Goal: Task Accomplishment & Management: Manage account settings

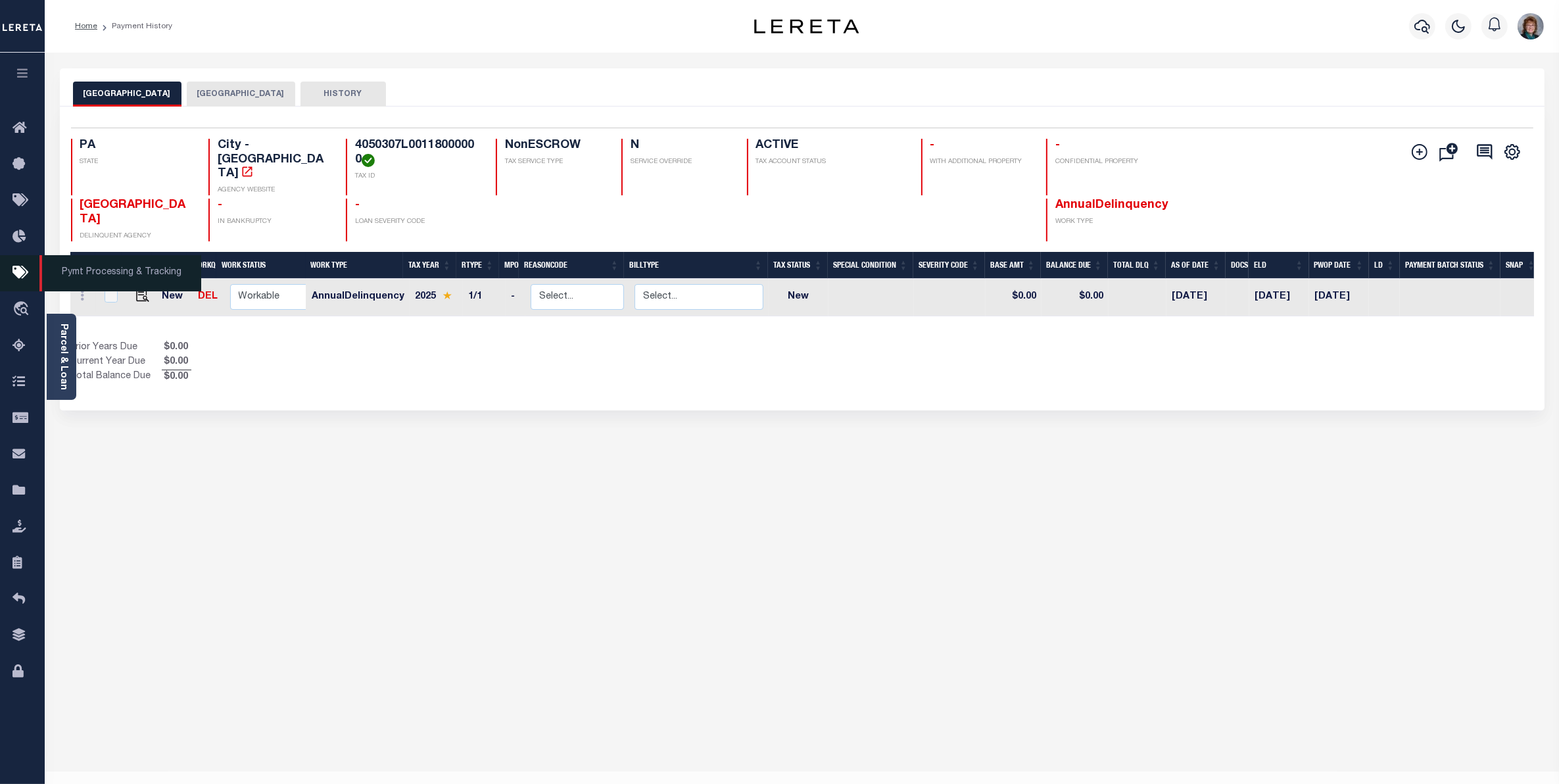
click at [21, 279] on icon at bounding box center [23, 273] width 21 height 17
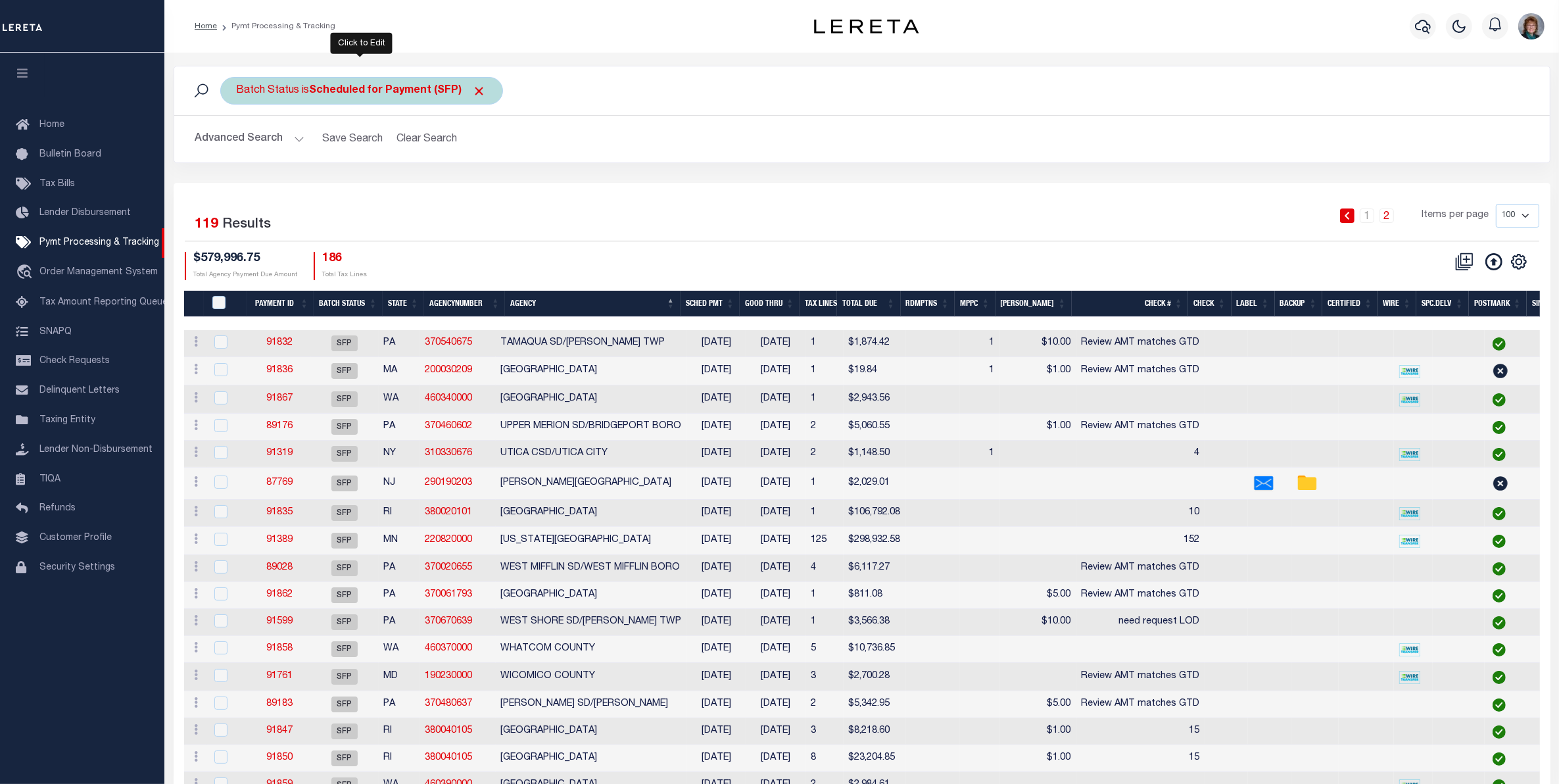
click at [451, 85] on b "Scheduled for Payment (SFP)" at bounding box center [398, 91] width 177 height 11
click at [408, 152] on select "Awaiting Funds (AWF) Cleared and Complete (CAC) New Check Needed (NCN) Payment …" at bounding box center [334, 155] width 193 height 25
select select "RFP"
click at [238, 143] on select "Awaiting Funds (AWF) Cleared and Complete (CAC) New Check Needed (NCN) Payment …" at bounding box center [334, 155] width 193 height 25
click at [402, 183] on input "Apply" at bounding box center [411, 183] width 39 height 22
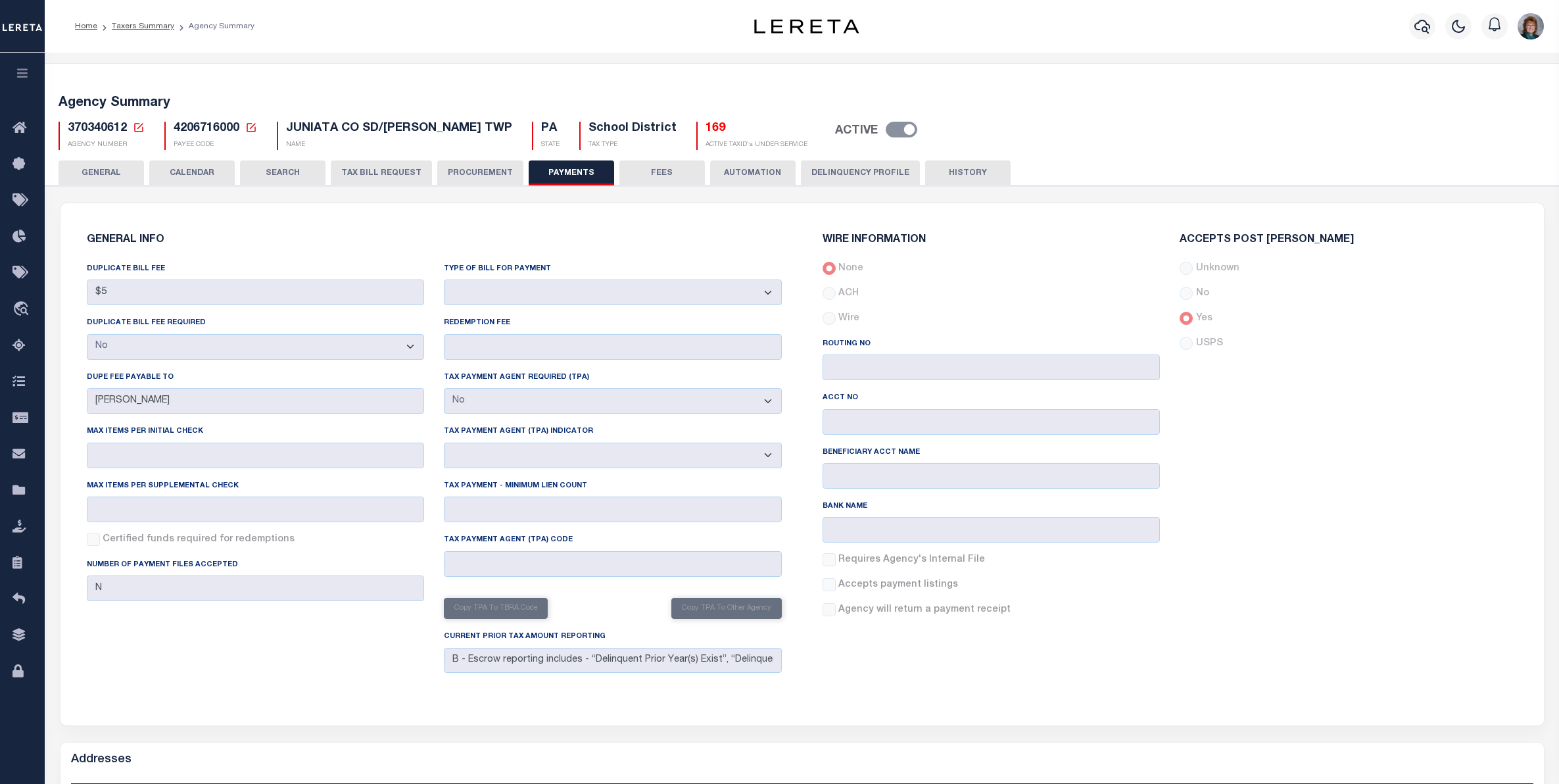
select select "false"
click at [1424, 27] on icon "button" at bounding box center [1422, 26] width 16 height 16
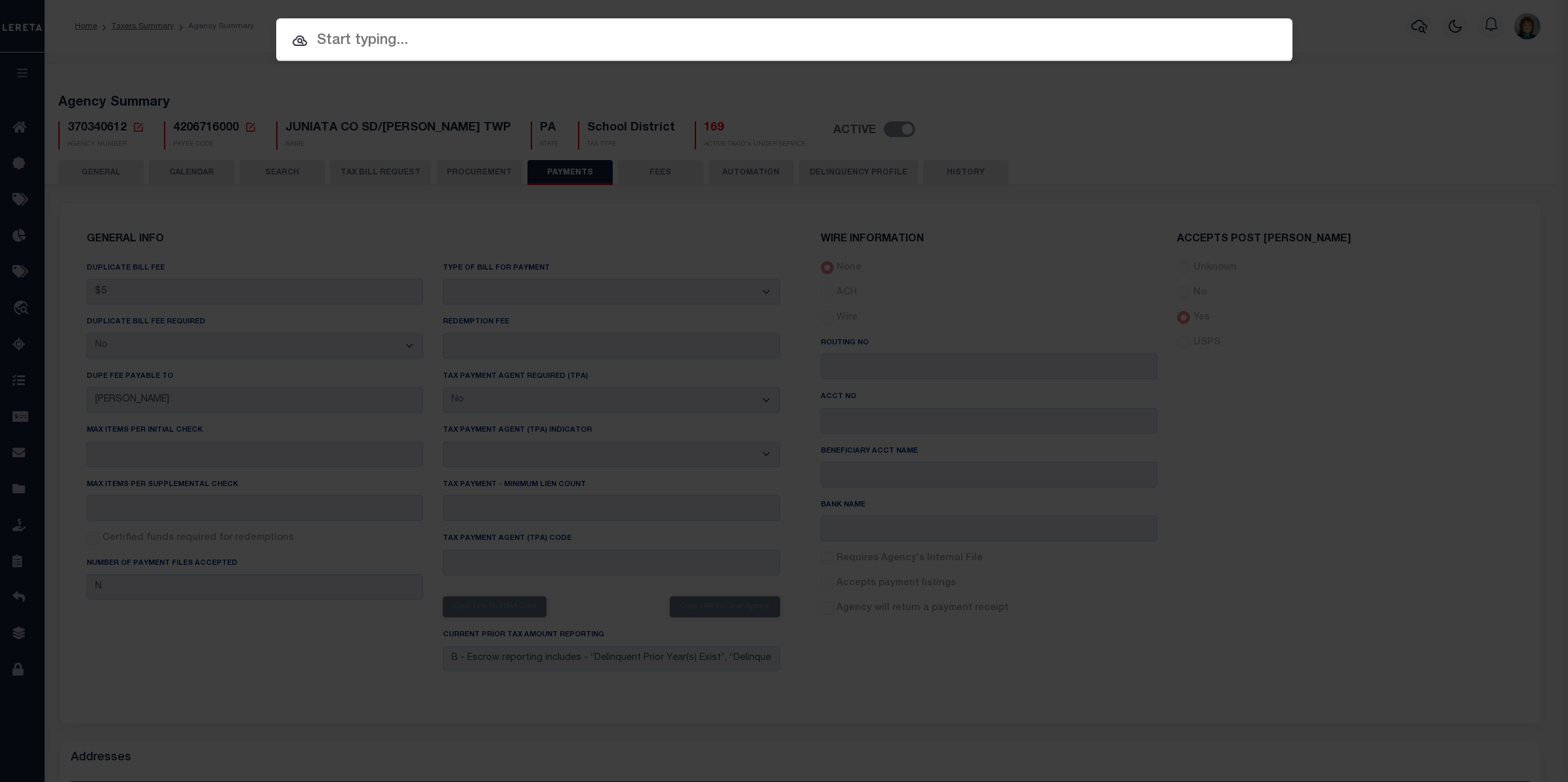
click at [220, 289] on div "Include Loans TBM Customers Borrowers Payments (Lender Non-Disb) Payments (Lend…" at bounding box center [784, 391] width 1568 height 782
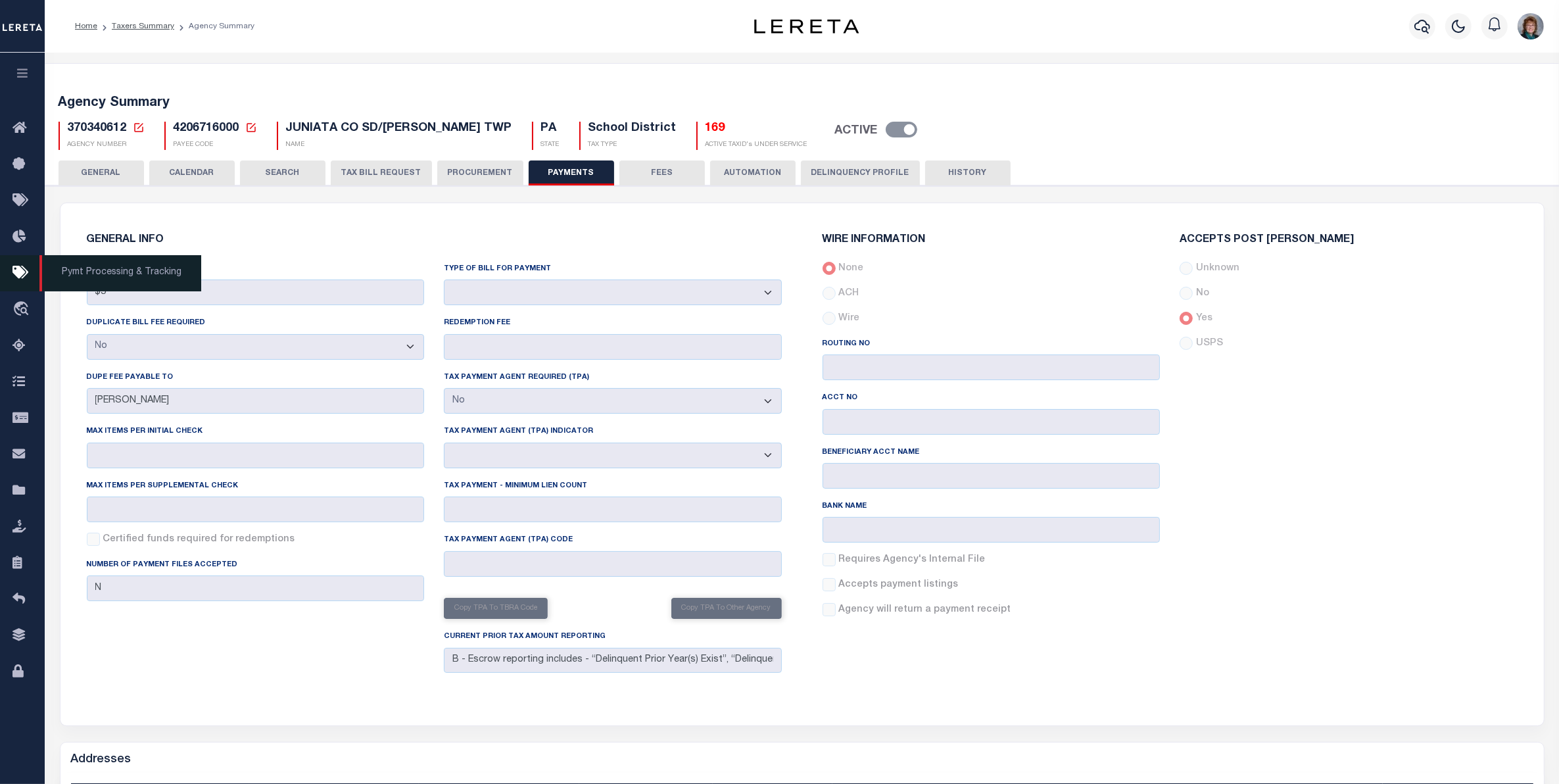
click at [18, 276] on icon at bounding box center [23, 273] width 21 height 17
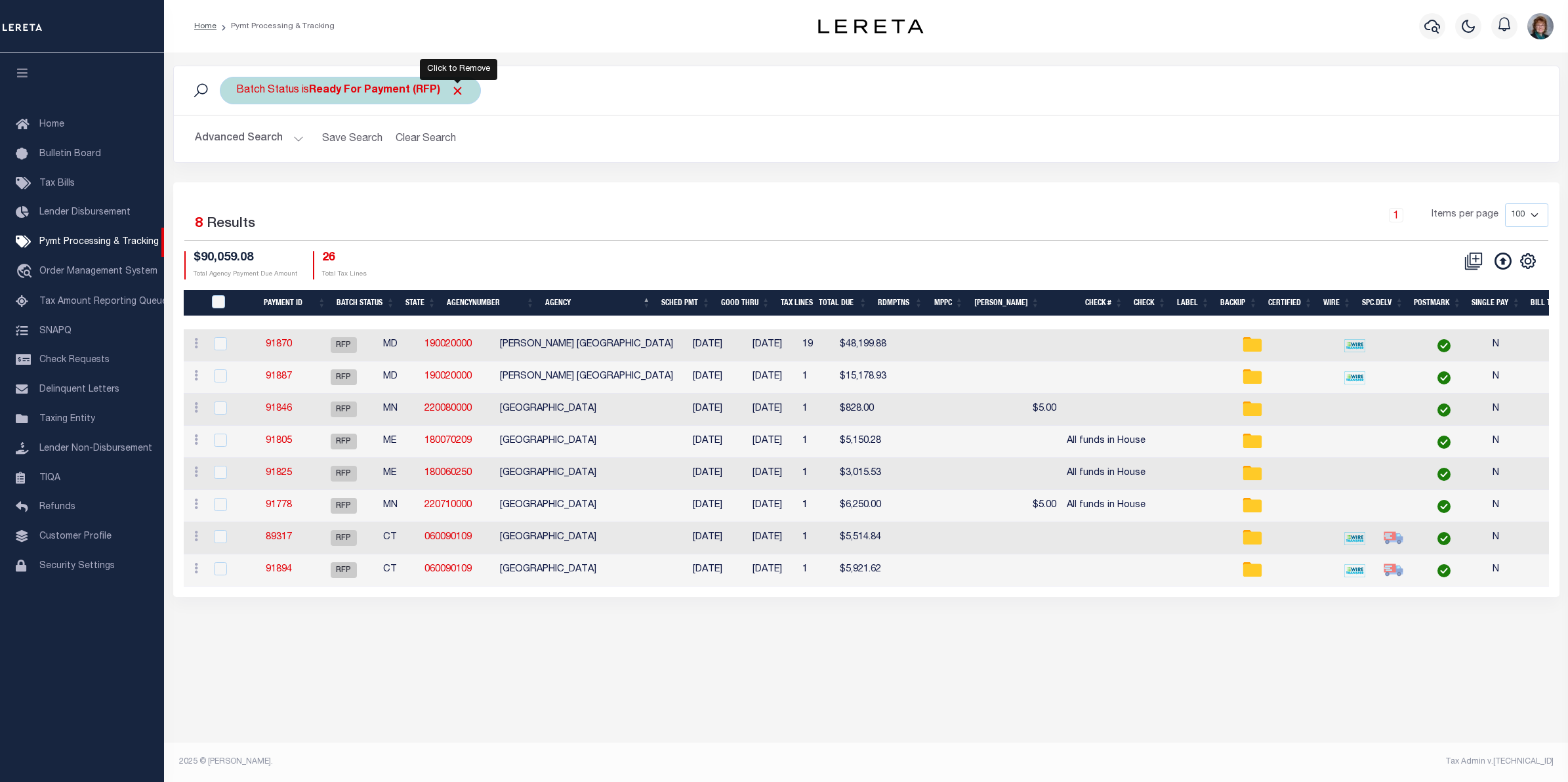
click at [453, 90] on span "Click to Remove" at bounding box center [457, 91] width 14 height 14
click at [263, 137] on button "Advanced Search" at bounding box center [249, 139] width 109 height 26
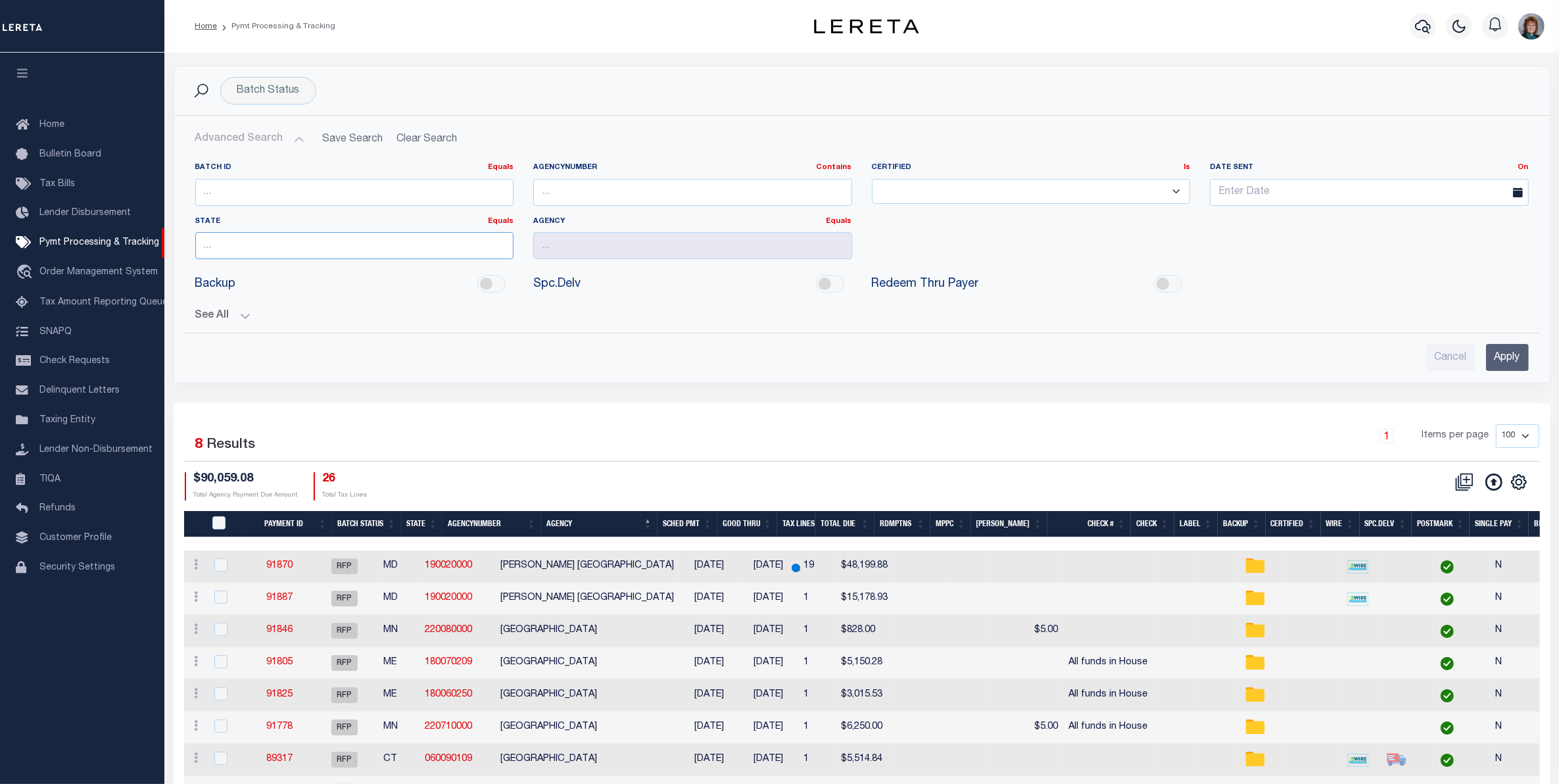
click at [316, 253] on input "text" at bounding box center [355, 245] width 319 height 27
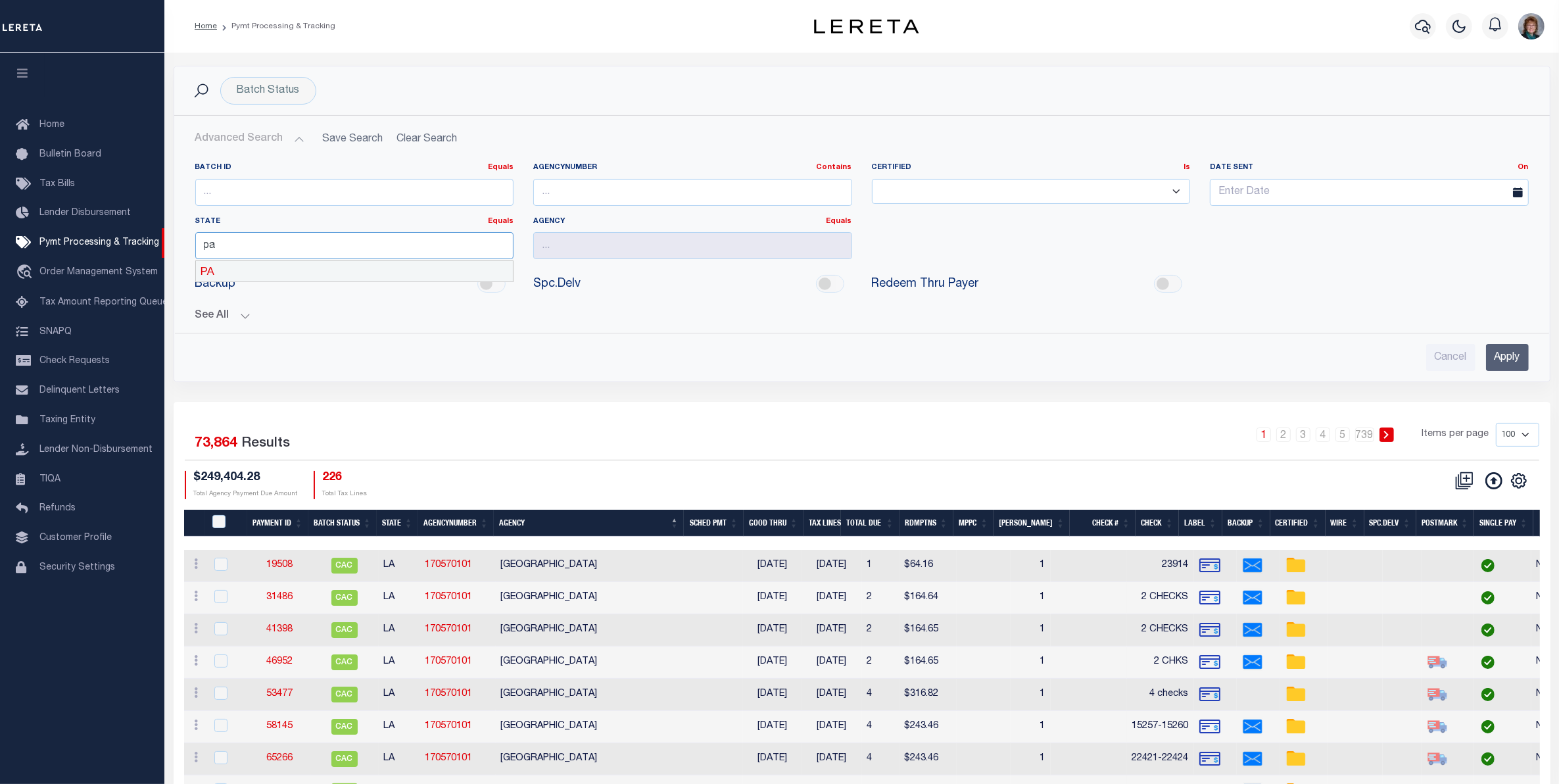
drag, startPoint x: 432, startPoint y: 253, endPoint x: 432, endPoint y: 264, distance: 11.0
click at [432, 258] on input "pa" at bounding box center [355, 245] width 319 height 27
click at [436, 274] on div "PA" at bounding box center [354, 272] width 317 height 21
type input "PA"
click at [541, 252] on input "text" at bounding box center [693, 245] width 319 height 27
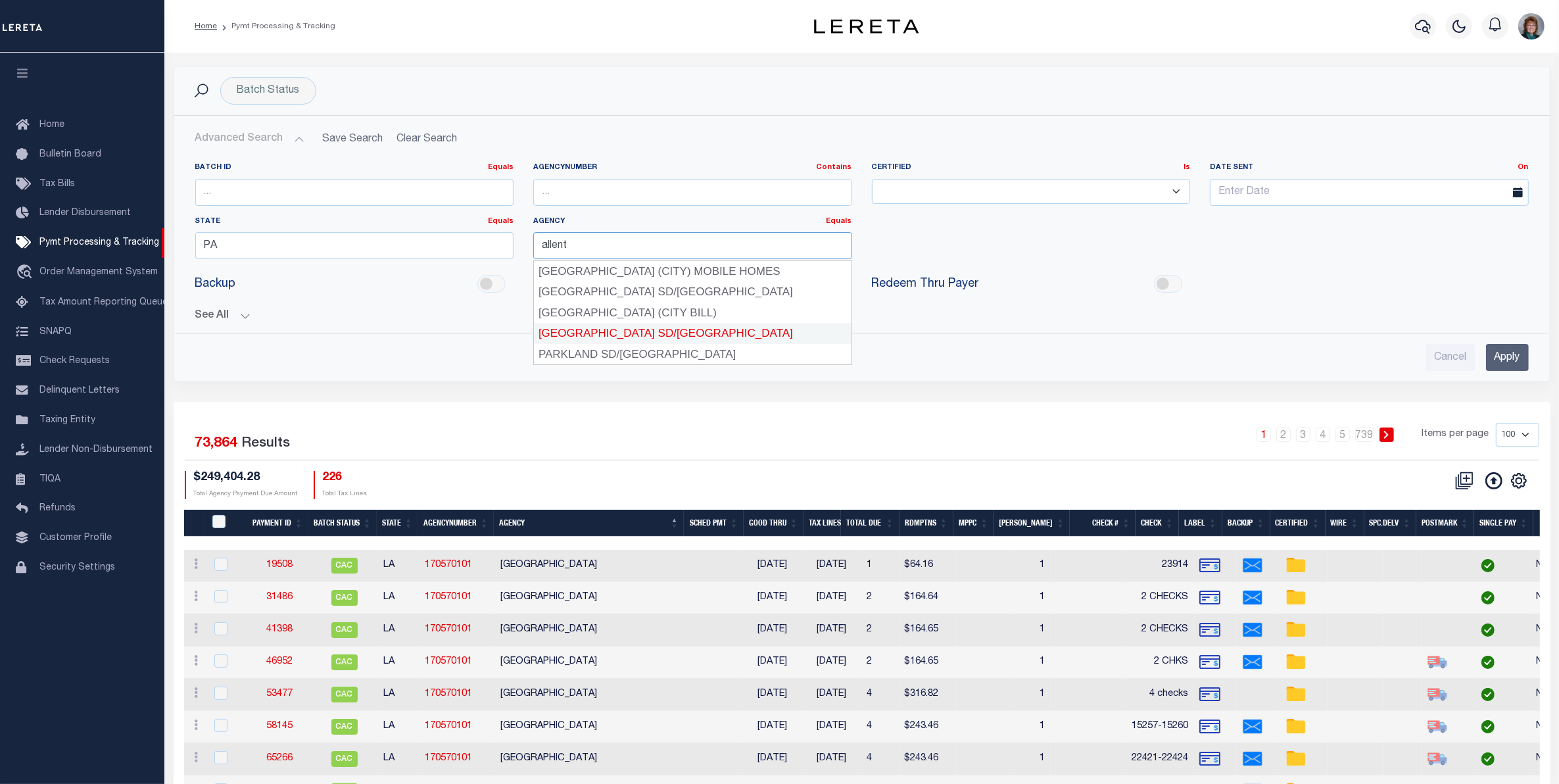
click at [618, 330] on div "[GEOGRAPHIC_DATA] SD/[GEOGRAPHIC_DATA]" at bounding box center [692, 333] width 317 height 21
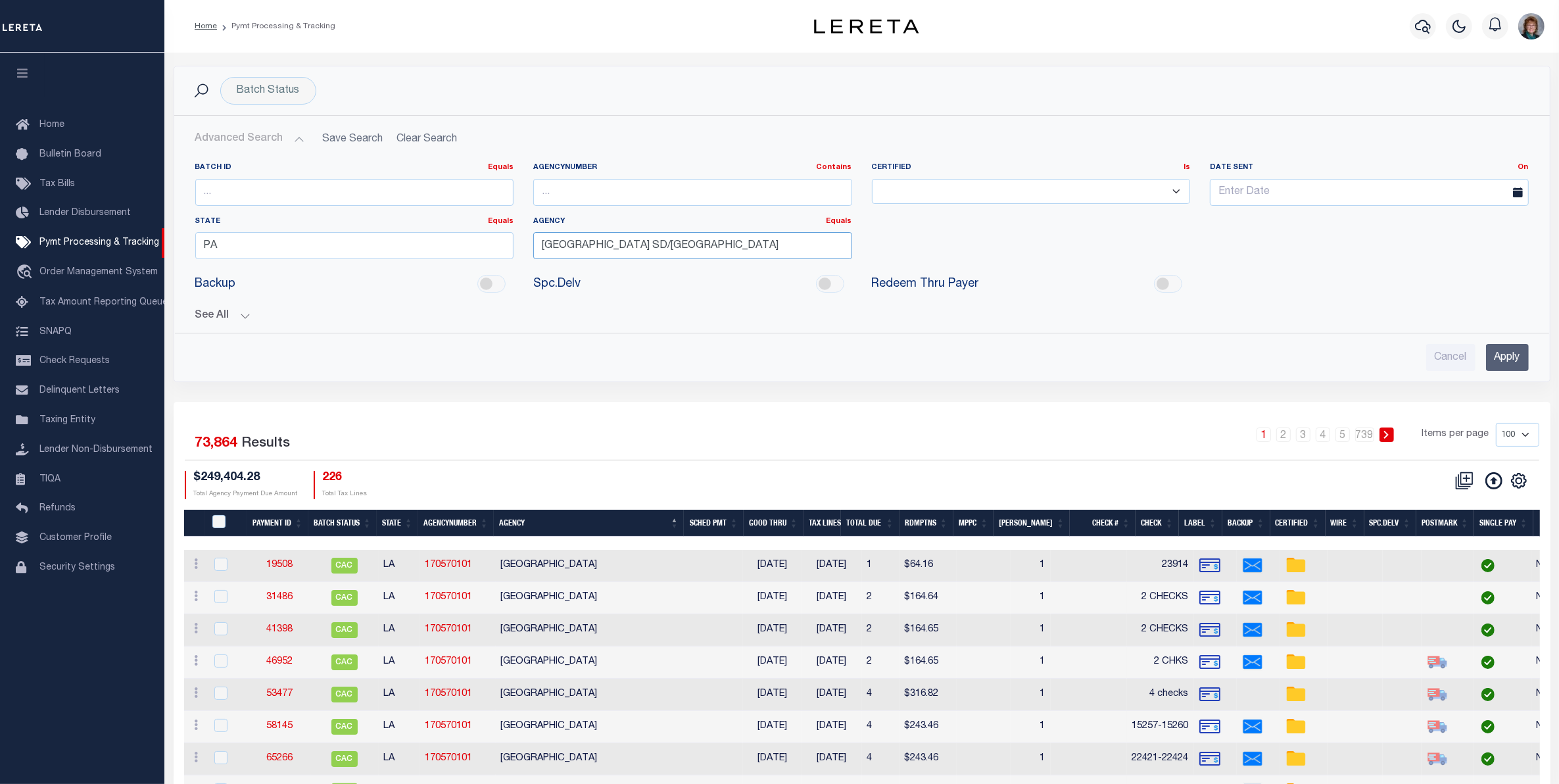
click at [669, 250] on input "[GEOGRAPHIC_DATA] SD/[GEOGRAPHIC_DATA]" at bounding box center [693, 245] width 319 height 27
drag, startPoint x: 784, startPoint y: 244, endPoint x: 606, endPoint y: 245, distance: 178.0
click at [606, 245] on input "[GEOGRAPHIC_DATA] SD/[GEOGRAPHIC_DATA]" at bounding box center [693, 245] width 319 height 27
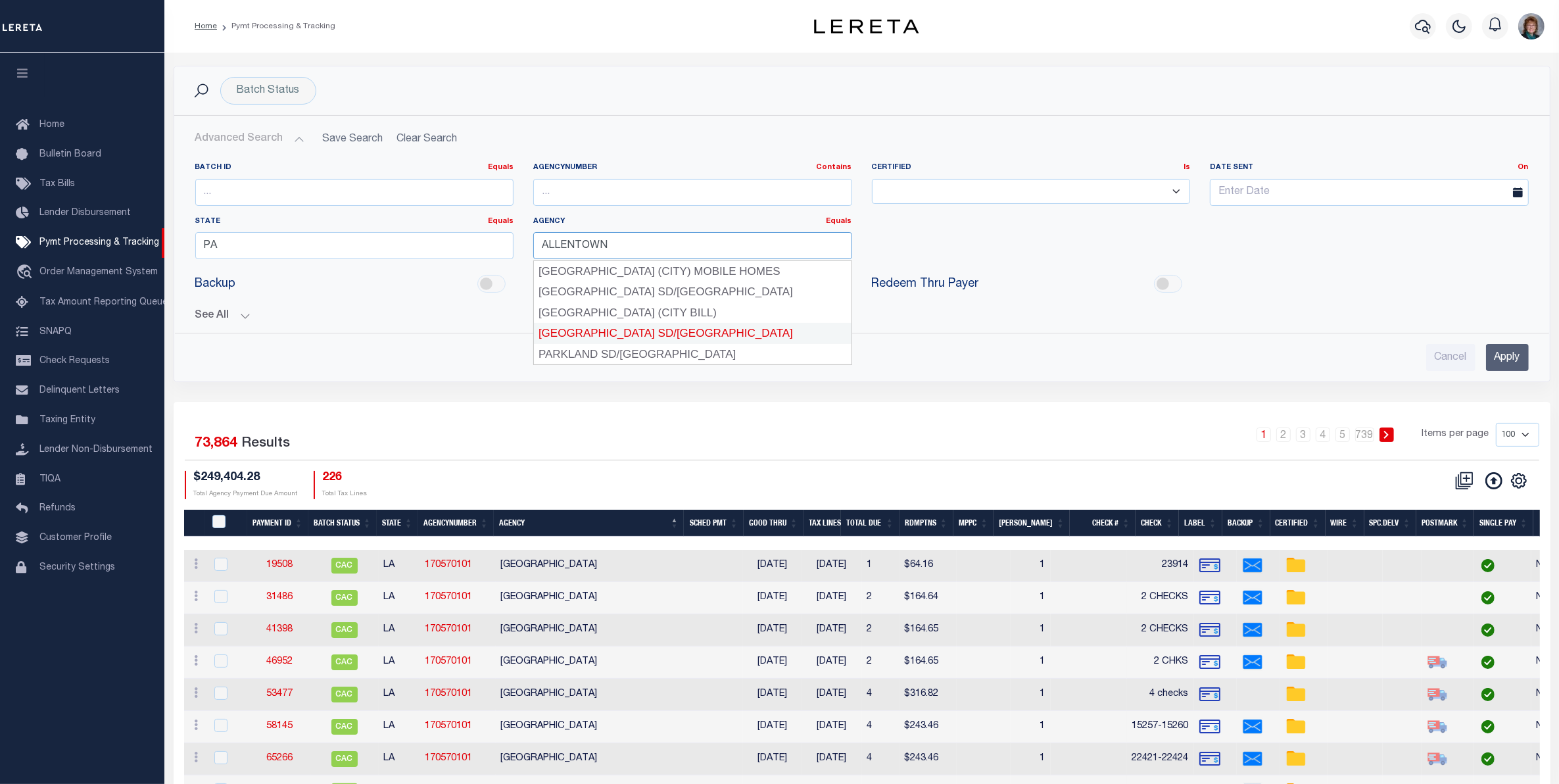
click at [639, 334] on div "[GEOGRAPHIC_DATA] SD/[GEOGRAPHIC_DATA]" at bounding box center [692, 333] width 317 height 21
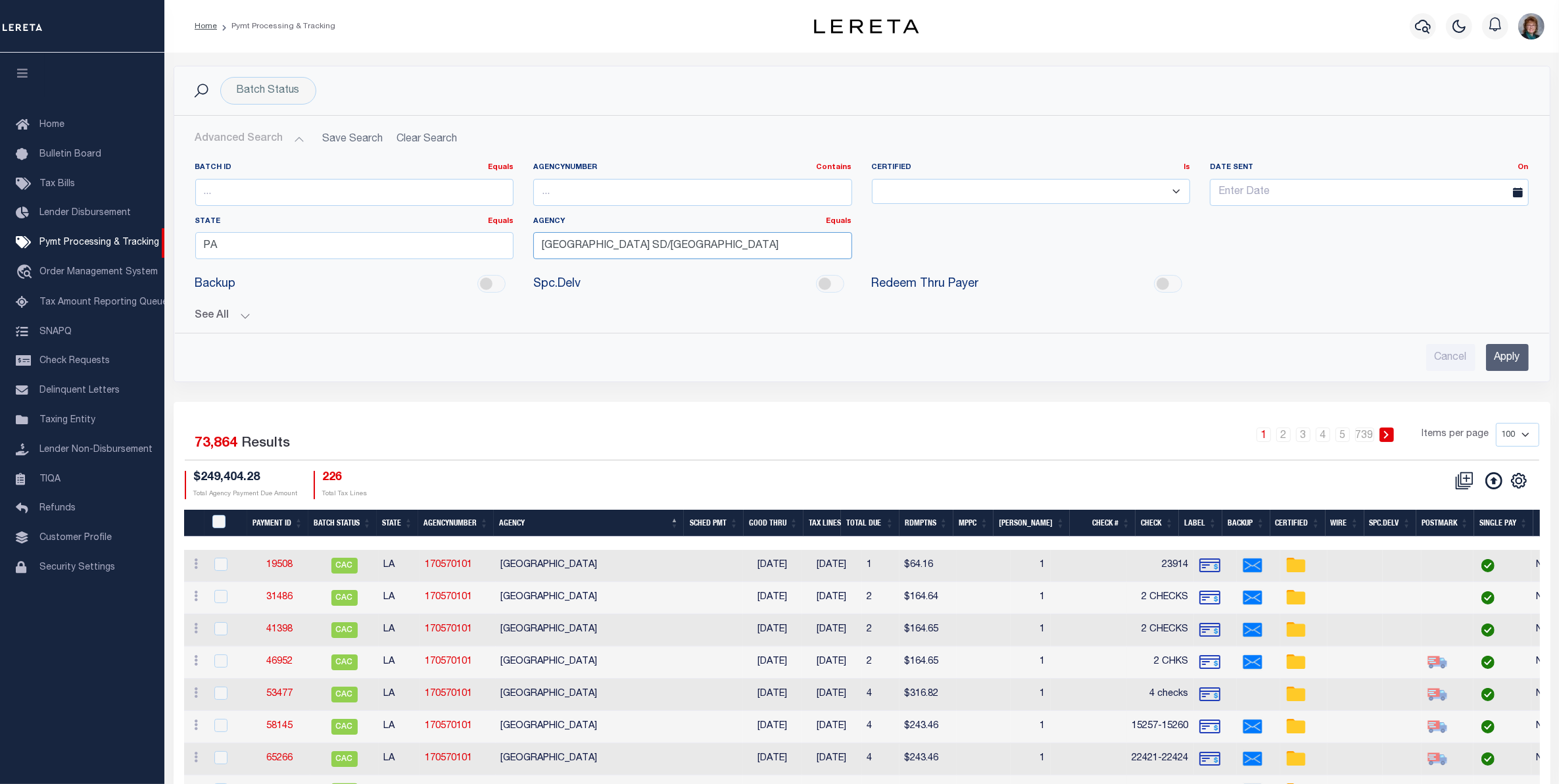
type input "[GEOGRAPHIC_DATA] SD/[GEOGRAPHIC_DATA]"
click at [1518, 359] on input "Apply" at bounding box center [1507, 357] width 43 height 27
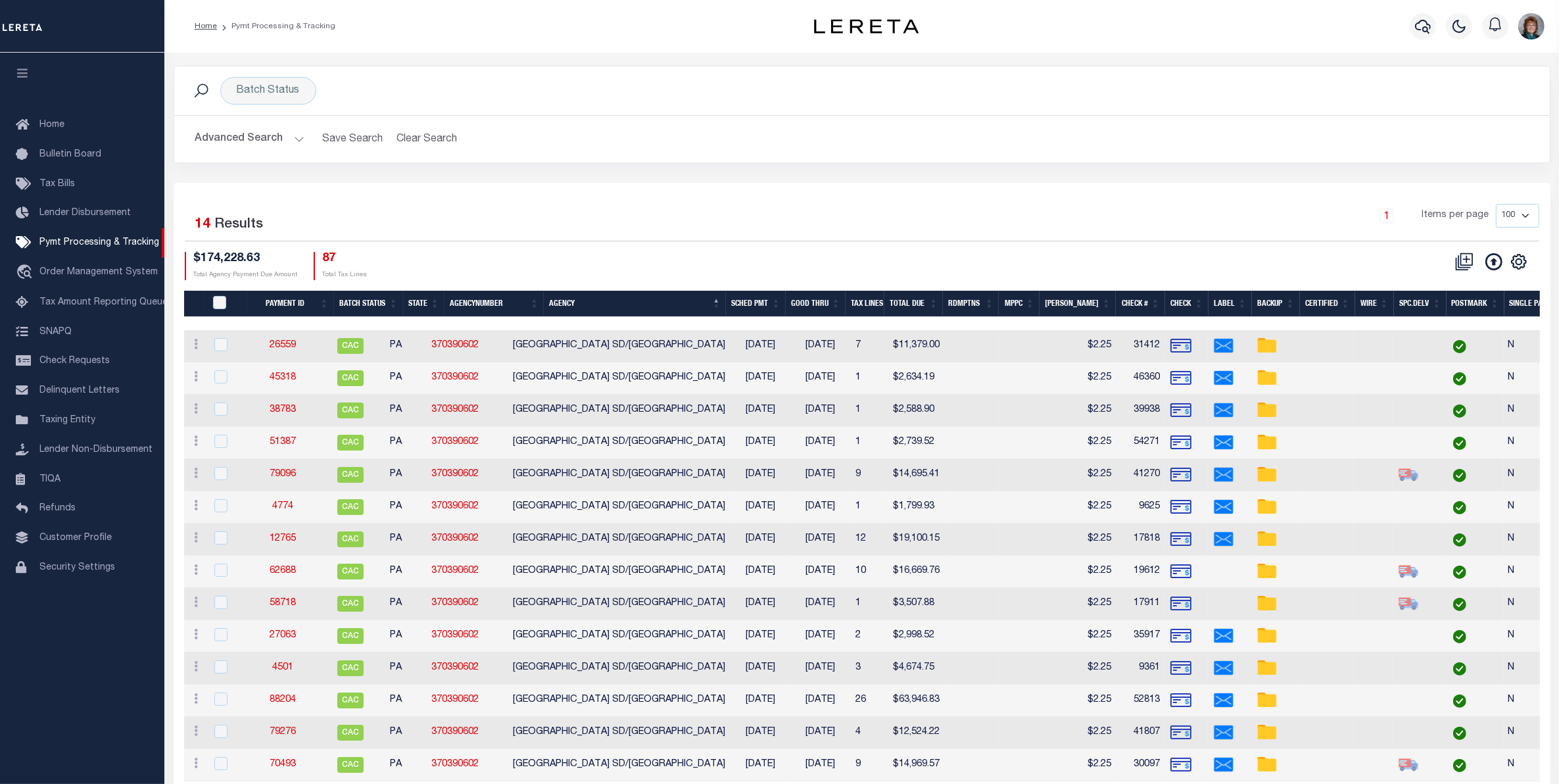
click at [765, 307] on th "SCHED PMT" at bounding box center [756, 304] width 60 height 27
click at [287, 349] on link "88204" at bounding box center [282, 345] width 27 height 9
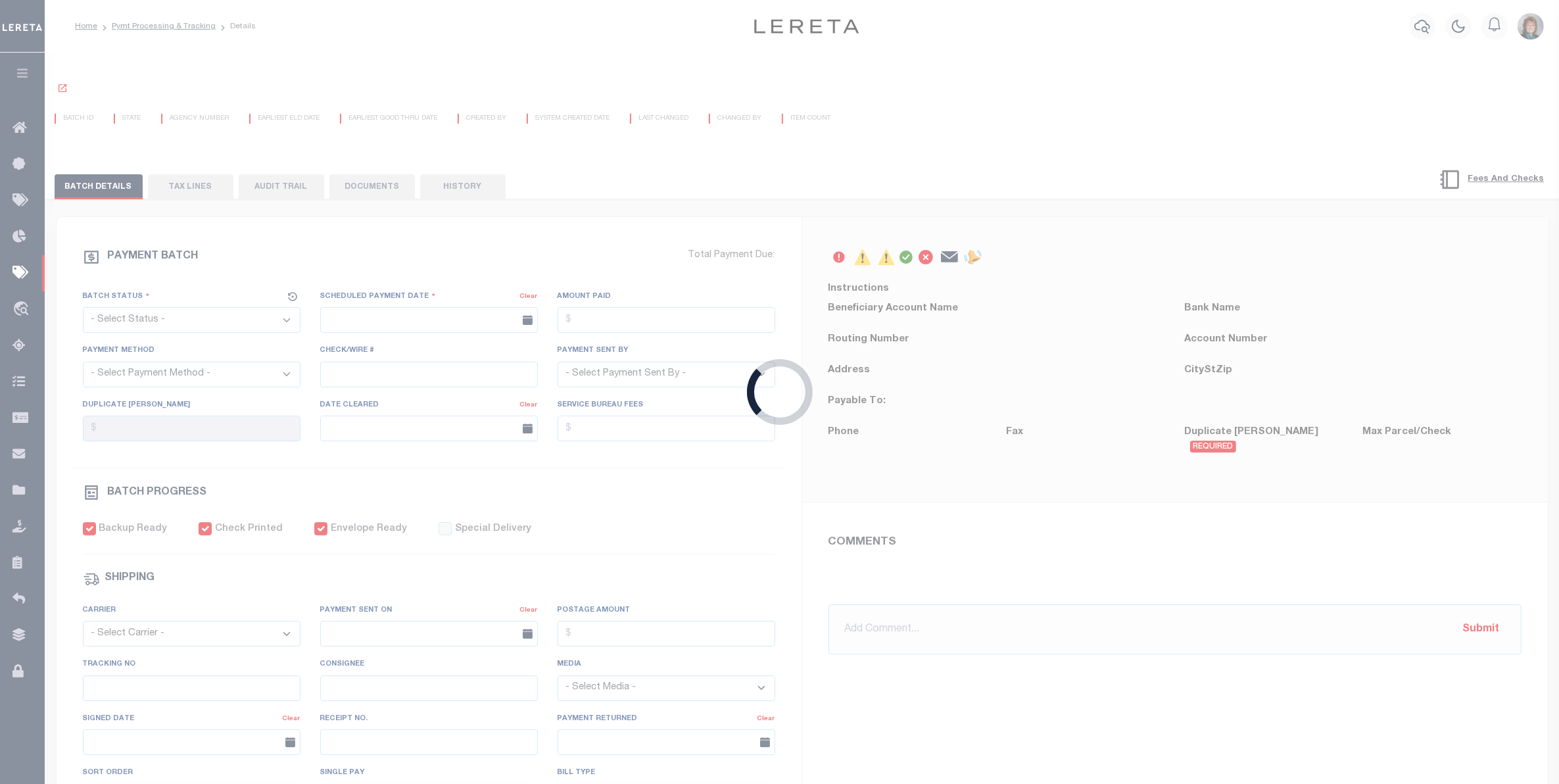
select select "CAC"
type input "08/28/2025"
type input "$63,946.83"
select select "CHK"
type input "52813"
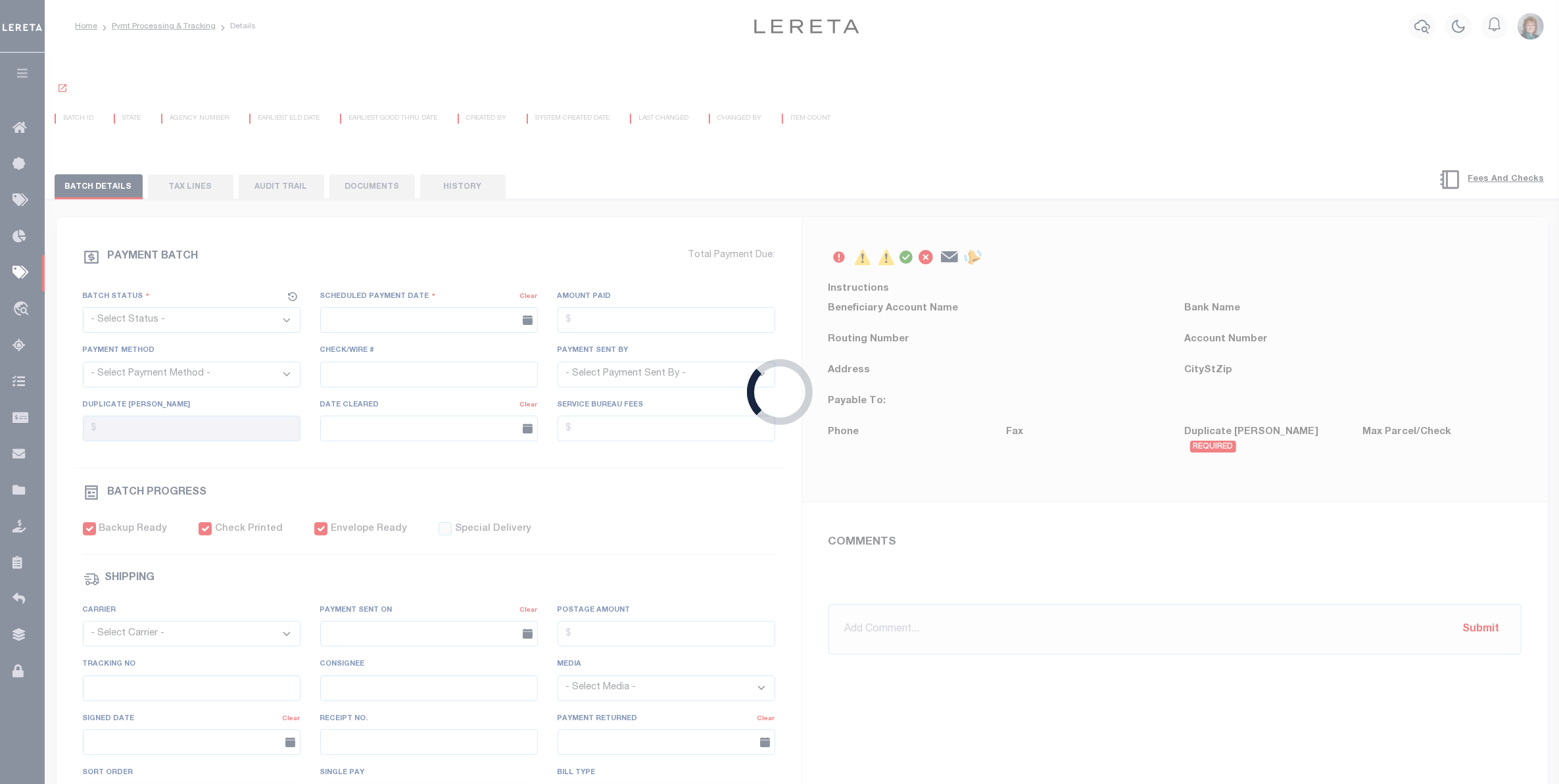
select select "Little, Audria"
type input "$58.5"
type input "09/23/2025"
checkbox input "true"
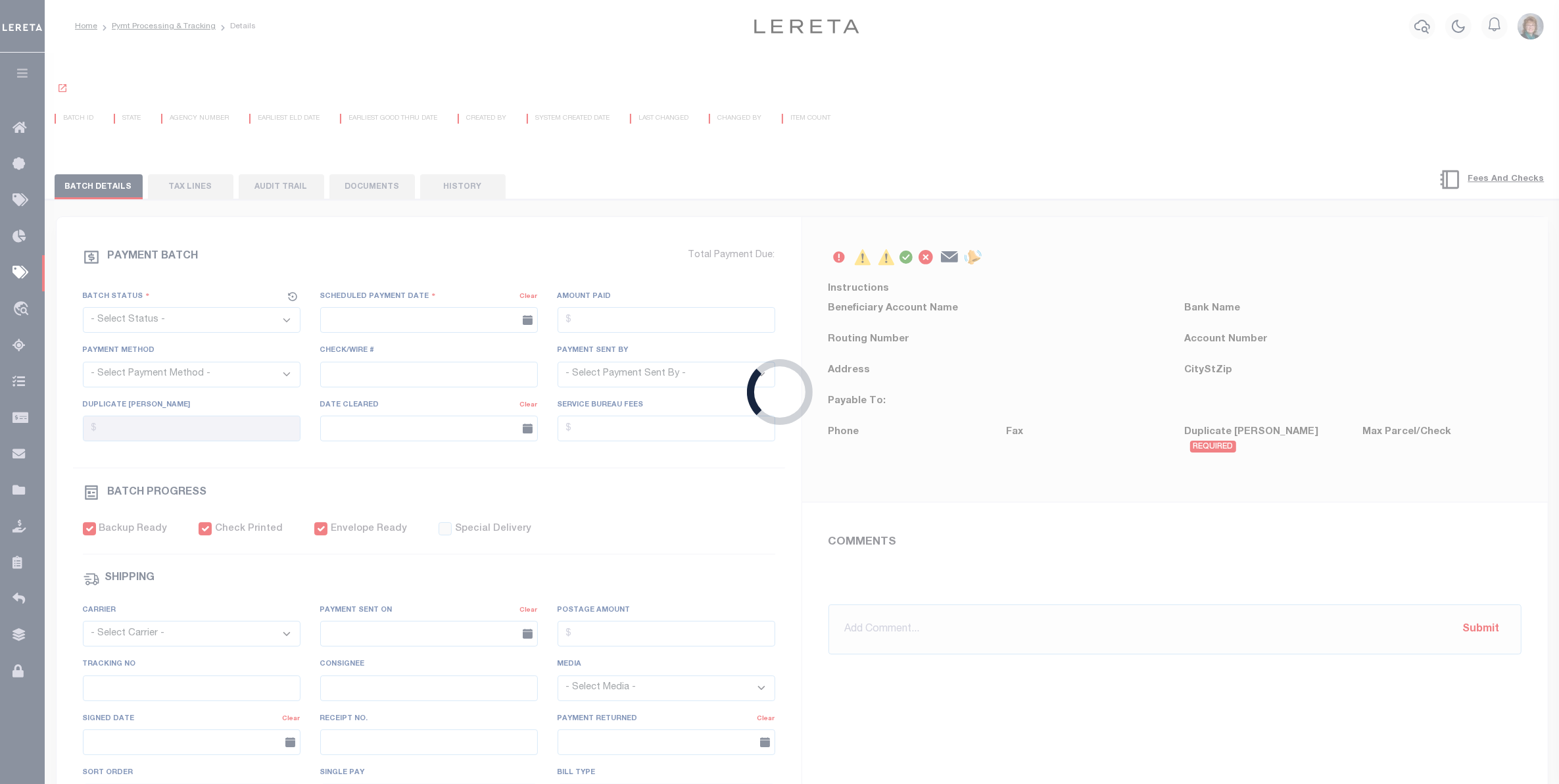
checkbox input "true"
select select "USS"
type input "08/28/2025"
type input "$9.85"
type input "9205590142749901763436"
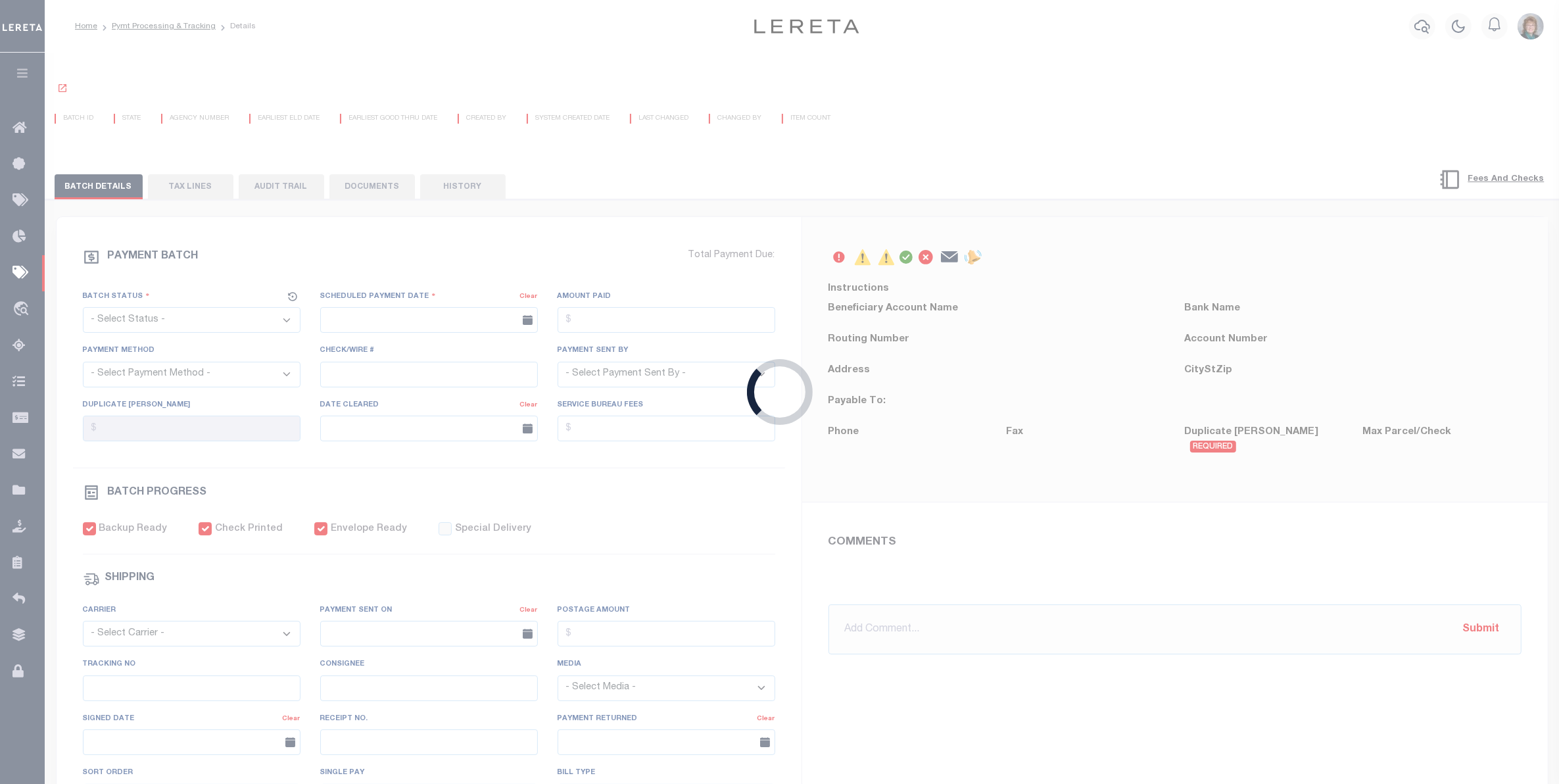
type input "Delivered, PO Box"
type input "09/14/2025"
type input "N"
radio input "true"
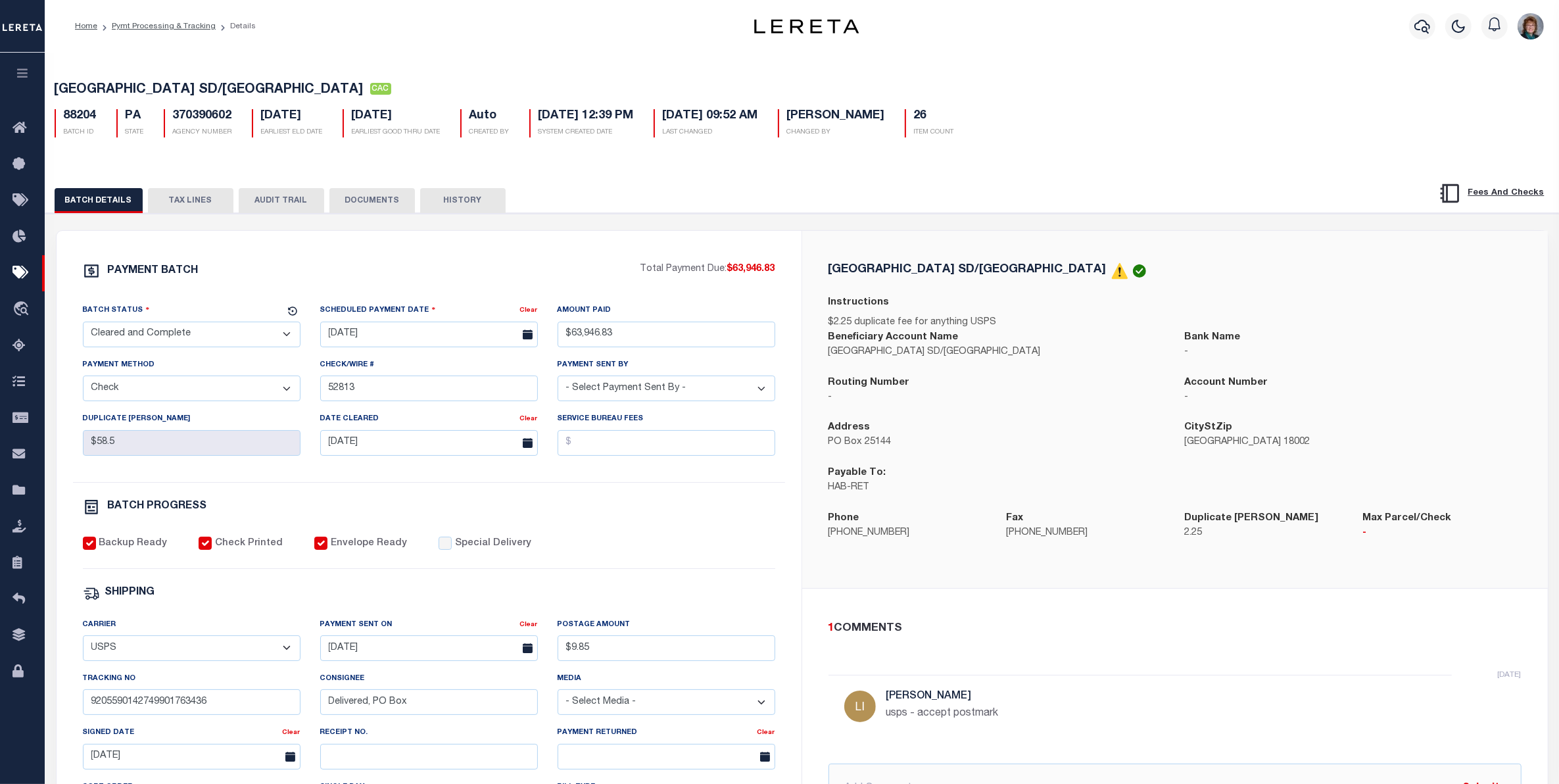
click at [183, 209] on button "TAX LINES" at bounding box center [190, 200] width 85 height 25
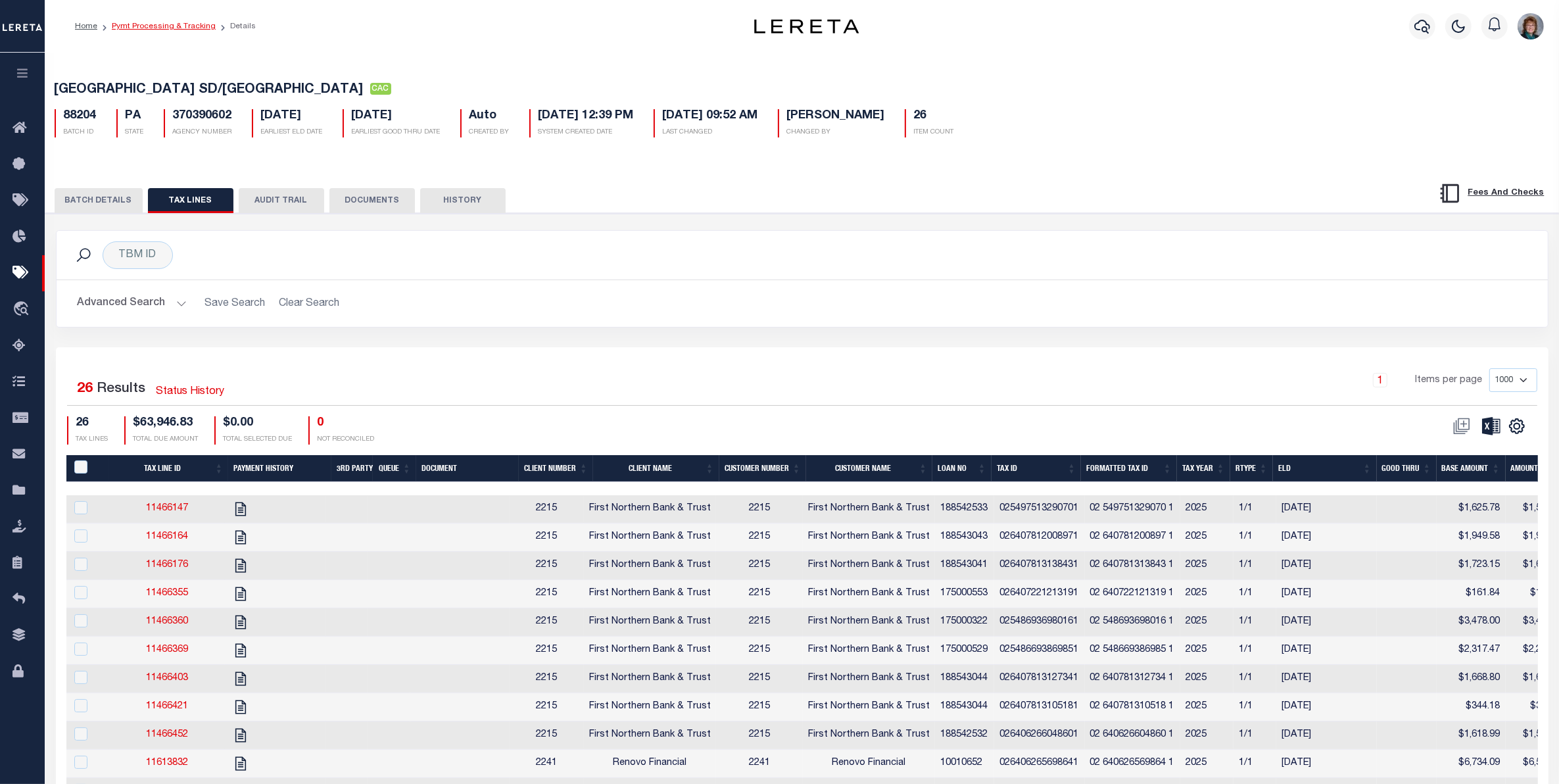
click at [173, 27] on link "Pymt Processing & Tracking" at bounding box center [164, 26] width 104 height 8
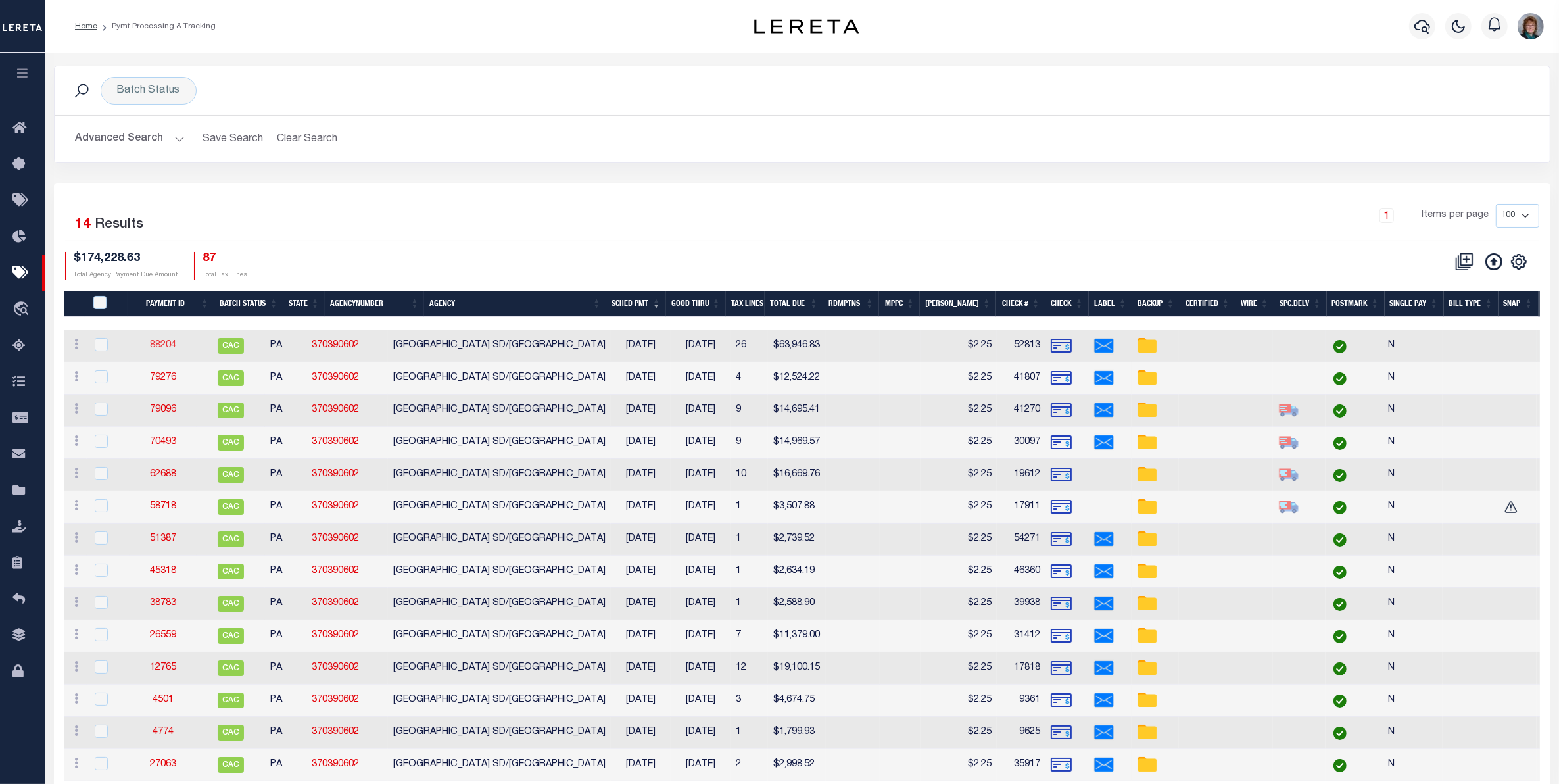
click at [171, 350] on link "88204" at bounding box center [163, 345] width 27 height 9
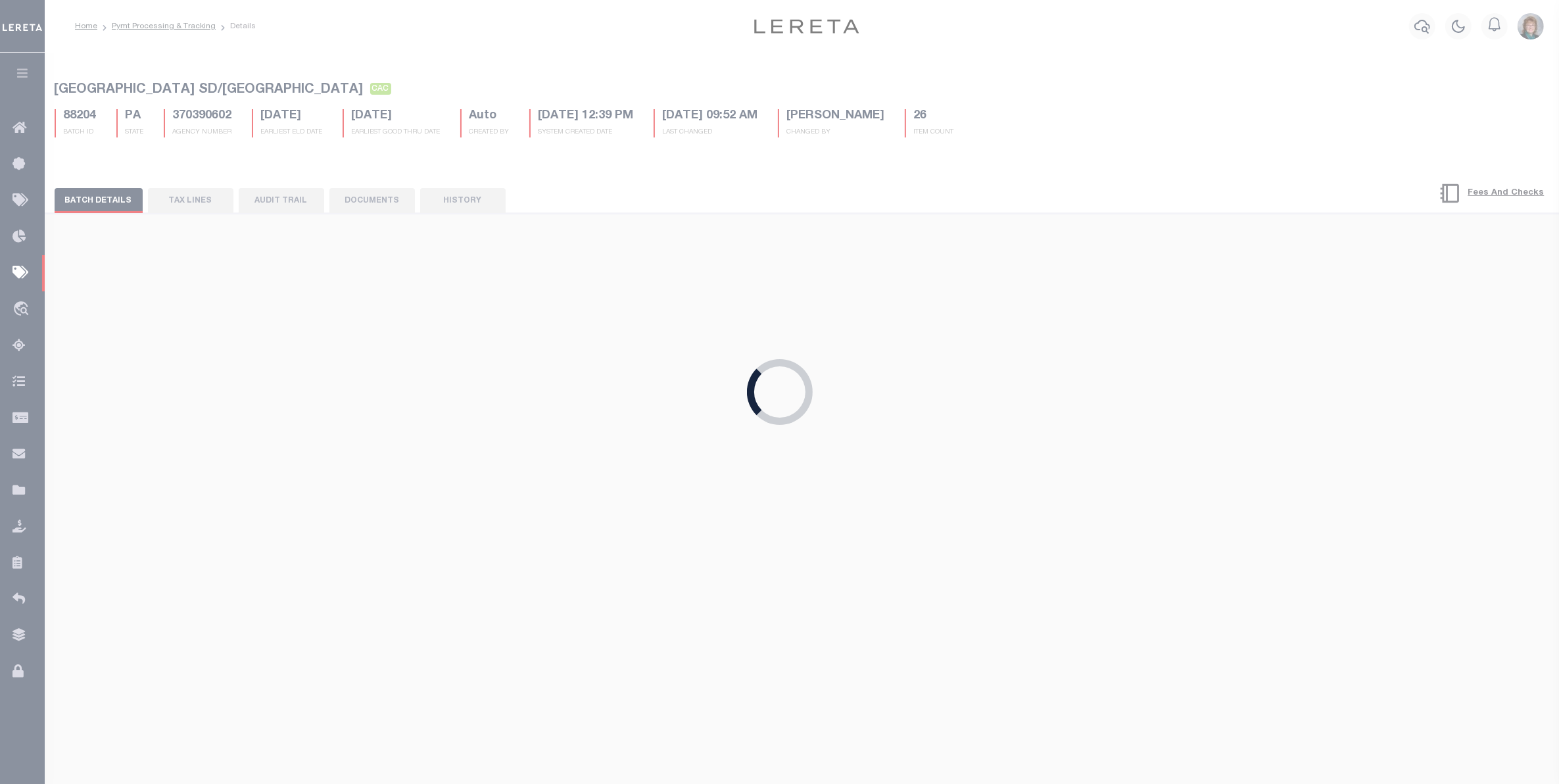
type input "$63,946.83"
type input "$58.5"
type input "$9.85"
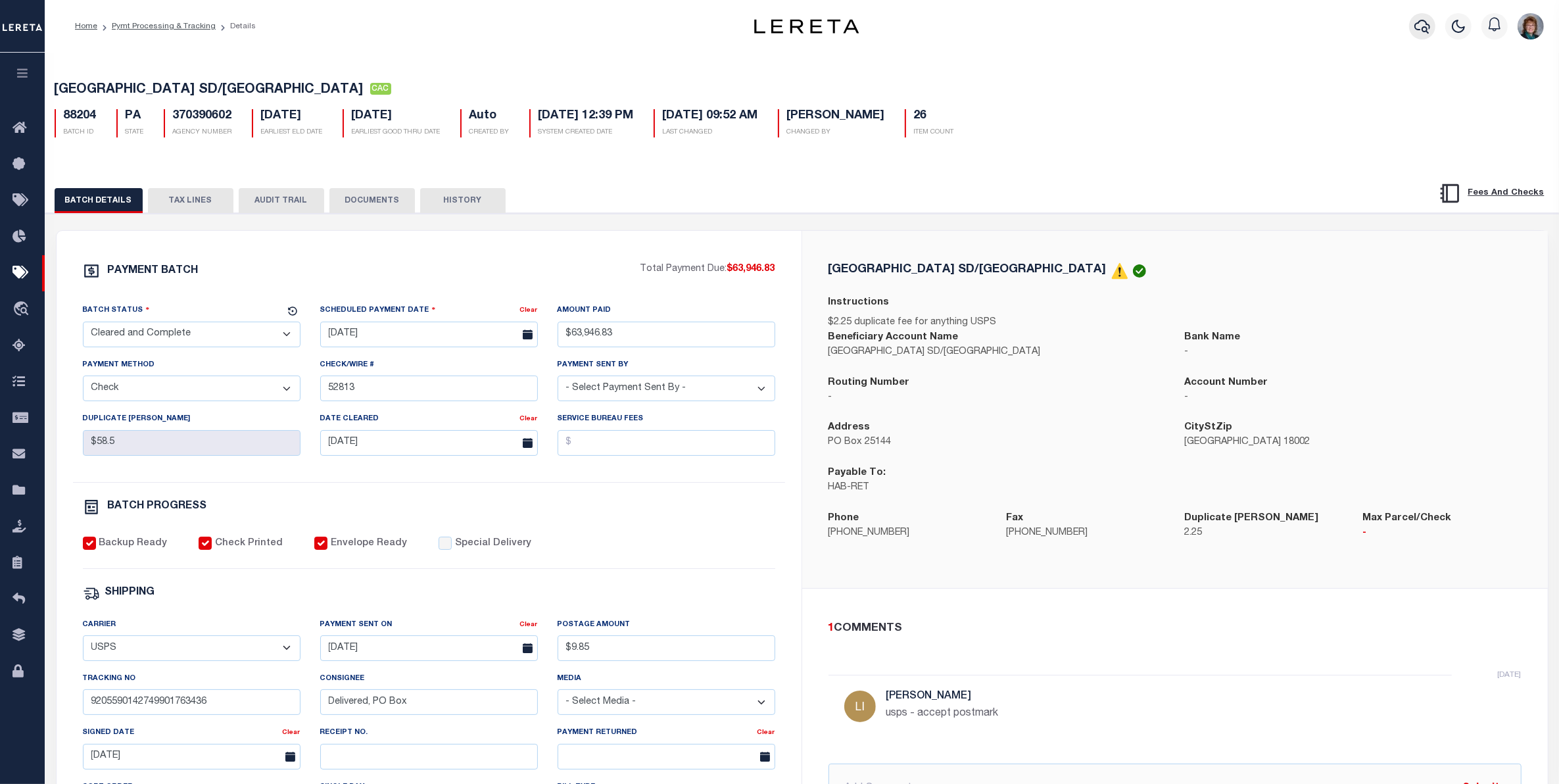
click at [1427, 24] on icon "button" at bounding box center [1422, 27] width 16 height 14
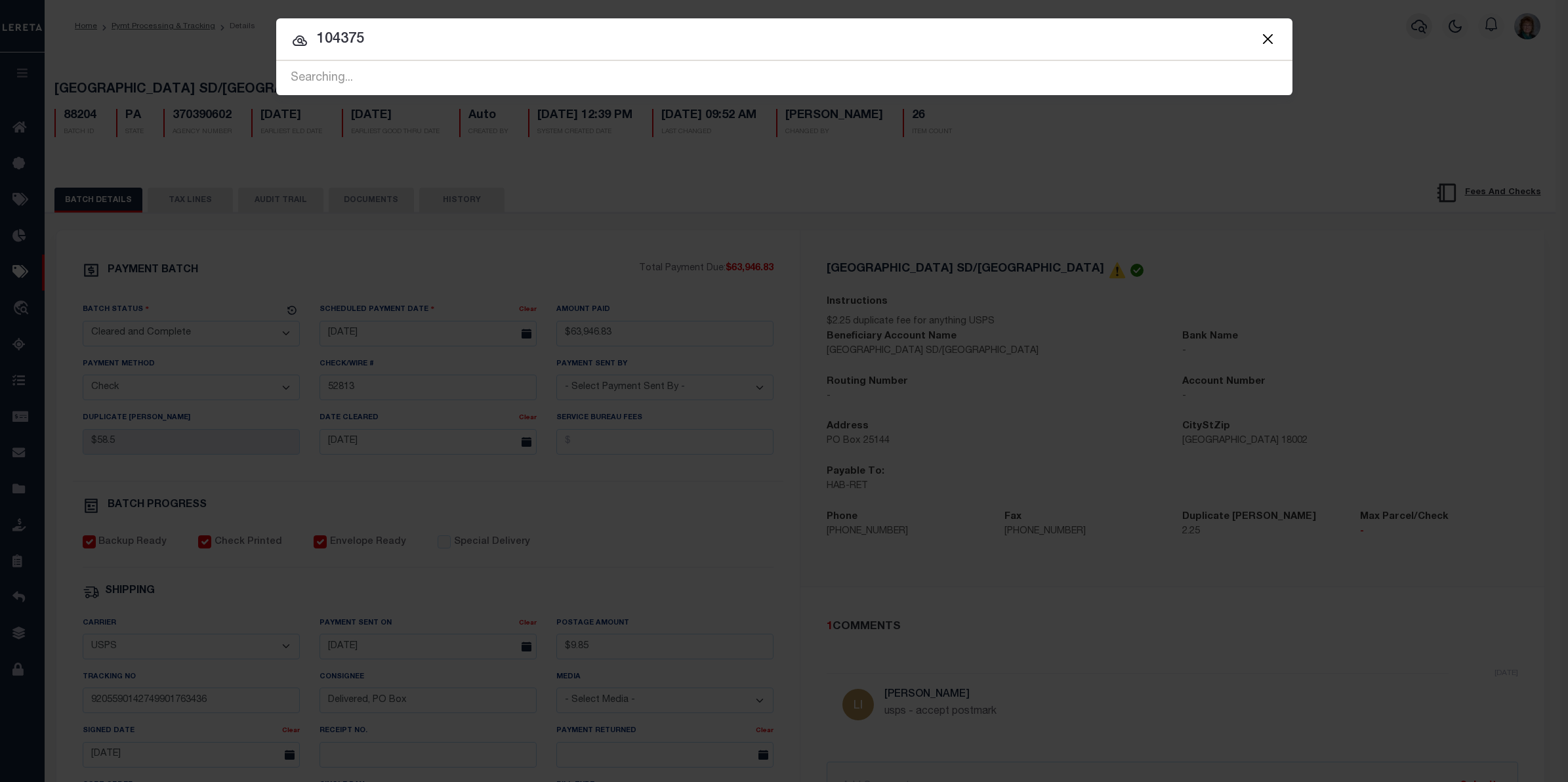
type input "104375"
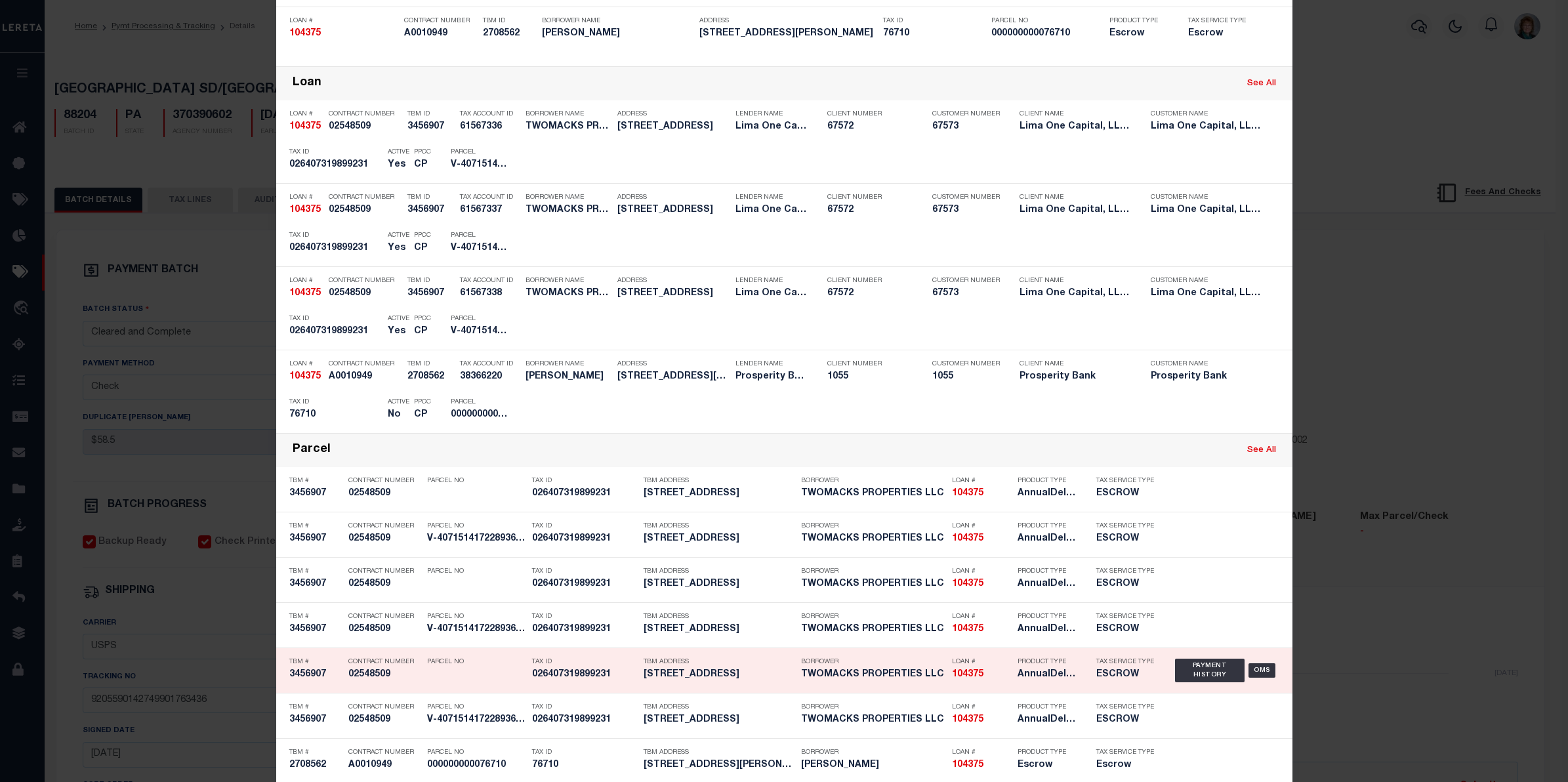
scroll to position [238, 0]
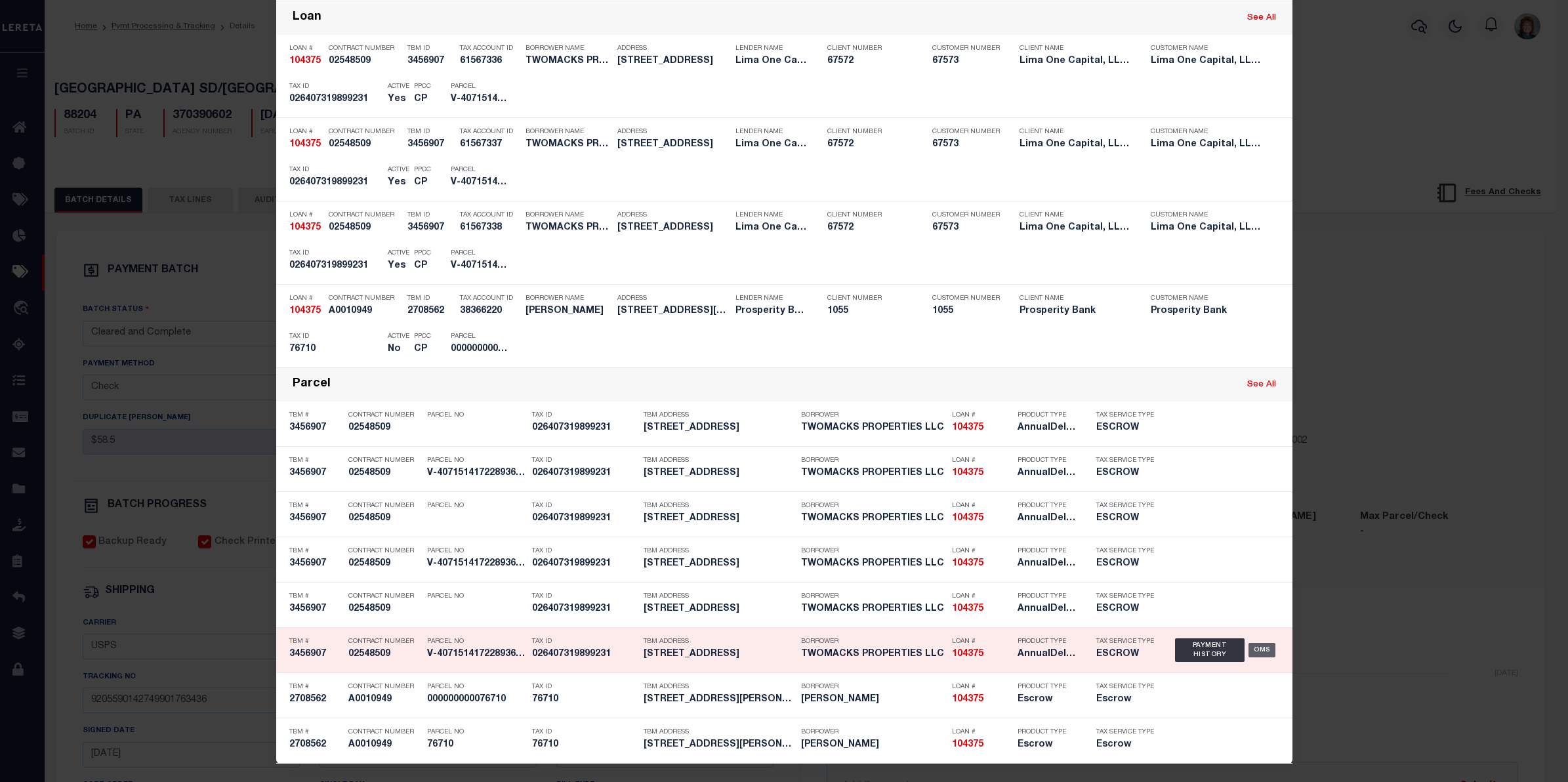
click at [1249, 643] on div "OMS" at bounding box center [1262, 649] width 27 height 14
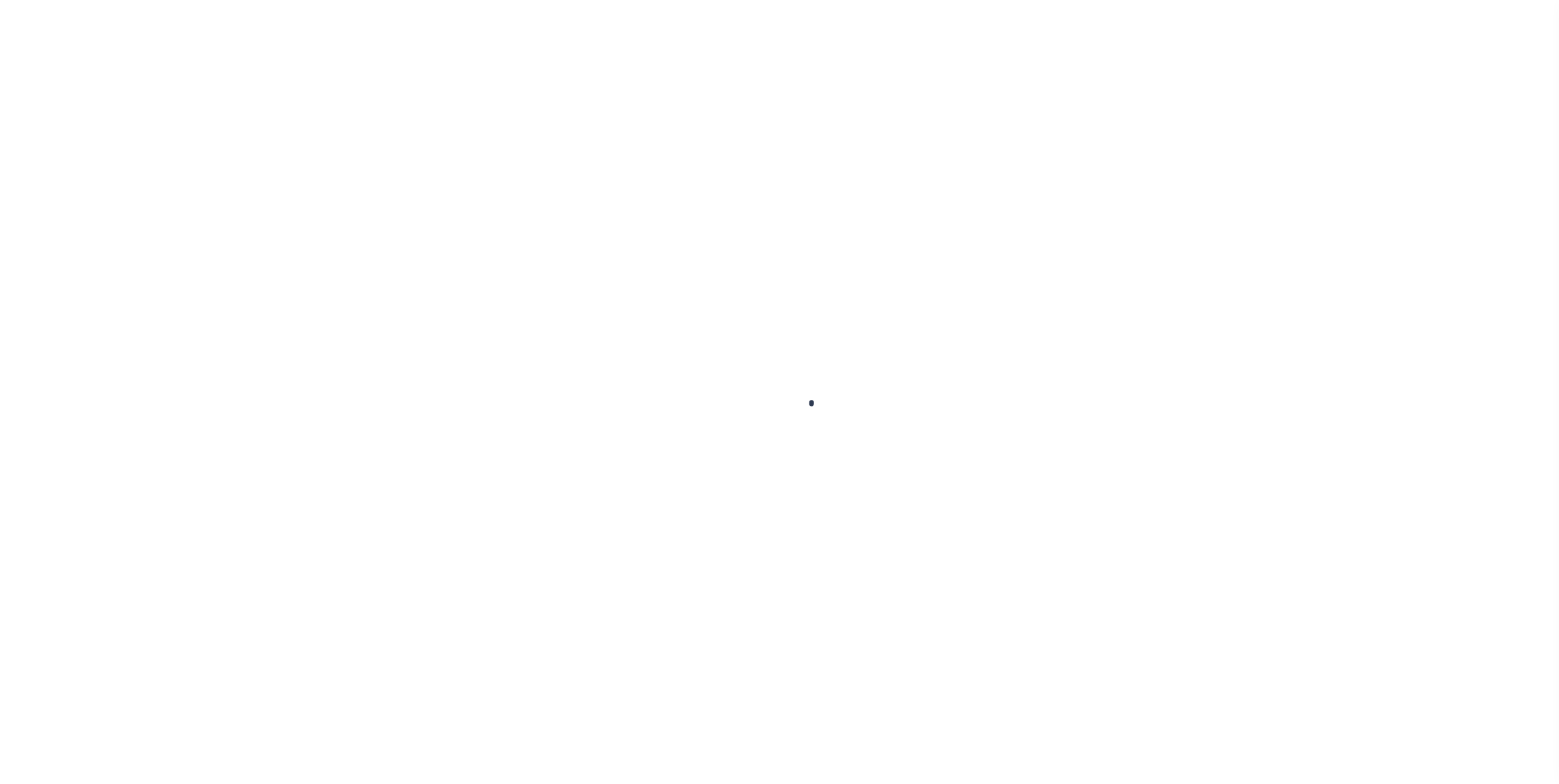
type input "104375"
type input "TWOMACKS PROPERTIES LLC"
select select
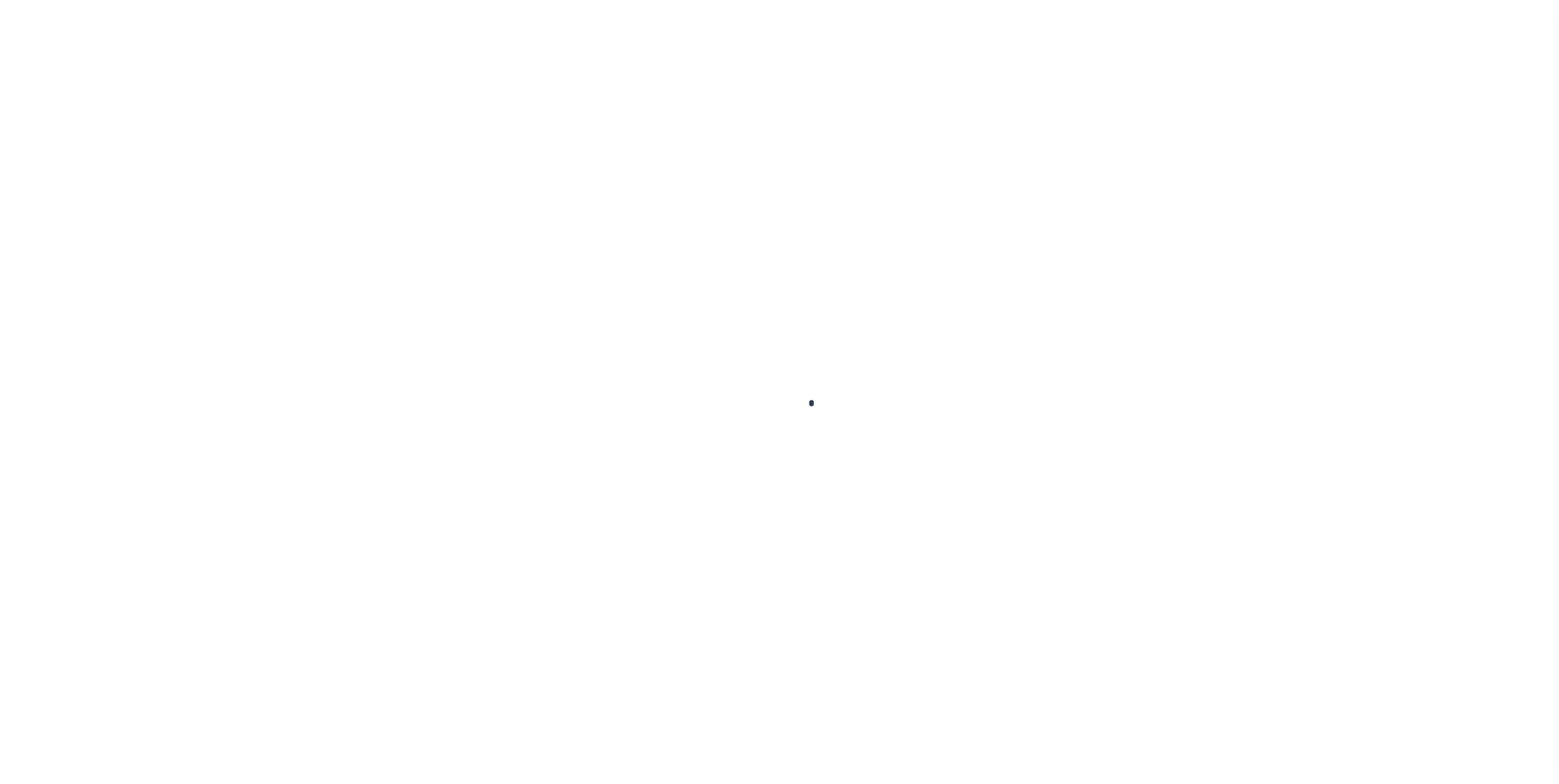
select select
type input "[STREET_ADDRESS]"
radio input "true"
select select "Escrow"
select select
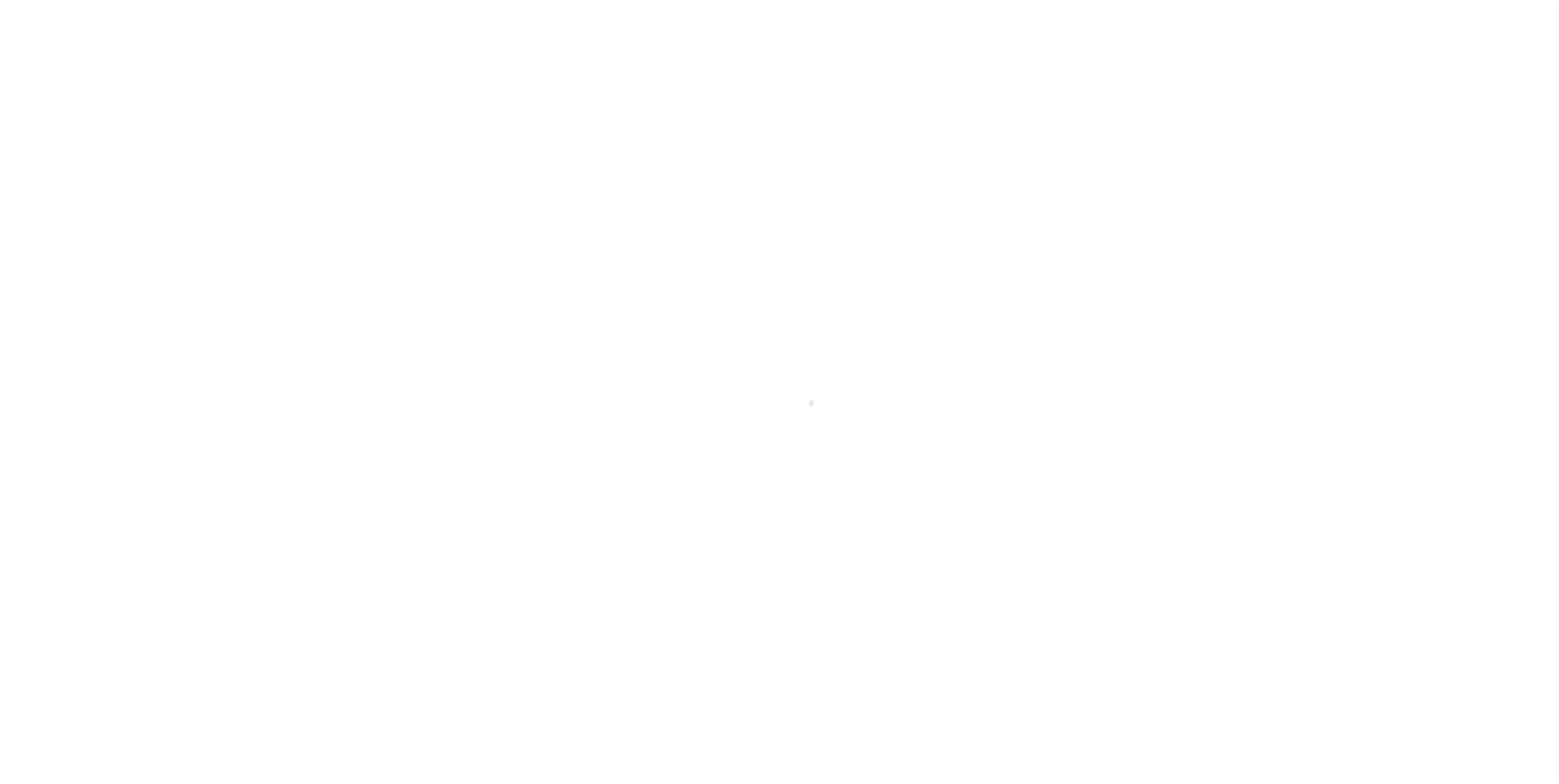
type input "ALLENTOWN PA 18101"
type input "104375-1"
type input "PA"
type textarea "COLLECTOR: ENTITY: PARCEL: 640732000000000"
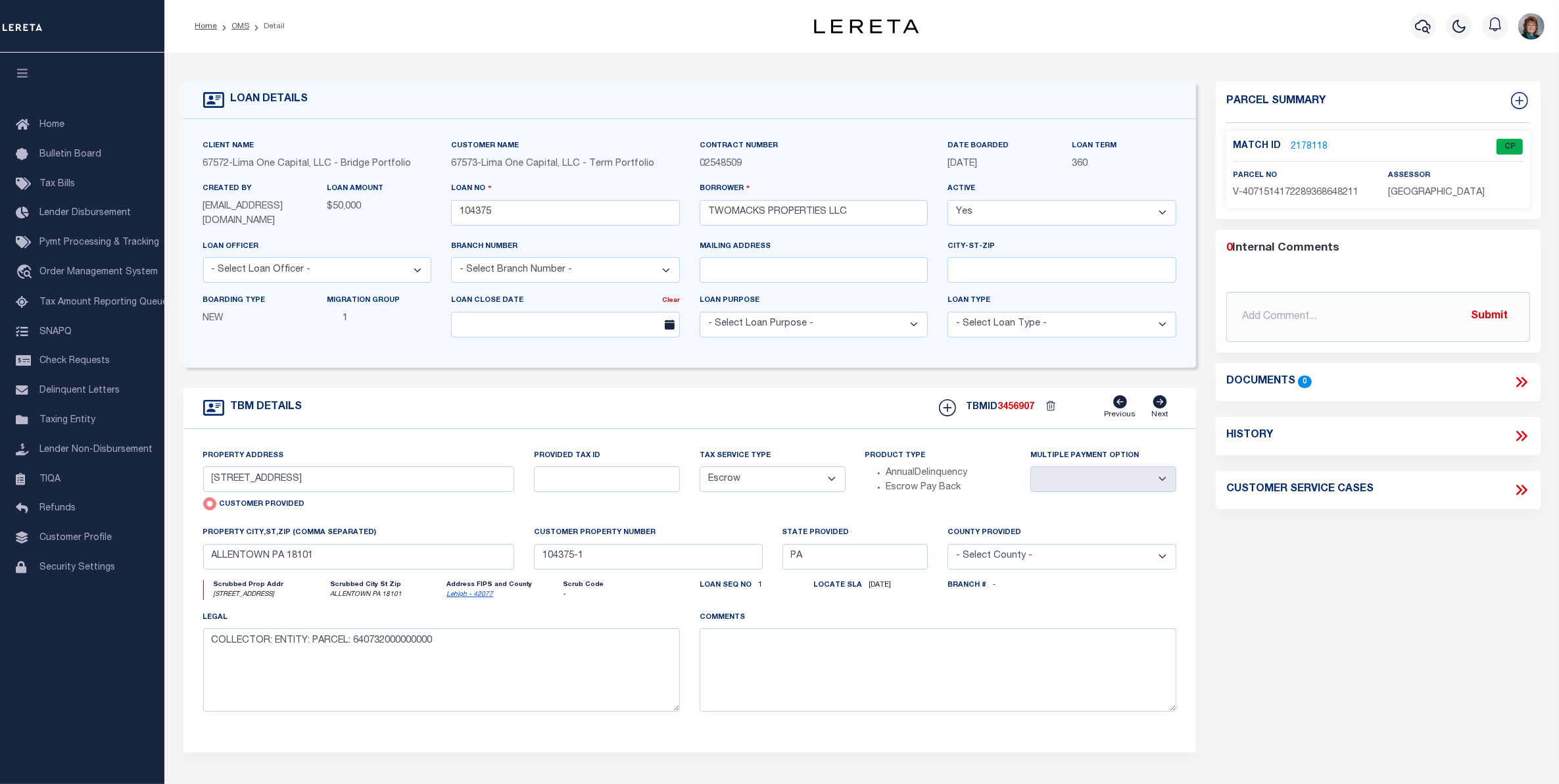
click at [1314, 145] on link "2178118" at bounding box center [1309, 147] width 37 height 14
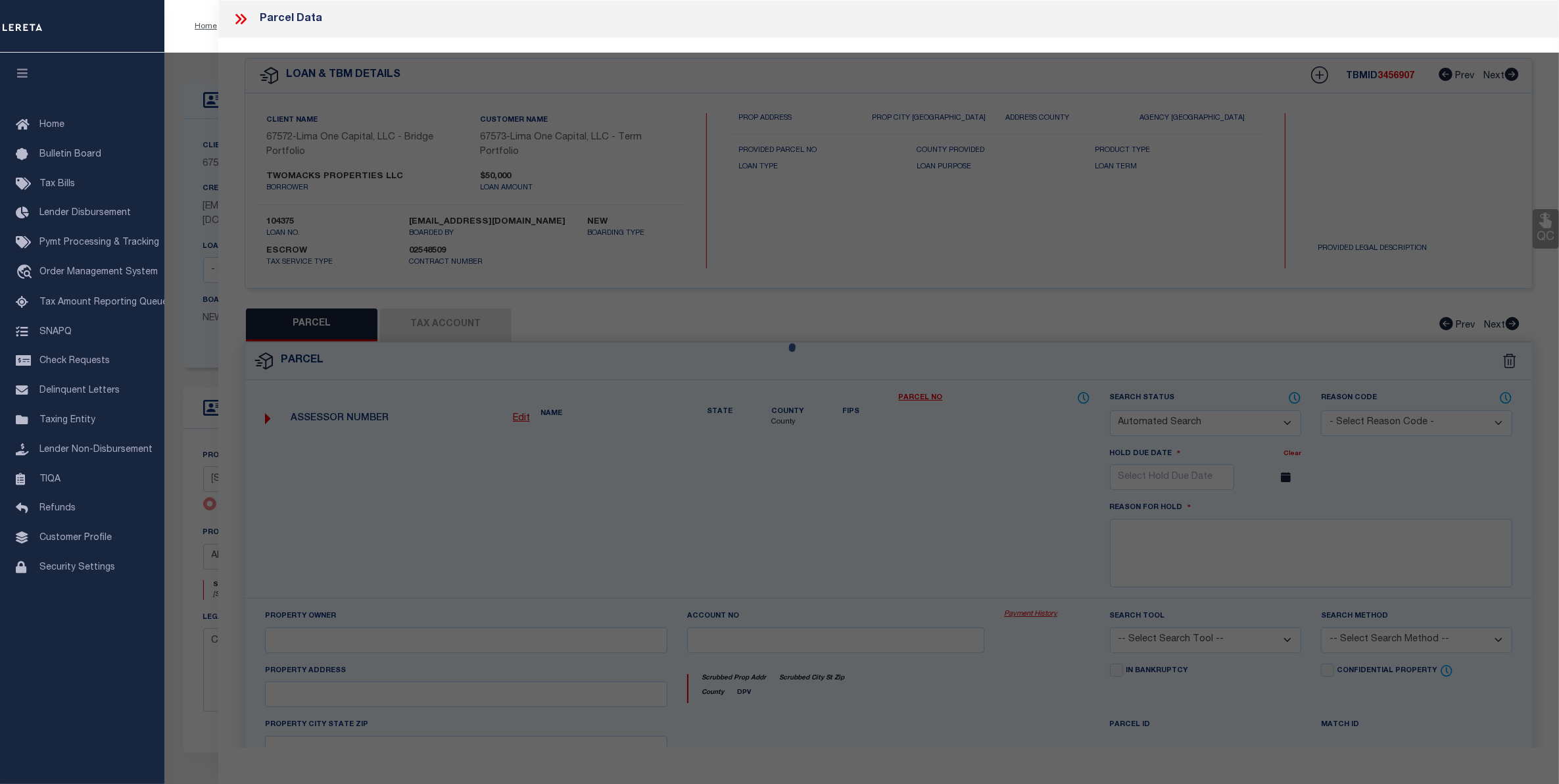
checkbox input "false"
select select "CP"
select select "AGW"
select select
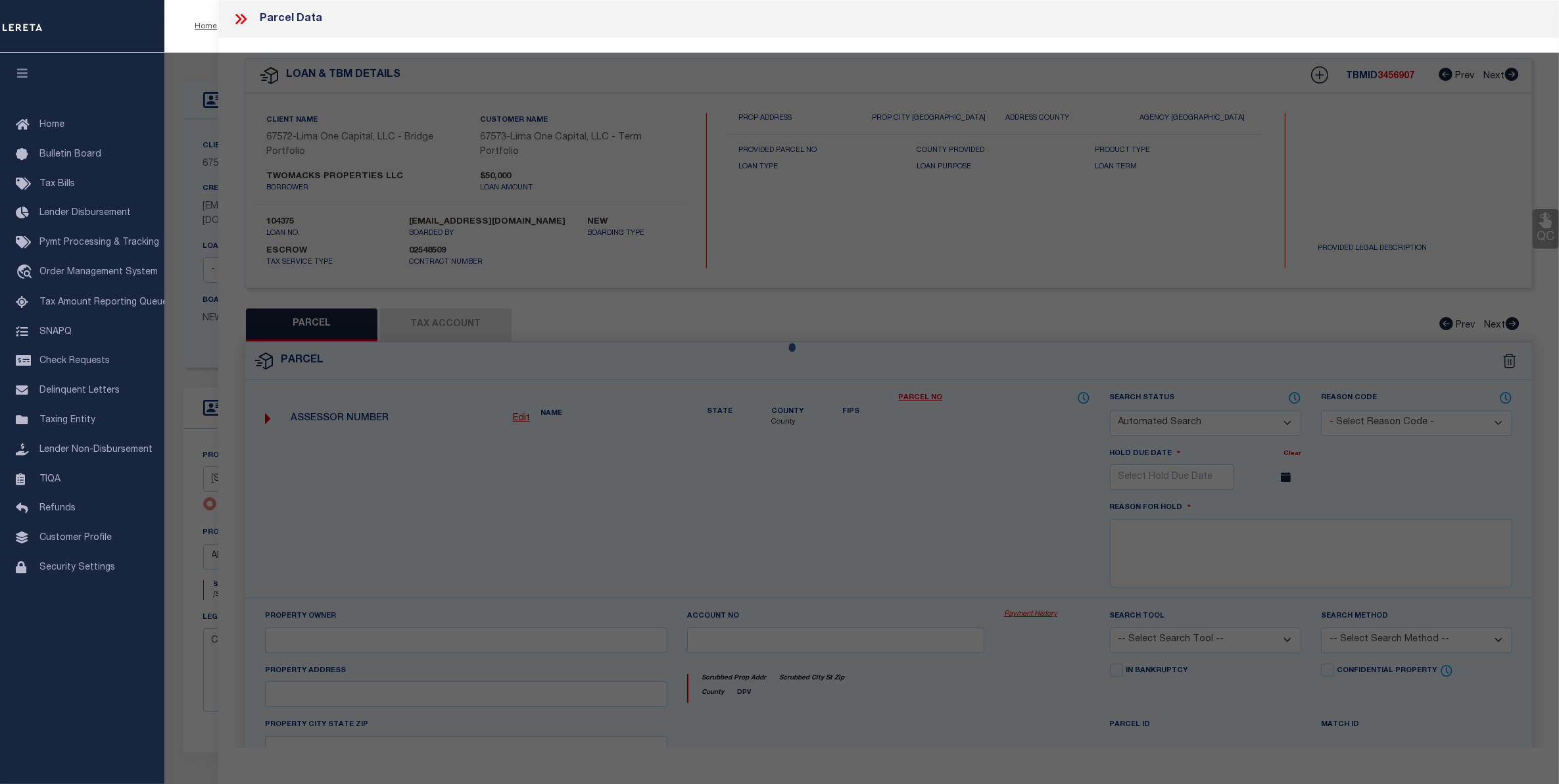
type input "[STREET_ADDRESS]"
checkbox input "false"
type input "ALLENTOWN PA 18101"
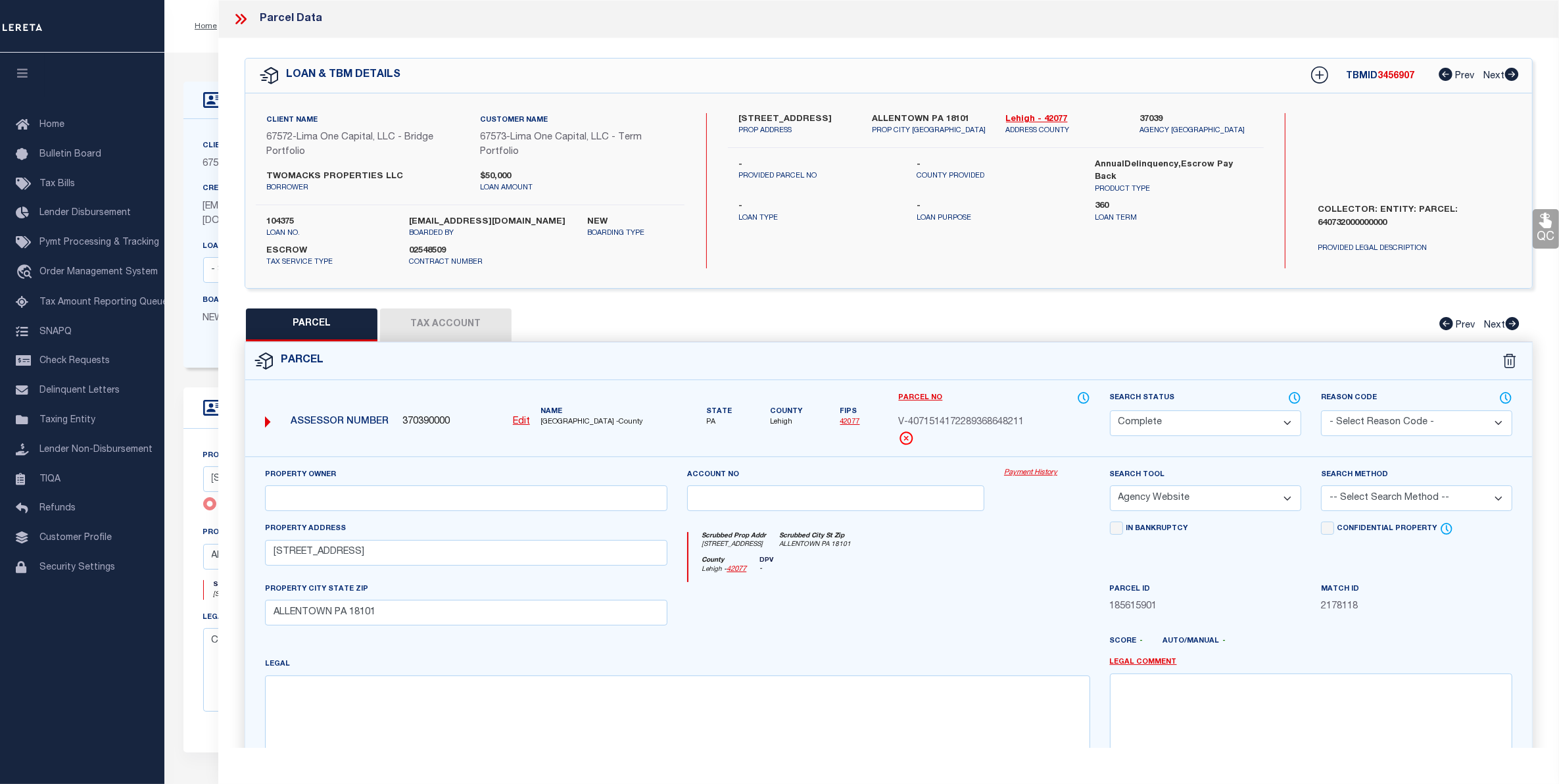
click at [415, 320] on button "Tax Account" at bounding box center [445, 324] width 132 height 33
select select "100"
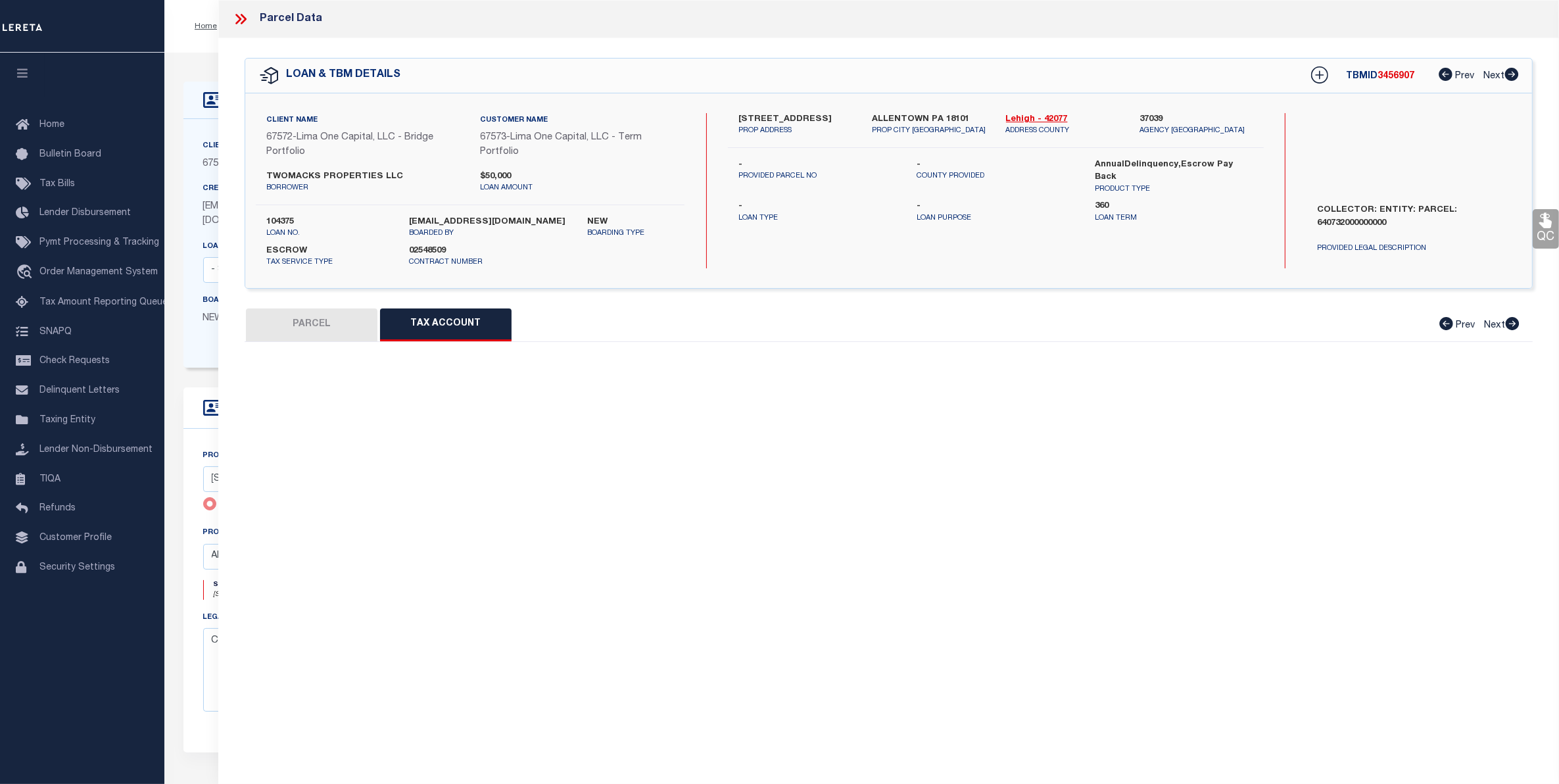
select select "100"
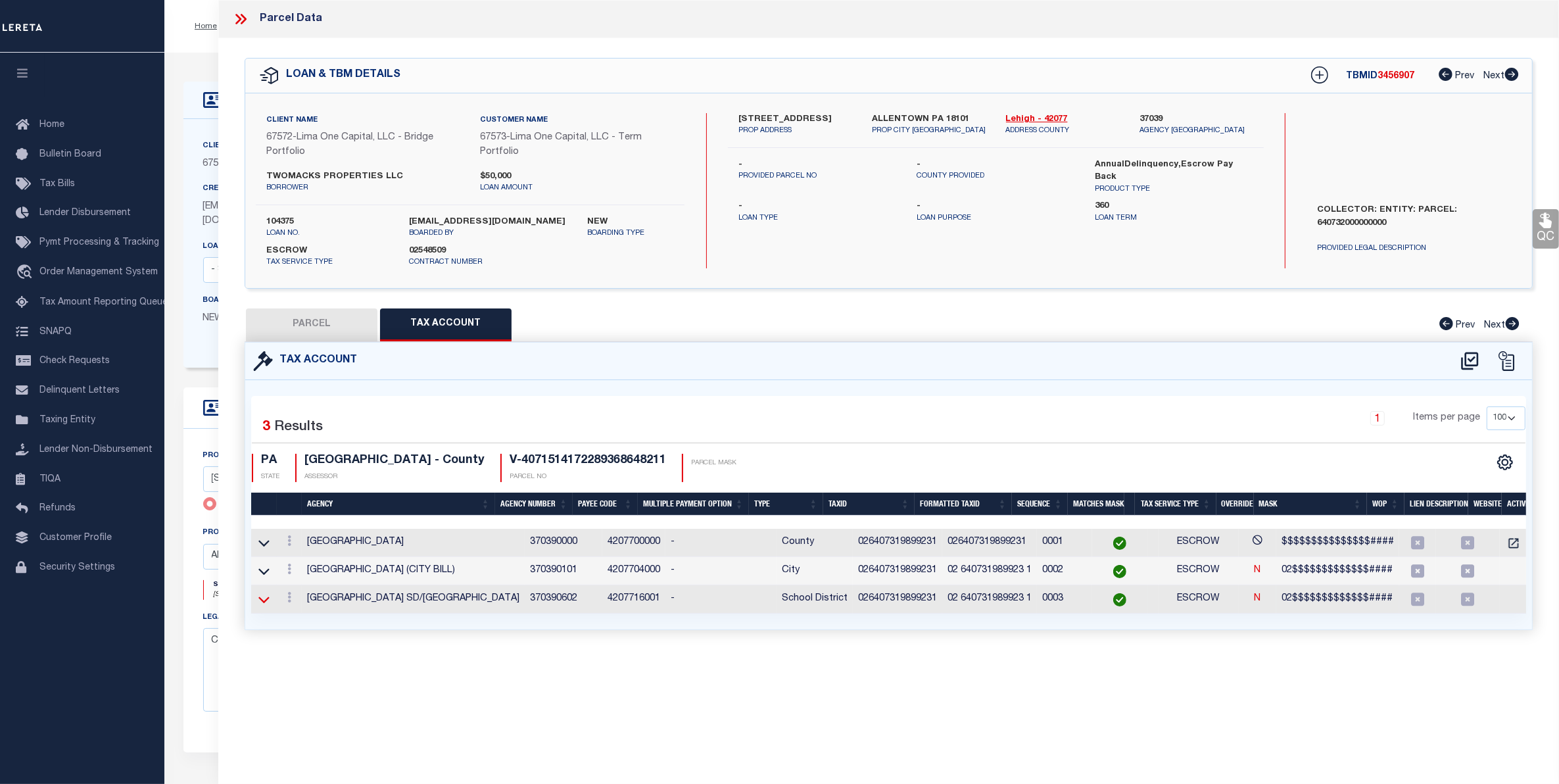
click at [268, 601] on icon at bounding box center [263, 599] width 11 height 14
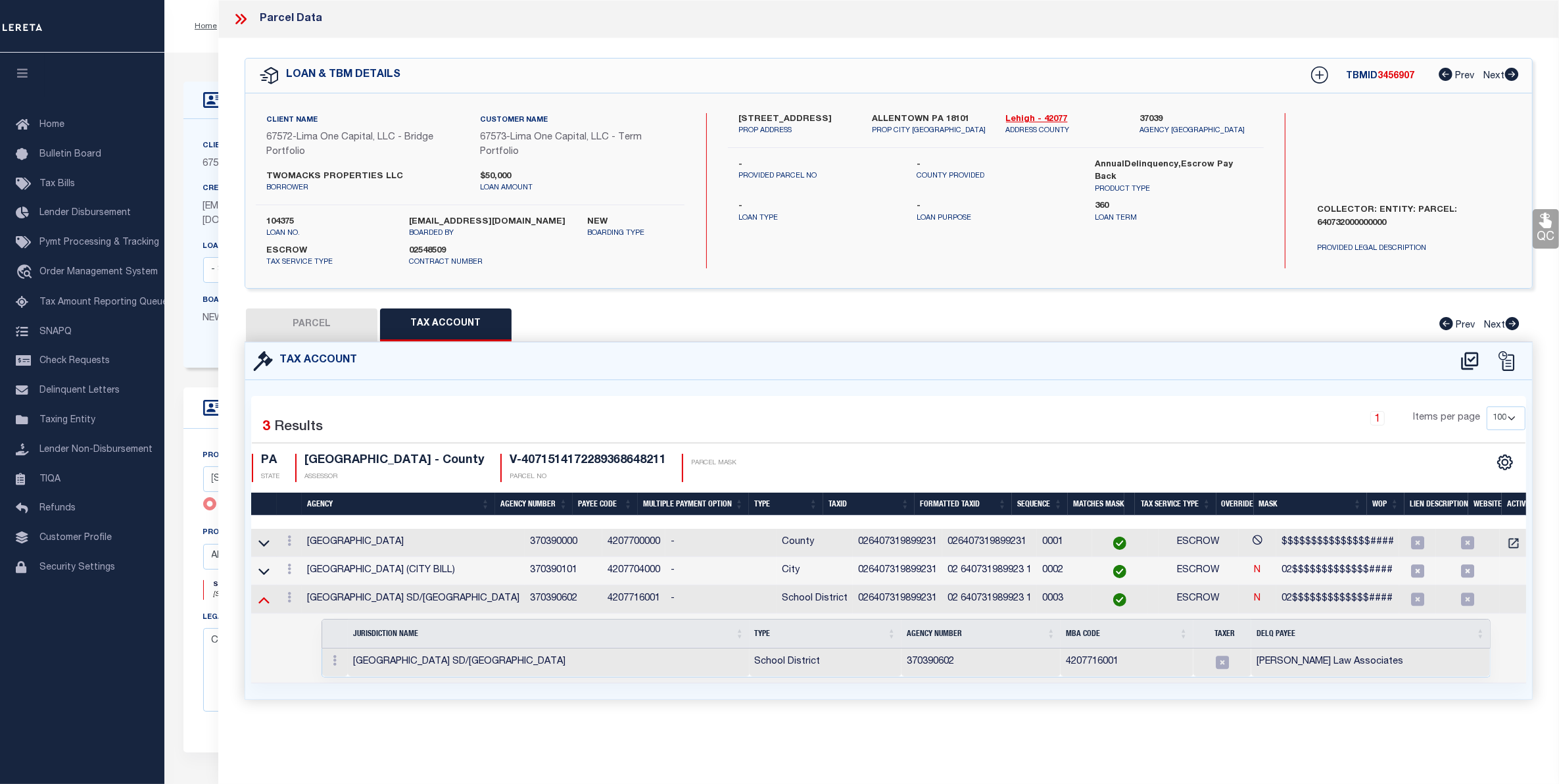
click at [263, 605] on icon at bounding box center [263, 599] width 11 height 14
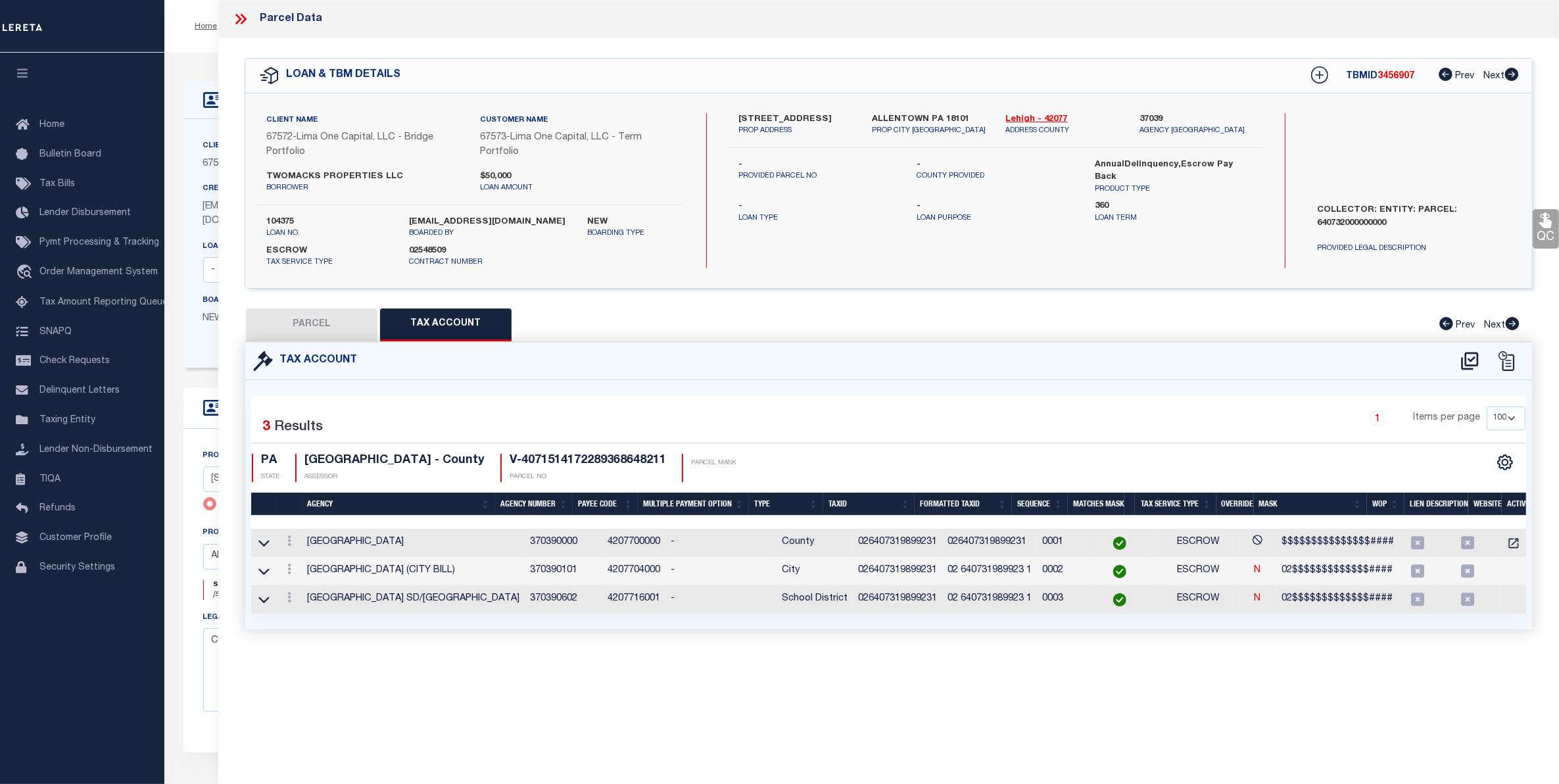
click at [317, 323] on button "PARCEL" at bounding box center [311, 324] width 132 height 33
select select "AS"
select select
checkbox input "false"
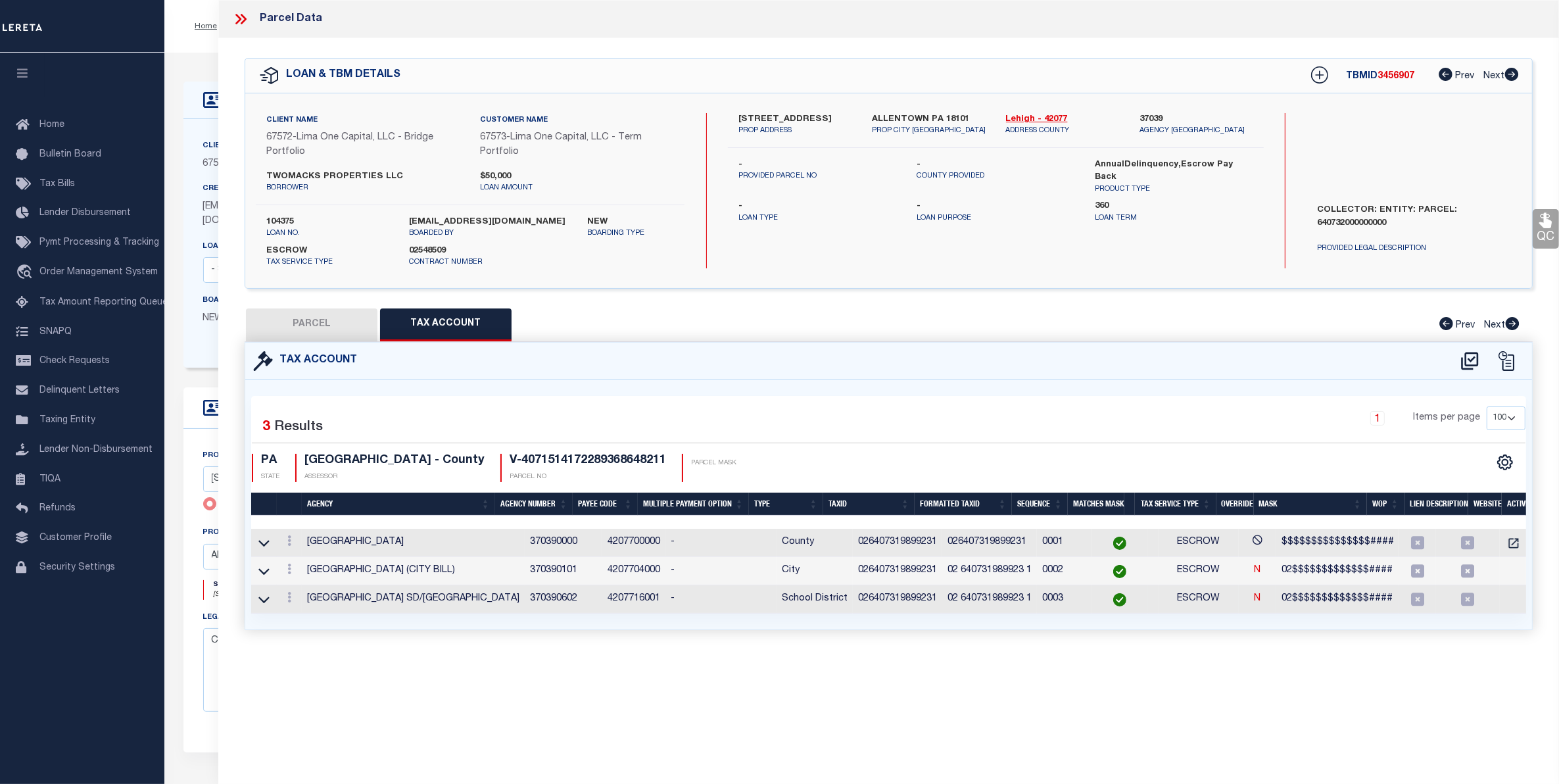
select select "CP"
select select "AGW"
select select
type input "[STREET_ADDRESS]"
checkbox input "false"
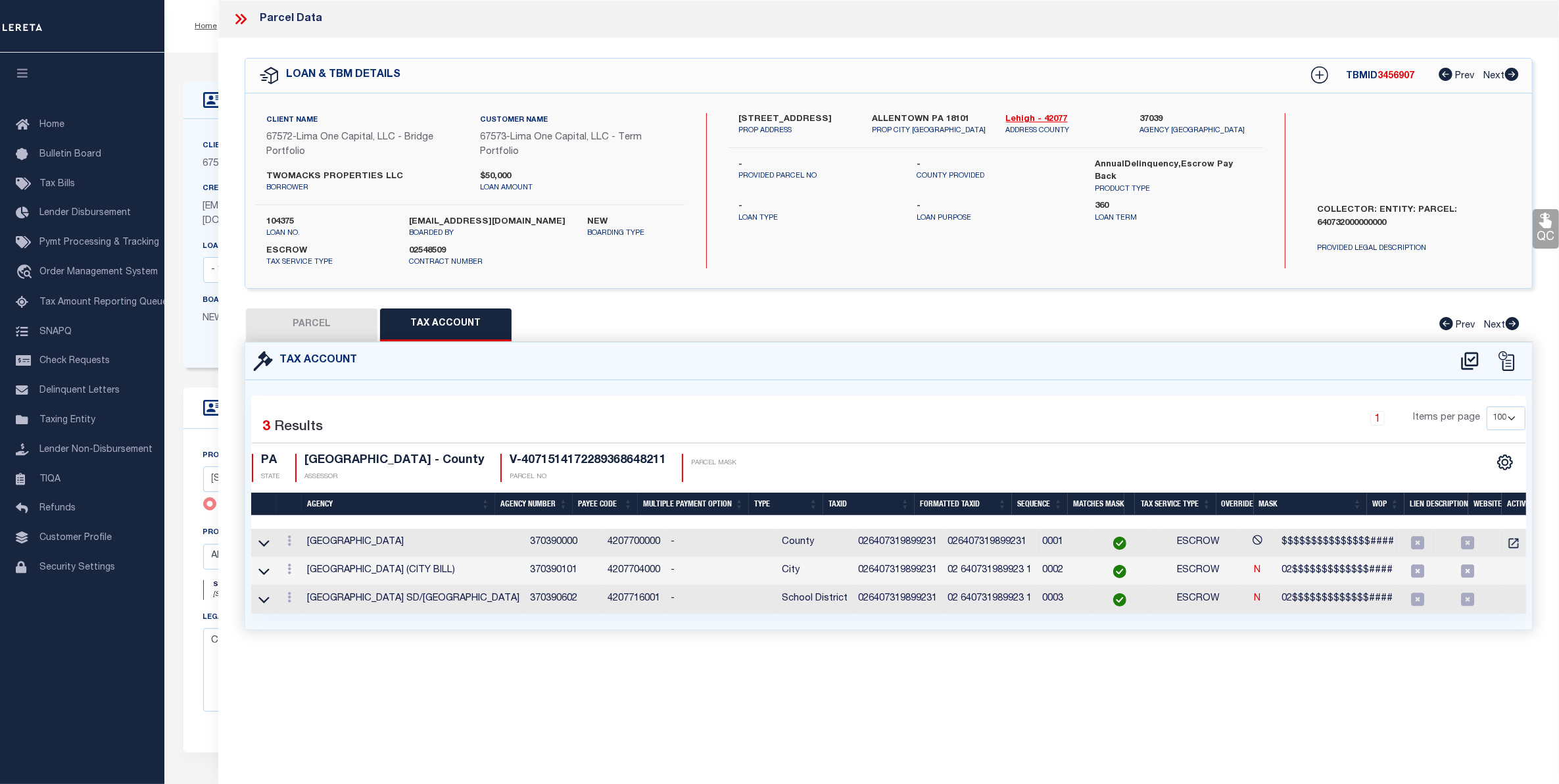
type input "ALLENTOWN PA 18101"
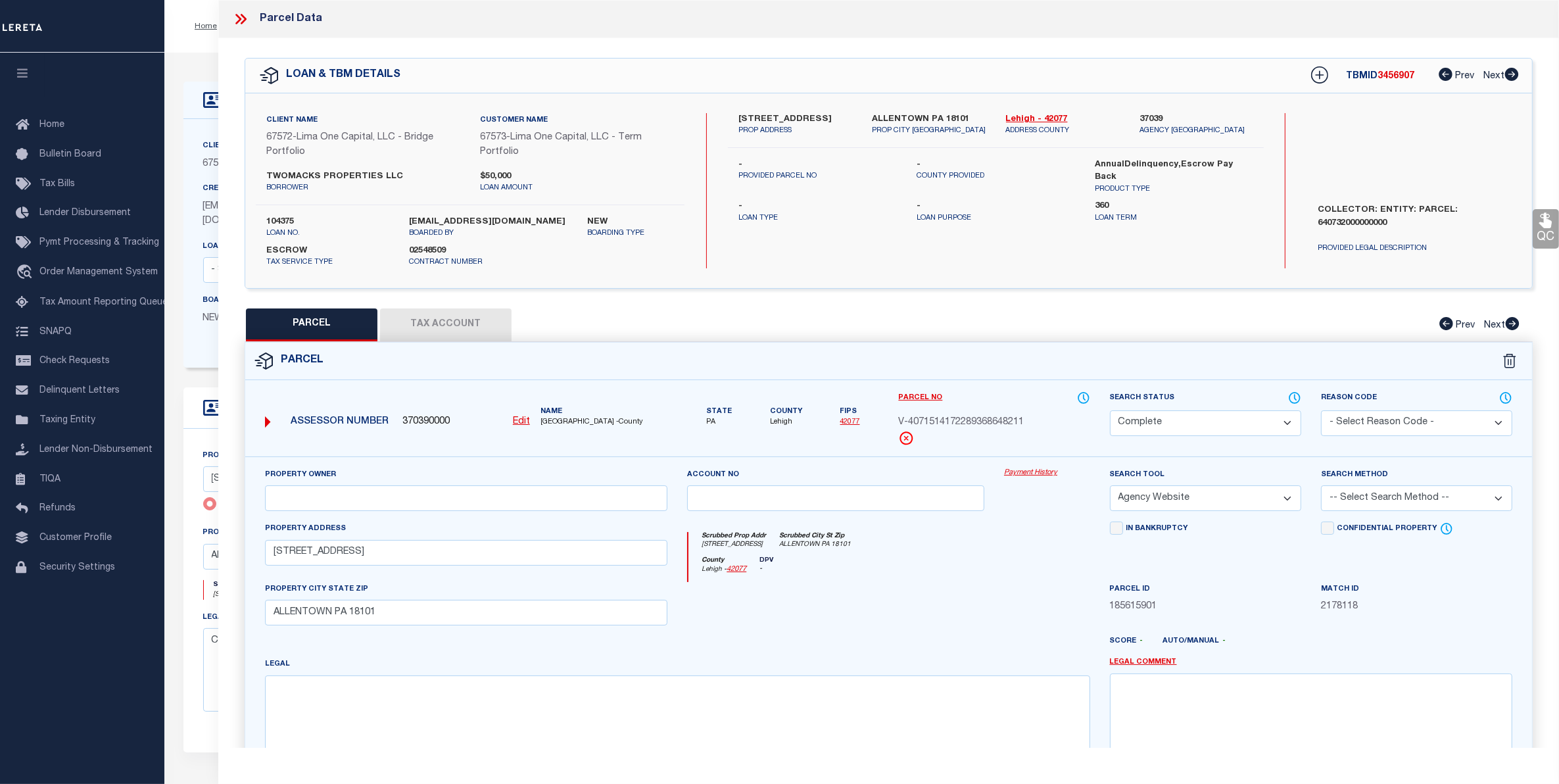
click at [1035, 473] on link "Payment History" at bounding box center [1047, 473] width 86 height 11
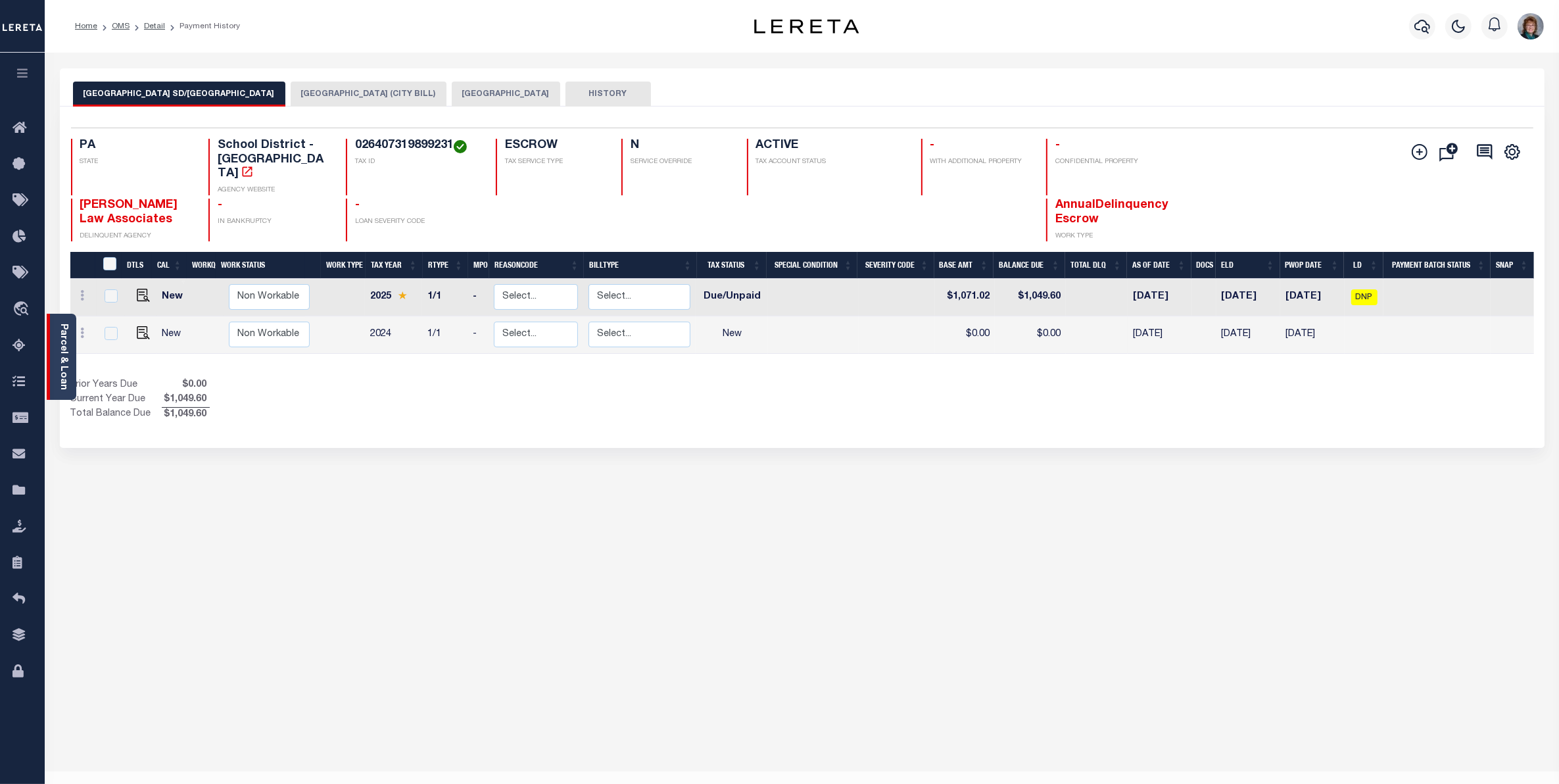
click at [59, 349] on link "Parcel & Loan" at bounding box center [63, 356] width 9 height 66
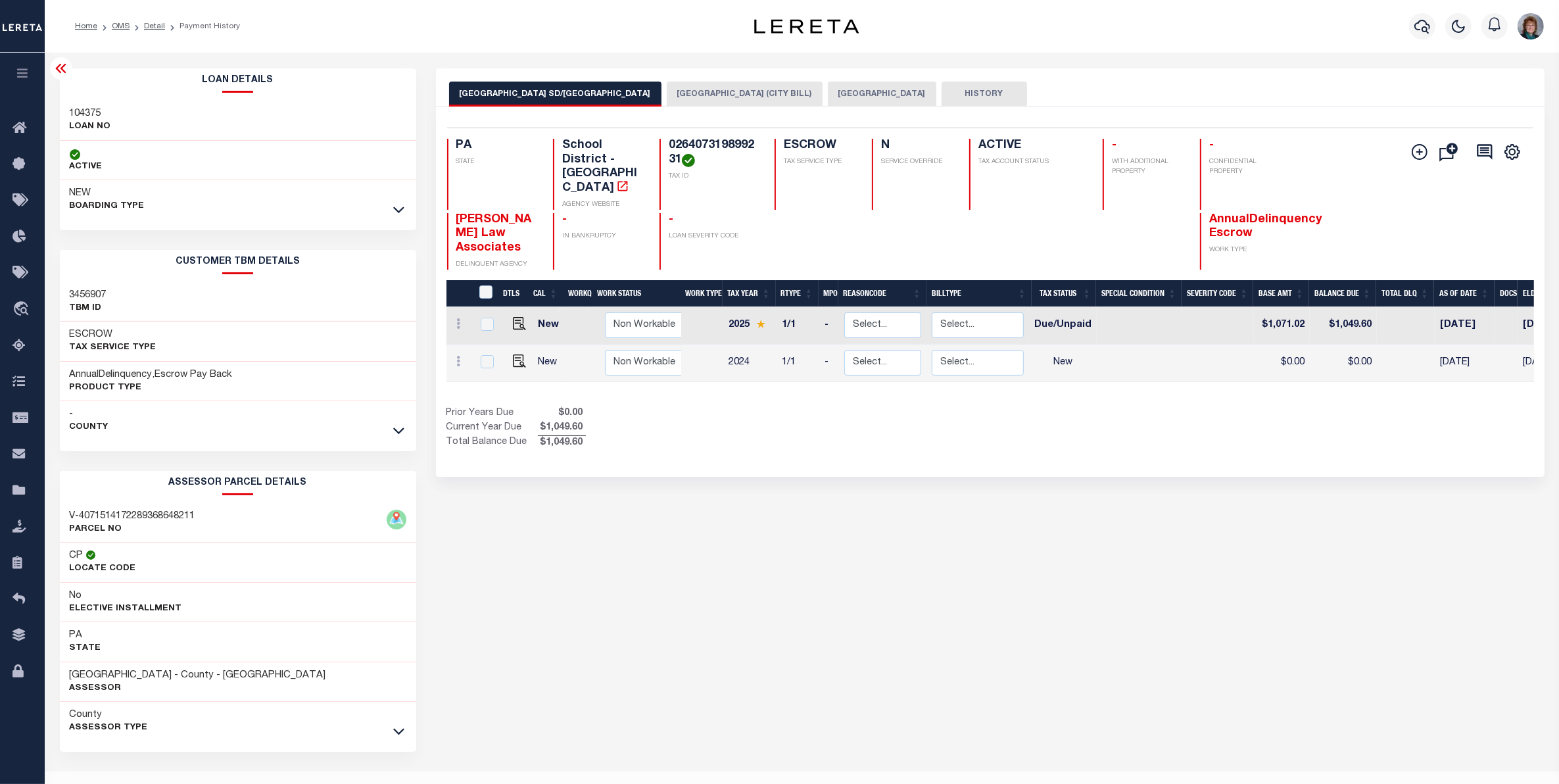
click at [391, 212] on div at bounding box center [399, 209] width 15 height 14
click at [394, 210] on icon at bounding box center [399, 209] width 11 height 14
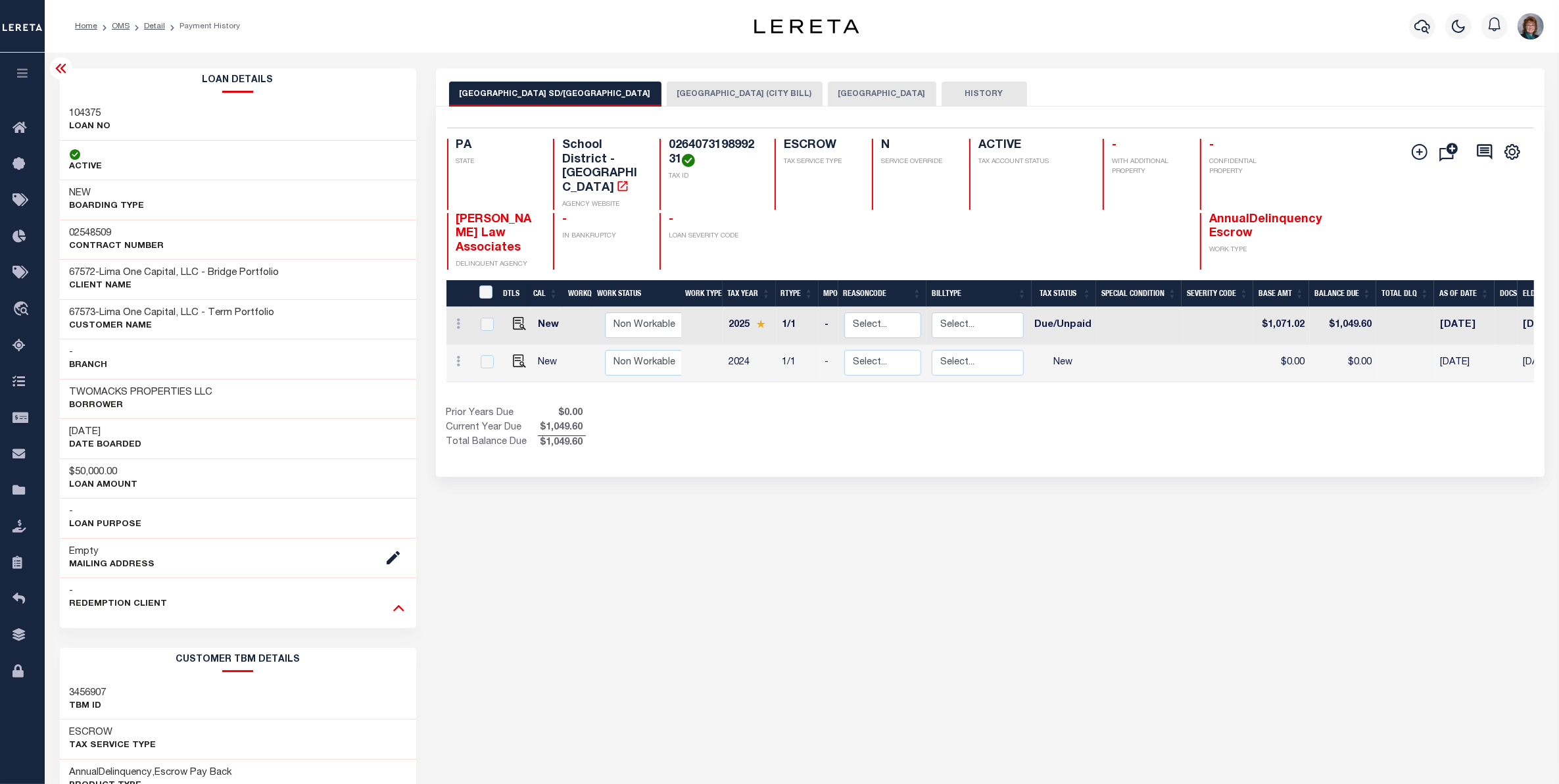
click at [394, 613] on icon at bounding box center [399, 607] width 11 height 14
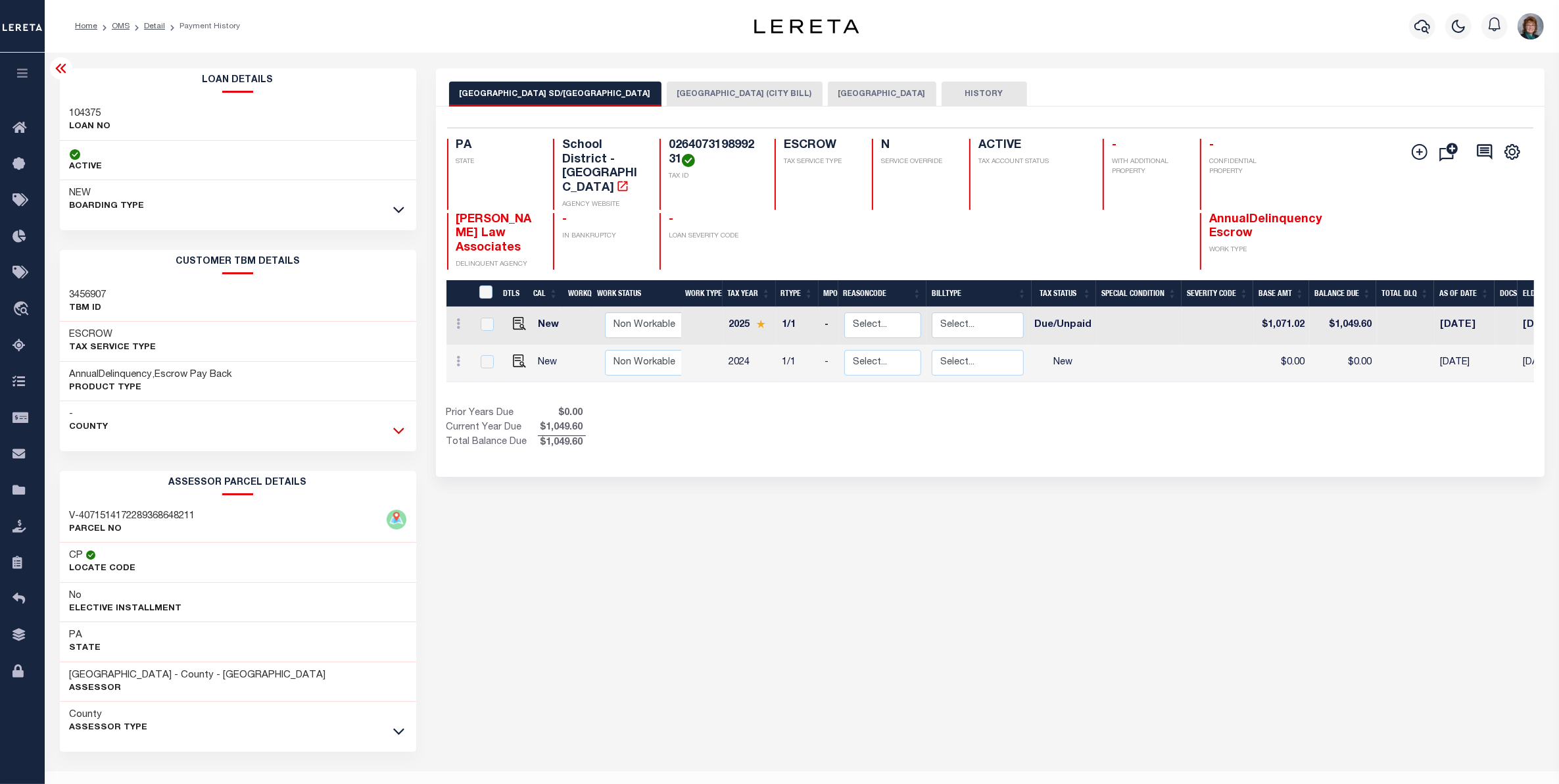
click at [399, 437] on icon at bounding box center [399, 430] width 11 height 14
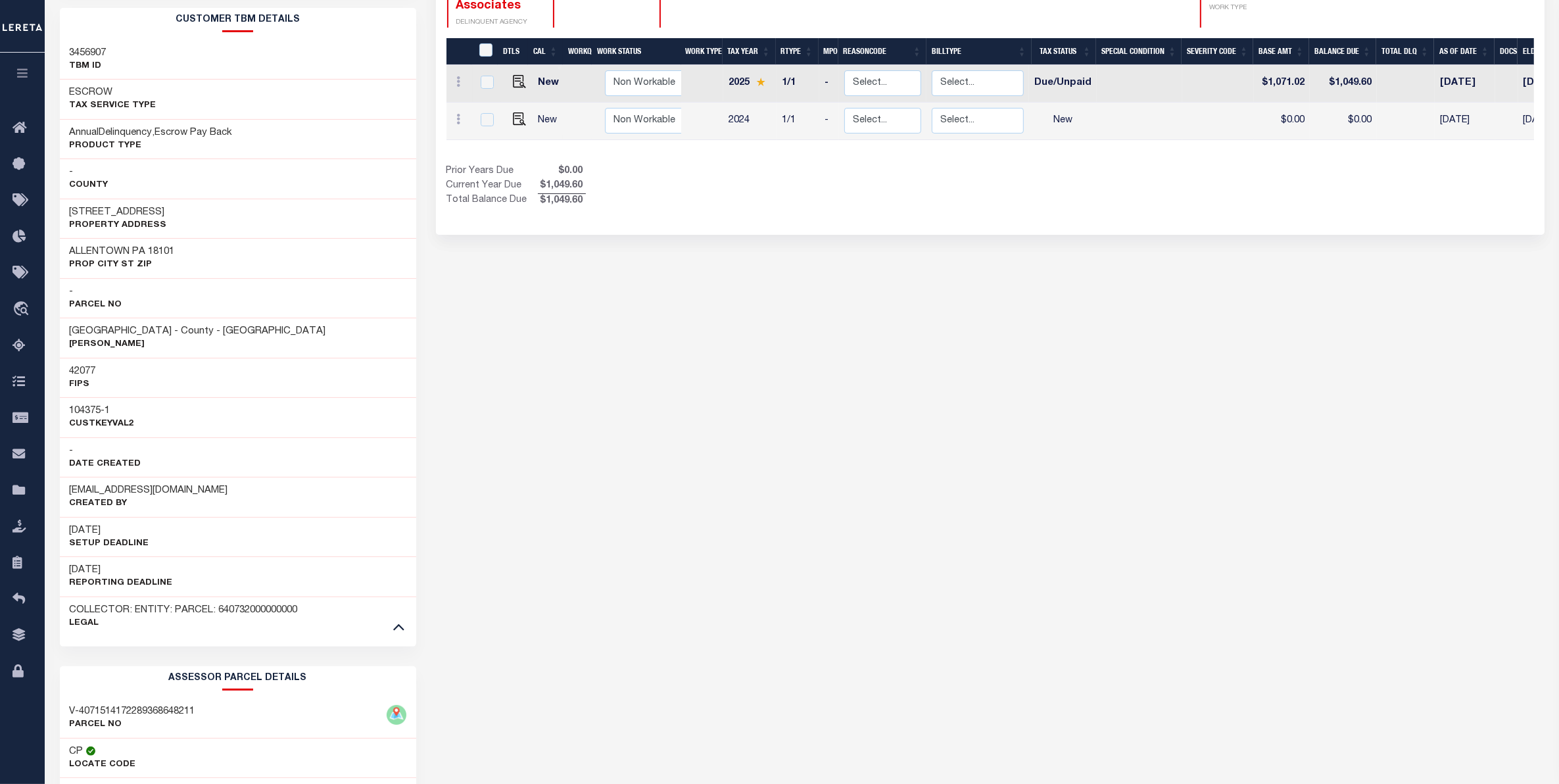
scroll to position [247, 0]
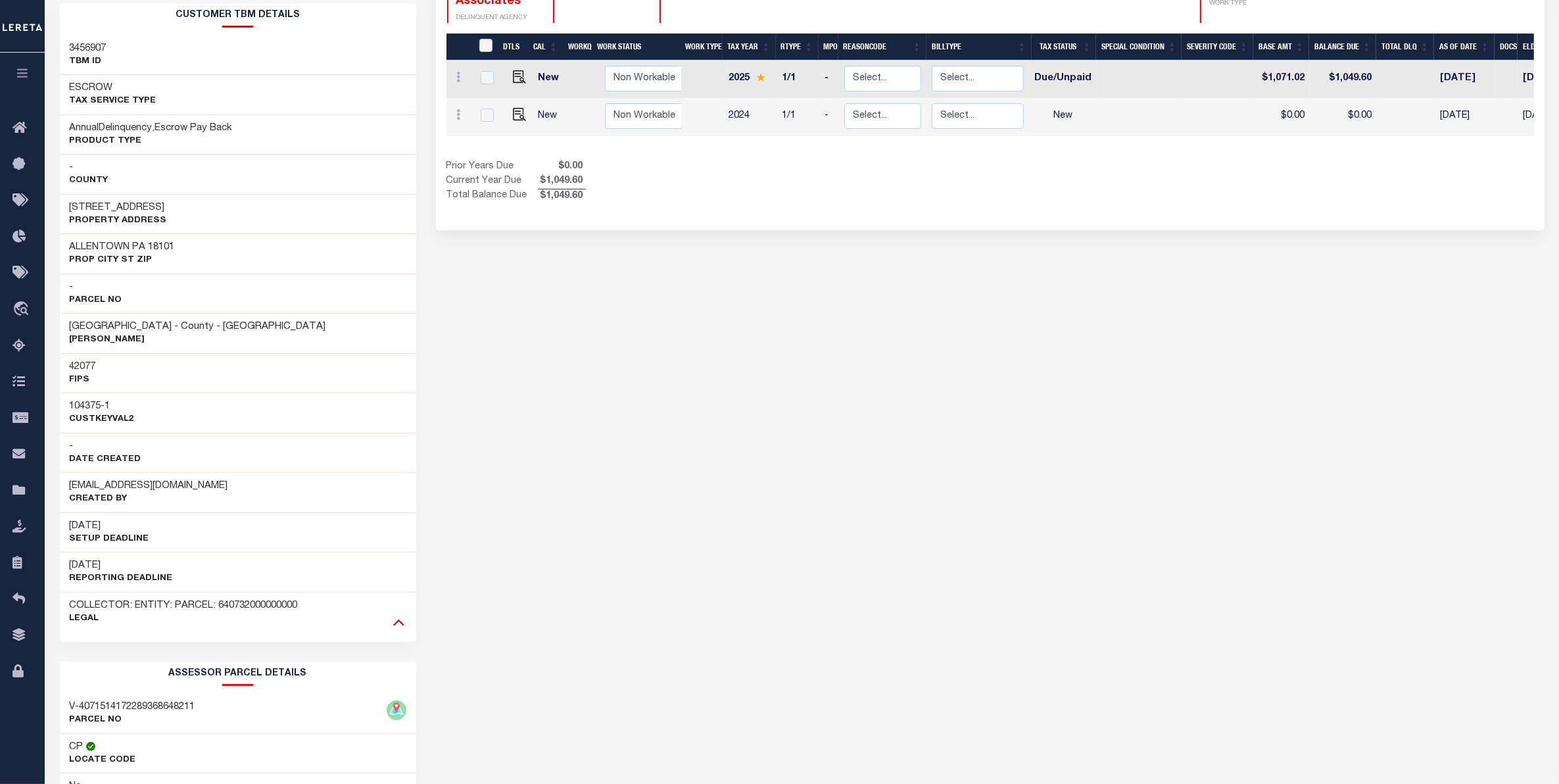
click at [400, 628] on icon at bounding box center [399, 622] width 11 height 14
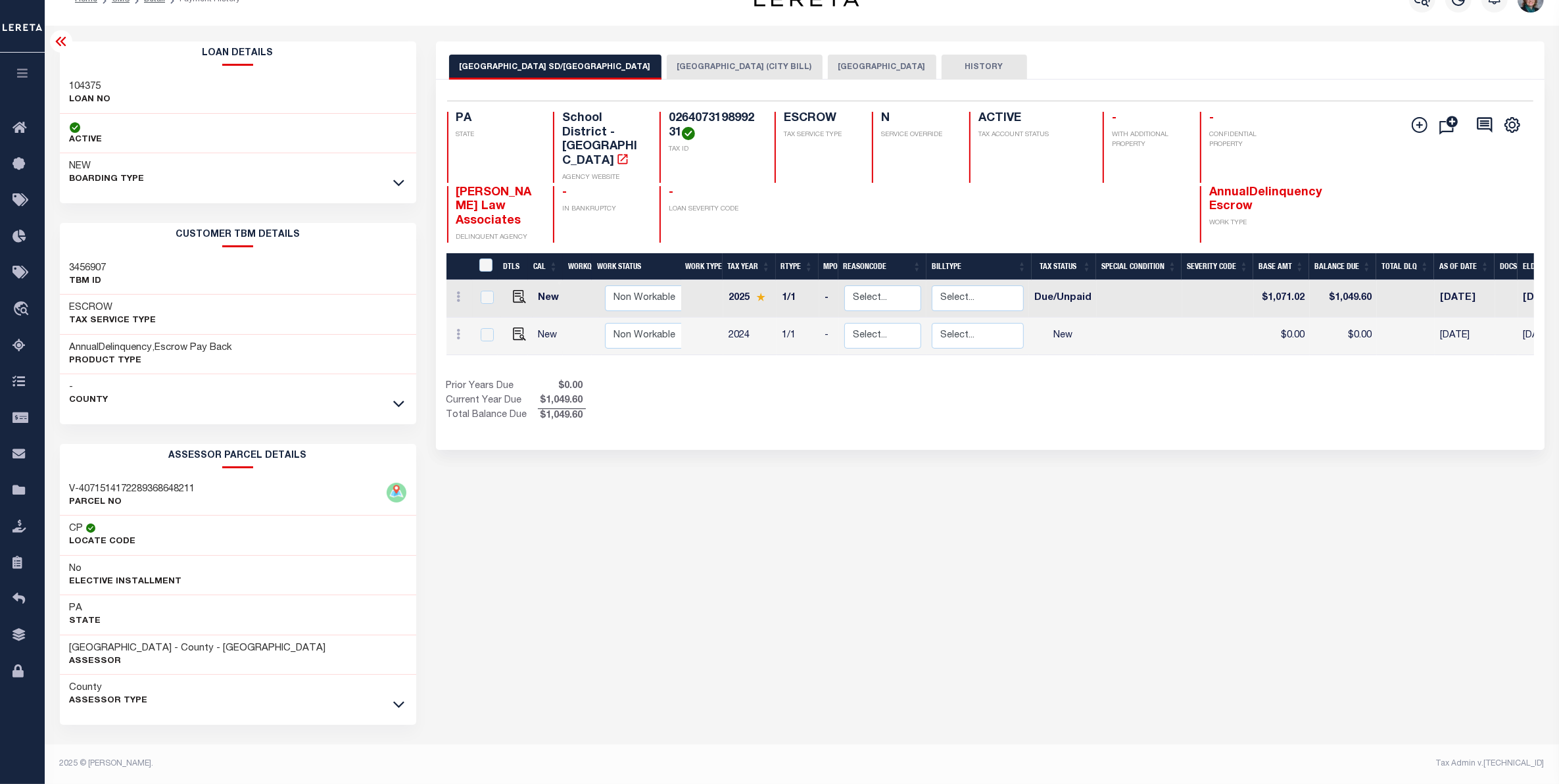
scroll to position [28, 0]
click at [396, 704] on icon at bounding box center [399, 704] width 11 height 14
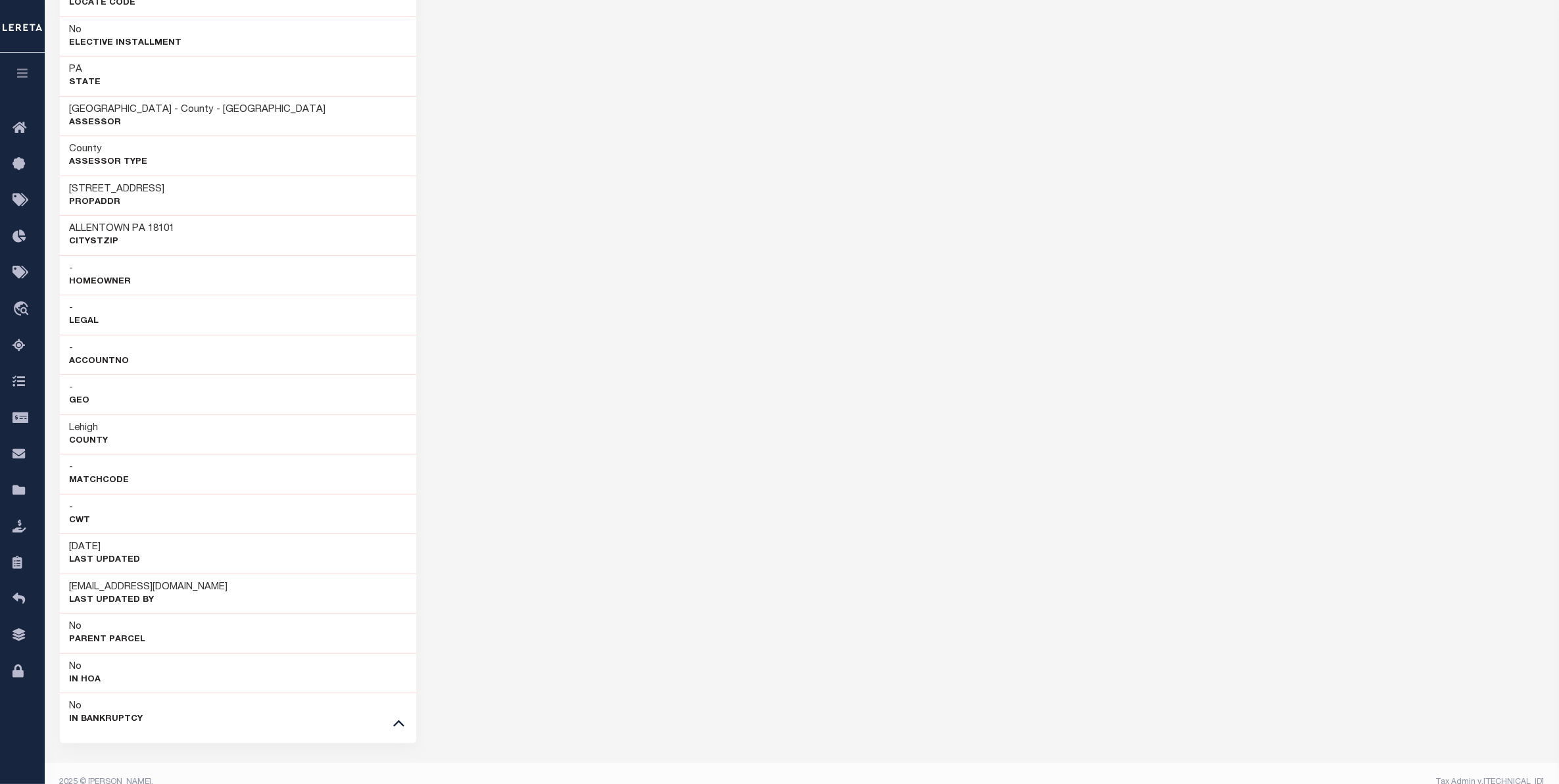
scroll to position [588, 0]
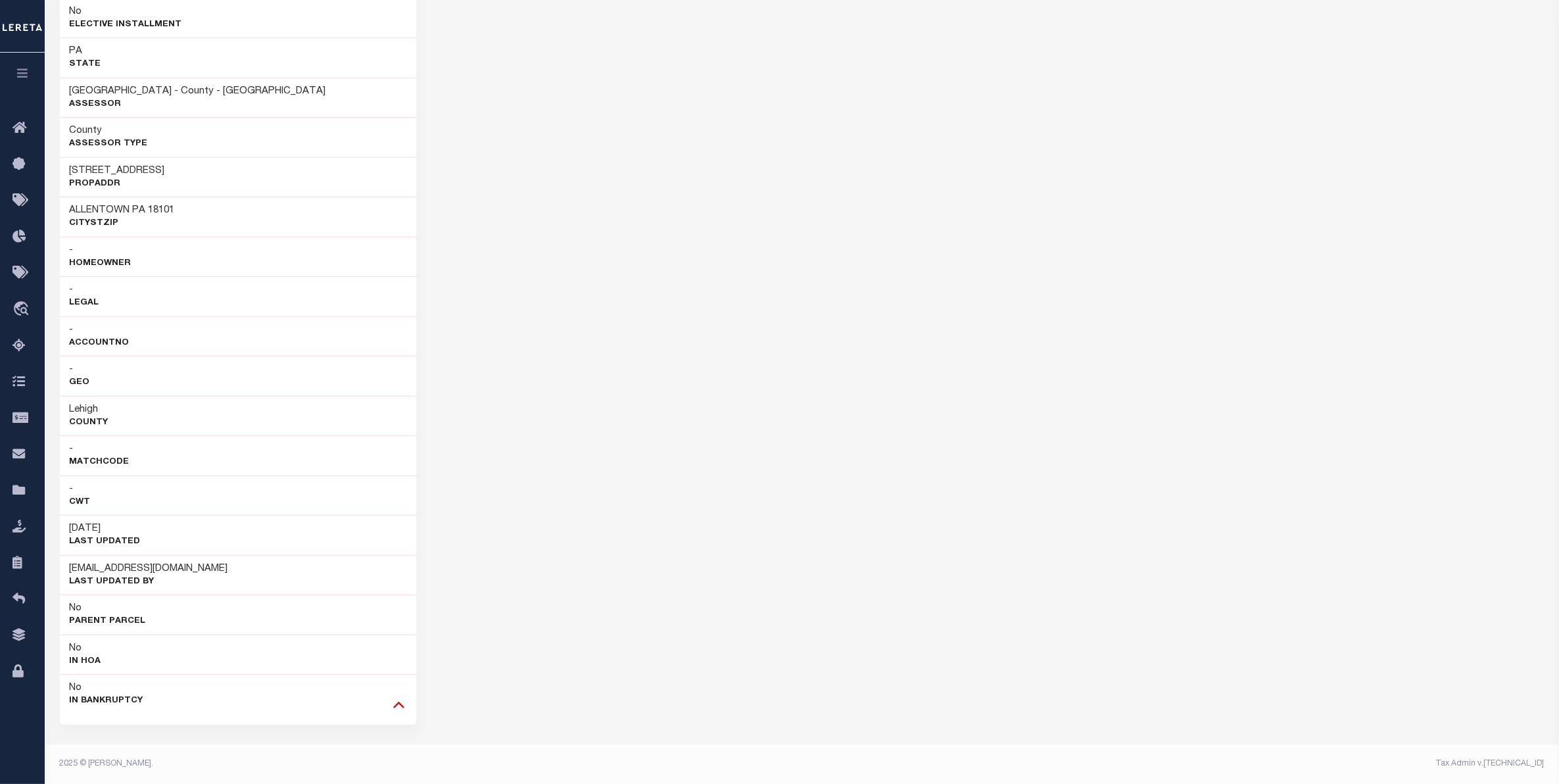
click at [396, 706] on icon at bounding box center [399, 705] width 11 height 7
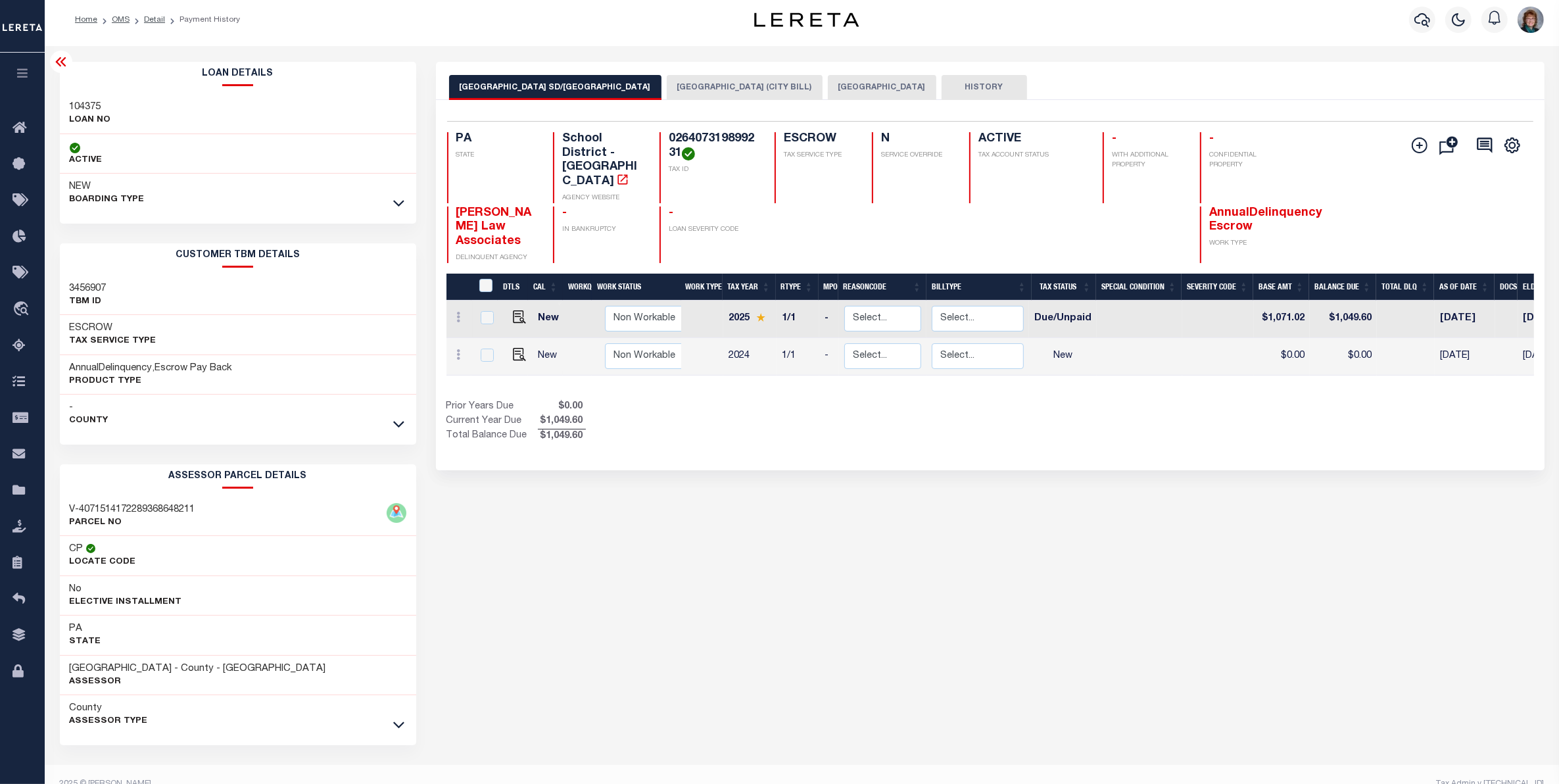
scroll to position [0, 0]
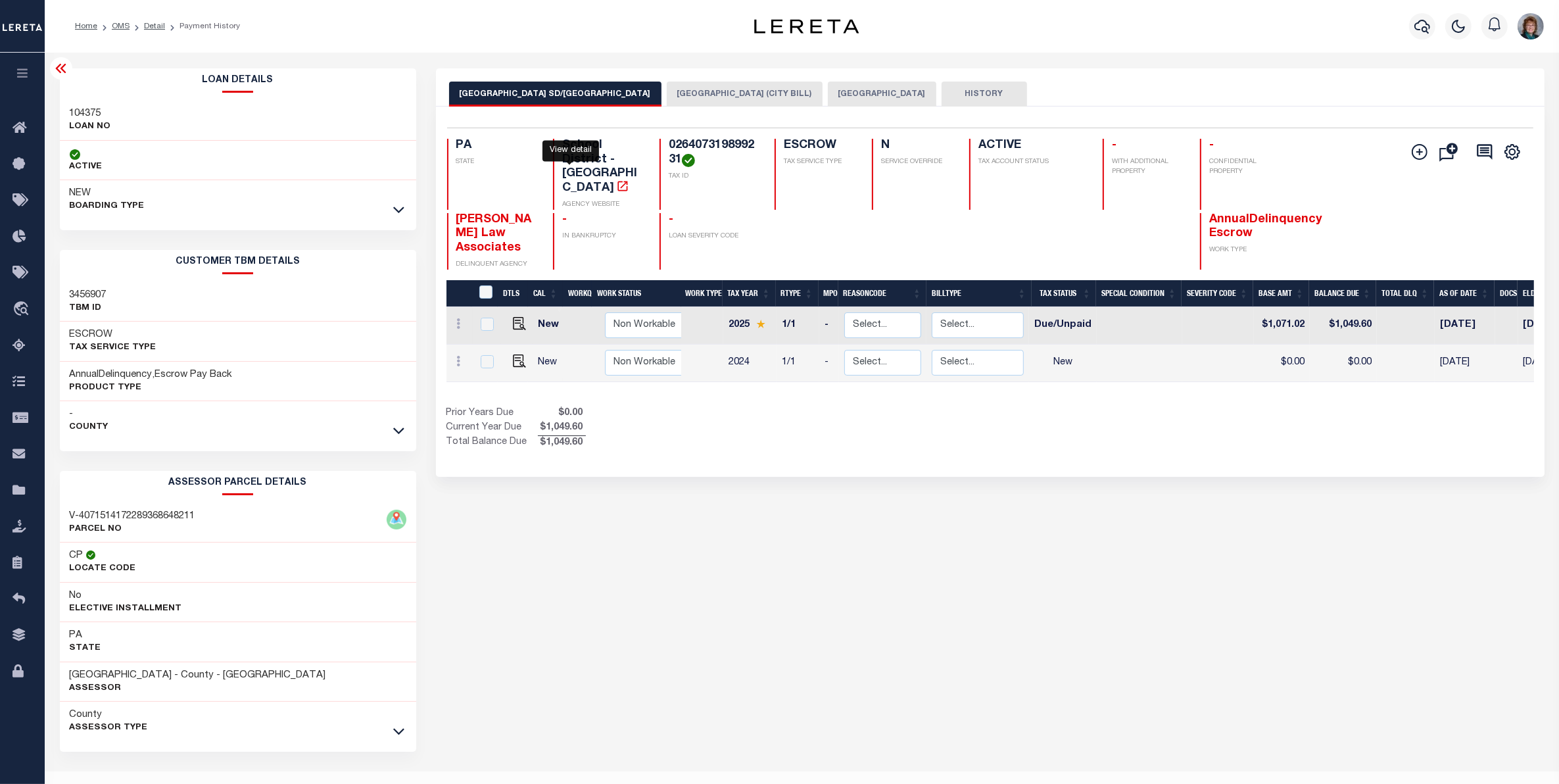
click at [618, 181] on icon "" at bounding box center [623, 186] width 10 height 10
click at [513, 317] on img "" at bounding box center [519, 323] width 13 height 13
checkbox input "true"
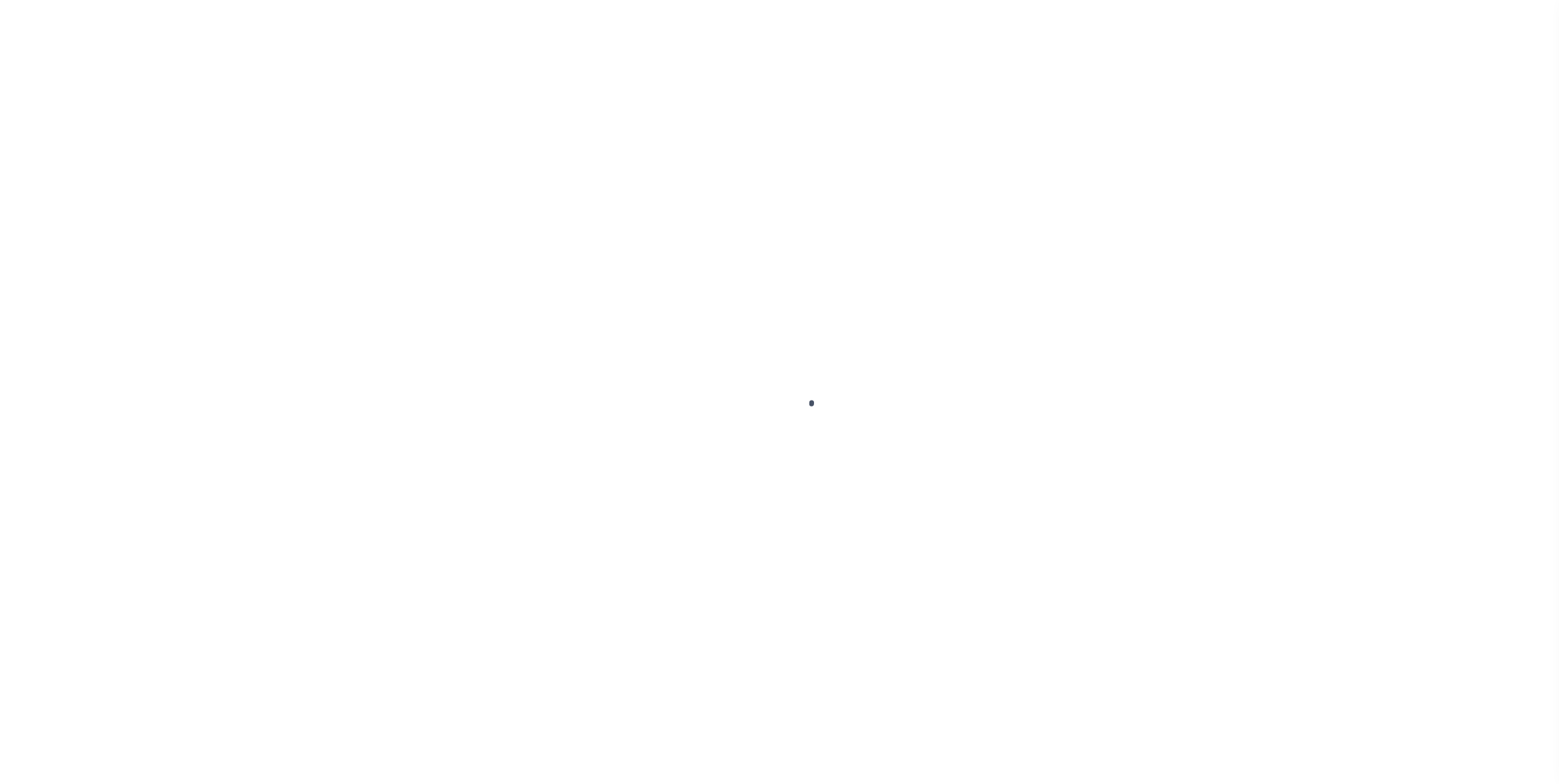
select select "DUE"
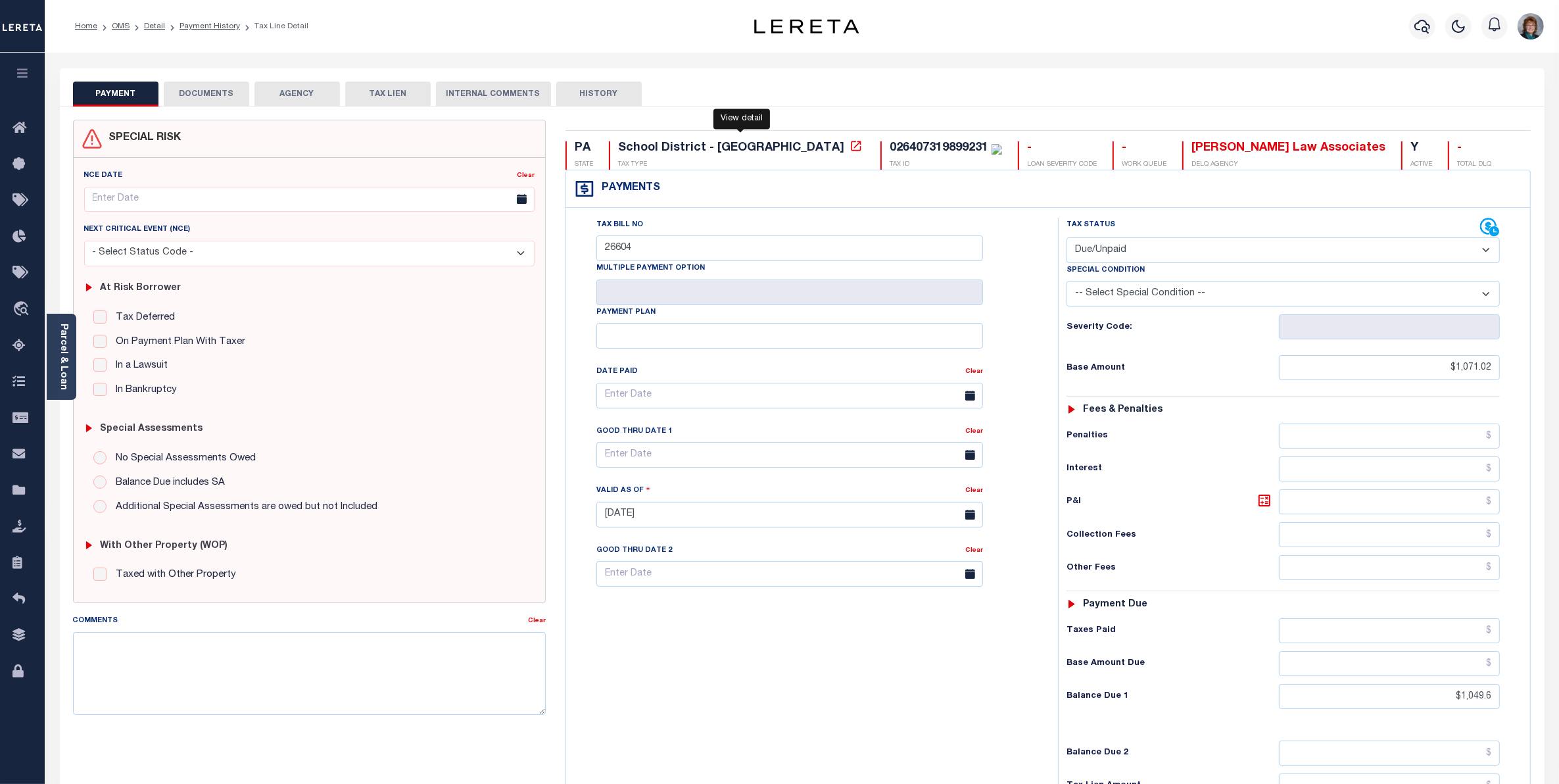
click at [850, 149] on icon at bounding box center [856, 145] width 13 height 13
click at [60, 320] on div "Parcel & Loan" at bounding box center [61, 356] width 30 height 86
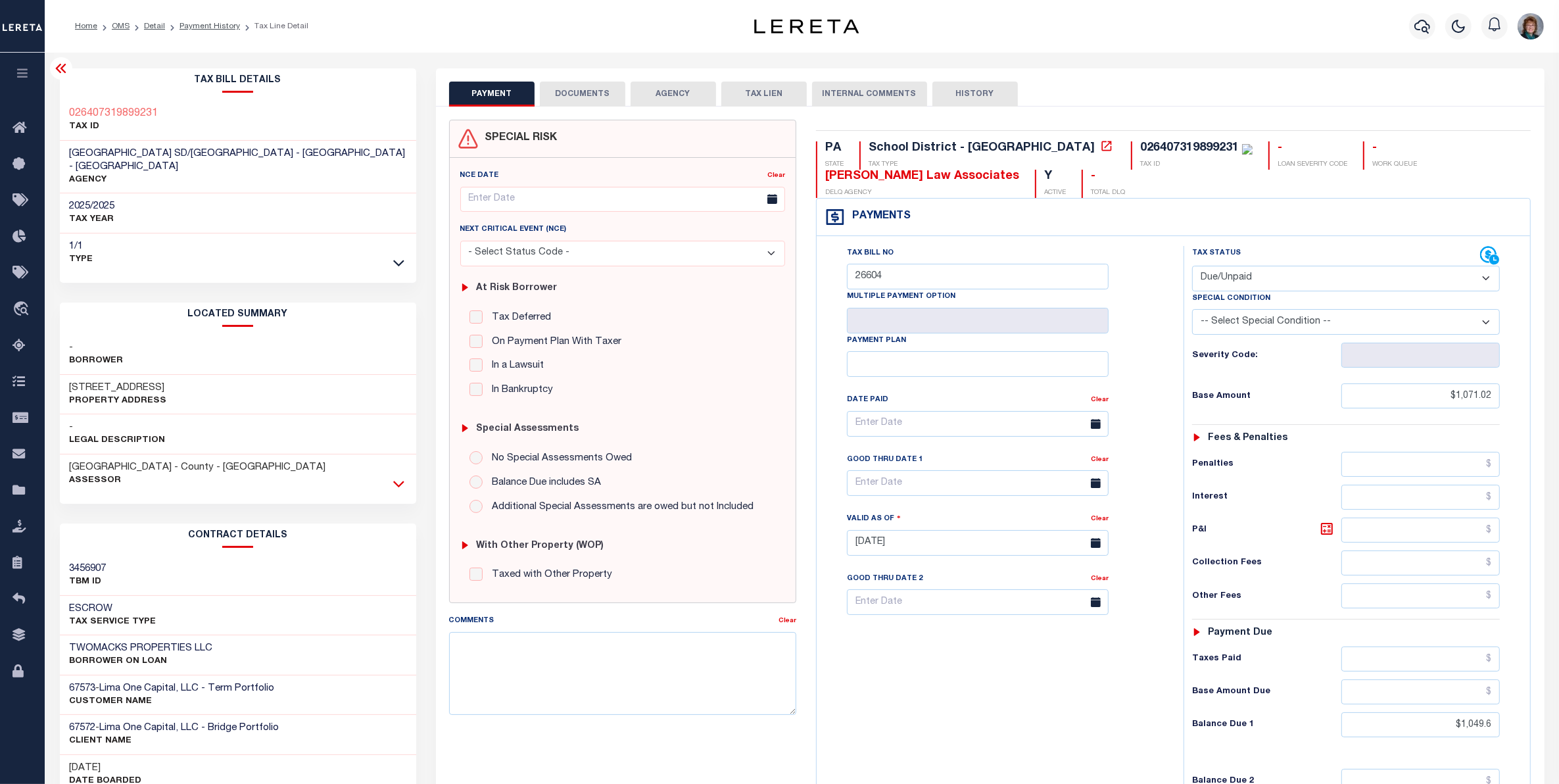
click at [401, 480] on icon at bounding box center [399, 483] width 11 height 7
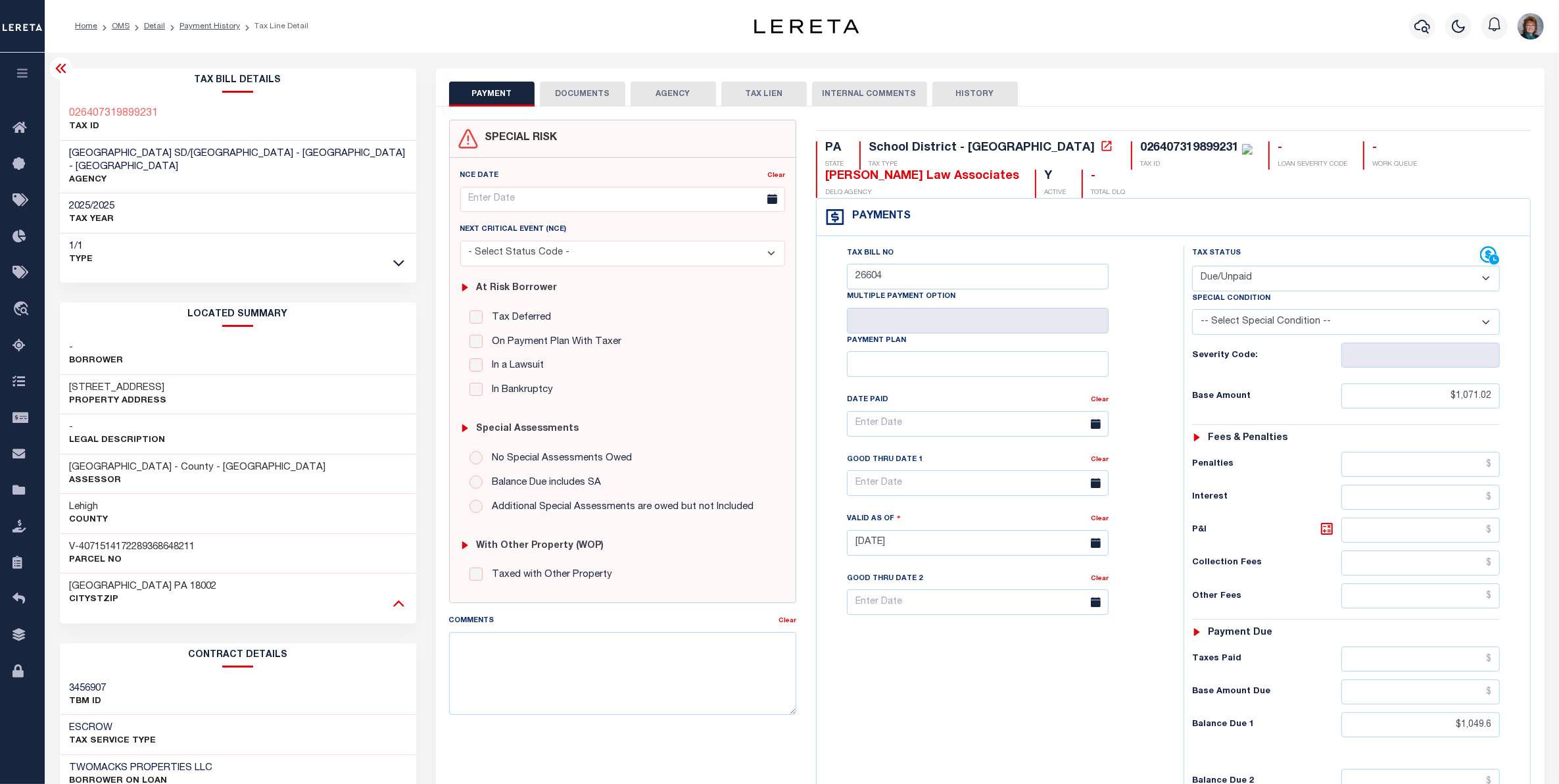
click at [394, 596] on icon at bounding box center [399, 603] width 11 height 14
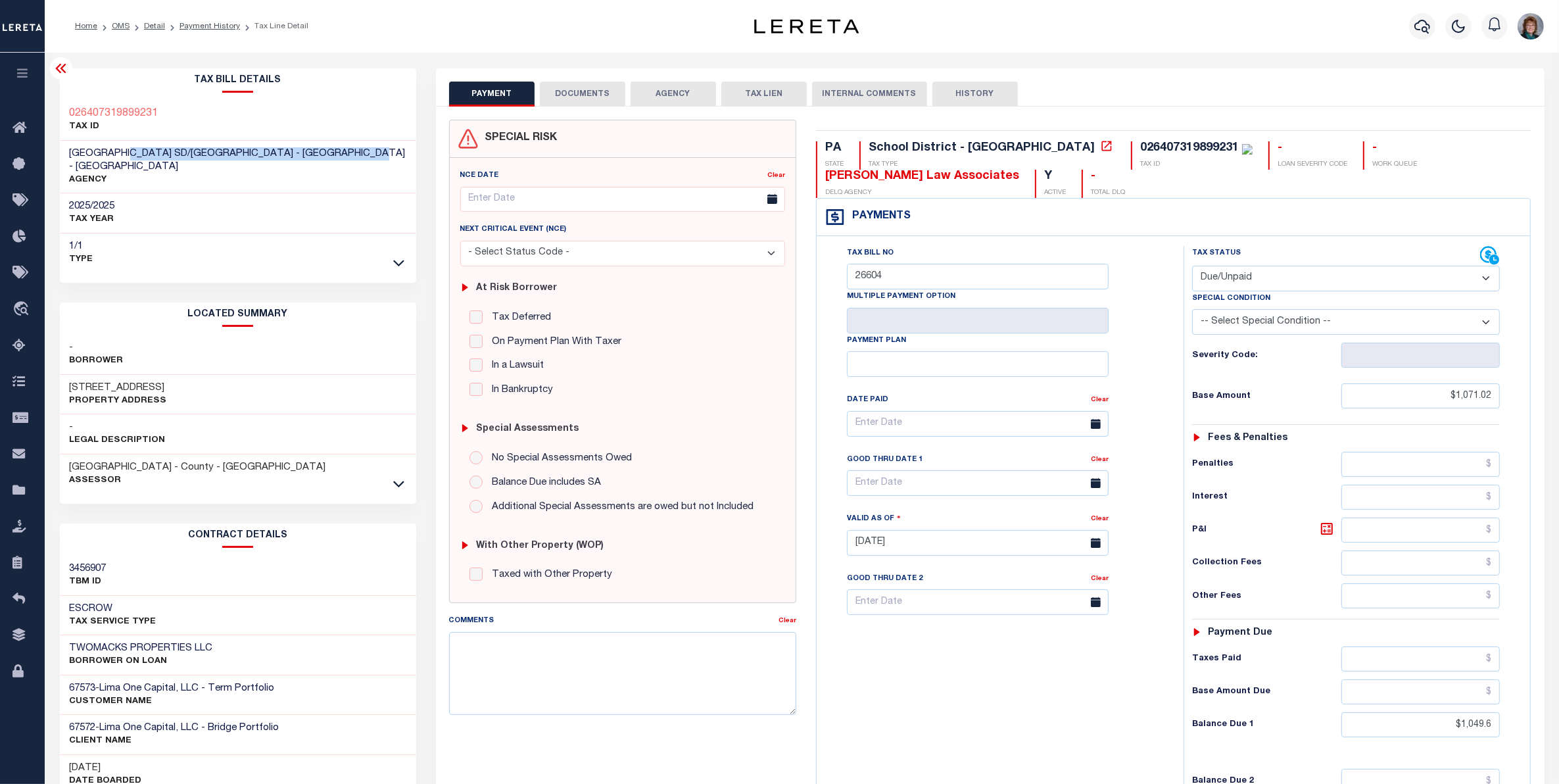
drag, startPoint x: 364, startPoint y: 152, endPoint x: 132, endPoint y: 147, distance: 232.1
click at [132, 147] on div "[GEOGRAPHIC_DATA] SD/[GEOGRAPHIC_DATA] - [GEOGRAPHIC_DATA] - [GEOGRAPHIC_DATA] …" at bounding box center [238, 167] width 356 height 53
click at [147, 155] on span "[GEOGRAPHIC_DATA] SD/[GEOGRAPHIC_DATA] - [GEOGRAPHIC_DATA] - [GEOGRAPHIC_DATA]" at bounding box center [238, 160] width 336 height 23
drag, startPoint x: 167, startPoint y: 156, endPoint x: 59, endPoint y: 148, distance: 108.3
click at [60, 148] on div "[GEOGRAPHIC_DATA] SD/[GEOGRAPHIC_DATA] - [GEOGRAPHIC_DATA] - [GEOGRAPHIC_DATA] …" at bounding box center [238, 167] width 356 height 53
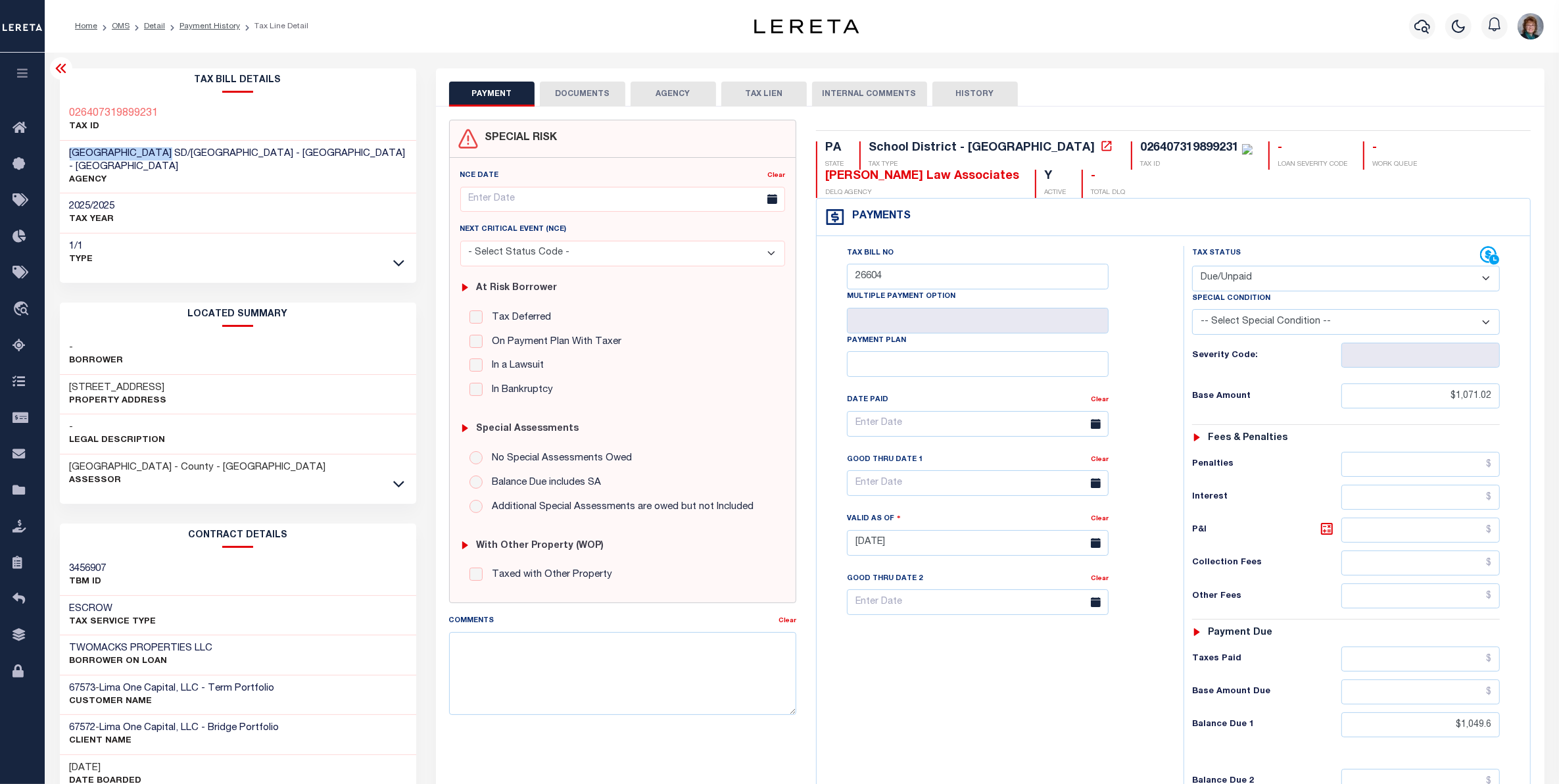
copy span "[GEOGRAPHIC_DATA]"
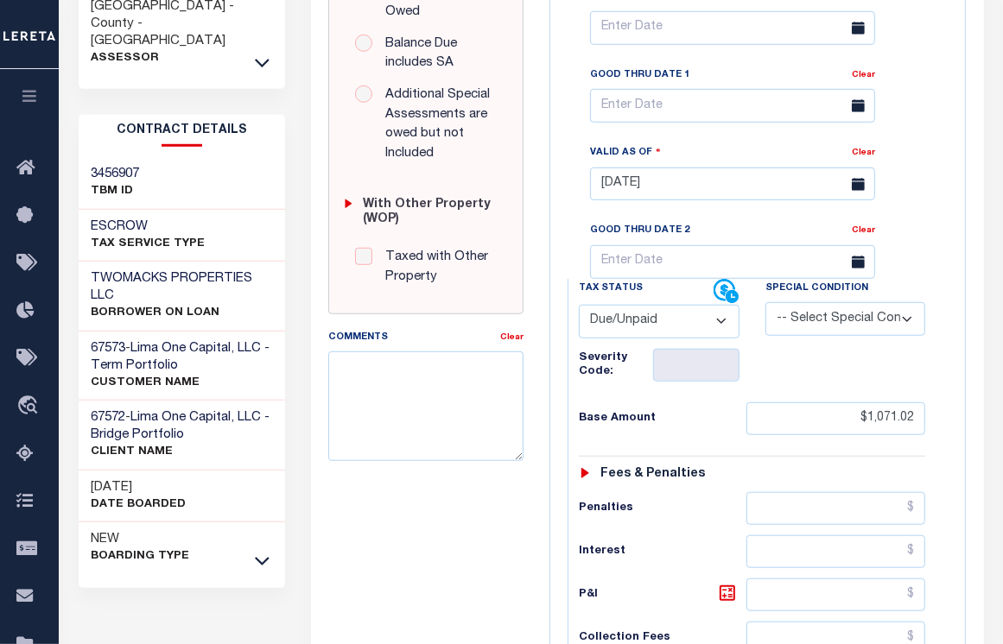
scroll to position [648, 0]
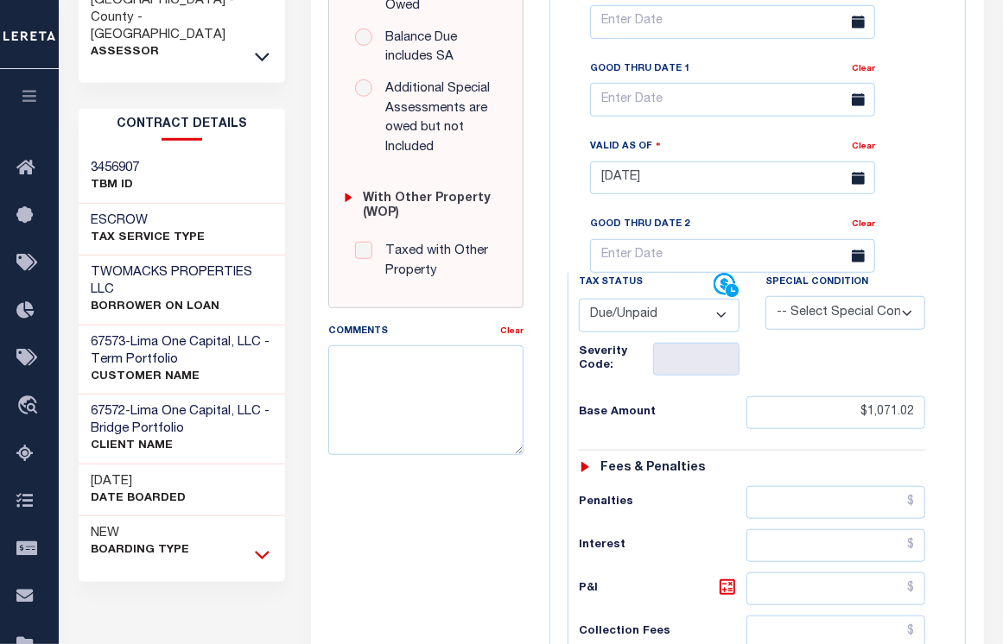
click at [262, 546] on icon at bounding box center [262, 555] width 15 height 18
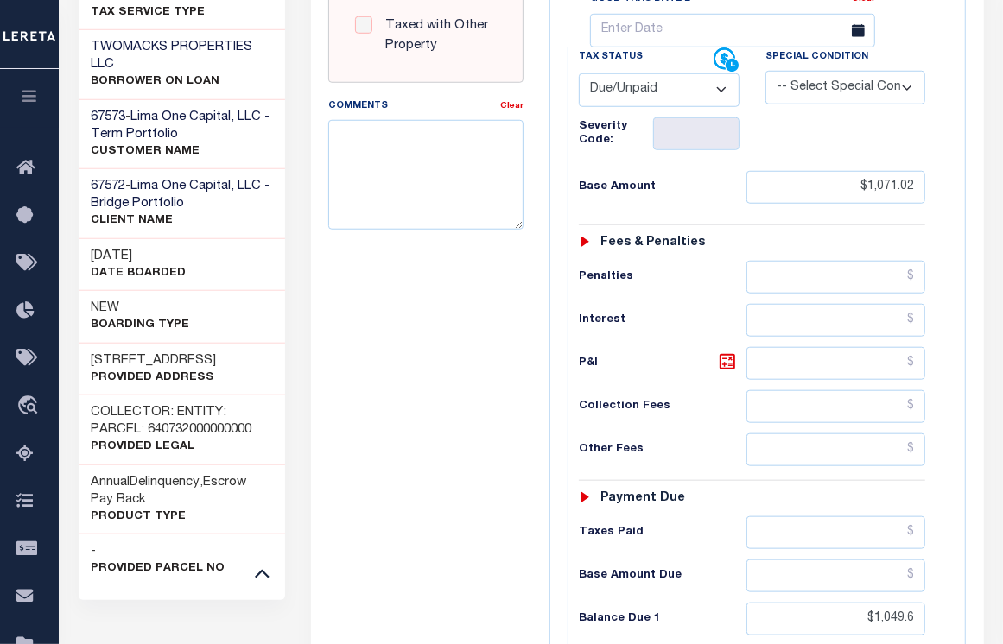
scroll to position [972, 0]
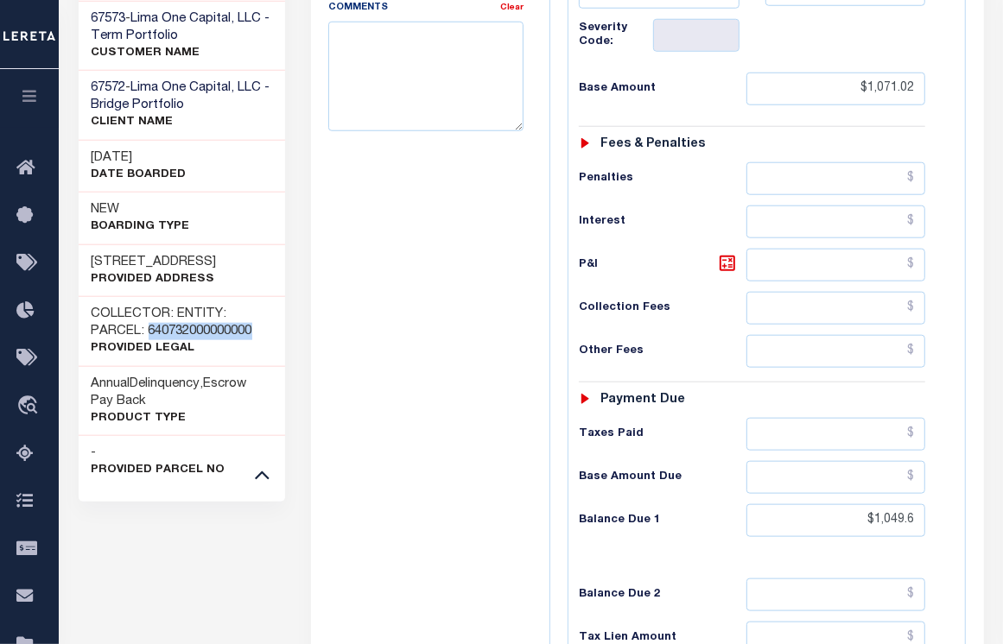
drag, startPoint x: 257, startPoint y: 300, endPoint x: 151, endPoint y: 300, distance: 105.4
click at [151, 306] on h3 "COLLECTOR: ENTITY: PARCEL: 640732000000000" at bounding box center [182, 323] width 181 height 35
copy h3 "640732000000000"
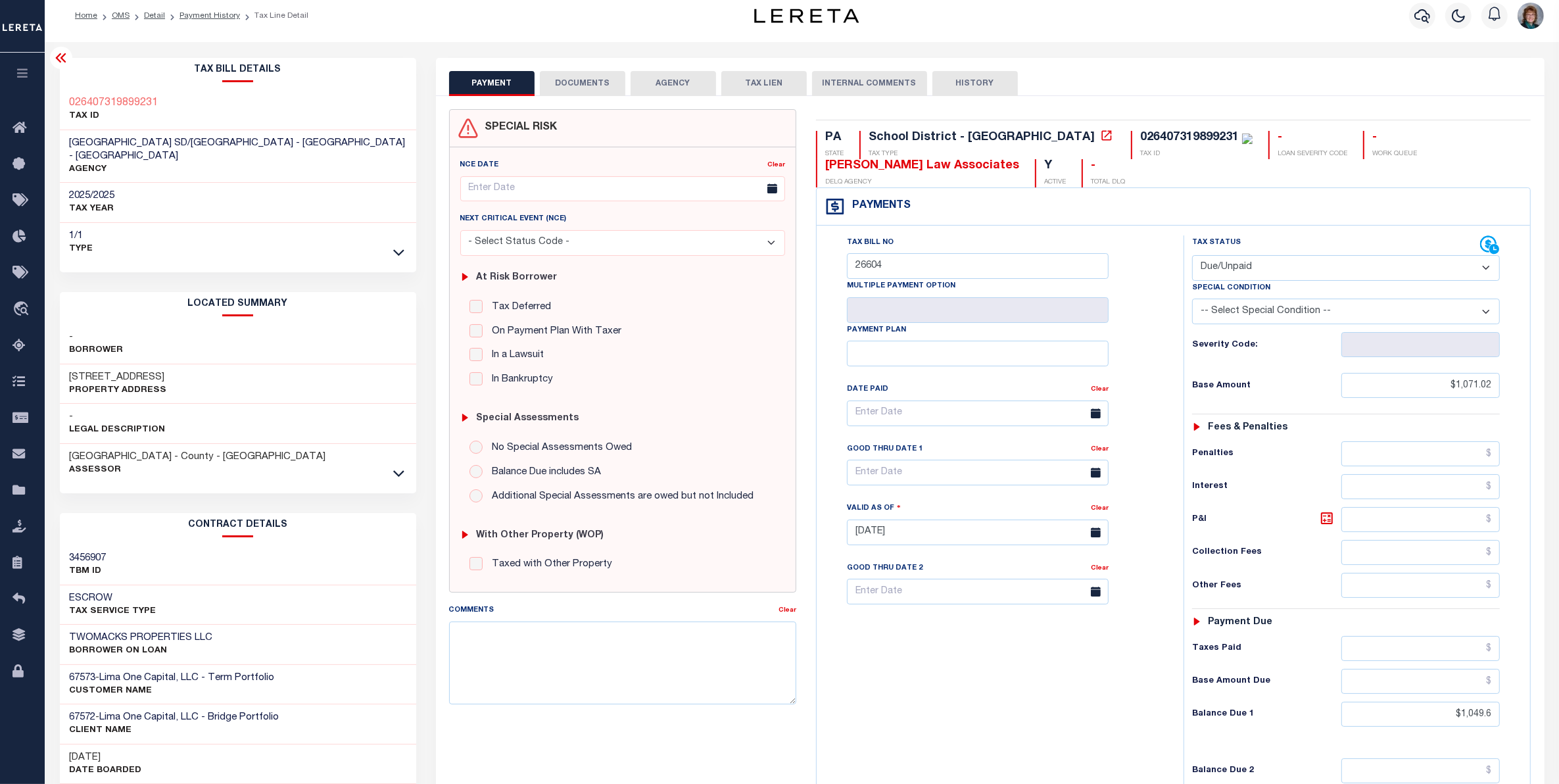
scroll to position [0, 0]
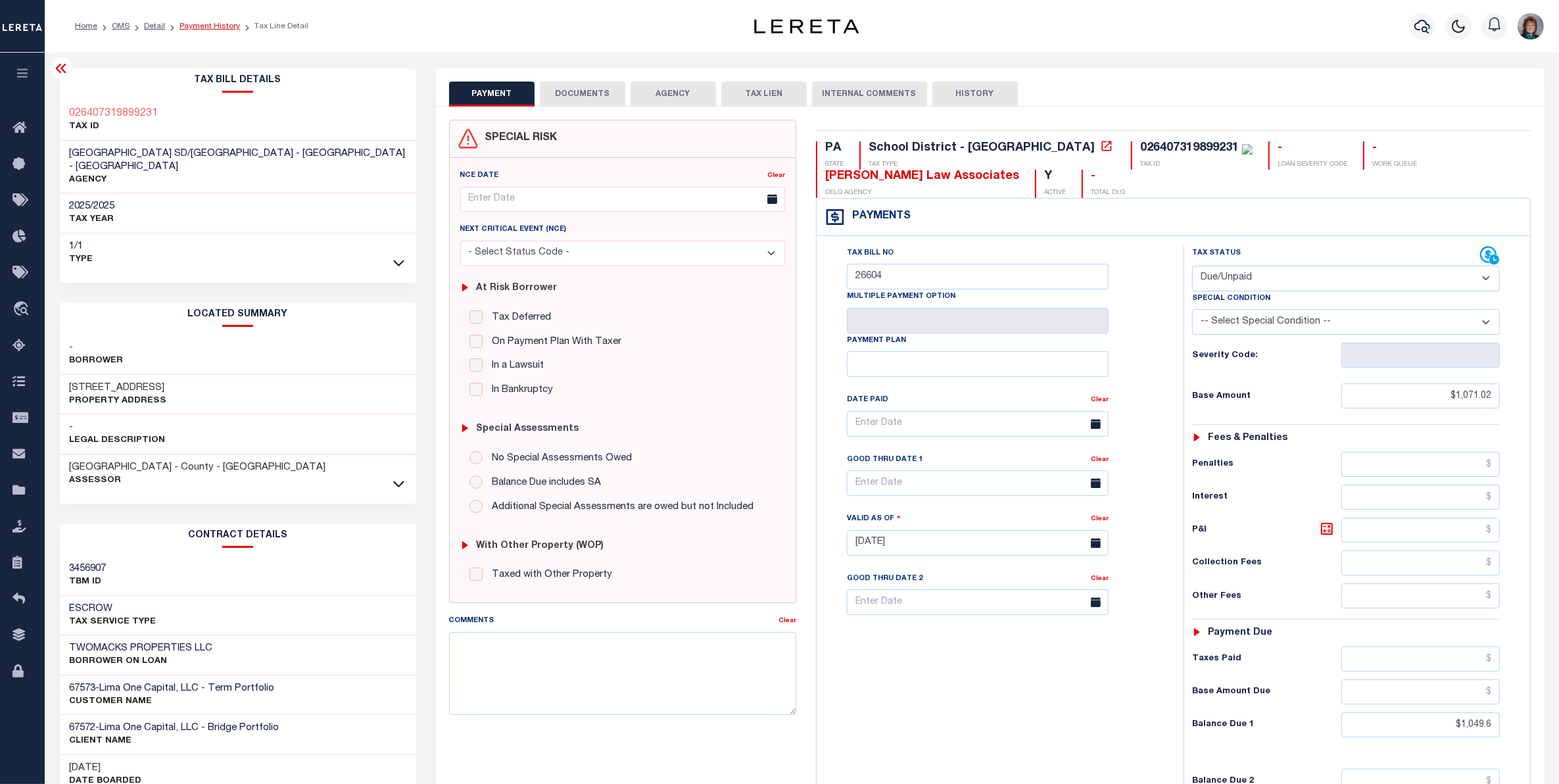
click at [210, 27] on link "Payment History" at bounding box center [209, 26] width 60 height 8
click at [152, 27] on link "Detail" at bounding box center [155, 26] width 21 height 8
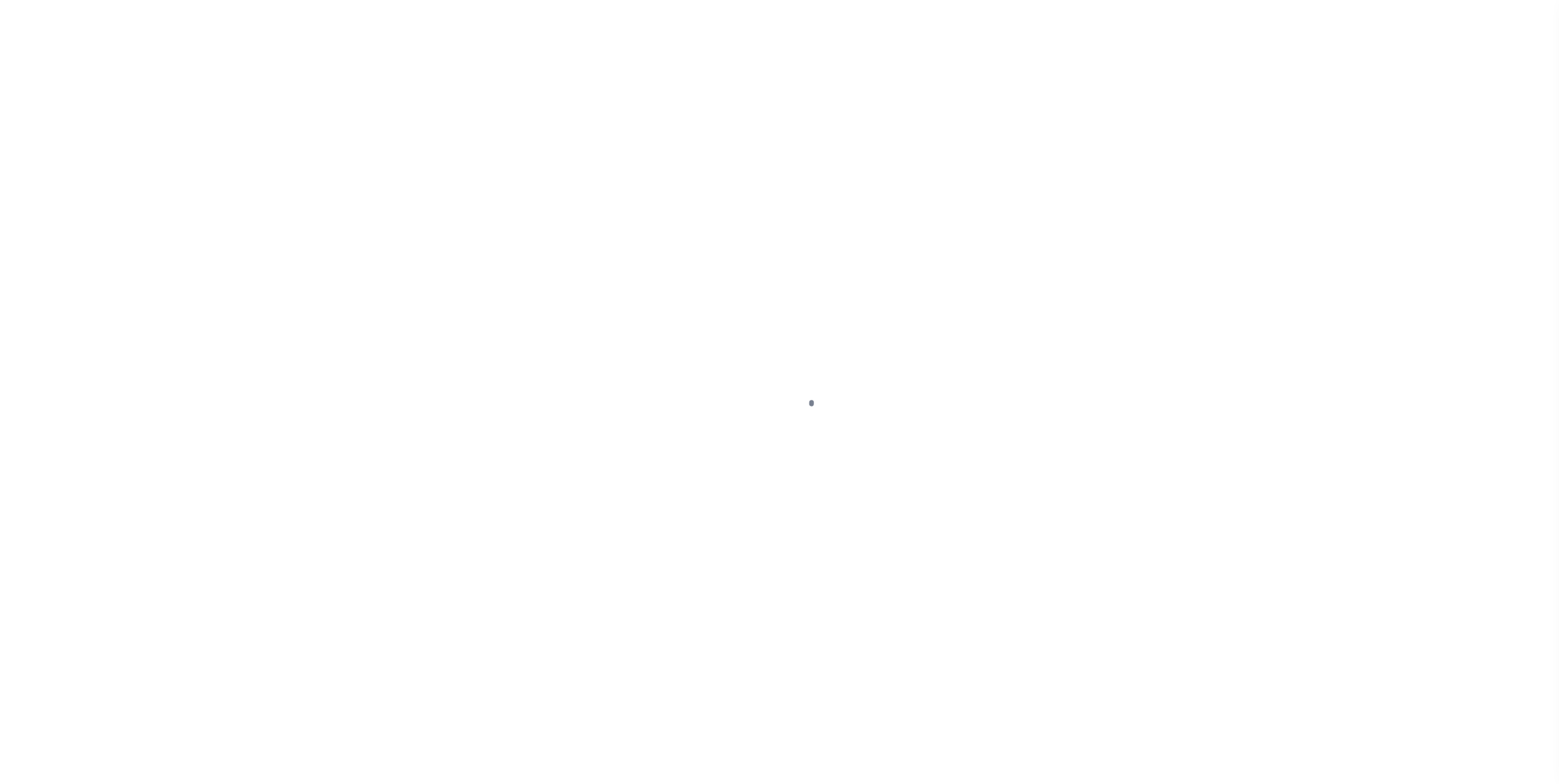
type input "[STREET_ADDRESS]"
radio input "true"
select select "Escrow"
select select
type input "ALLENTOWN PA 18101"
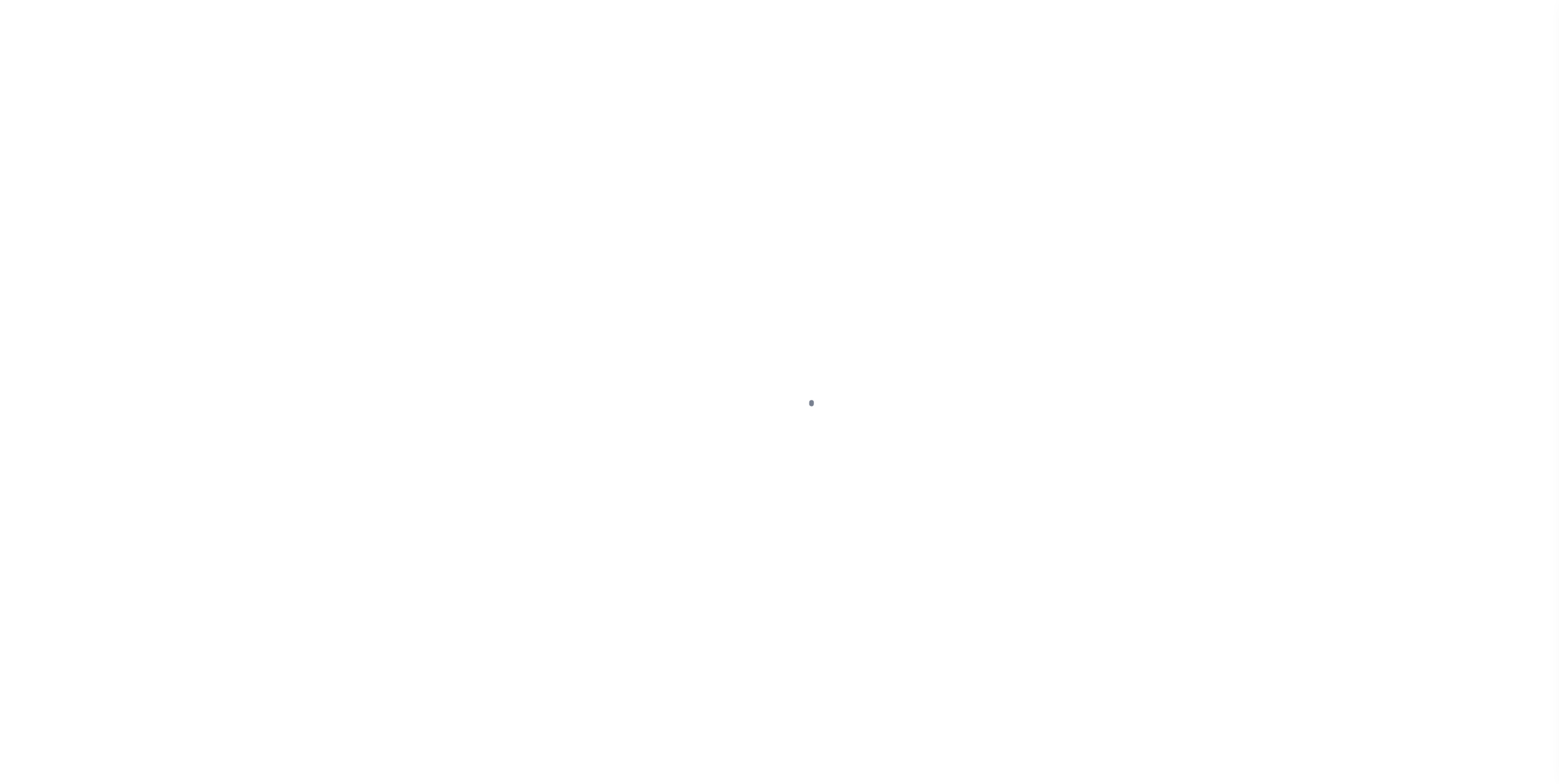
type input "104375-1"
type input "PA"
type textarea "COLLECTOR: ENTITY: PARCEL: 640732000000000"
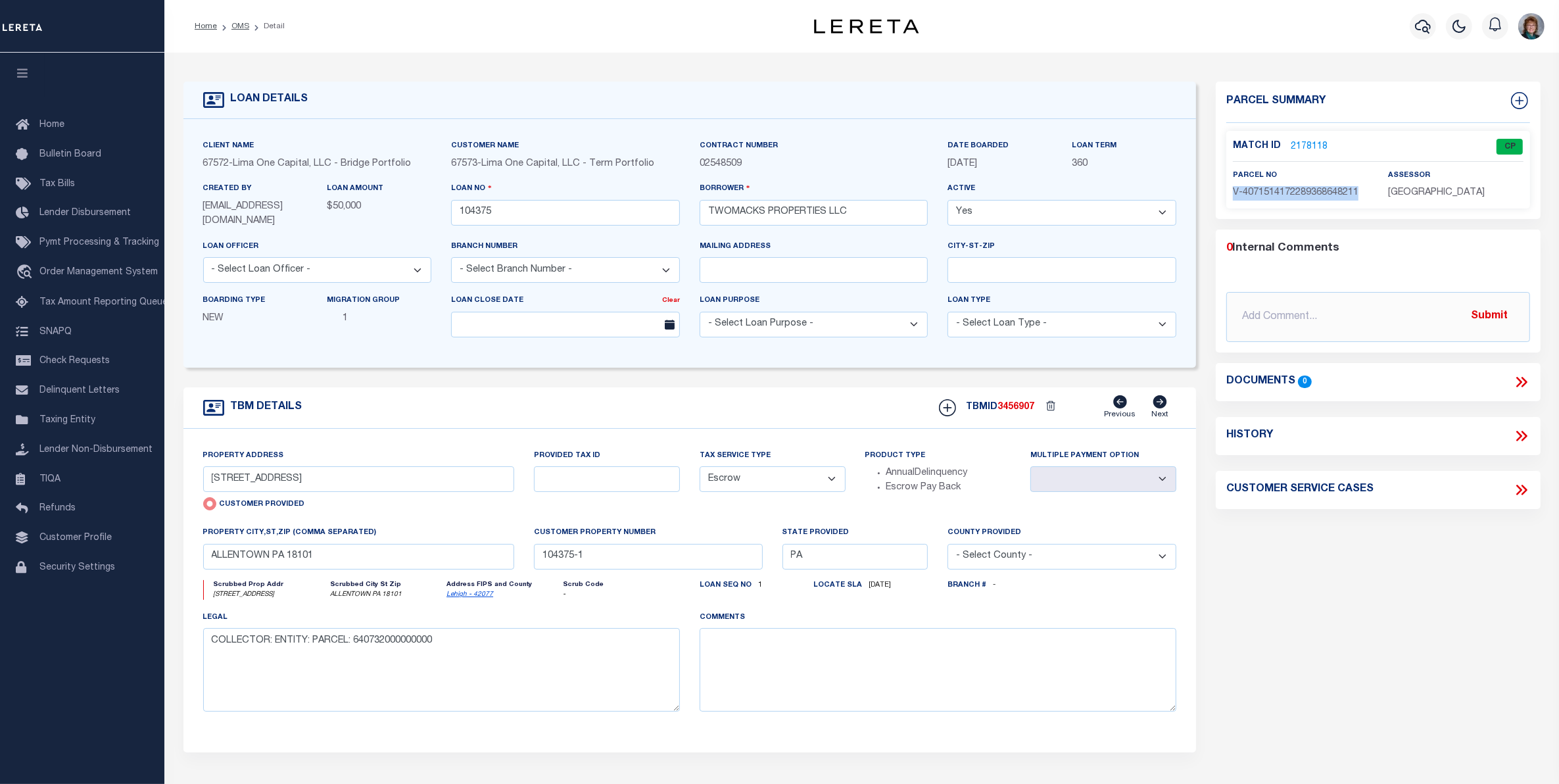
drag, startPoint x: 1361, startPoint y: 191, endPoint x: 1229, endPoint y: 201, distance: 132.4
click at [1229, 201] on div "Match ID 2178118 CP parcel no assessor" at bounding box center [1378, 170] width 304 height 78
copy span "V-4071514172289368648211"
click at [1296, 143] on link "2178118" at bounding box center [1309, 147] width 37 height 14
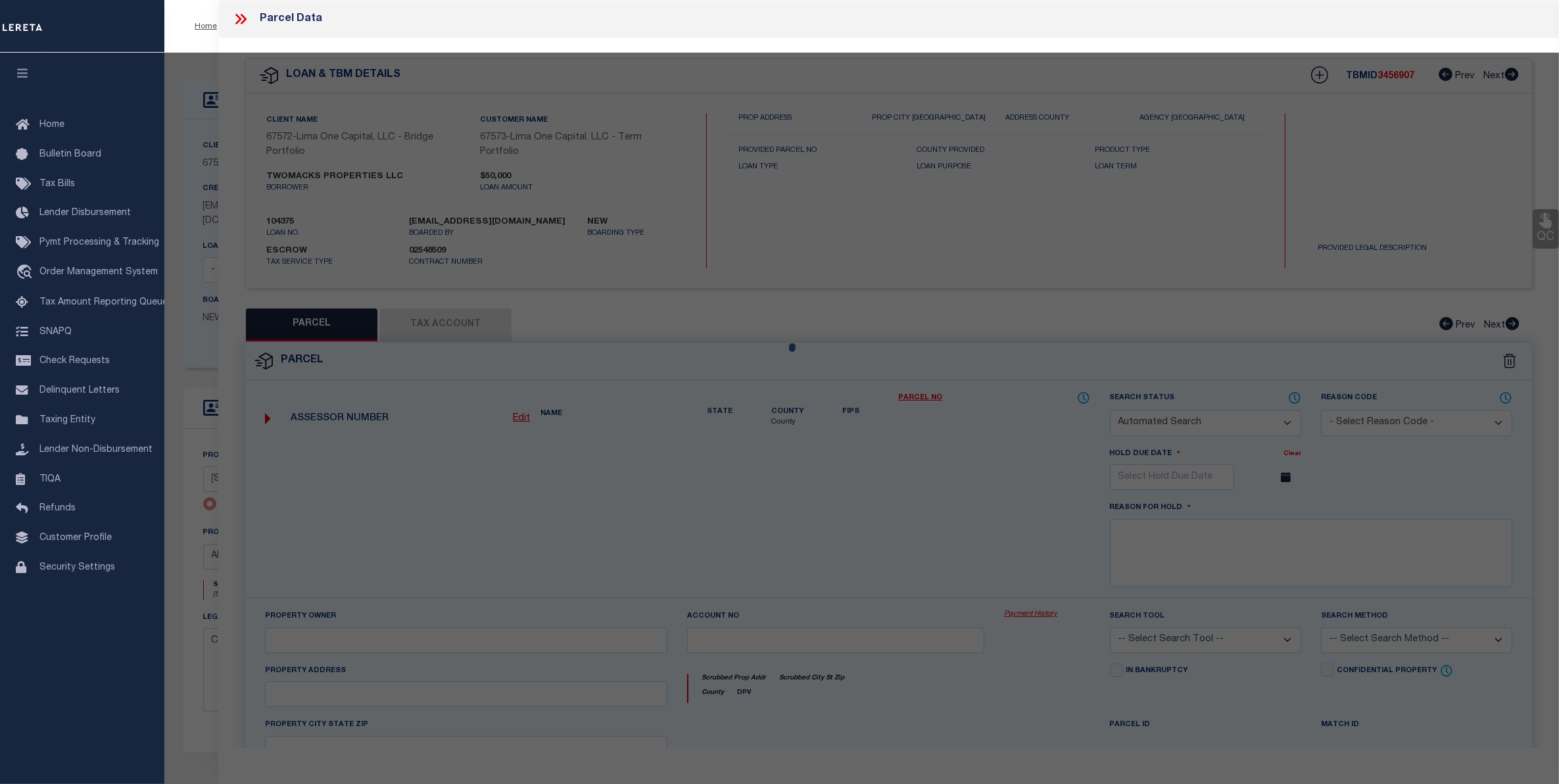
checkbox input "false"
select select "CP"
select select "AGW"
select select
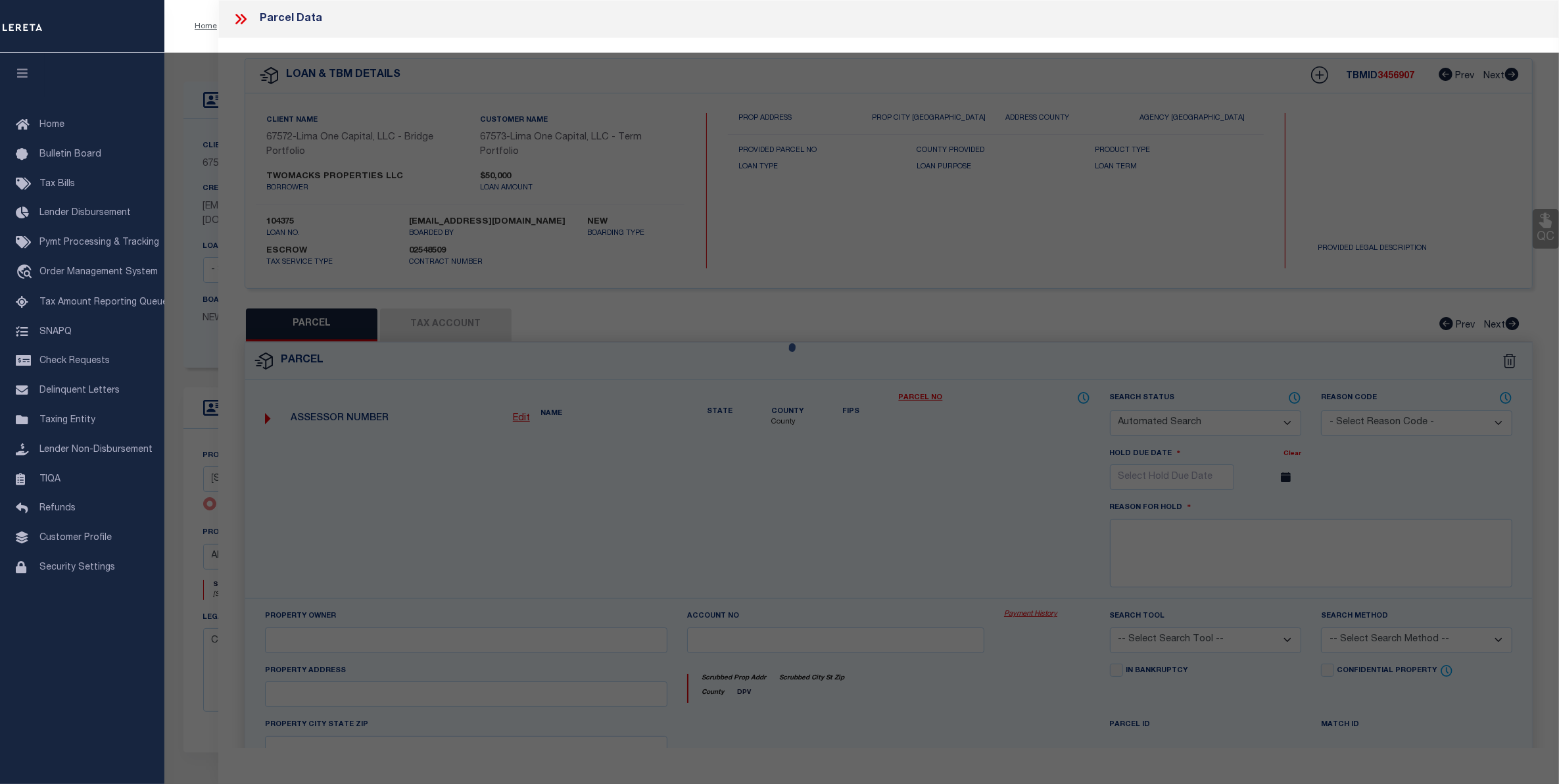
type input "[STREET_ADDRESS]"
checkbox input "false"
type input "ALLENTOWN PA 18101"
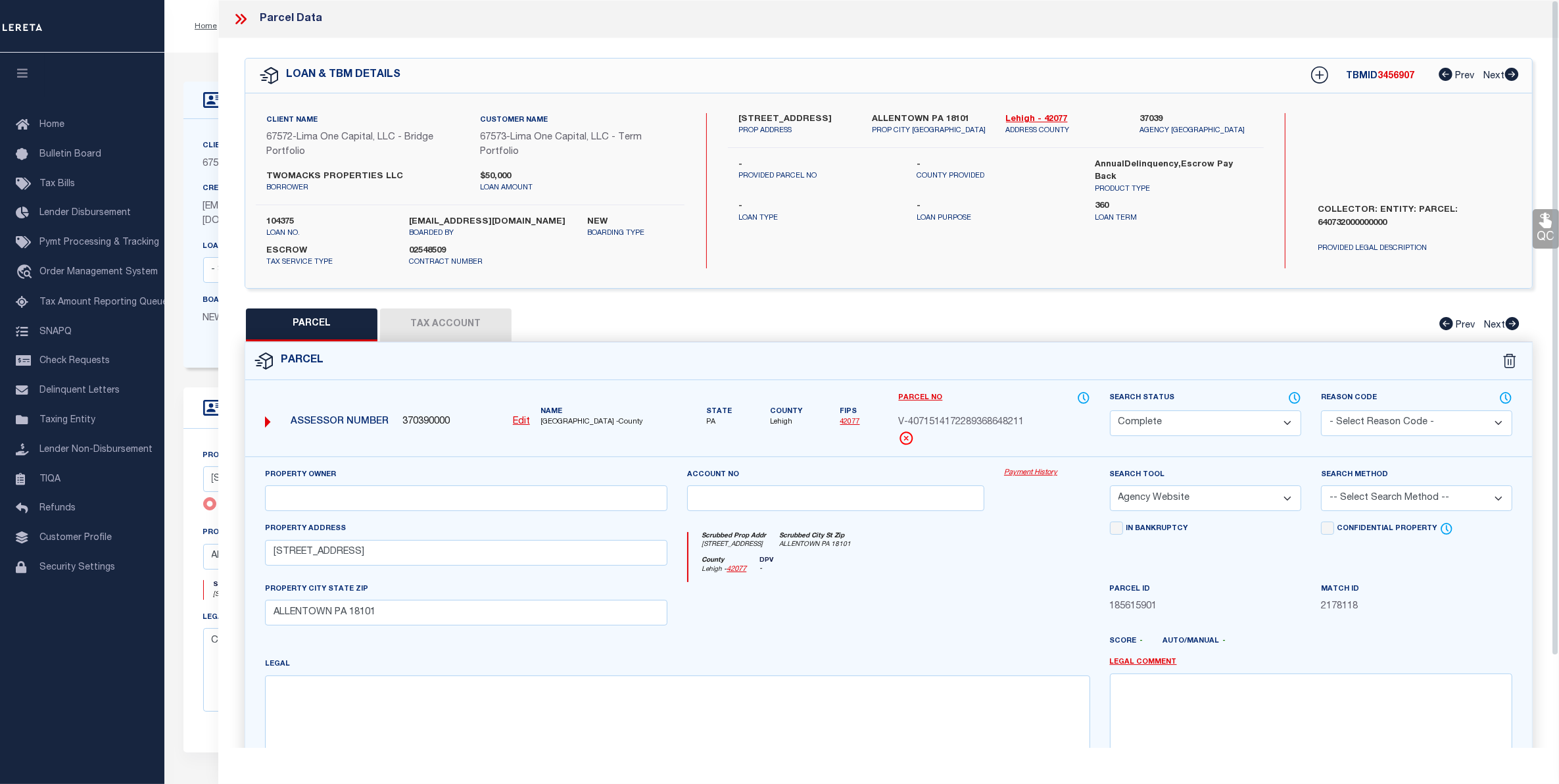
click at [1025, 480] on div "Payment History" at bounding box center [1047, 494] width 106 height 54
click at [1025, 470] on link "Payment History" at bounding box center [1047, 473] width 86 height 11
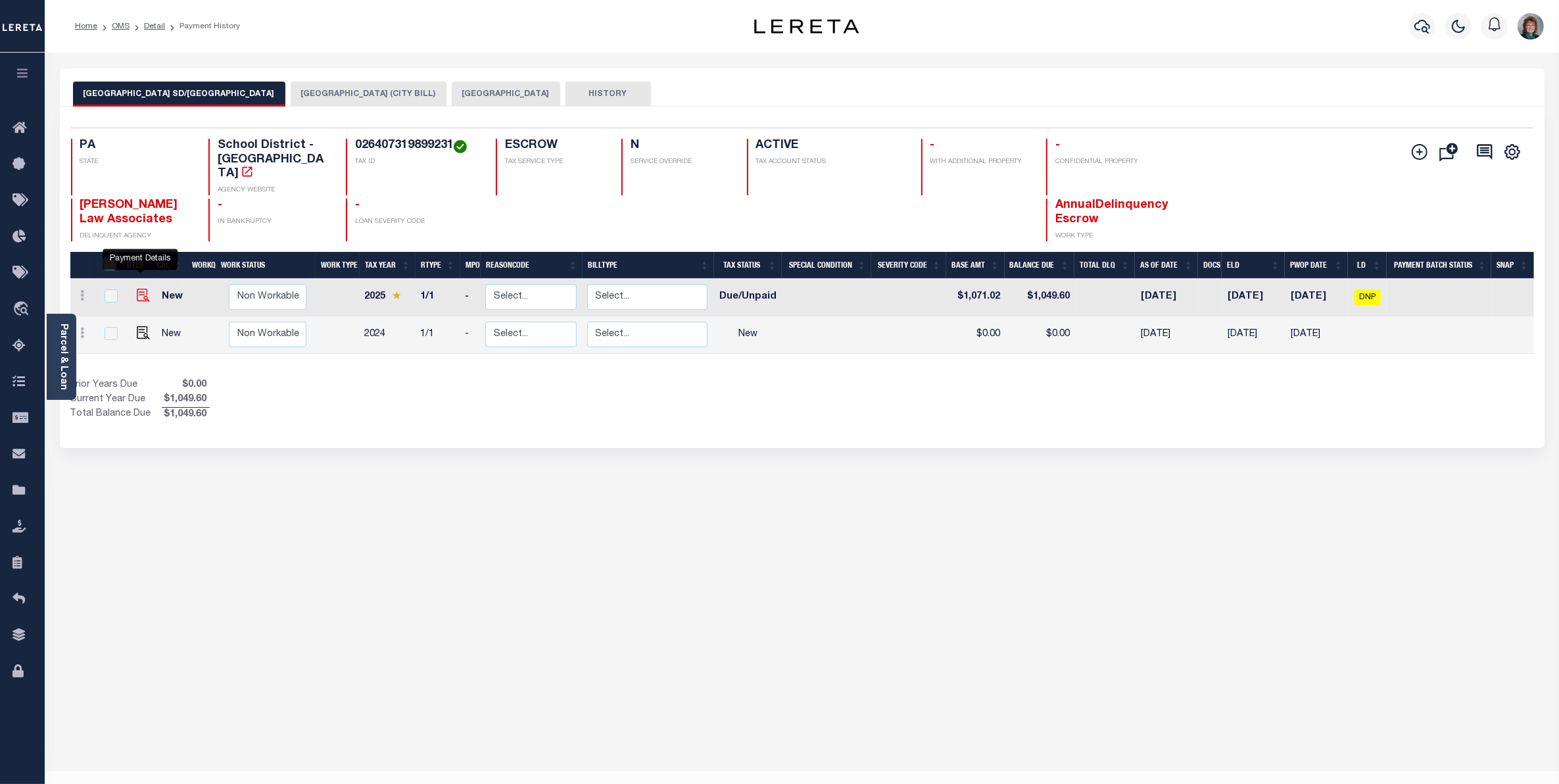
click at [138, 288] on img "" at bounding box center [143, 295] width 13 height 13
checkbox input "true"
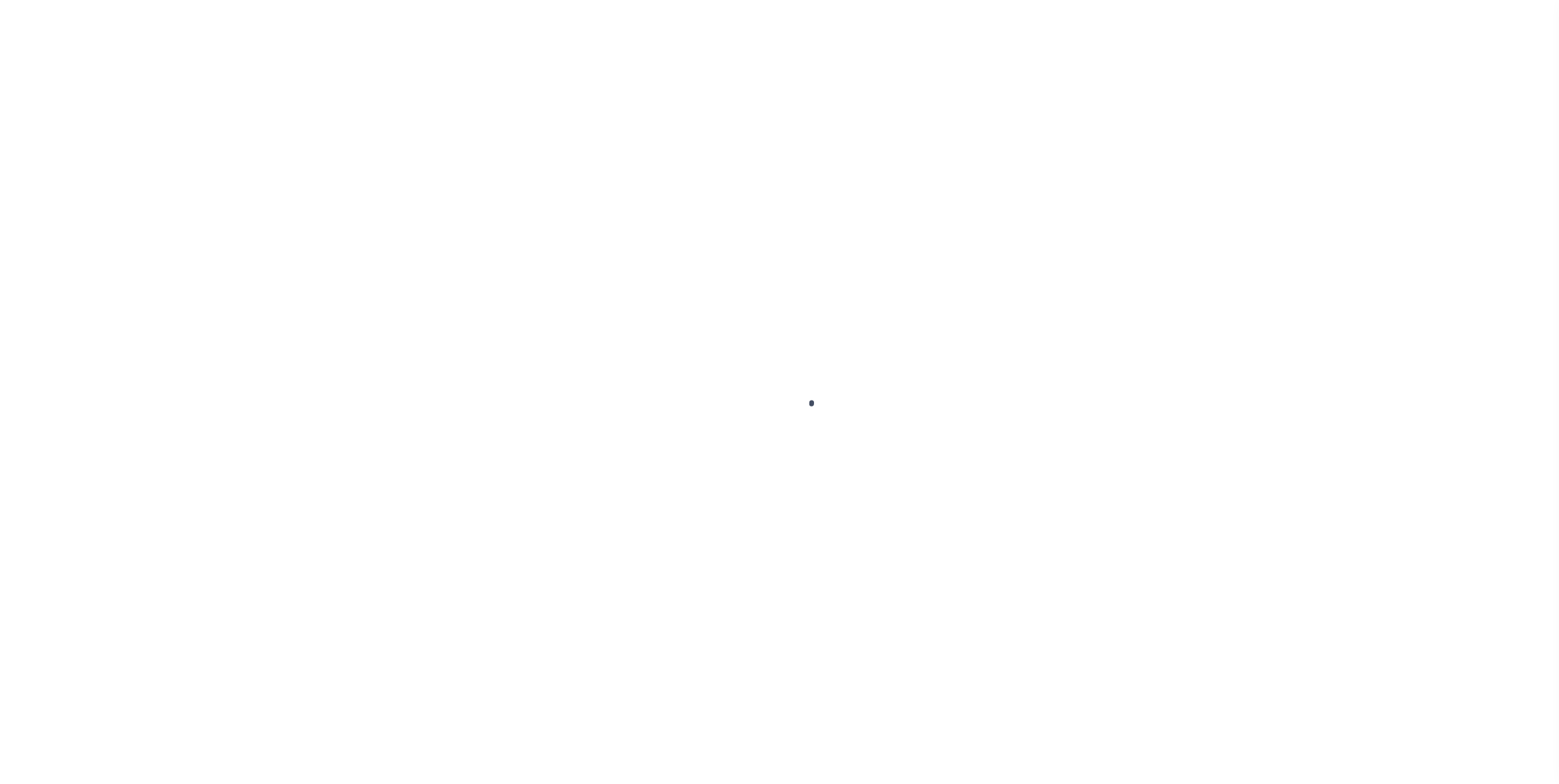
select select "DUE"
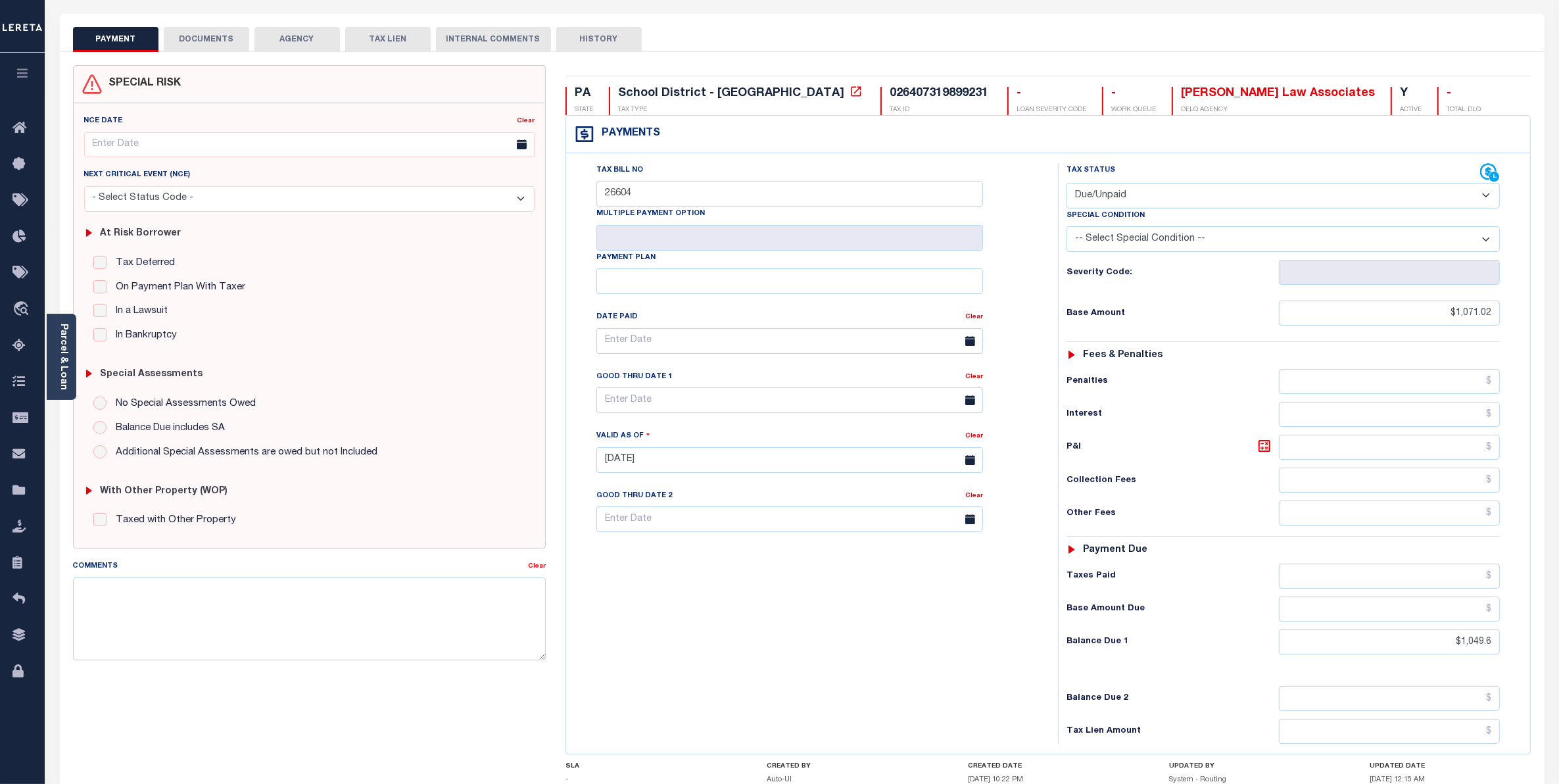
scroll to position [82, 0]
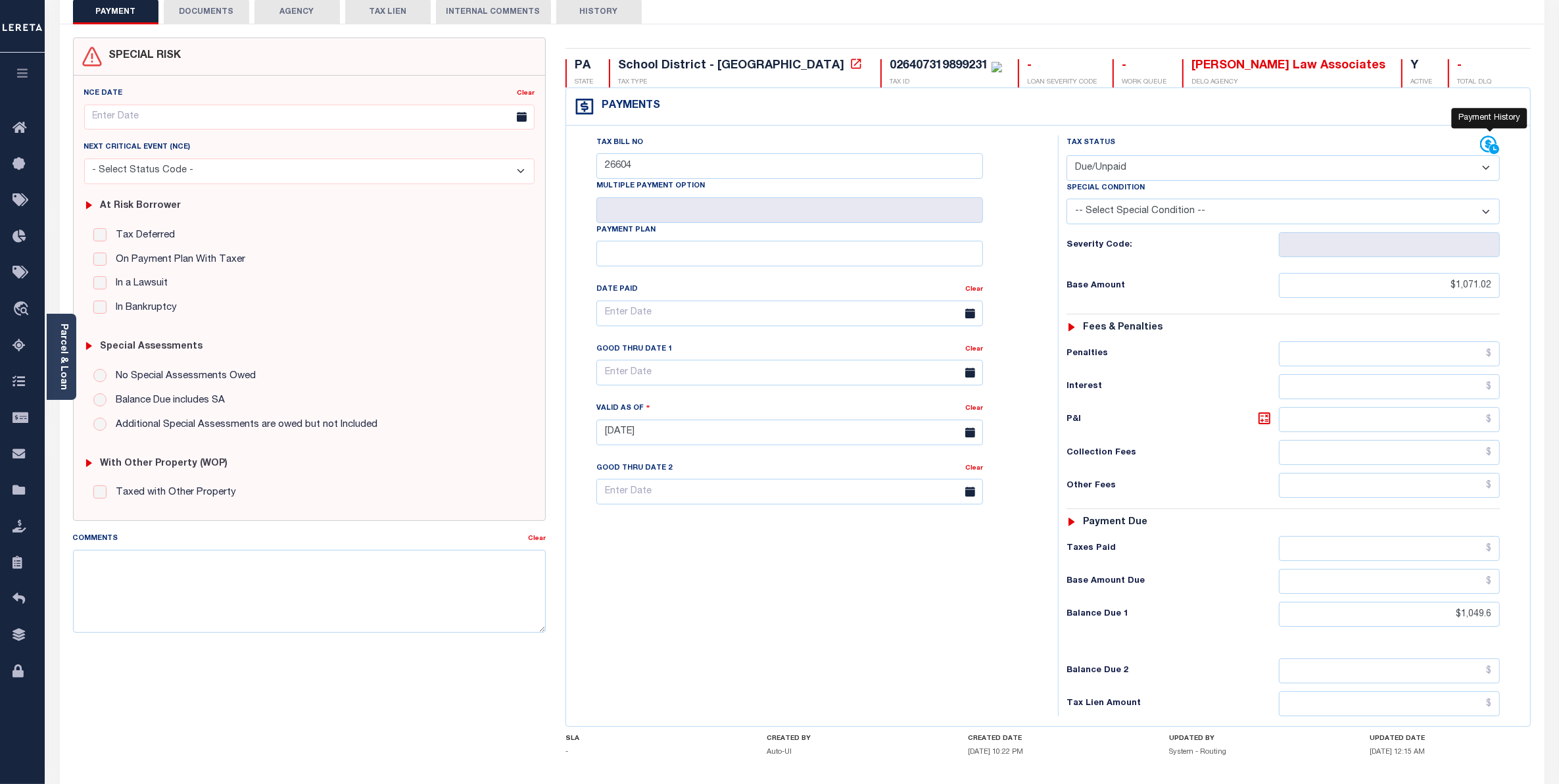
click at [1494, 146] on icon at bounding box center [1494, 148] width 10 height 10
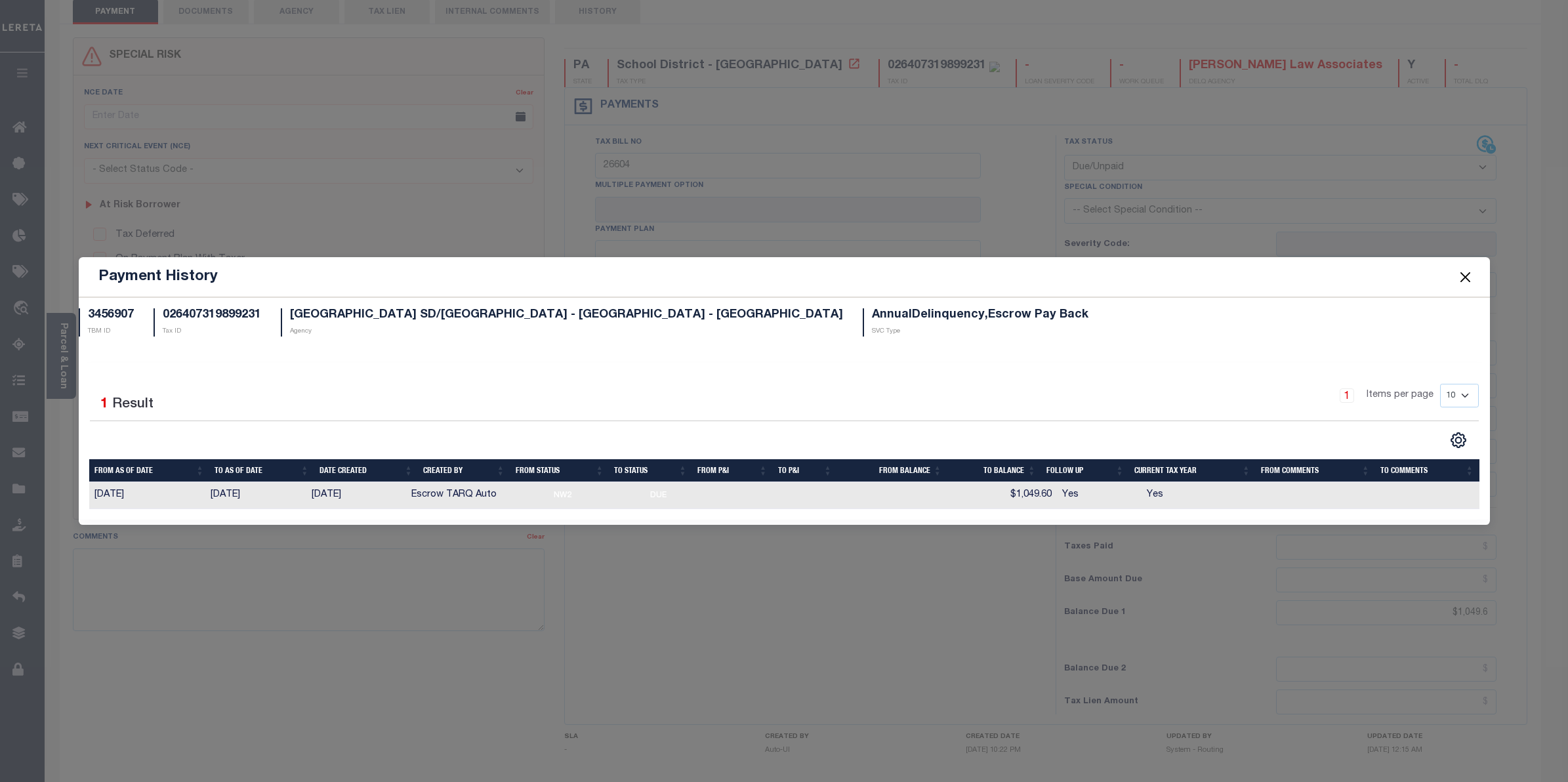
click at [1459, 273] on button "Close" at bounding box center [1465, 276] width 17 height 17
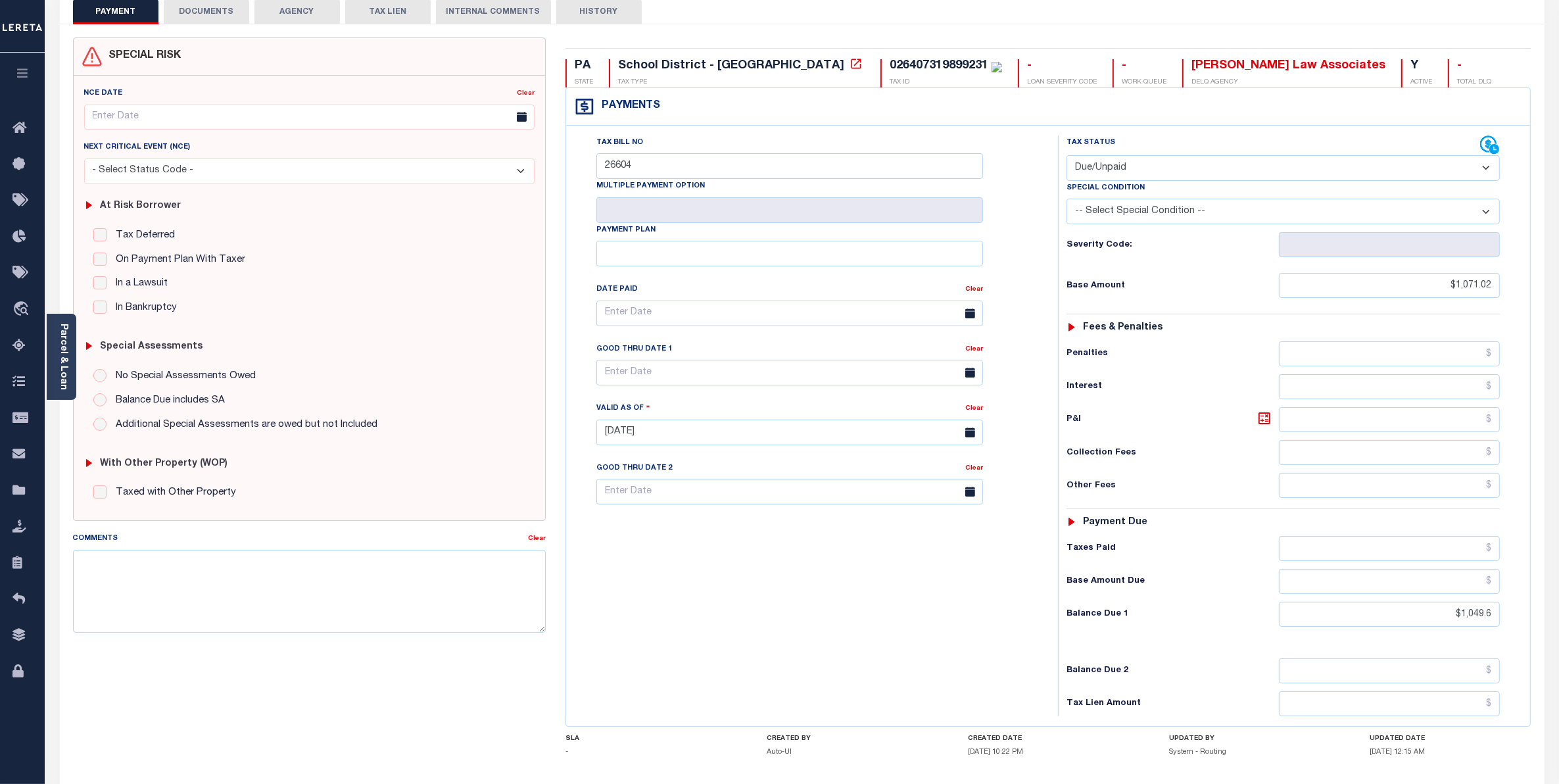
scroll to position [0, 0]
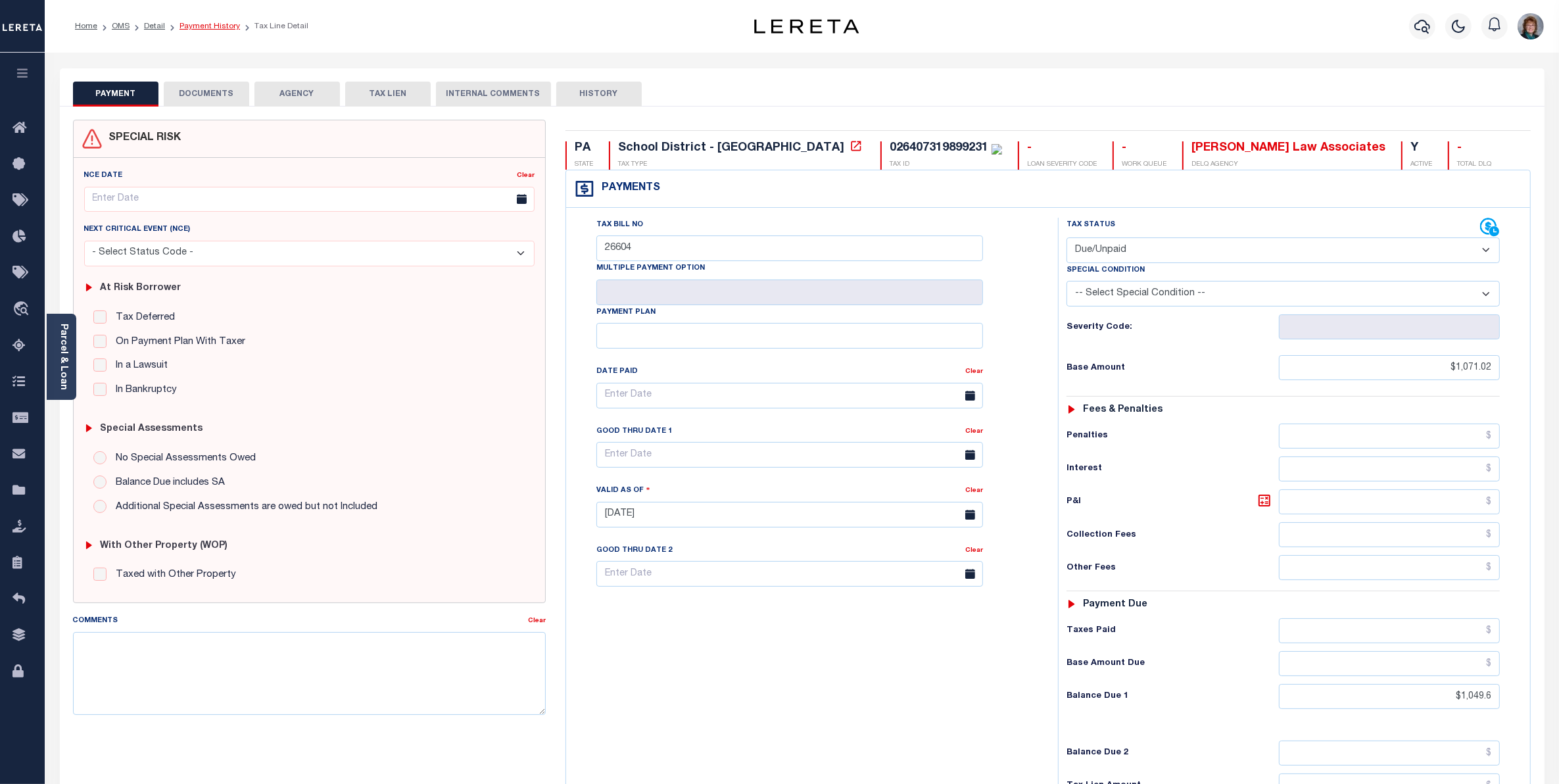
click at [210, 27] on link "Payment History" at bounding box center [209, 26] width 60 height 8
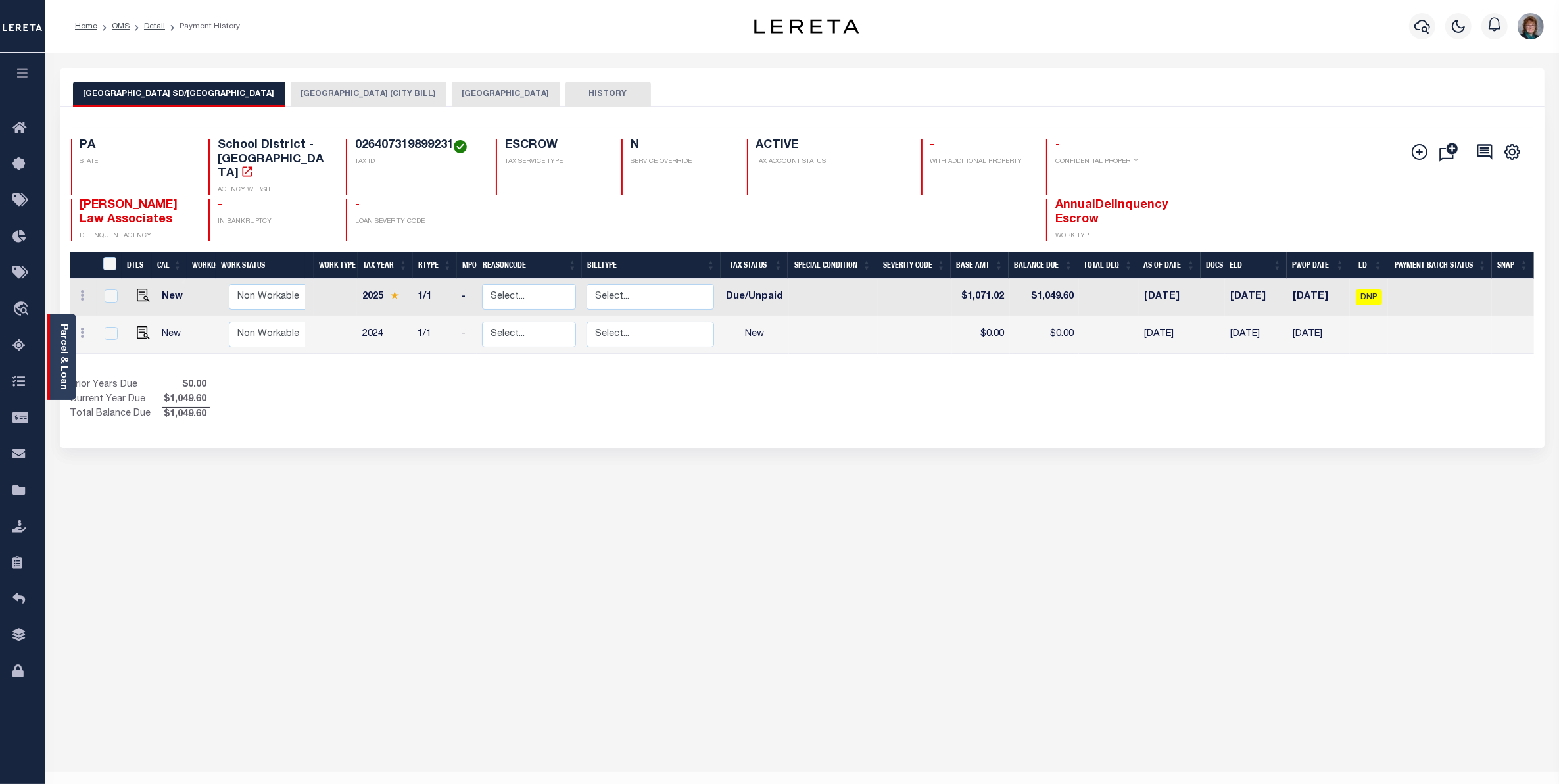
click at [60, 346] on link "Parcel & Loan" at bounding box center [63, 356] width 9 height 66
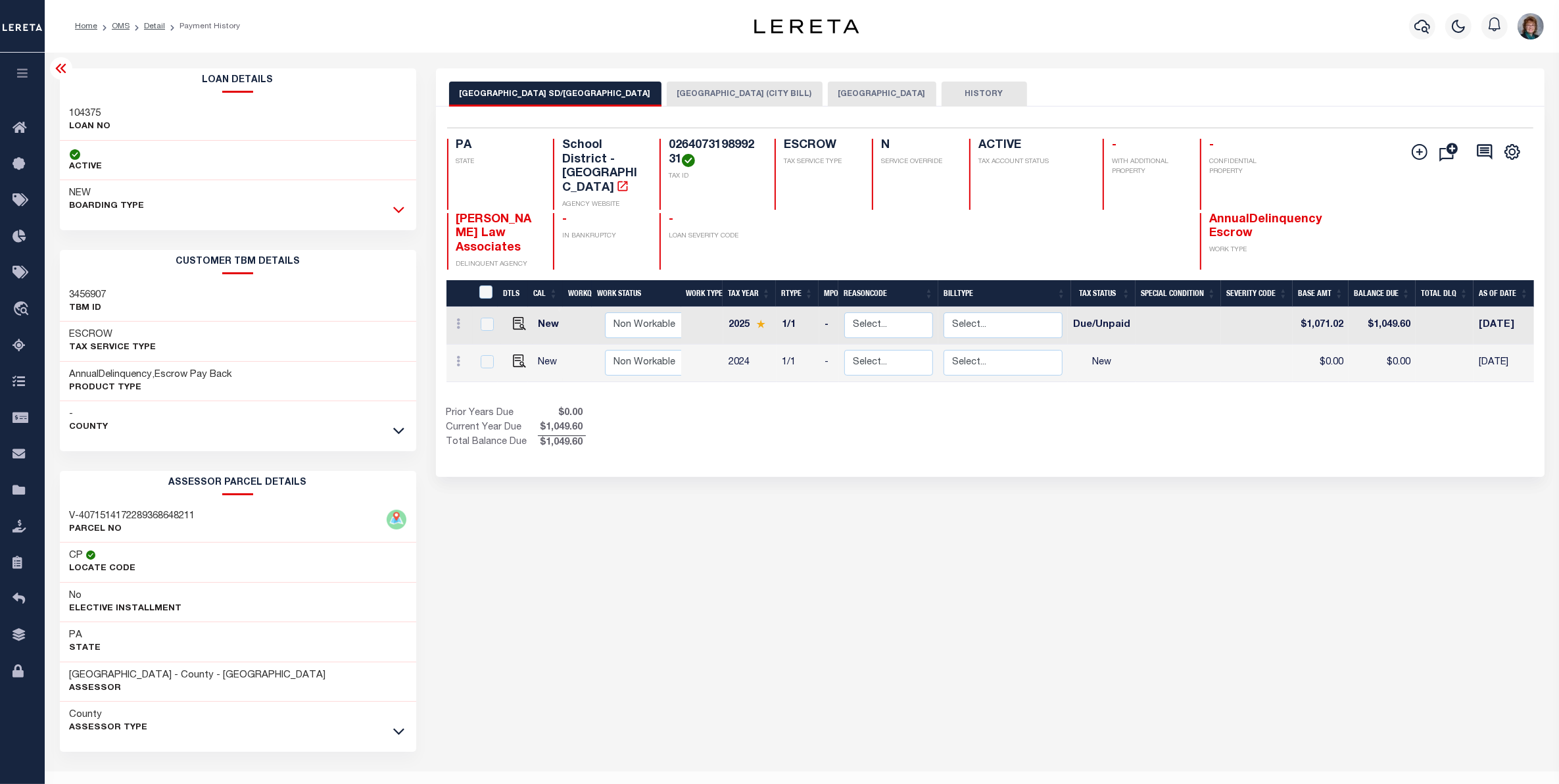
click at [395, 207] on icon at bounding box center [399, 209] width 11 height 14
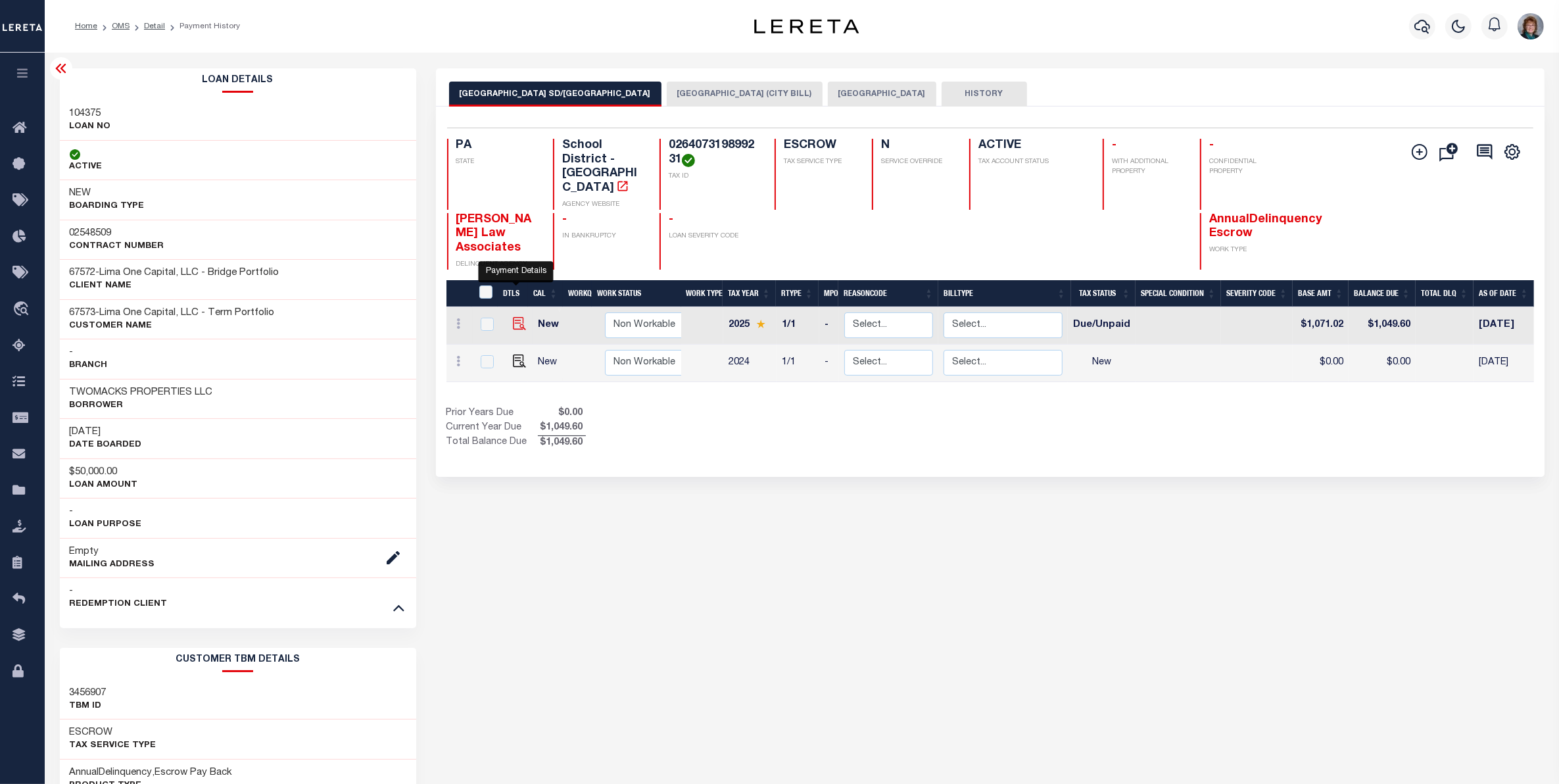
click at [514, 317] on img "" at bounding box center [519, 323] width 13 height 13
checkbox input "true"
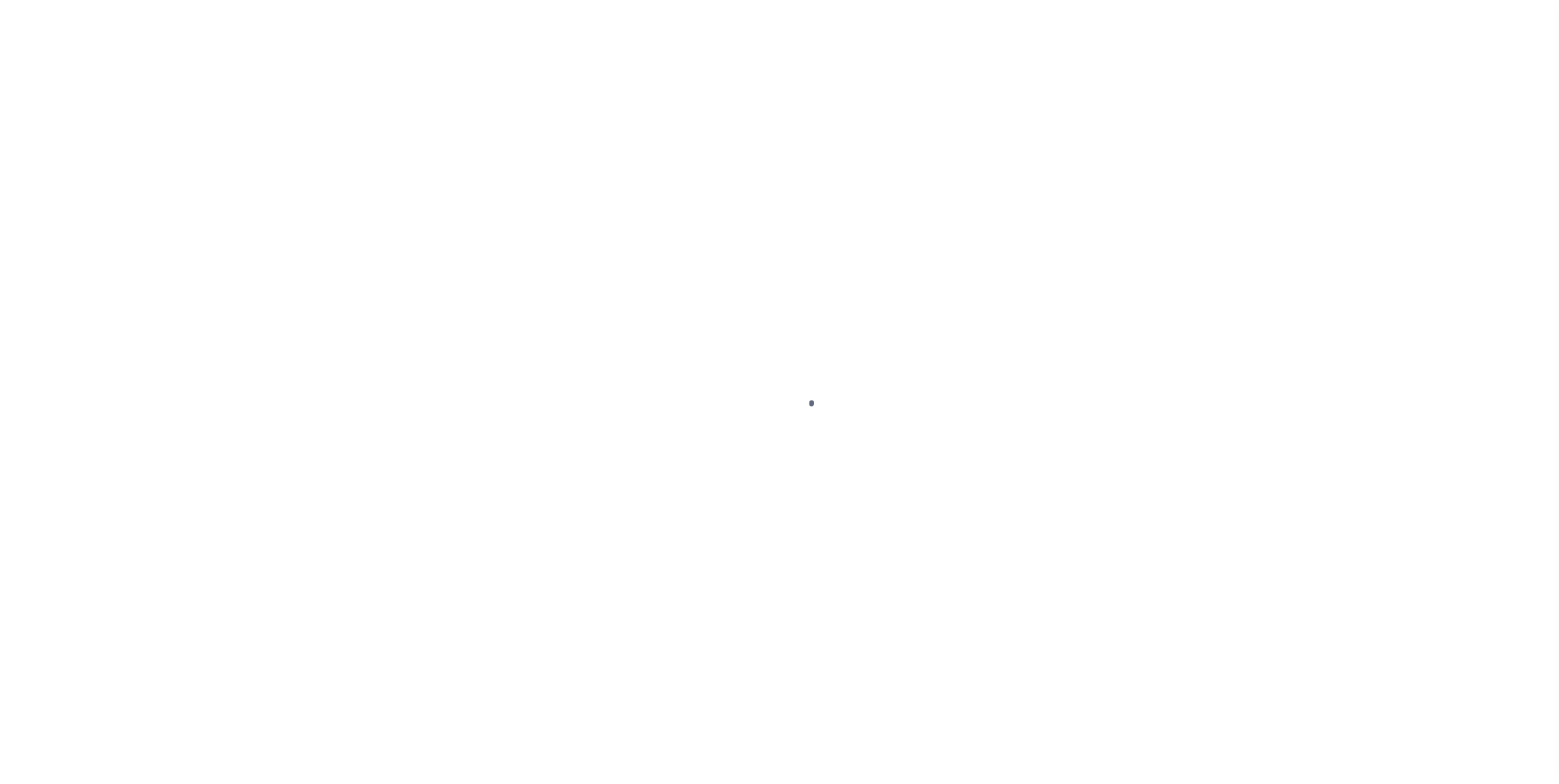
select select "DUE"
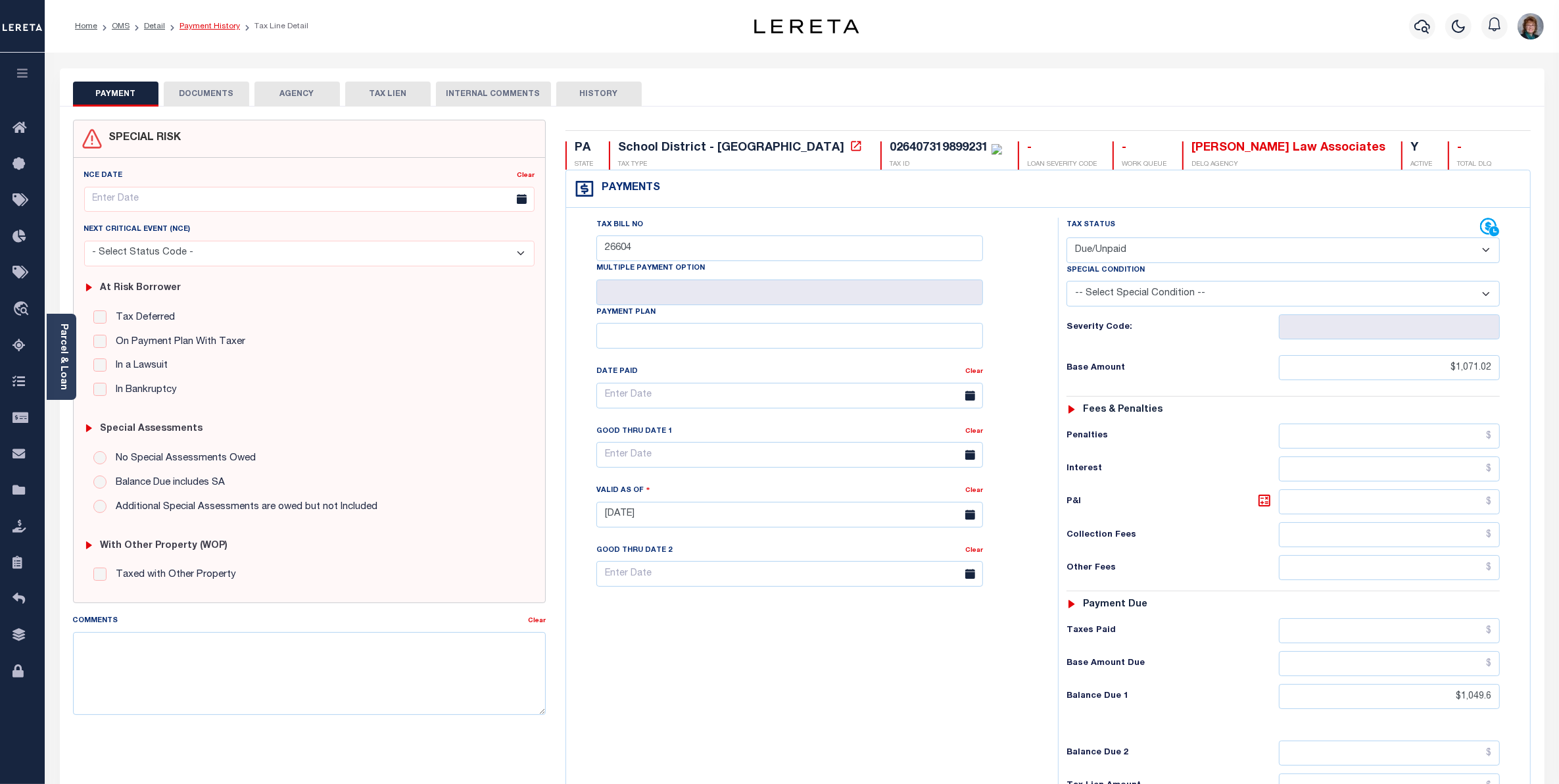
click at [222, 24] on link "Payment History" at bounding box center [209, 26] width 60 height 8
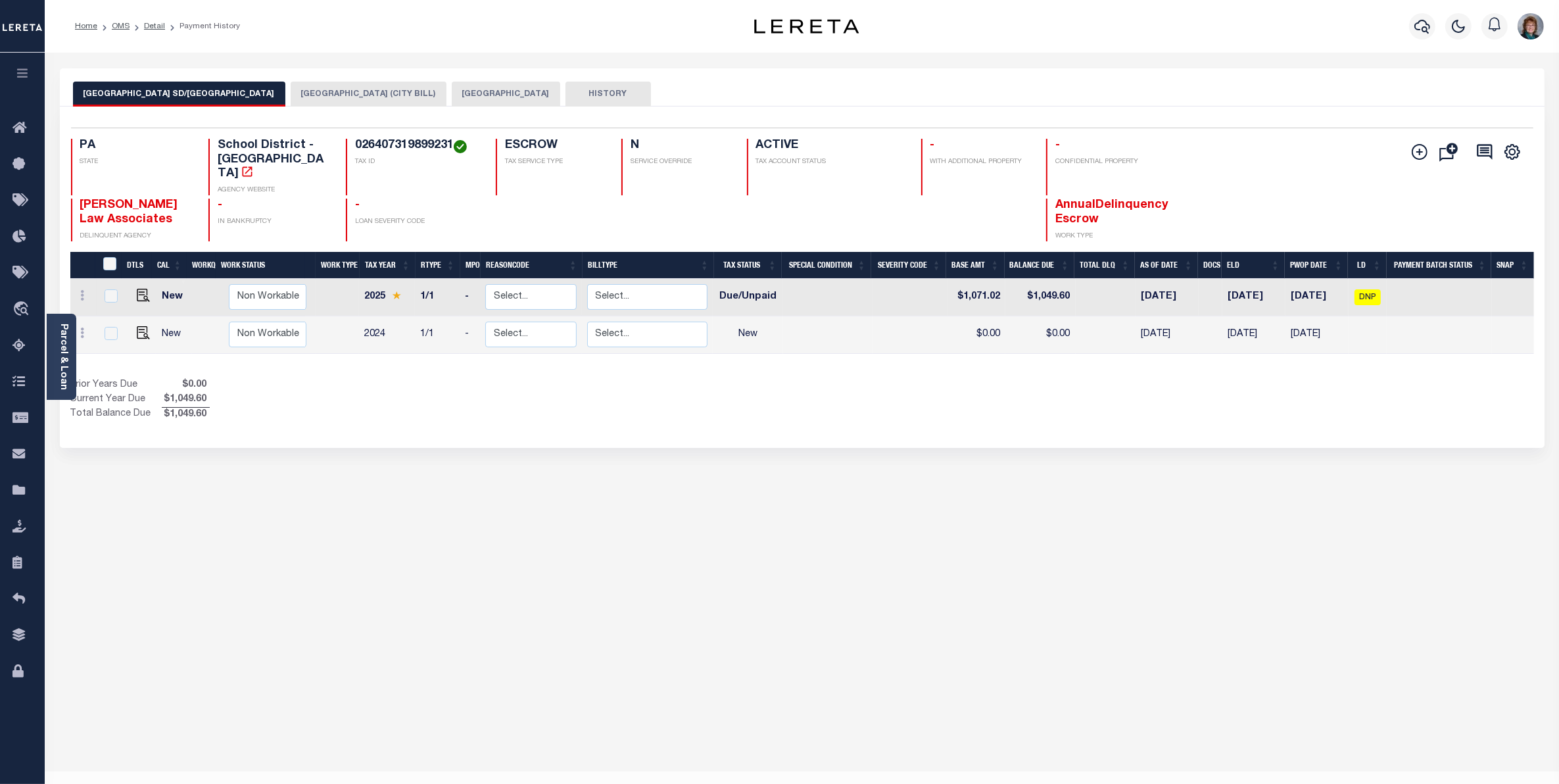
drag, startPoint x: 62, startPoint y: 330, endPoint x: 69, endPoint y: 330, distance: 7.0
click at [62, 330] on link "Parcel & Loan" at bounding box center [63, 356] width 9 height 66
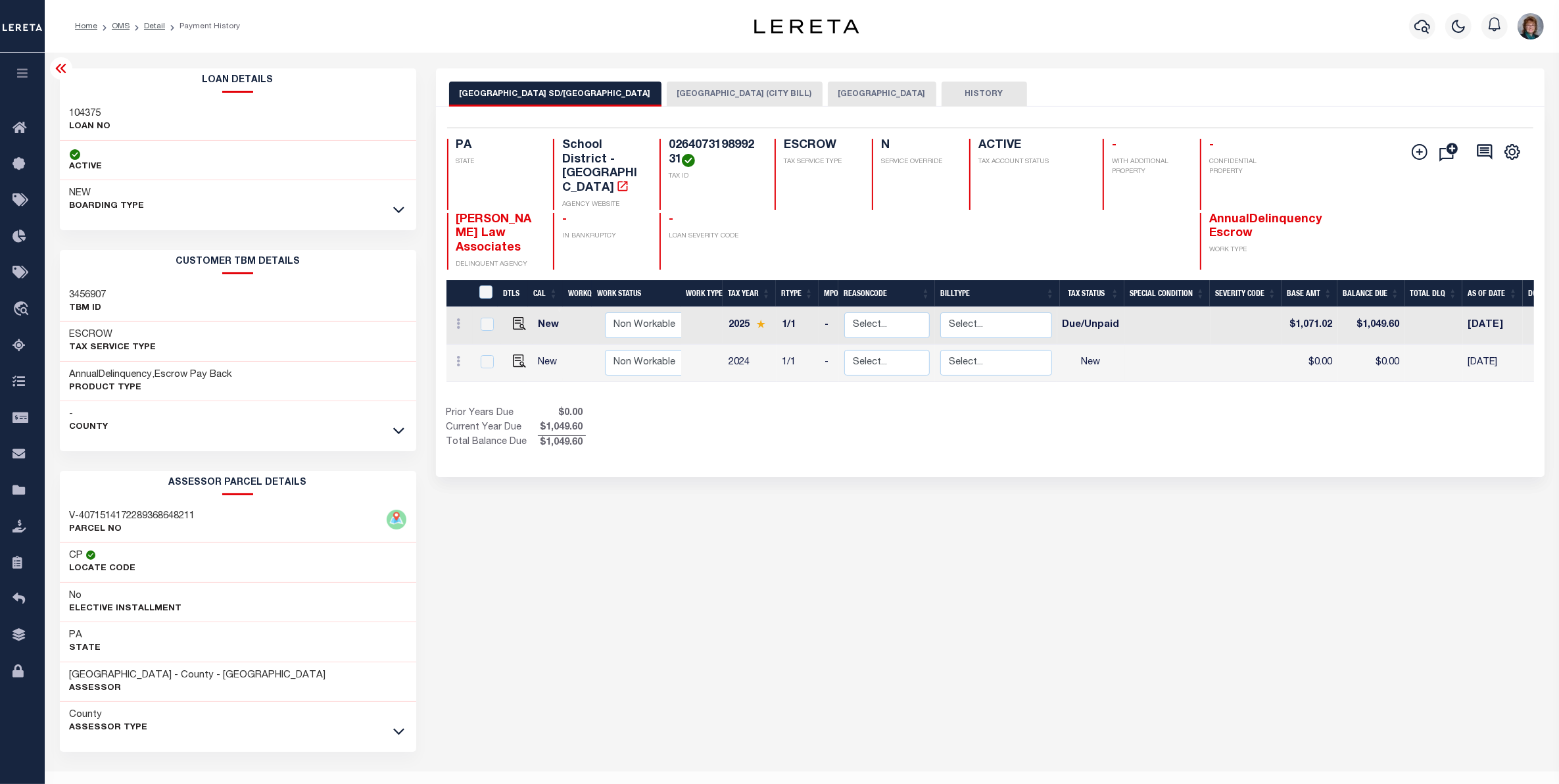
click at [391, 209] on div at bounding box center [399, 209] width 15 height 14
click at [398, 210] on icon at bounding box center [399, 209] width 11 height 14
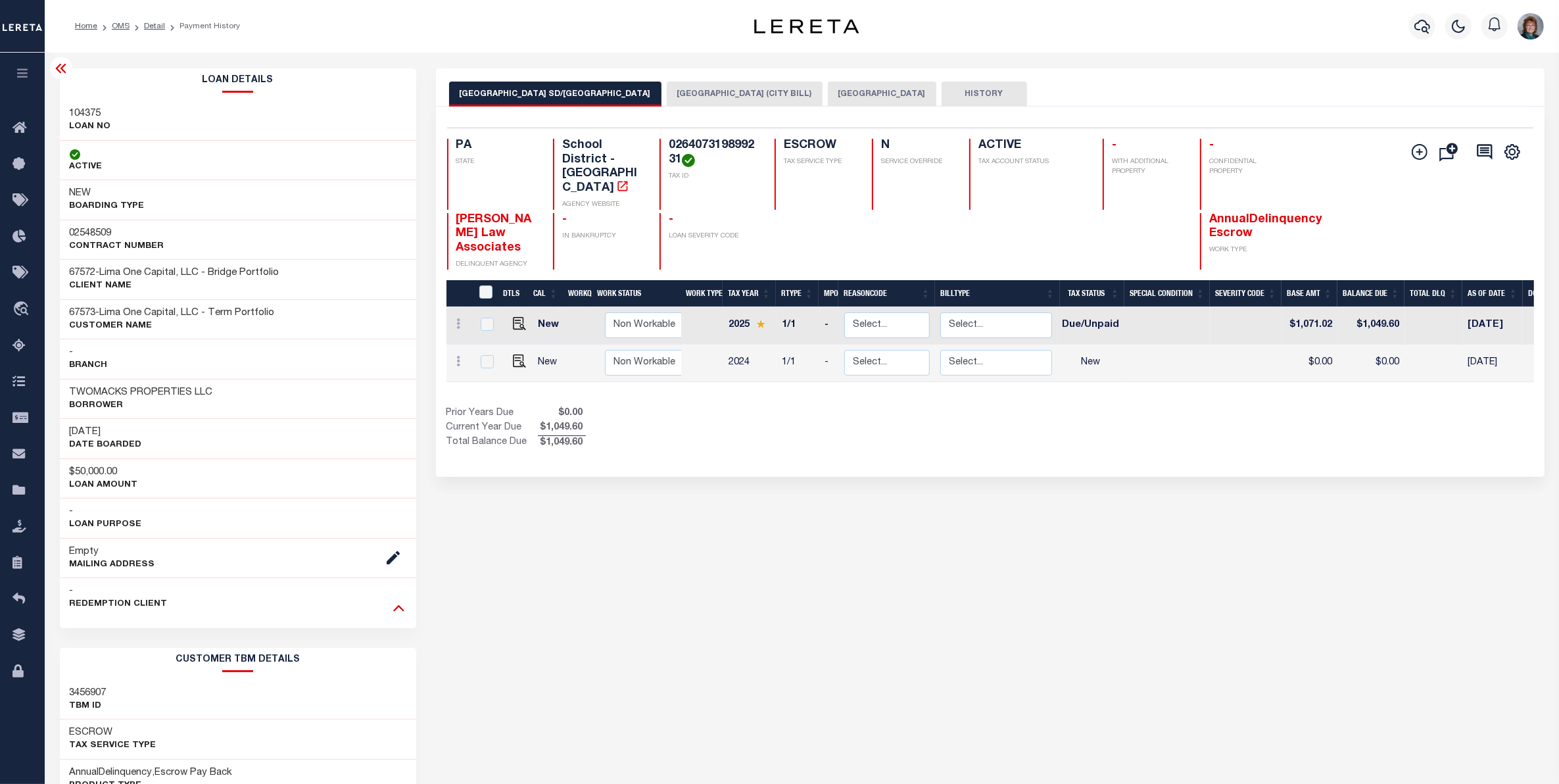
click at [395, 613] on icon at bounding box center [399, 607] width 11 height 14
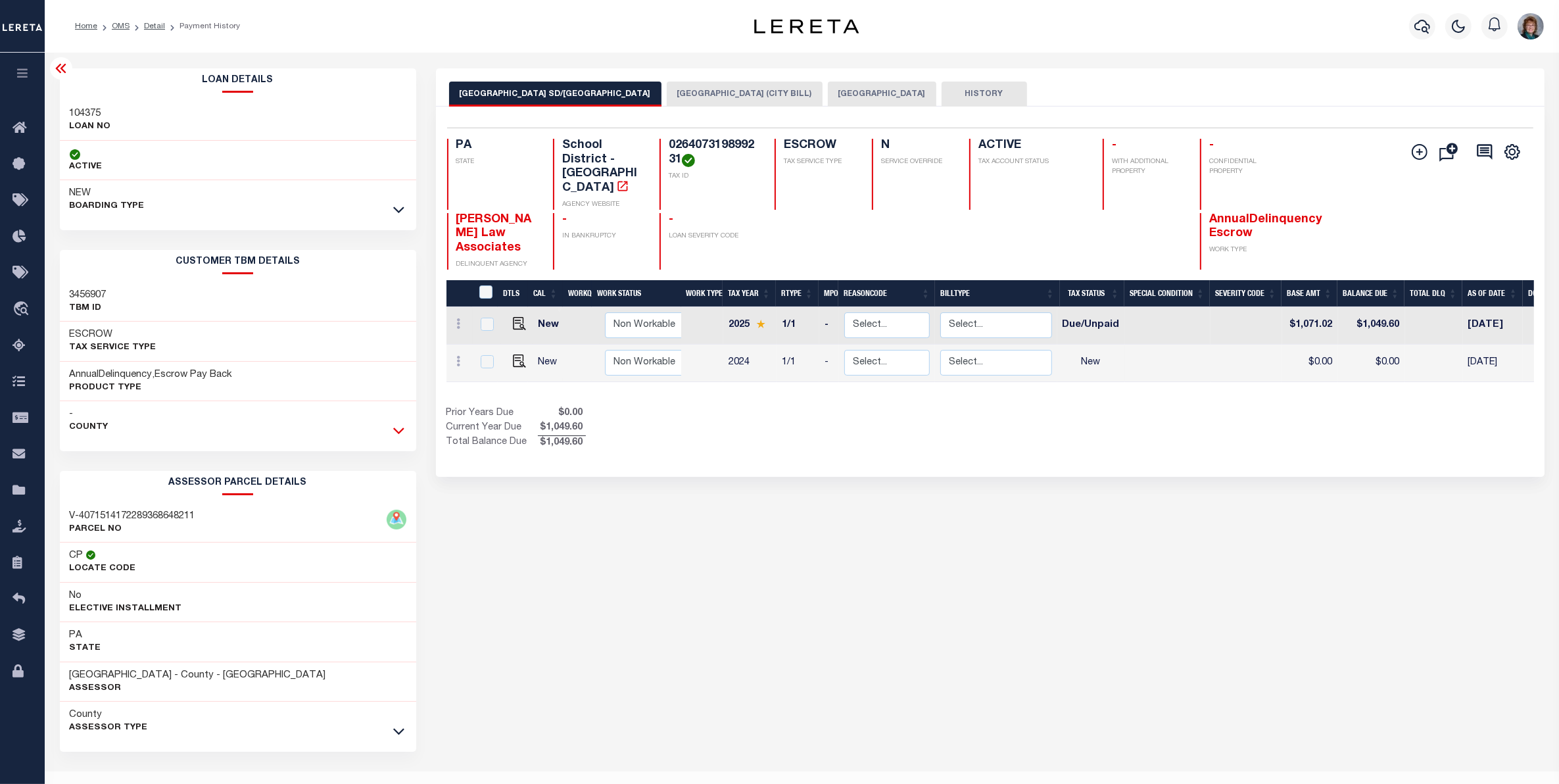
click at [398, 425] on icon at bounding box center [399, 430] width 11 height 14
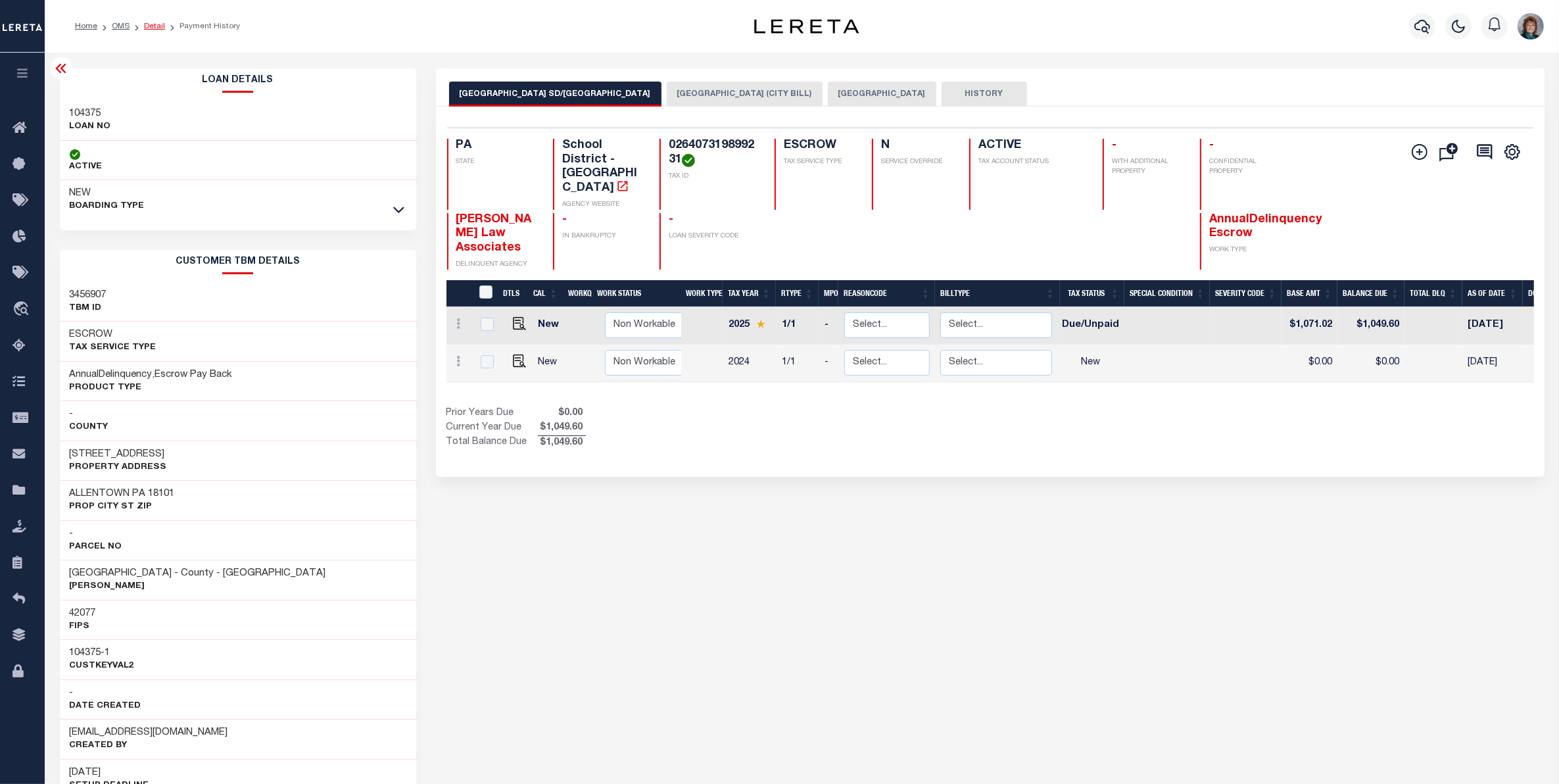
click at [151, 27] on link "Detail" at bounding box center [155, 26] width 21 height 8
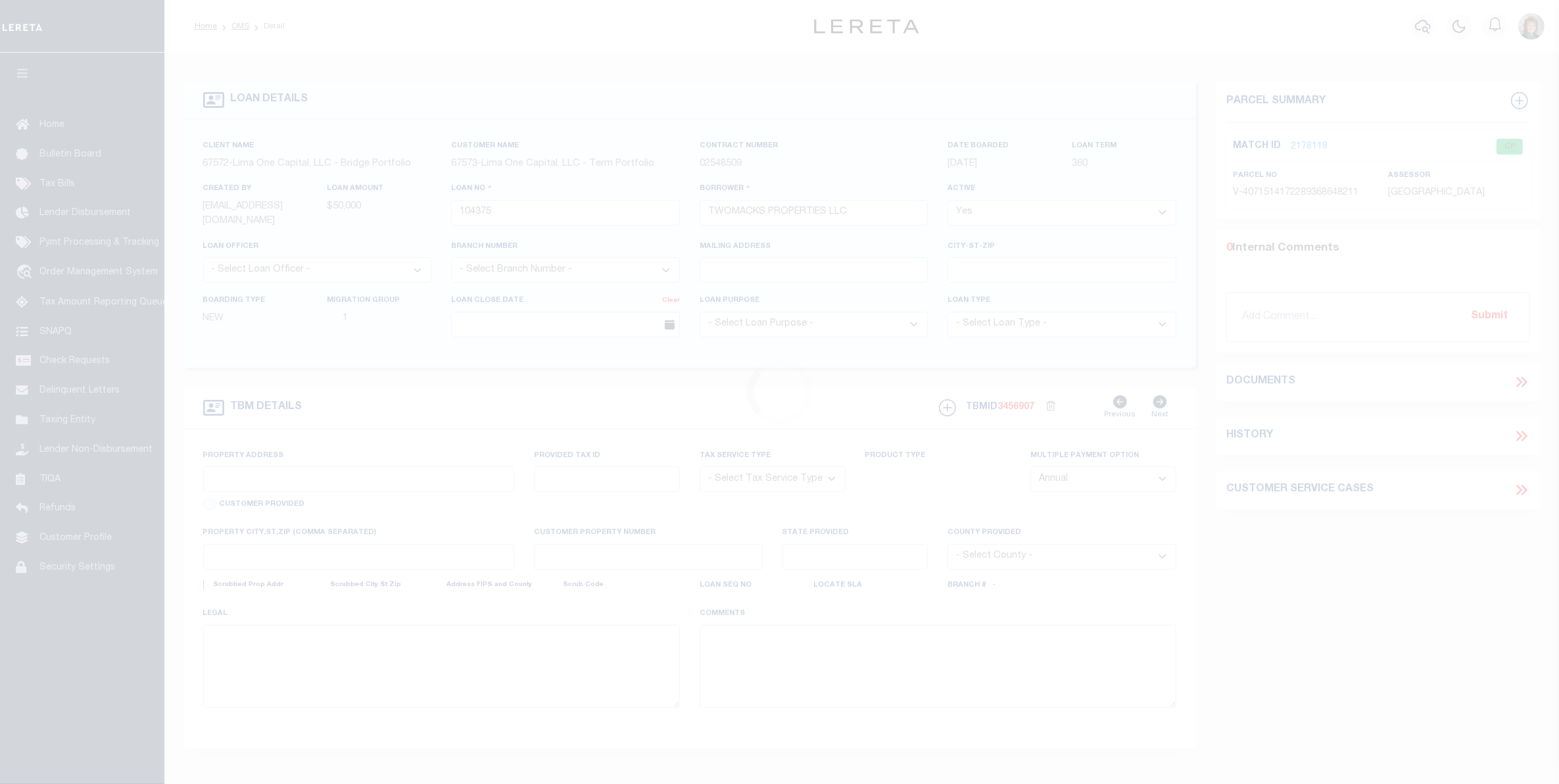
type input "[STREET_ADDRESS]"
radio input "true"
select select "Escrow"
select select
type input "ALLENTOWN PA 18101"
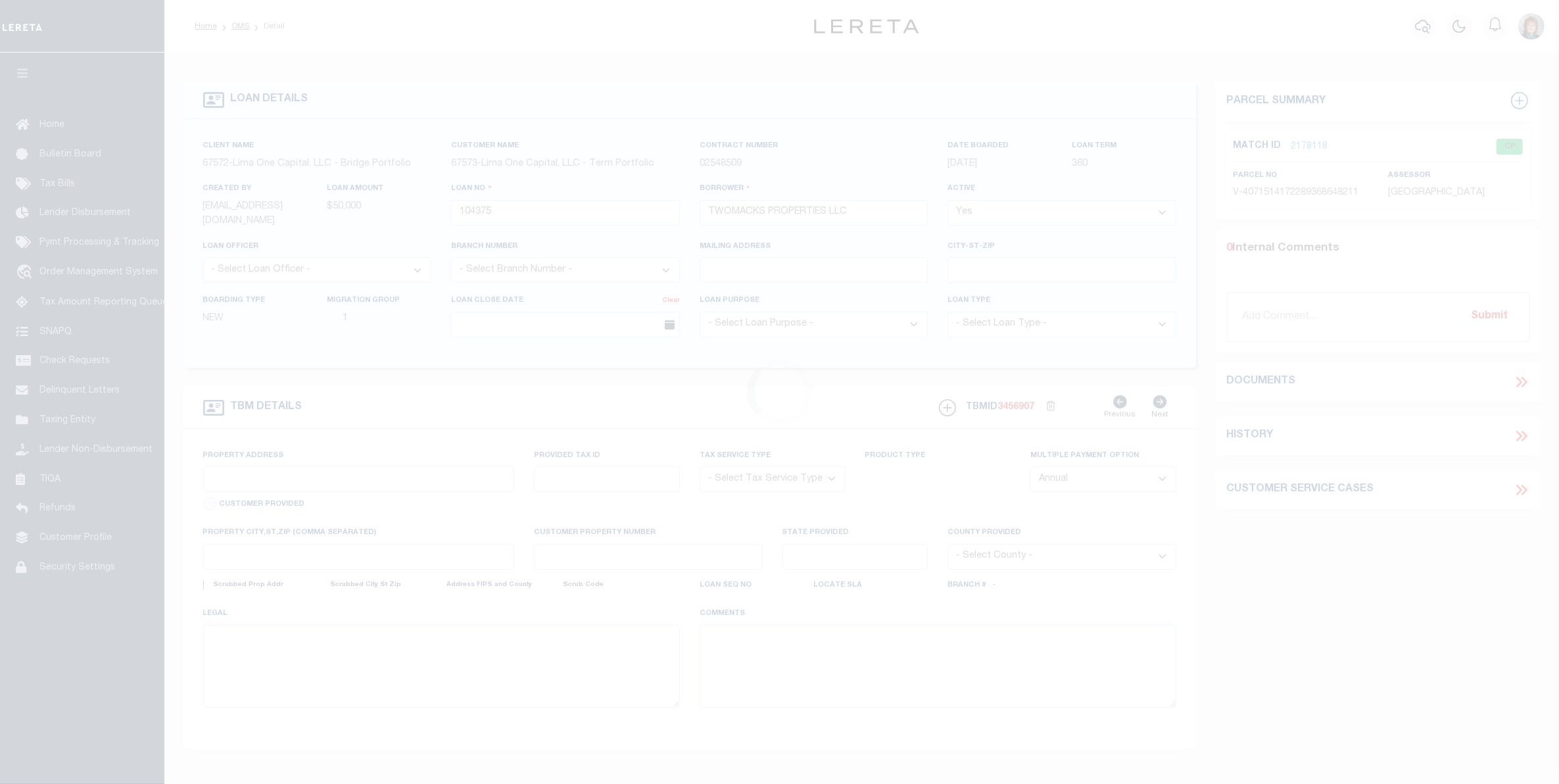
type input "104375-1"
type input "PA"
type textarea "COLLECTOR: ENTITY: PARCEL: 640732000000000"
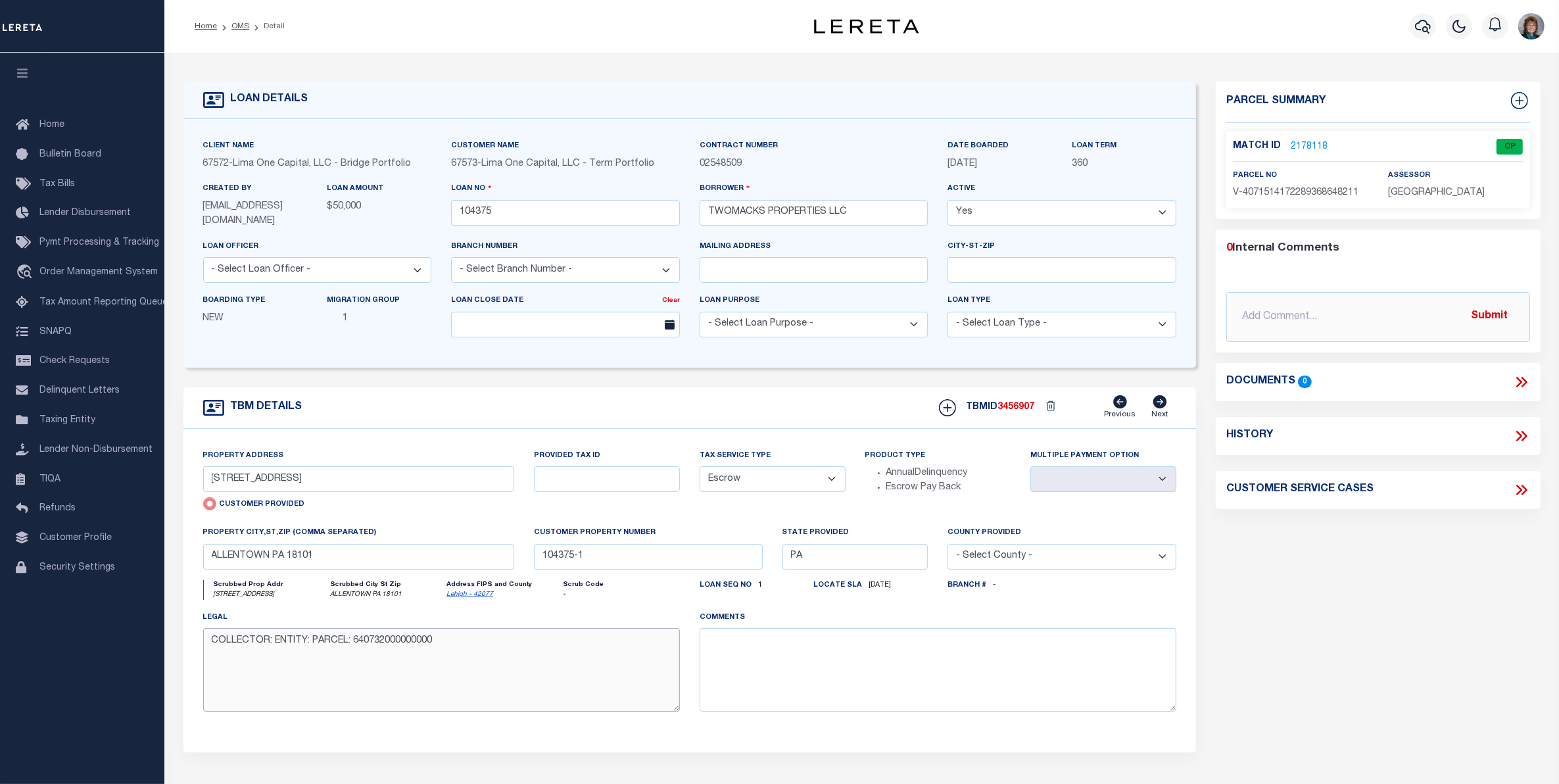
drag, startPoint x: 438, startPoint y: 653, endPoint x: 355, endPoint y: 649, distance: 83.1
click at [355, 649] on textarea "COLLECTOR: ENTITY: PARCEL: 640732000000000" at bounding box center [442, 669] width 477 height 83
click at [1306, 145] on link "2178118" at bounding box center [1309, 147] width 37 height 14
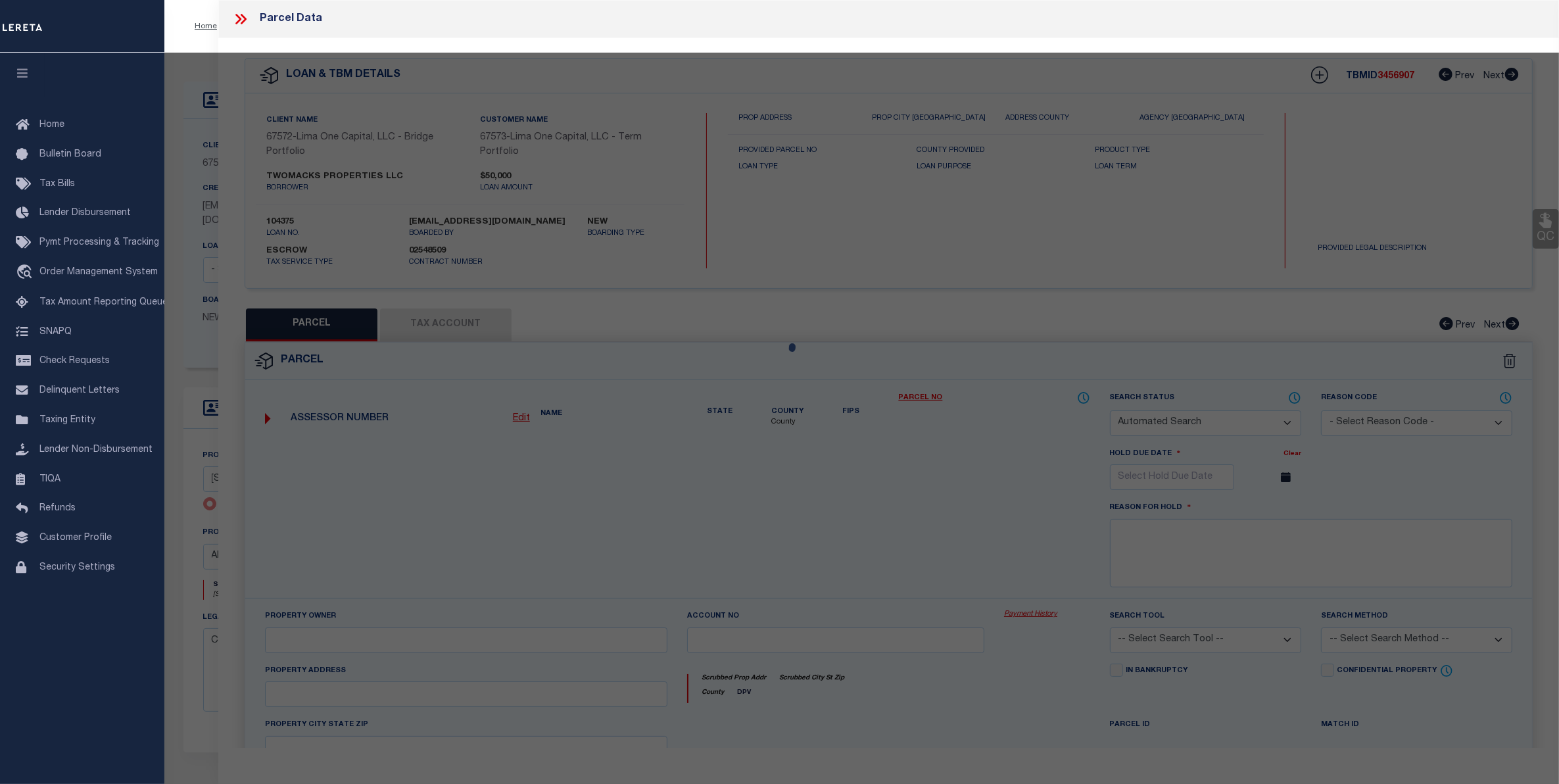
checkbox input "false"
select select "CP"
select select "AGW"
select select
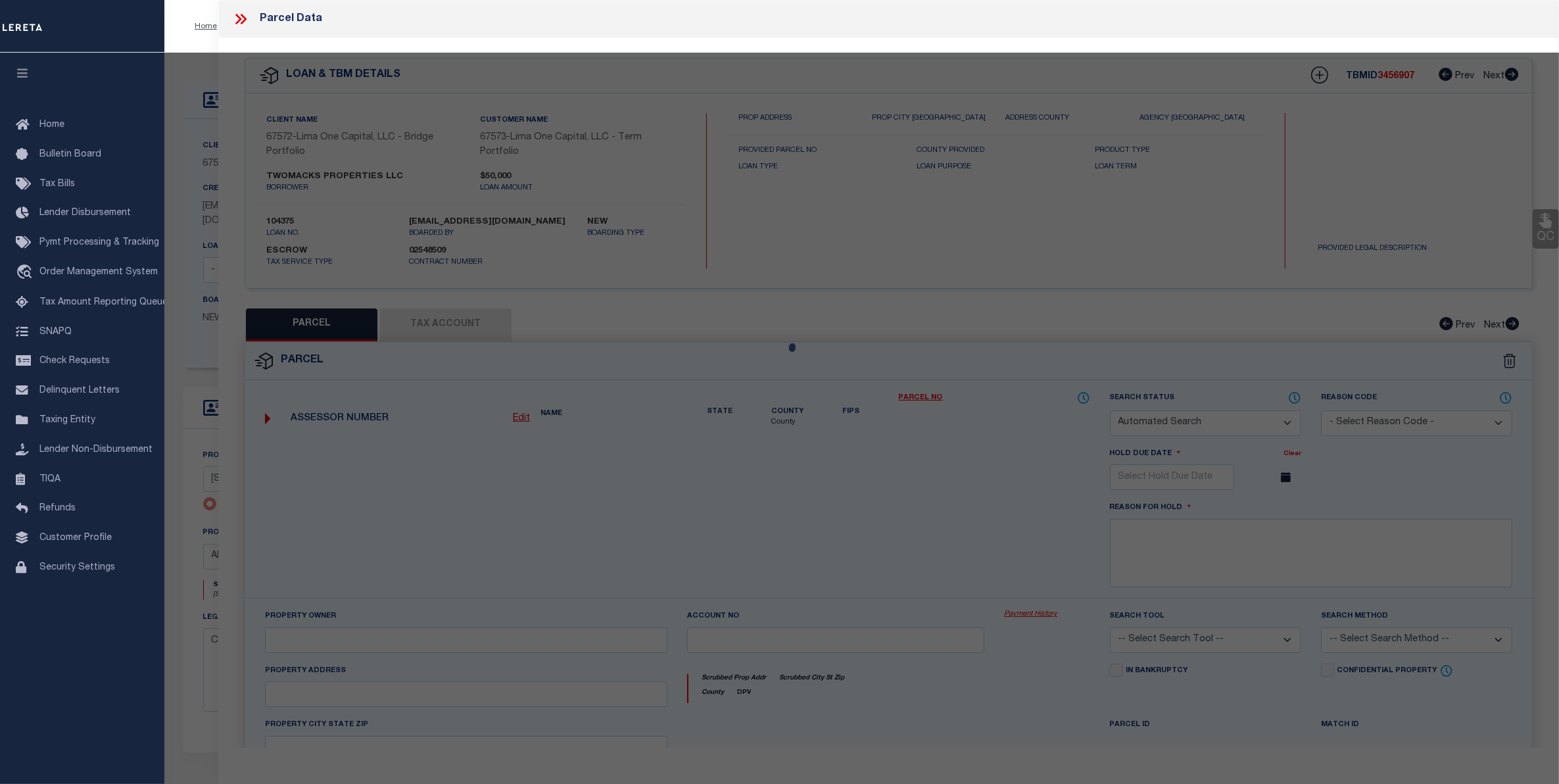
type input "[STREET_ADDRESS]"
checkbox input "false"
type input "ALLENTOWN PA 18101"
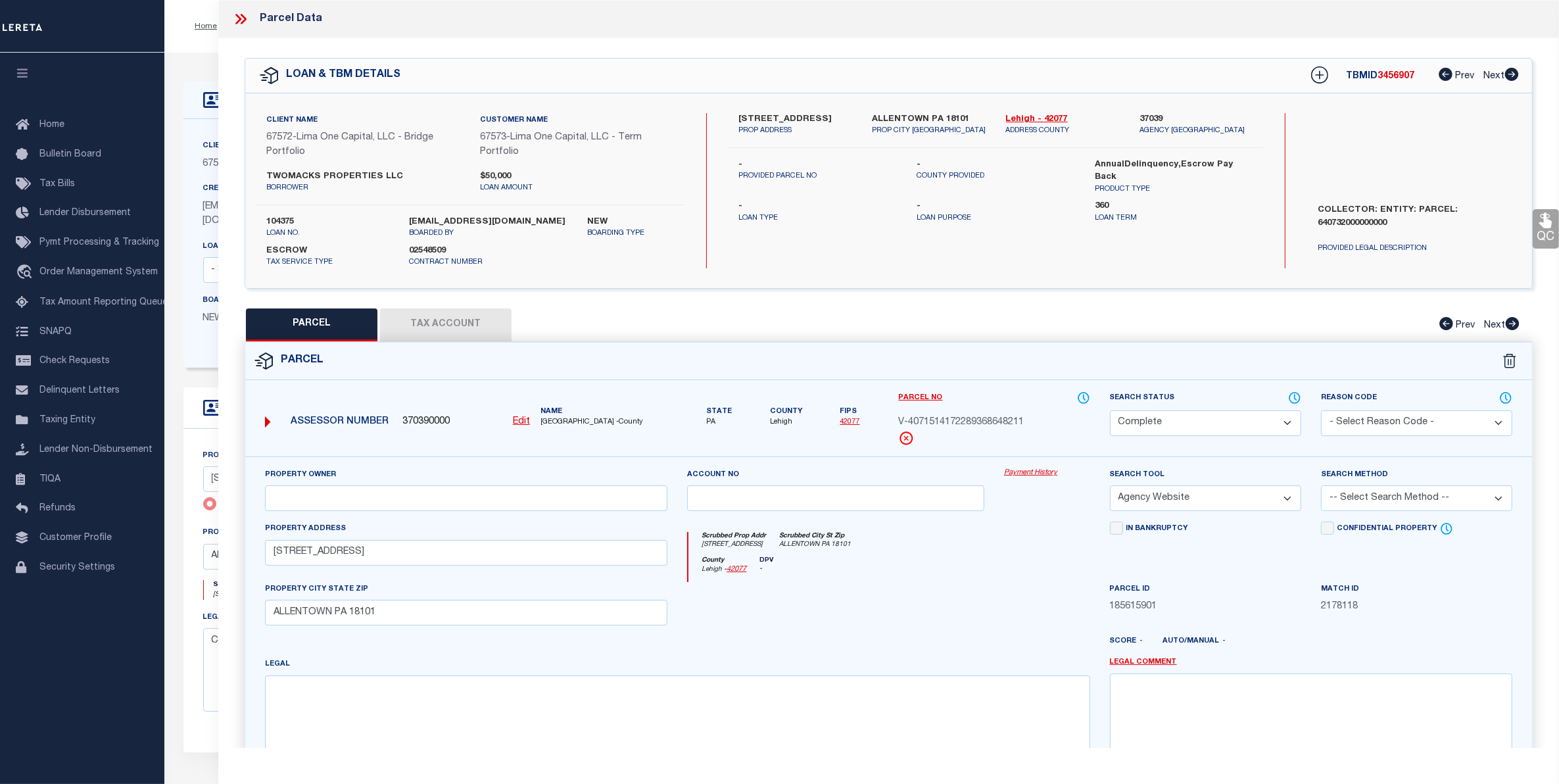
click at [1047, 471] on link "Payment History" at bounding box center [1047, 473] width 86 height 11
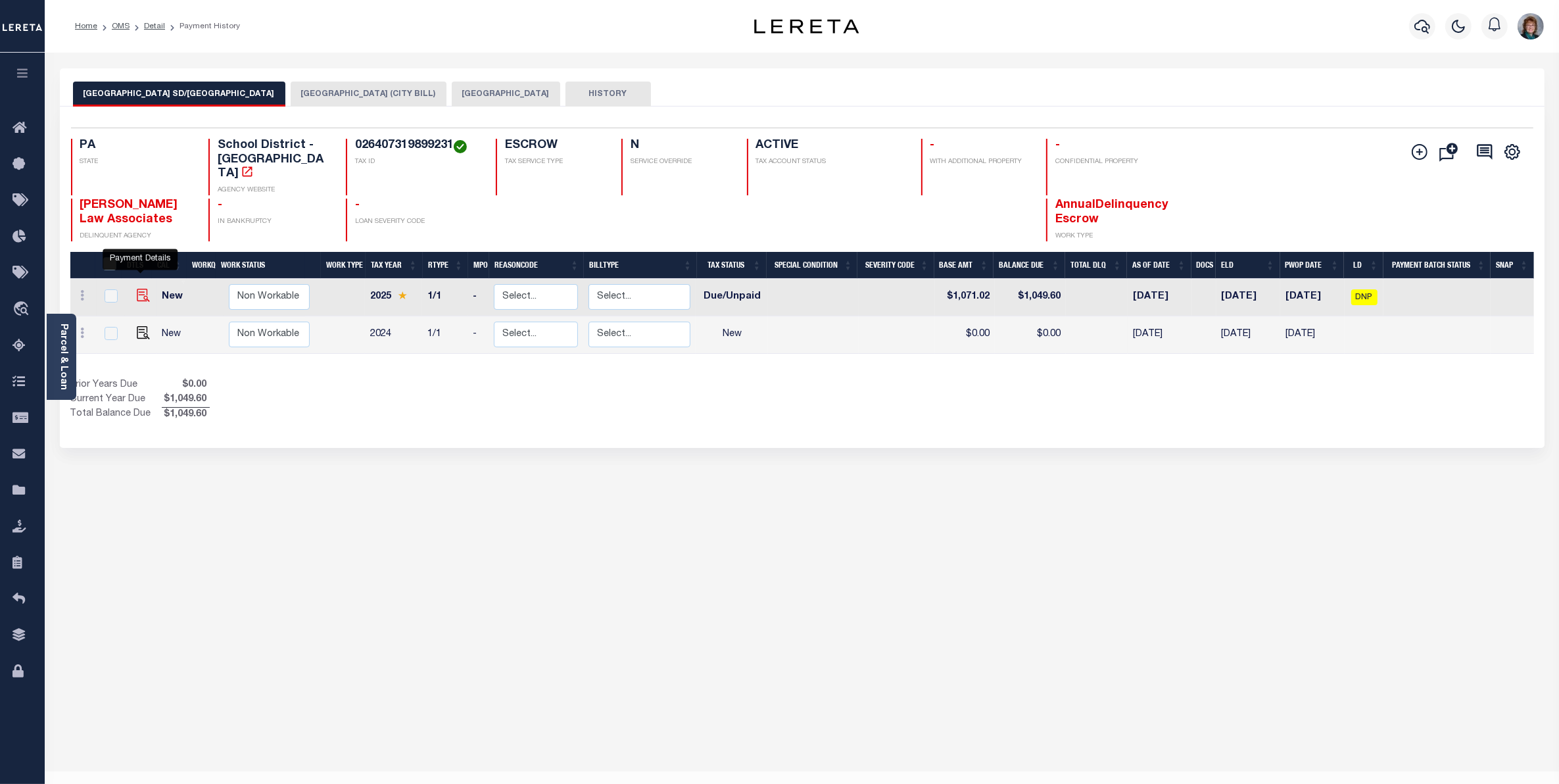
click at [138, 288] on img "" at bounding box center [143, 295] width 13 height 13
checkbox input "true"
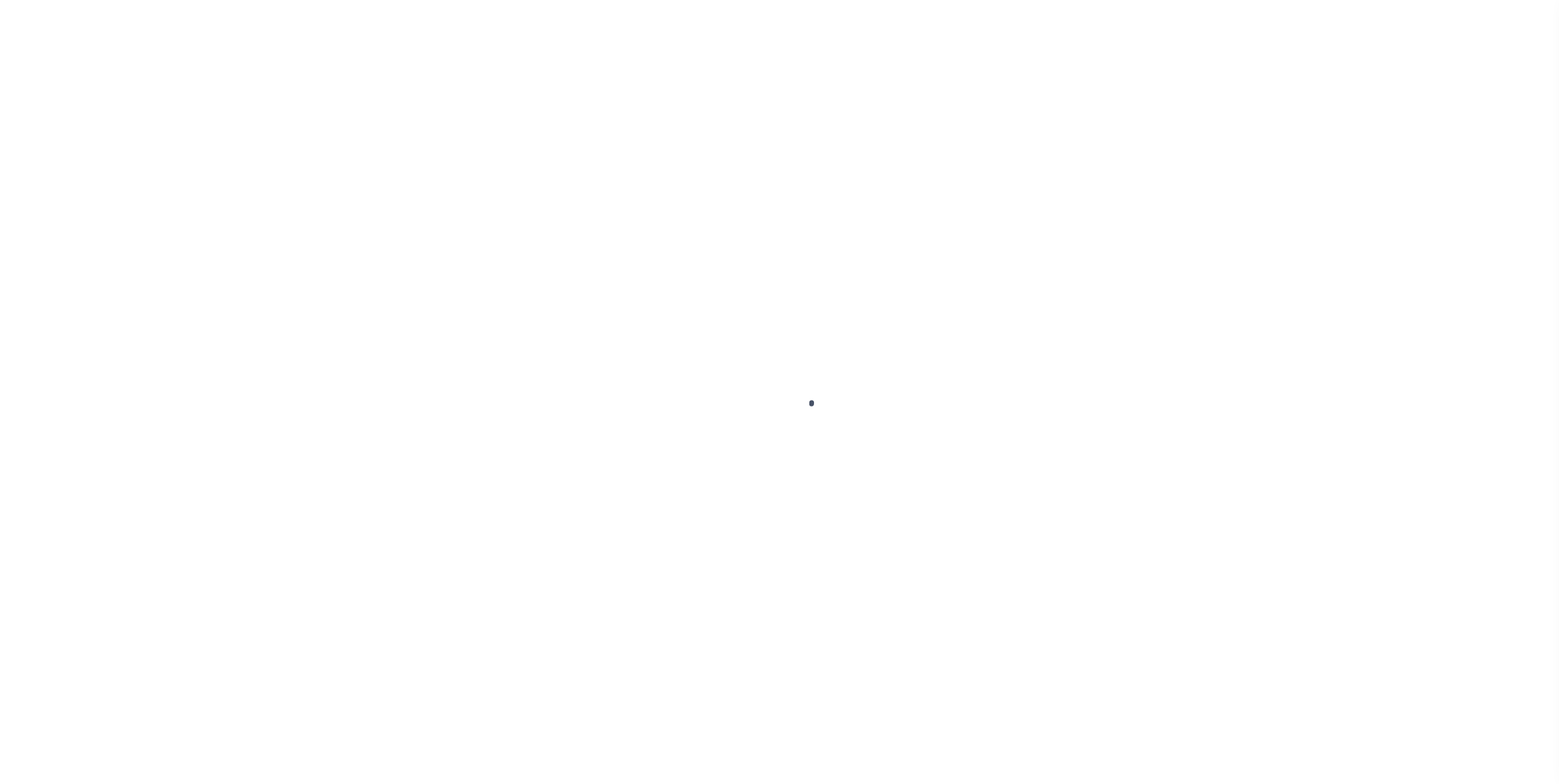
checkbox input "false"
type input "26604"
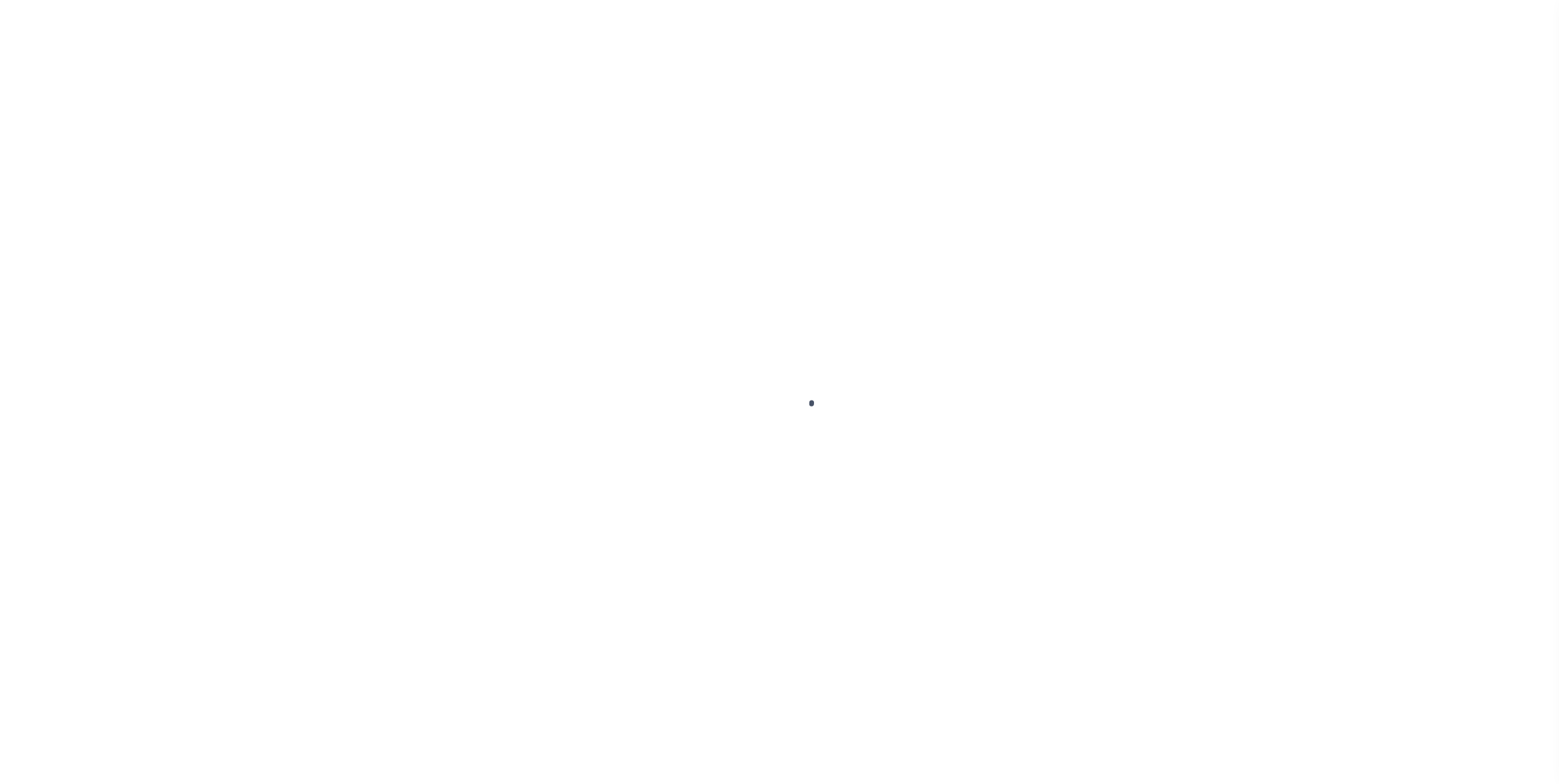
type input "07/21/2025"
select select "DUE"
type input "$1,071.02"
type input "$1,049.6"
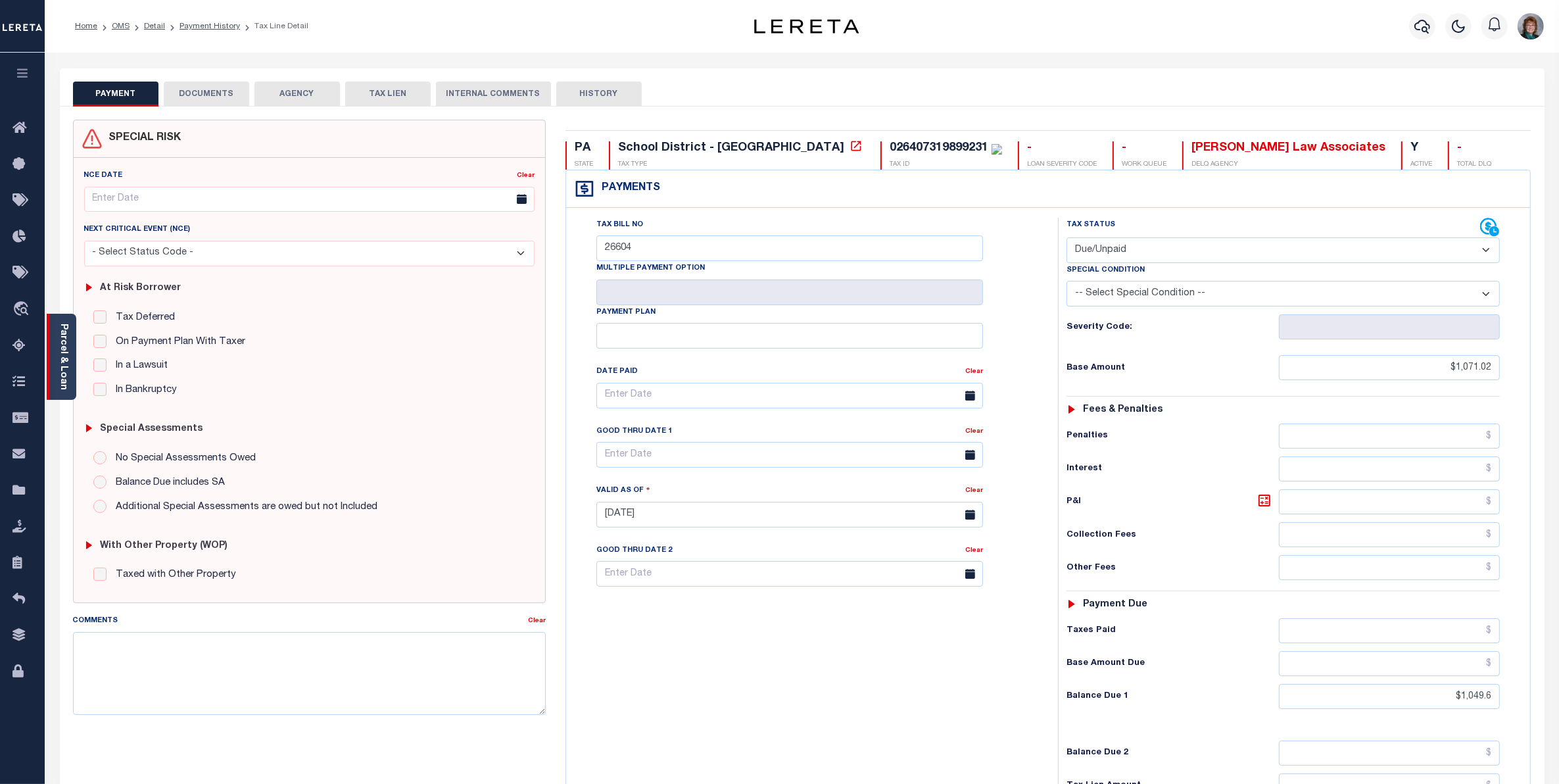
click at [73, 376] on div "Parcel & Loan" at bounding box center [61, 356] width 30 height 86
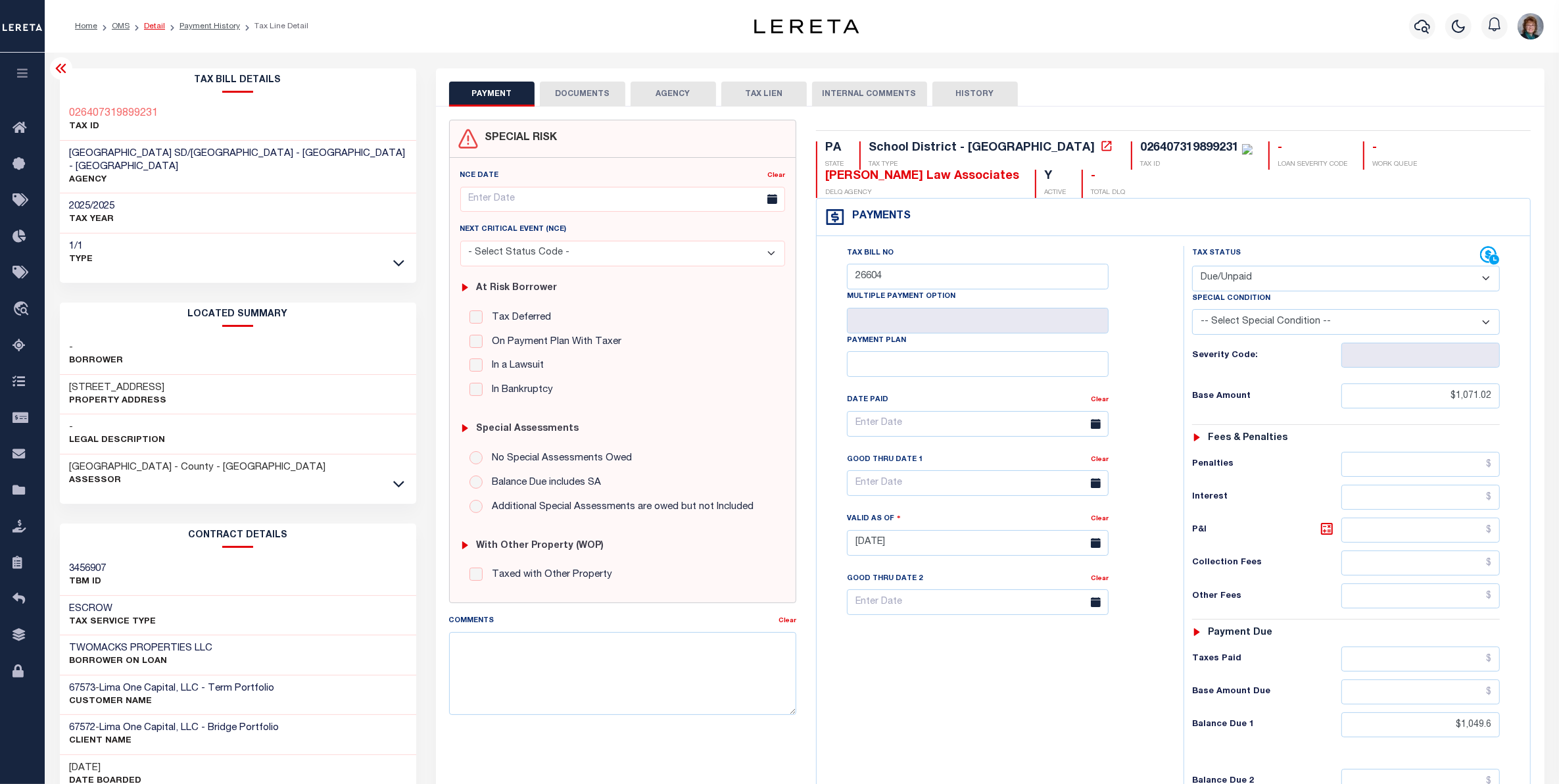
click at [146, 27] on link "Detail" at bounding box center [155, 26] width 21 height 8
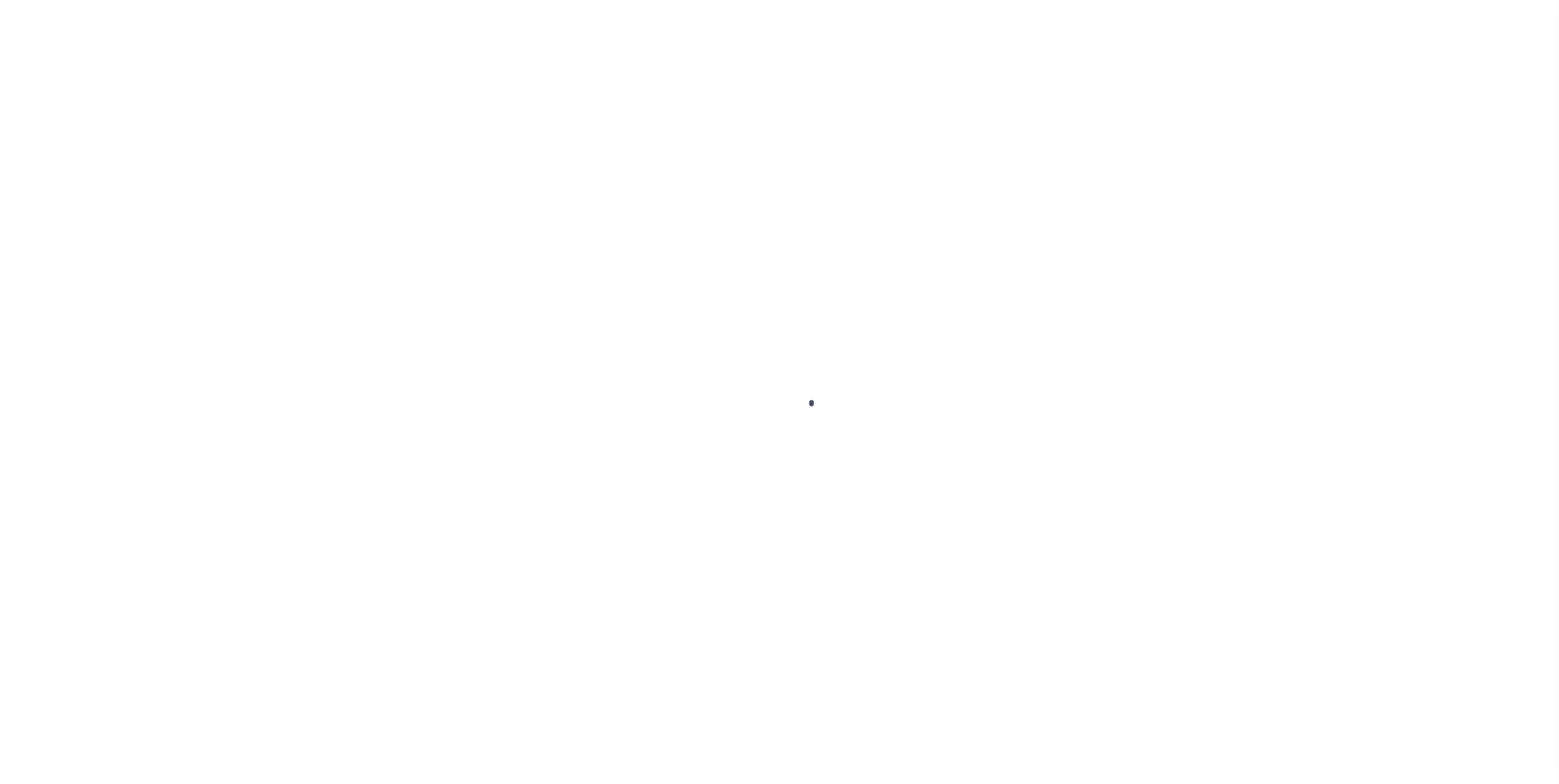
type input "[STREET_ADDRESS]"
radio input "true"
select select "Escrow"
select select
type input "ALLENTOWN PA 18101"
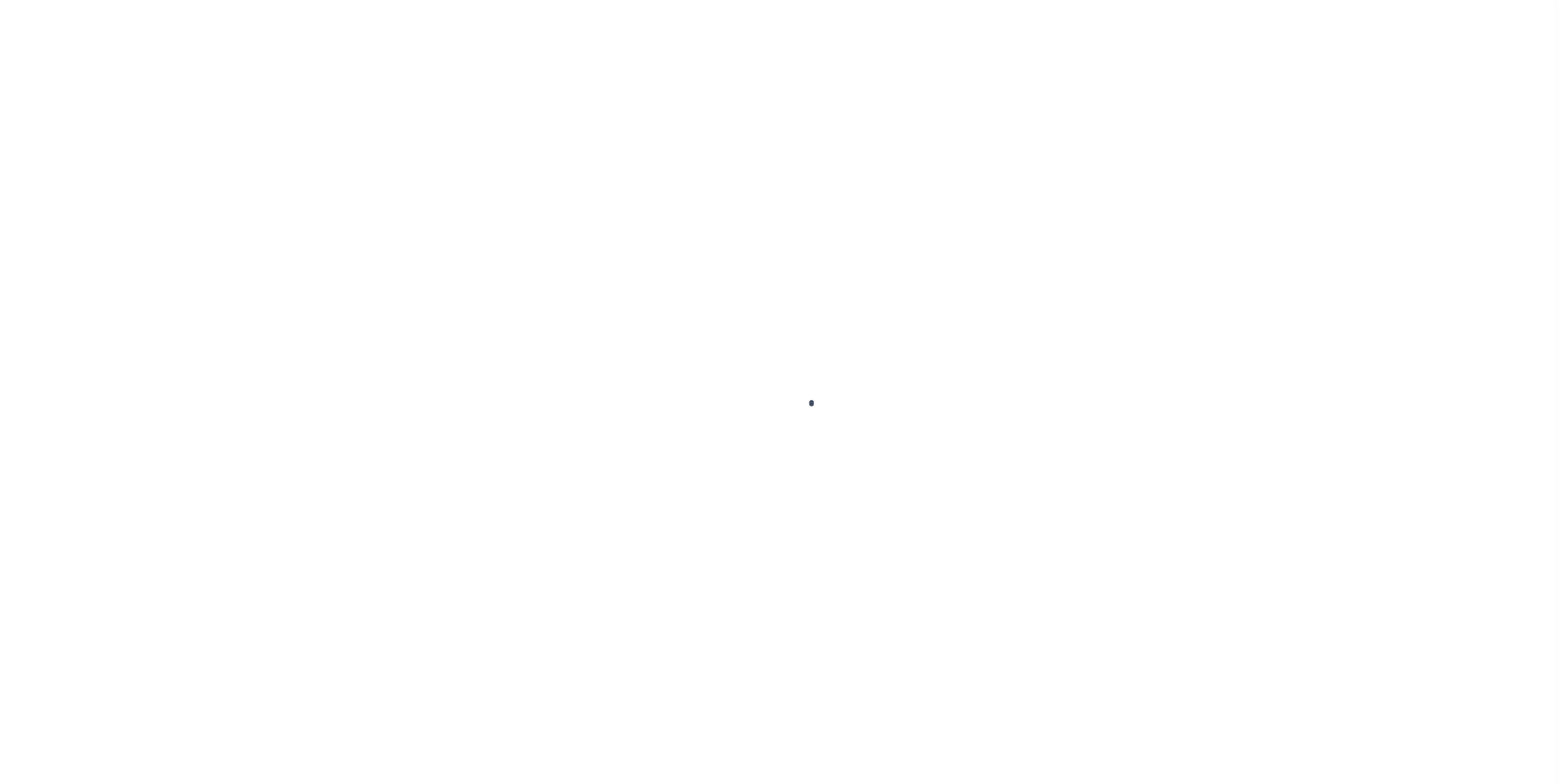
type input "104375-1"
type input "PA"
type textarea "COLLECTOR: ENTITY: PARCEL: 640732000000000"
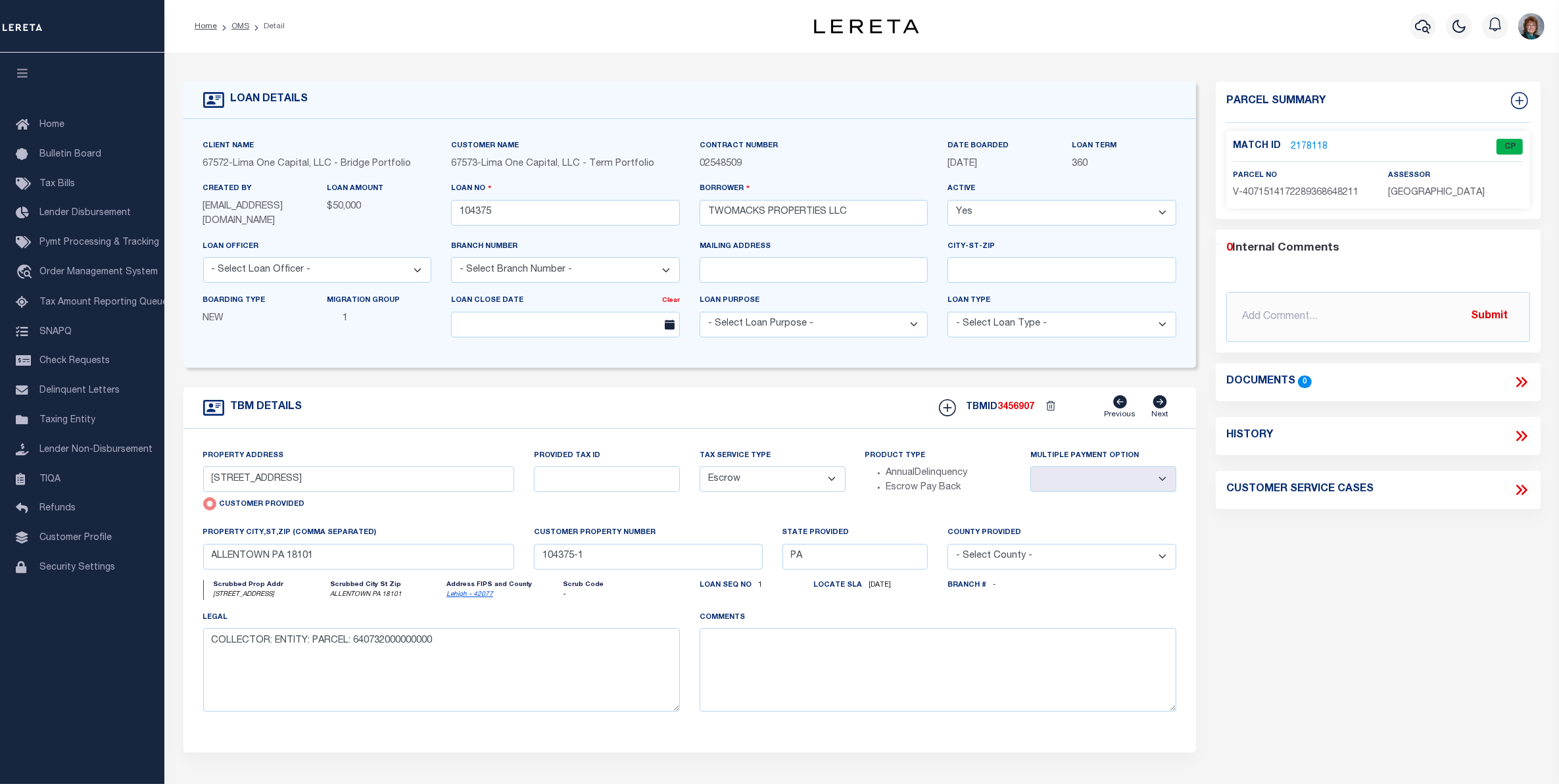
click at [1302, 143] on link "2178118" at bounding box center [1309, 147] width 37 height 14
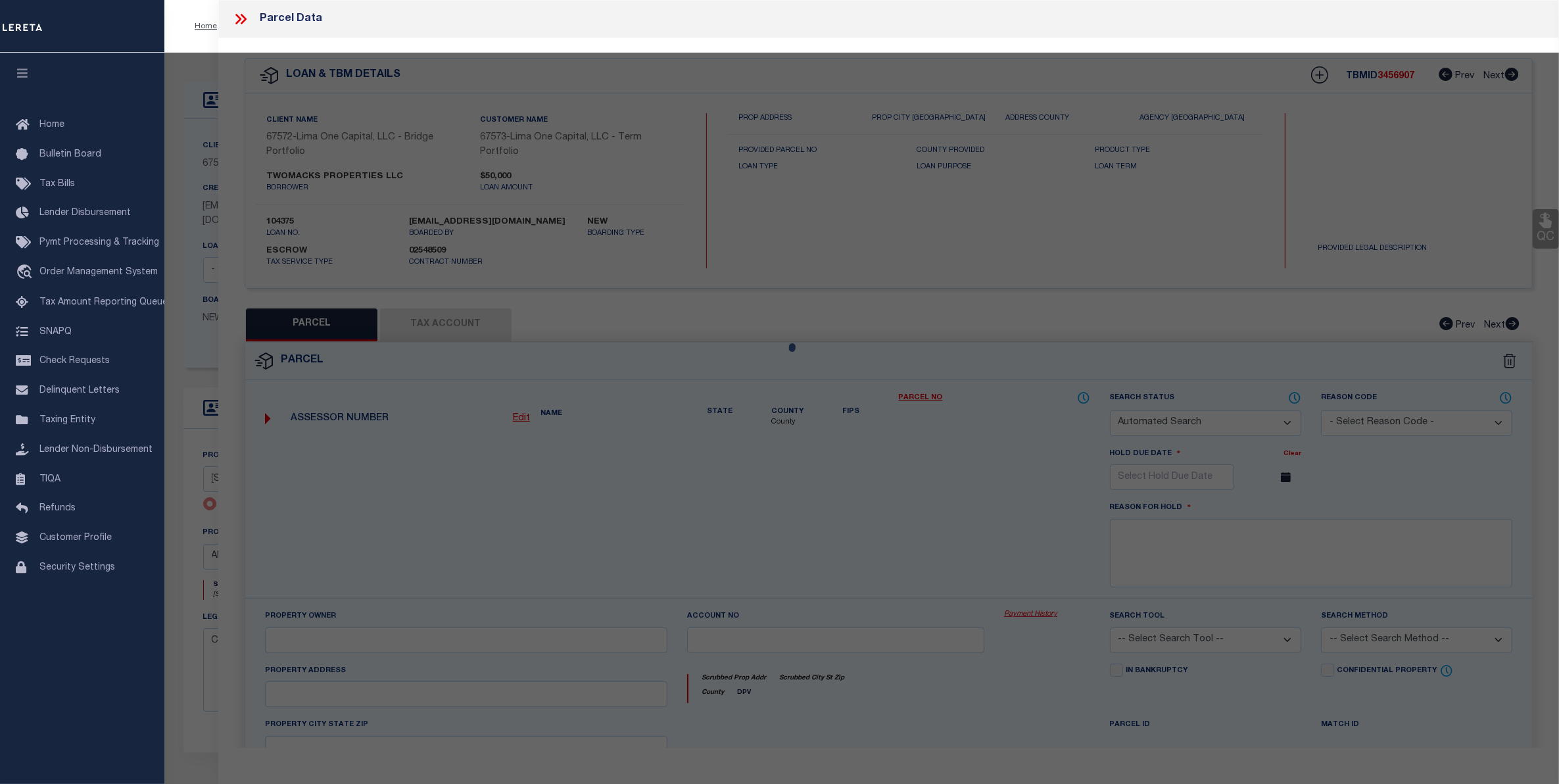
checkbox input "false"
select select "CP"
select select "AGW"
select select
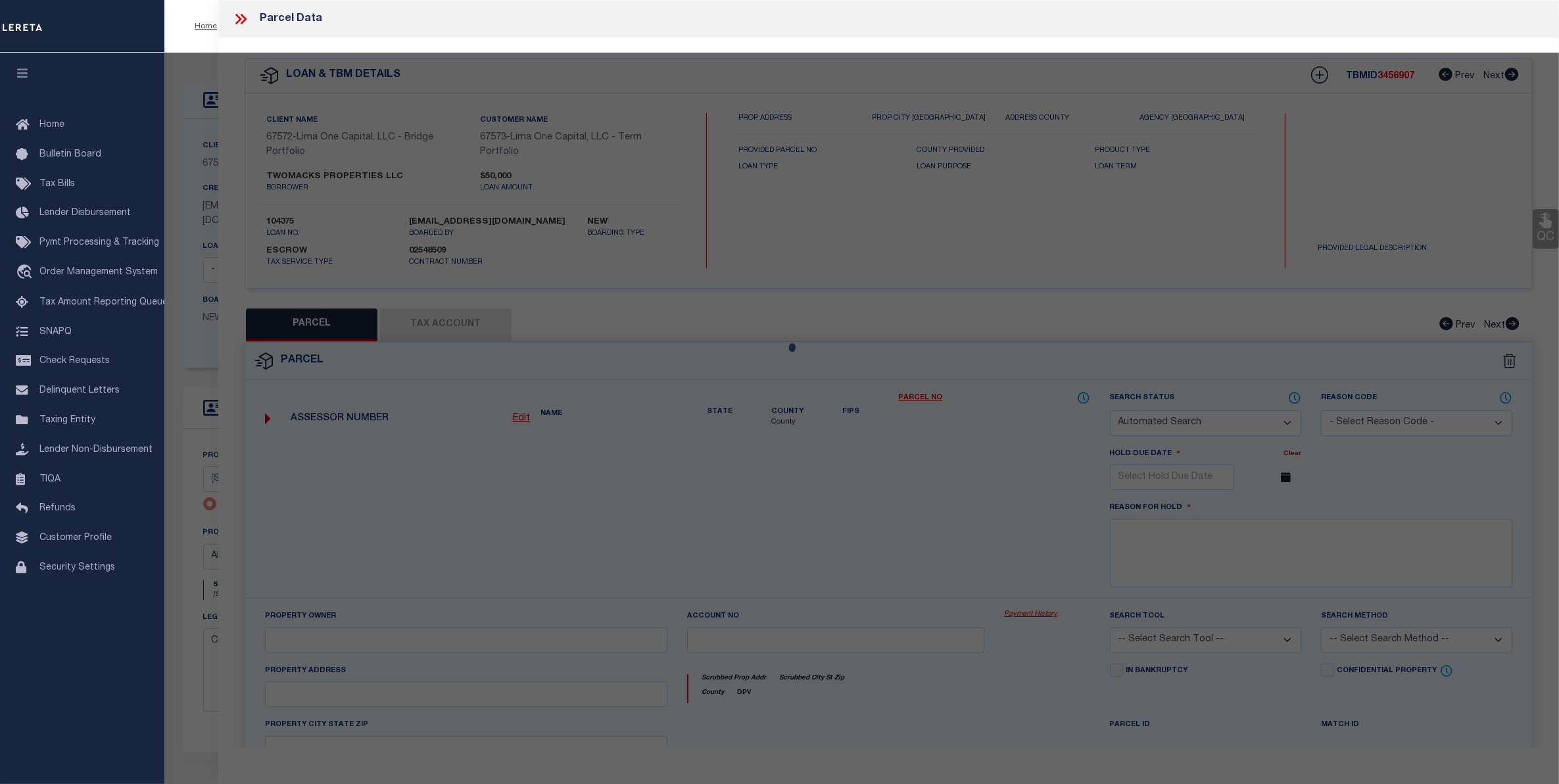
type input "[STREET_ADDRESS]"
checkbox input "false"
type input "ALLENTOWN PA 18101"
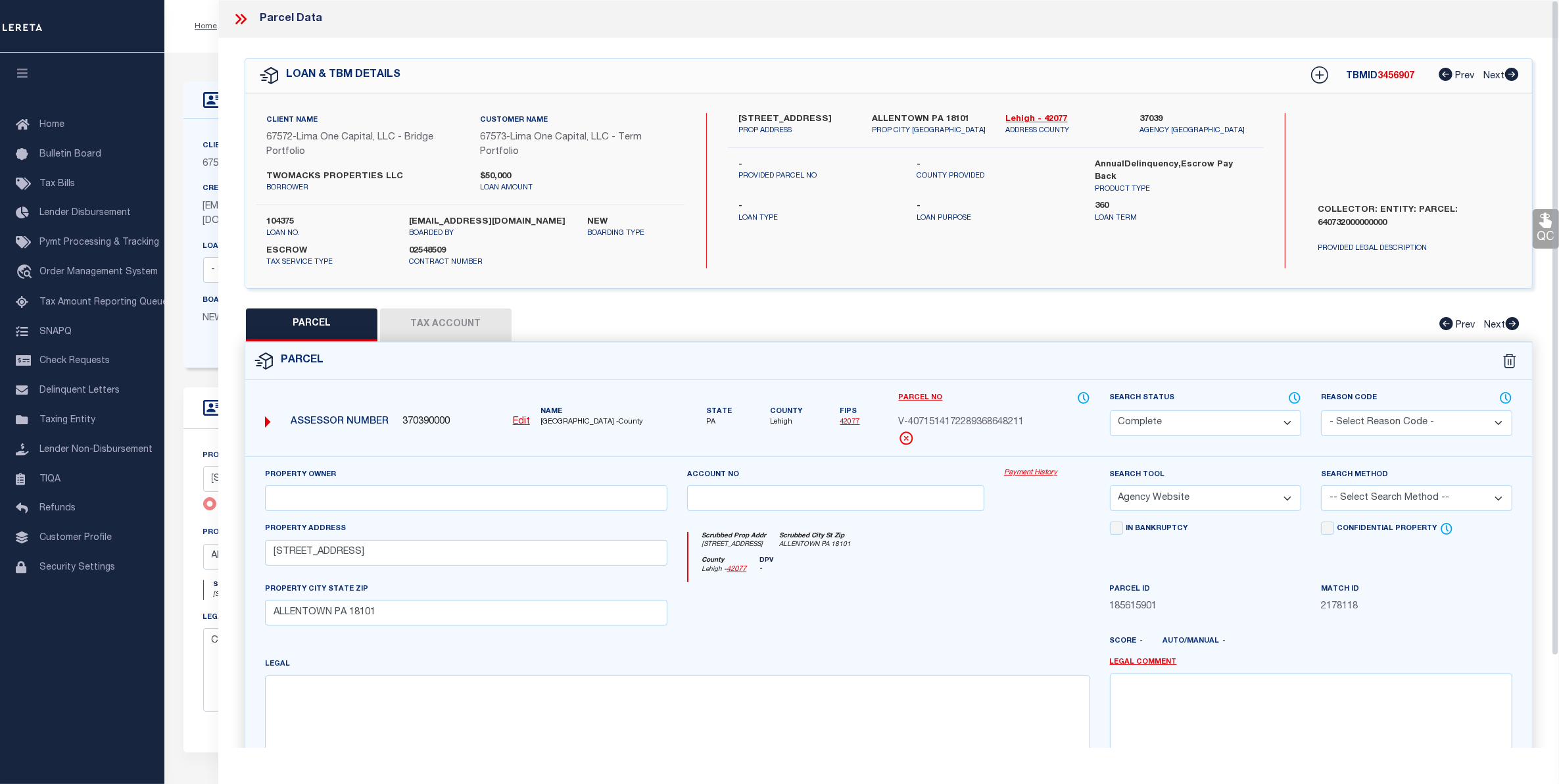
click at [445, 330] on button "Tax Account" at bounding box center [445, 324] width 132 height 33
select select "100"
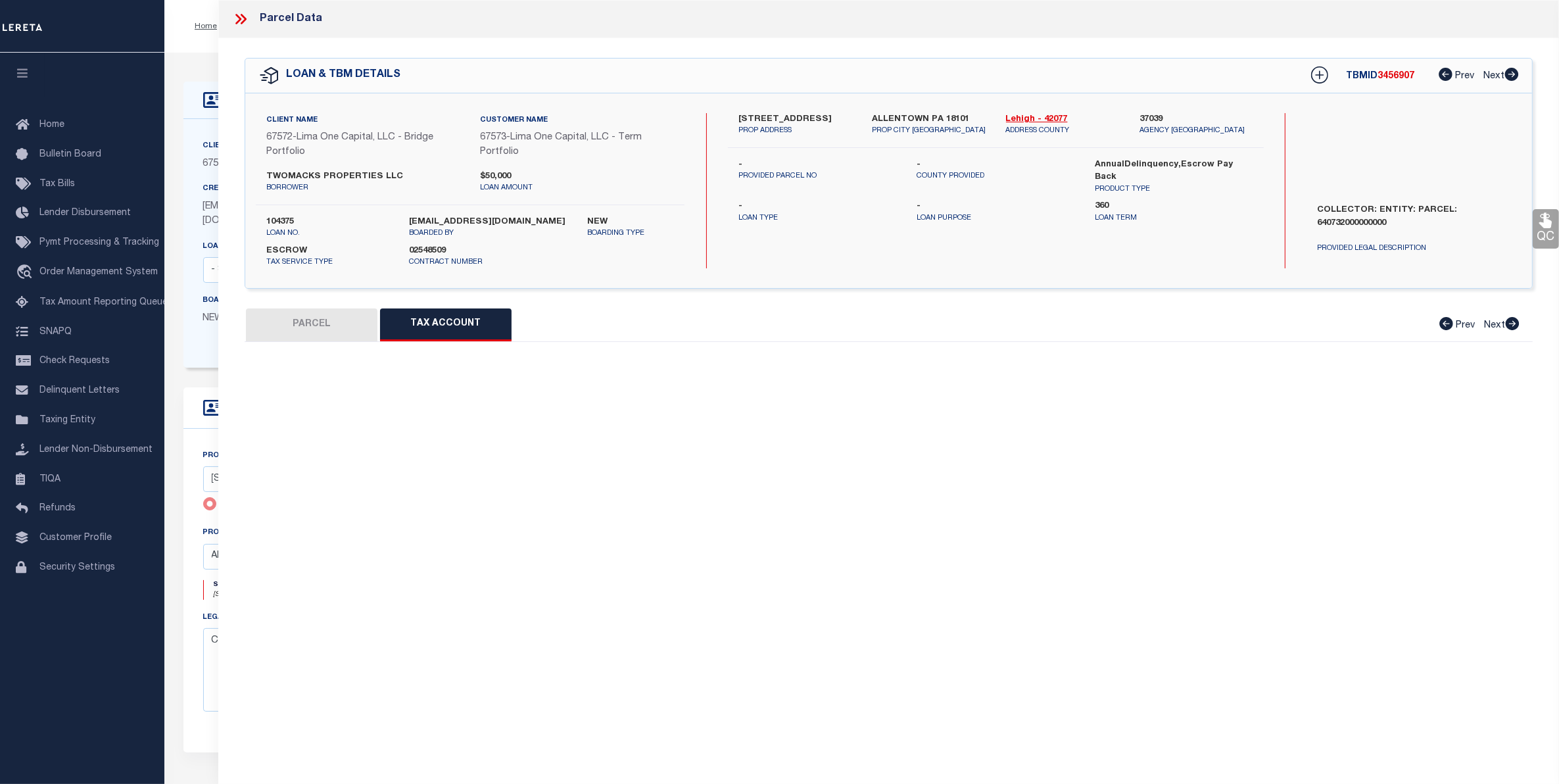
select select "100"
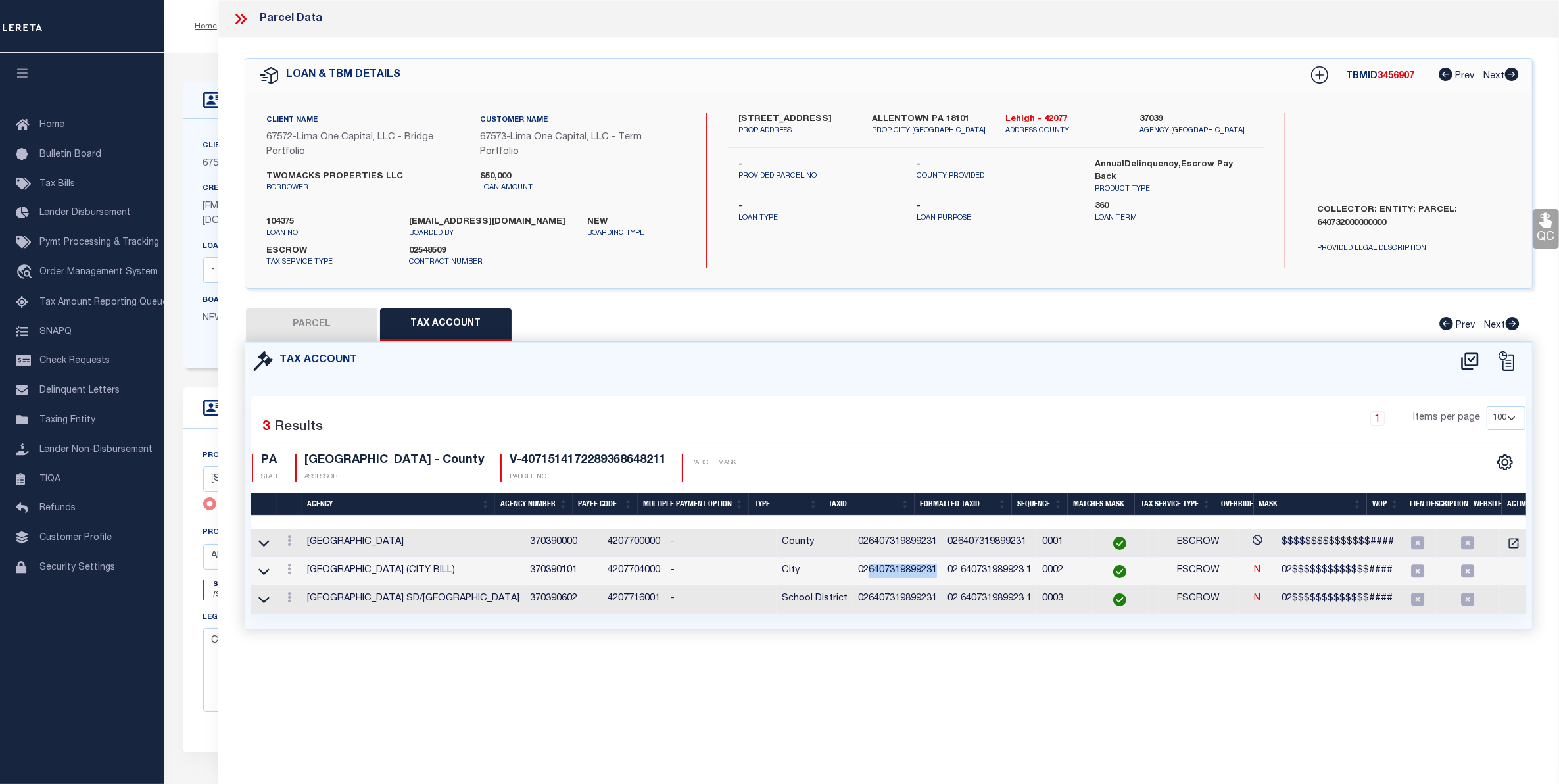
drag, startPoint x: 910, startPoint y: 578, endPoint x: 840, endPoint y: 577, distance: 70.0
click at [853, 577] on td "026407319899231" at bounding box center [897, 571] width 89 height 28
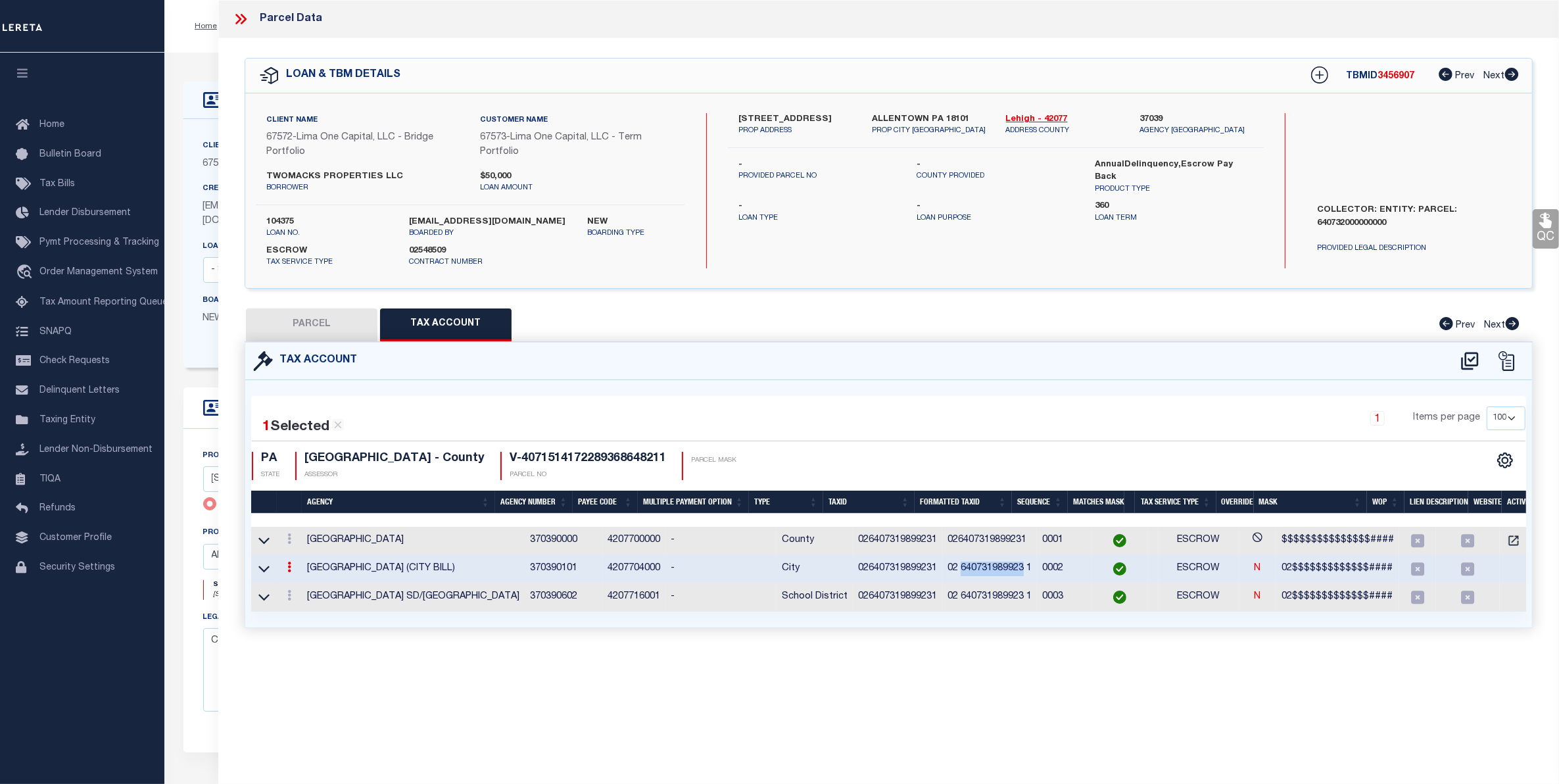
drag, startPoint x: 996, startPoint y: 569, endPoint x: 934, endPoint y: 569, distance: 62.0
click at [942, 569] on td "02 640731989923 1" at bounding box center [990, 569] width 94 height 28
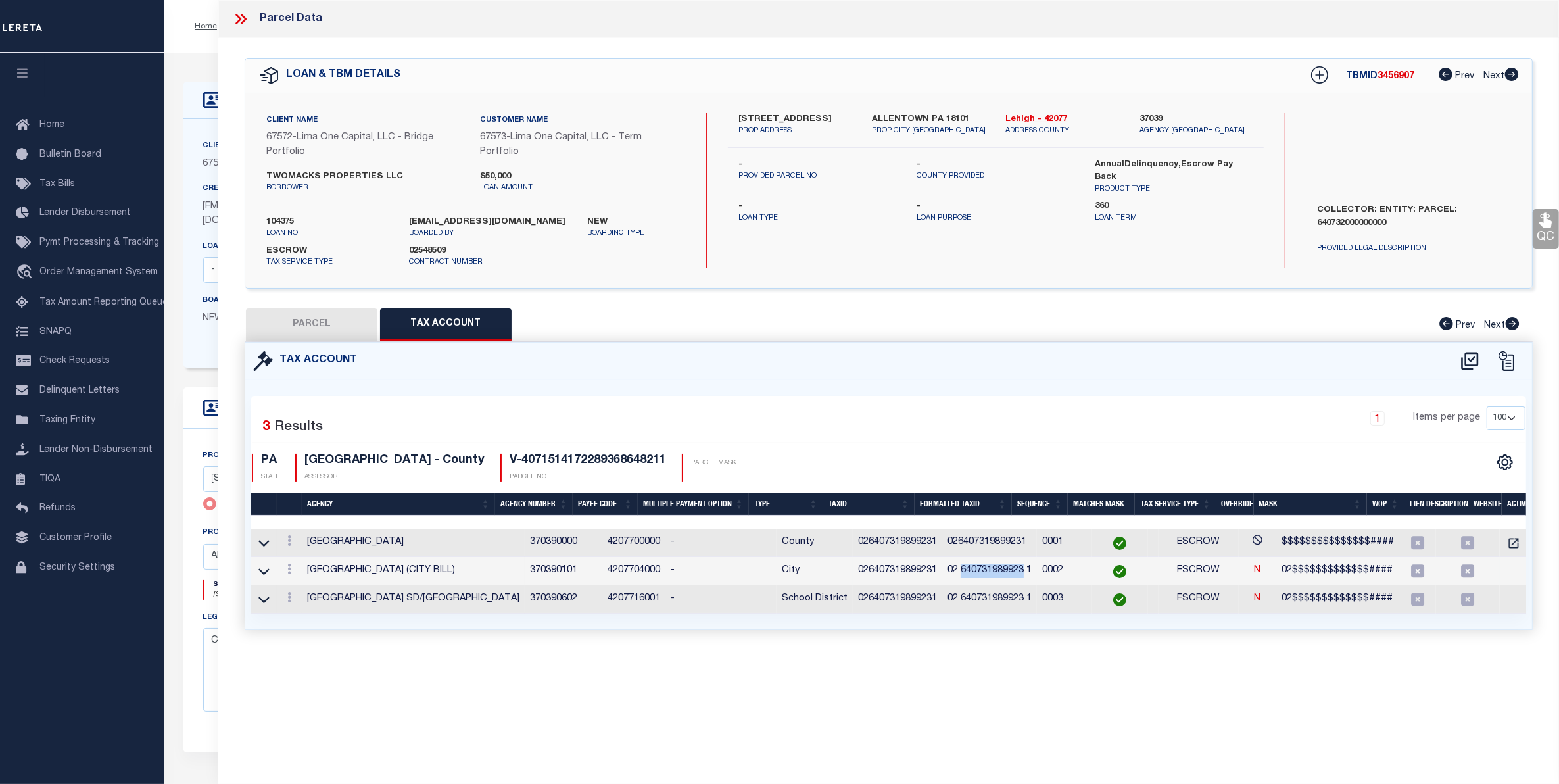
copy td "640731989923"
click at [240, 17] on icon at bounding box center [238, 19] width 6 height 11
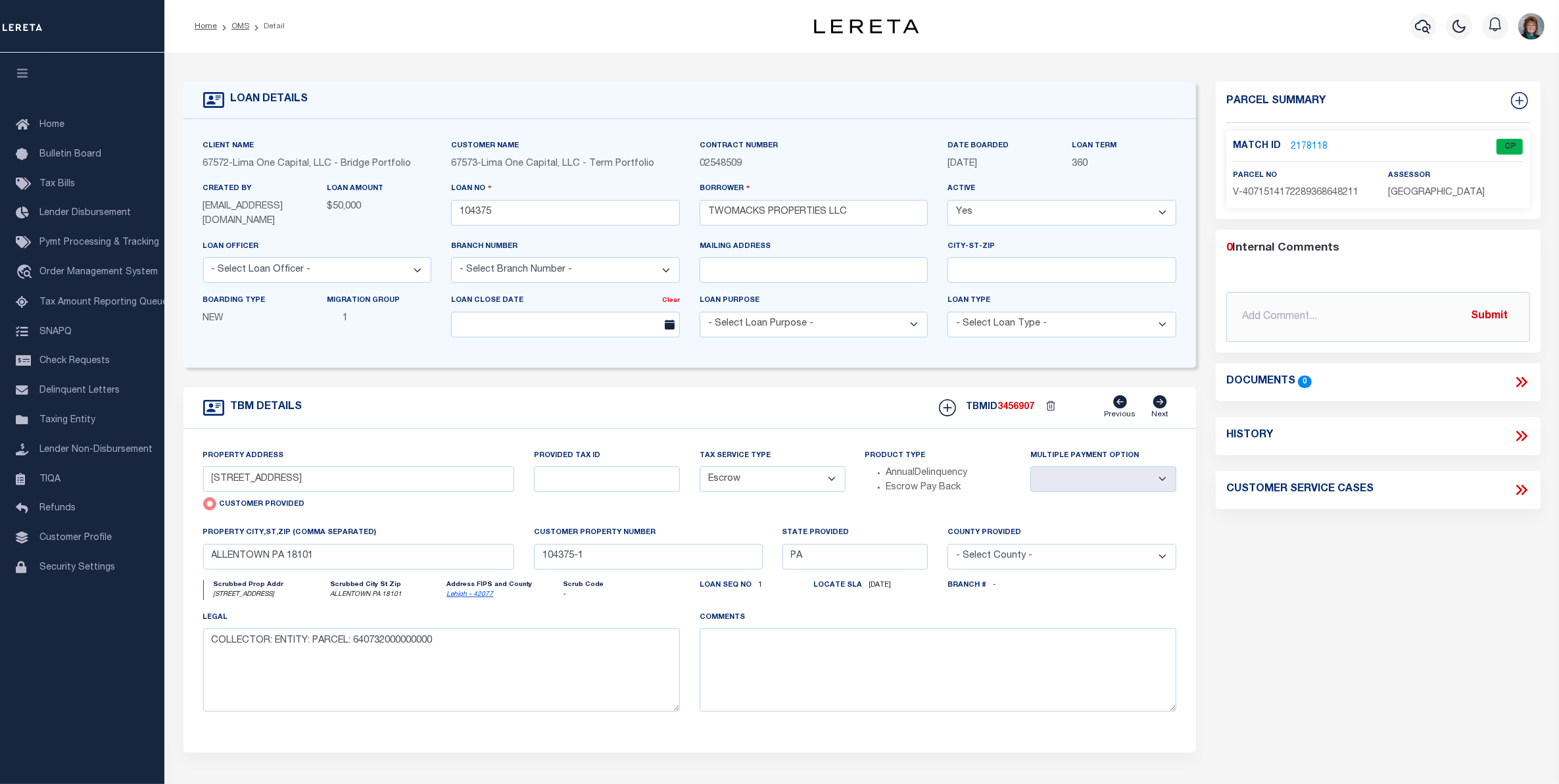
click at [1306, 147] on link "2178118" at bounding box center [1309, 147] width 37 height 14
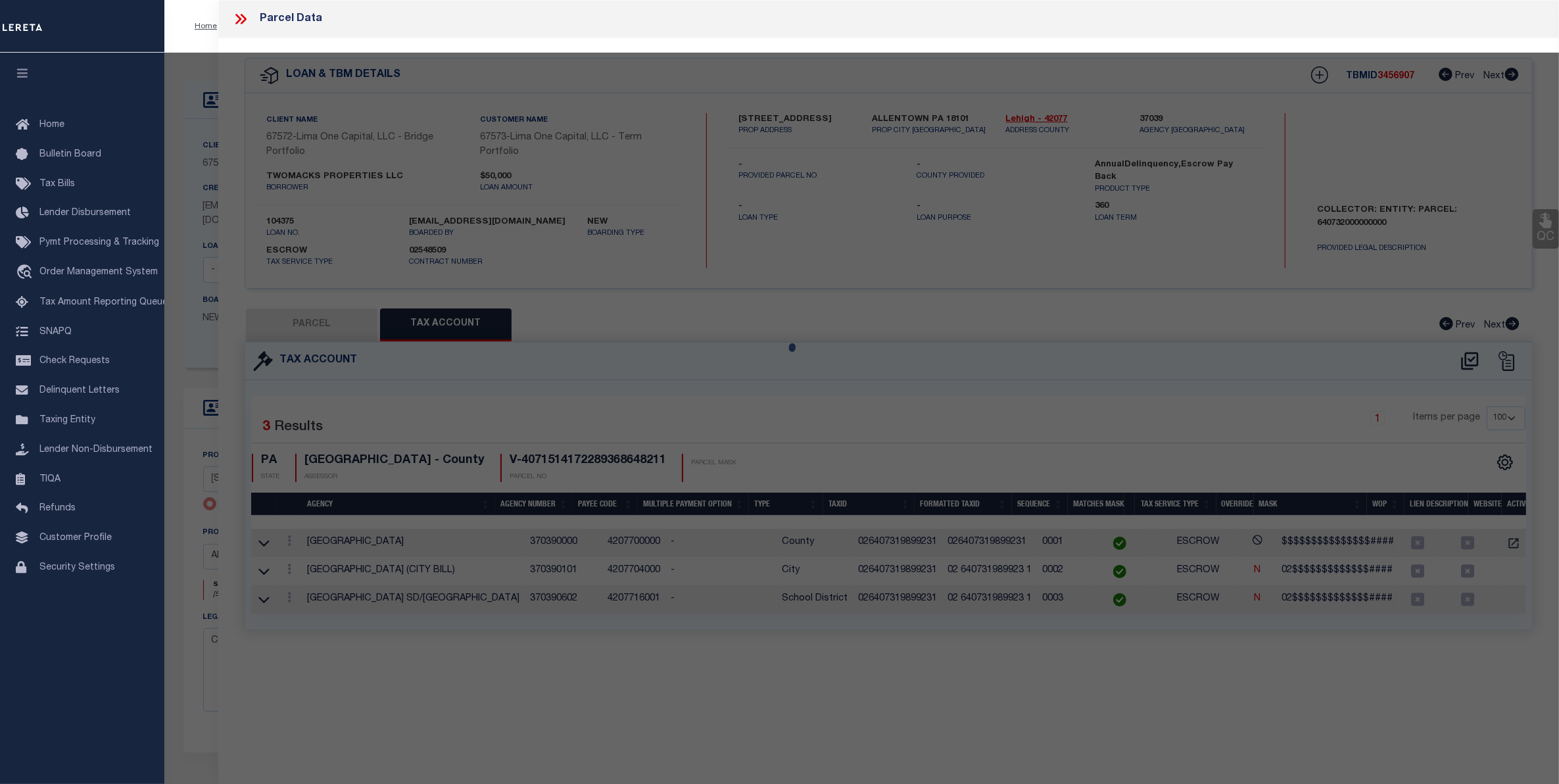
select select "AS"
select select
checkbox input "false"
select select "CP"
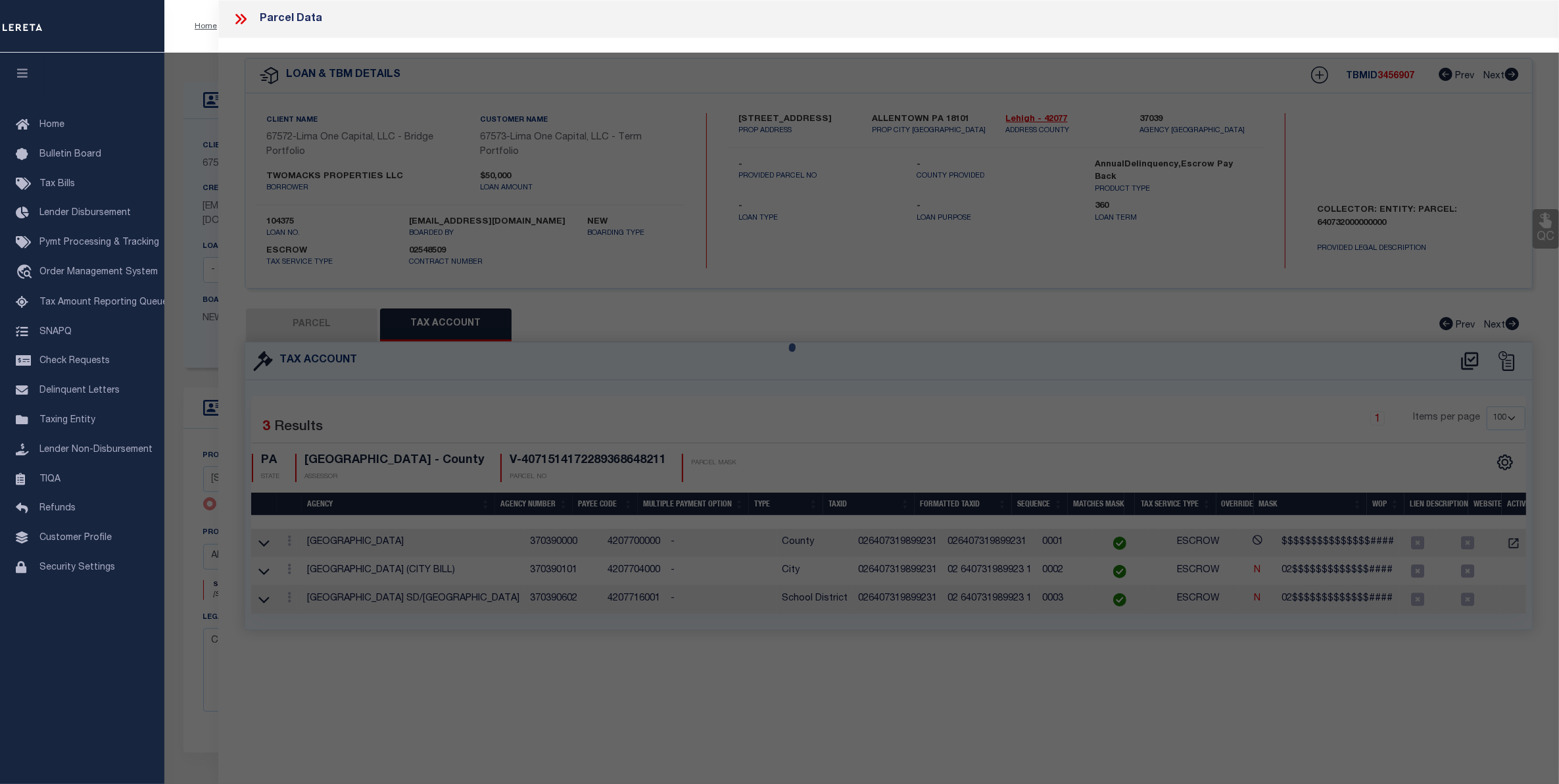
select select "AGW"
select select
type input "[STREET_ADDRESS]"
checkbox input "false"
type input "ALLENTOWN PA 18101"
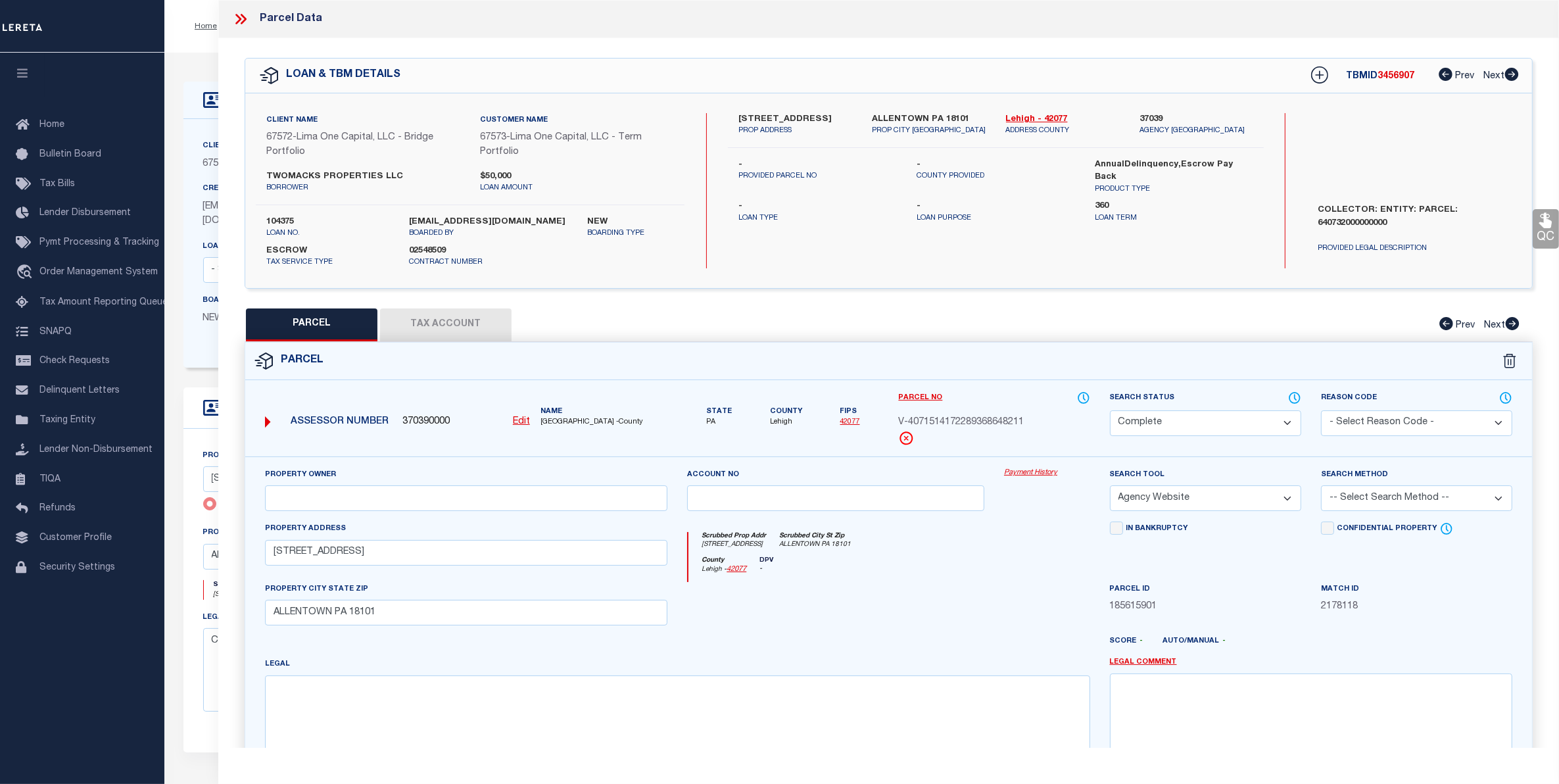
click at [1031, 480] on div "Payment History" at bounding box center [1047, 494] width 106 height 54
click at [1030, 477] on link "Payment History" at bounding box center [1047, 473] width 86 height 11
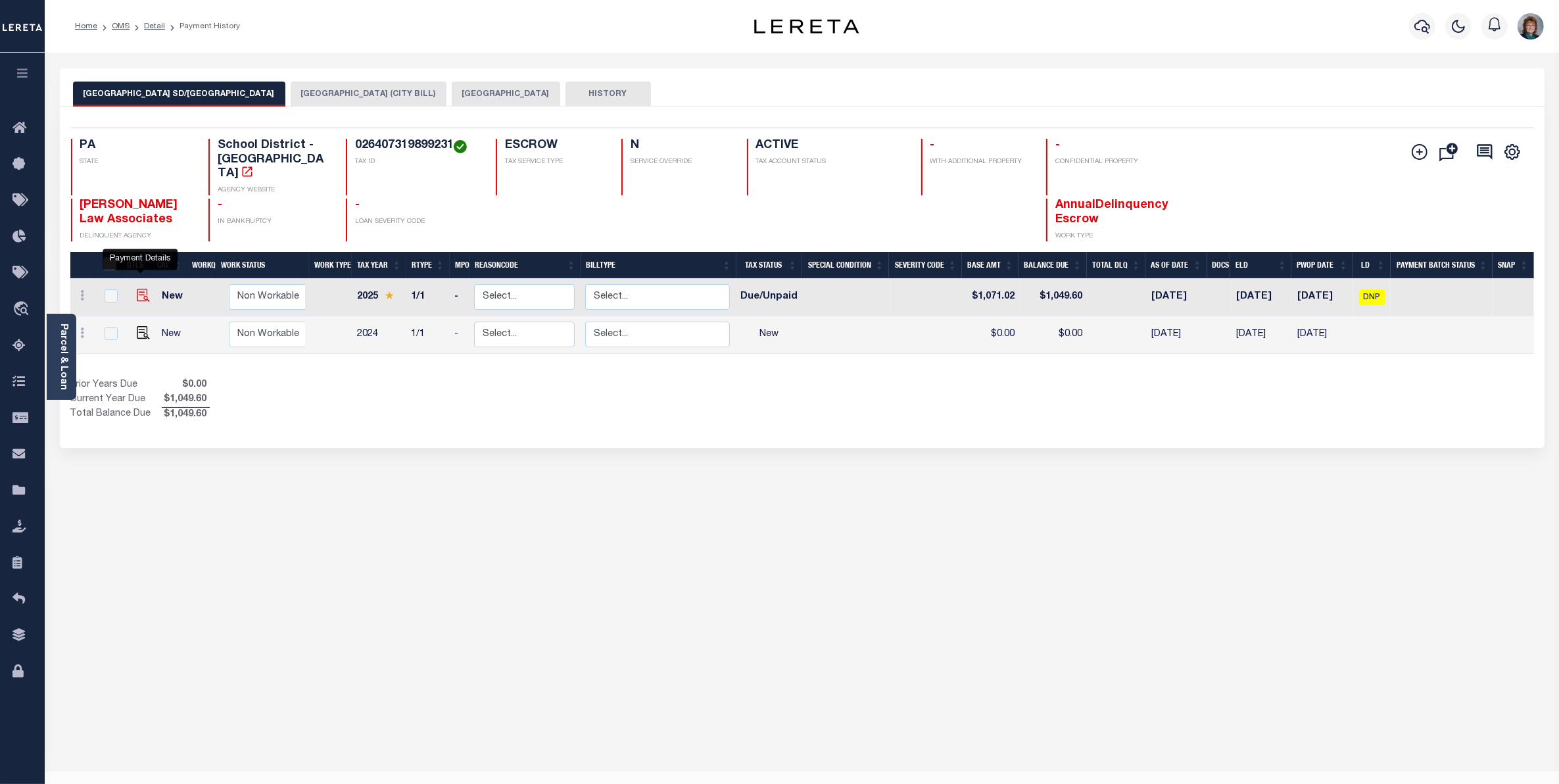
click at [137, 288] on img "" at bounding box center [143, 295] width 13 height 13
checkbox input "true"
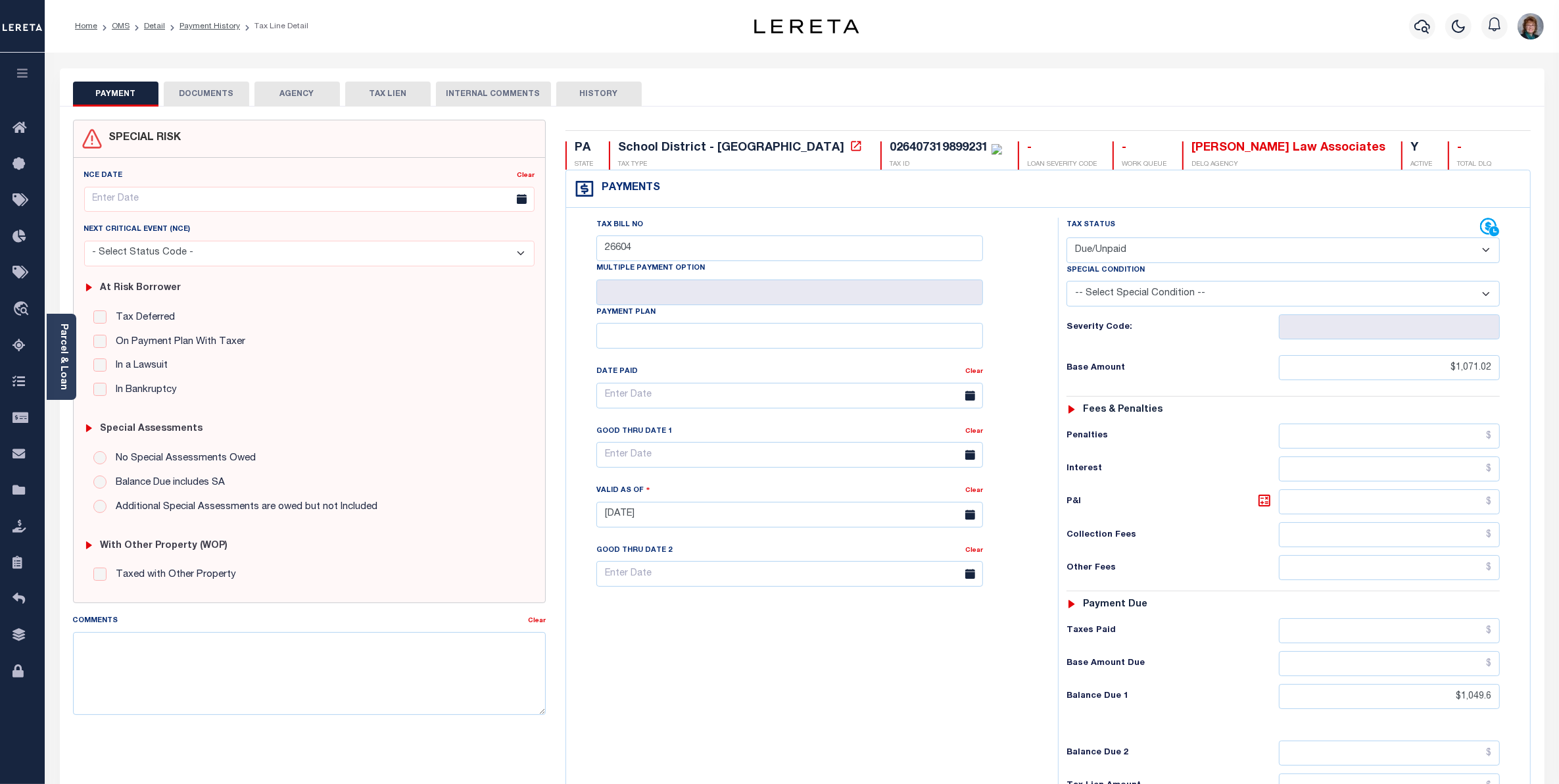
click at [1185, 247] on select "- Select Status Code - Open Due/Unpaid Paid Incomplete No Tax Due Internal Refu…" at bounding box center [1283, 250] width 433 height 26
select select "PYD"
click at [1066, 239] on select "- Select Status Code - Open Due/Unpaid Paid Incomplete No Tax Due Internal Refu…" at bounding box center [1283, 250] width 433 height 26
type input "10/02/2025"
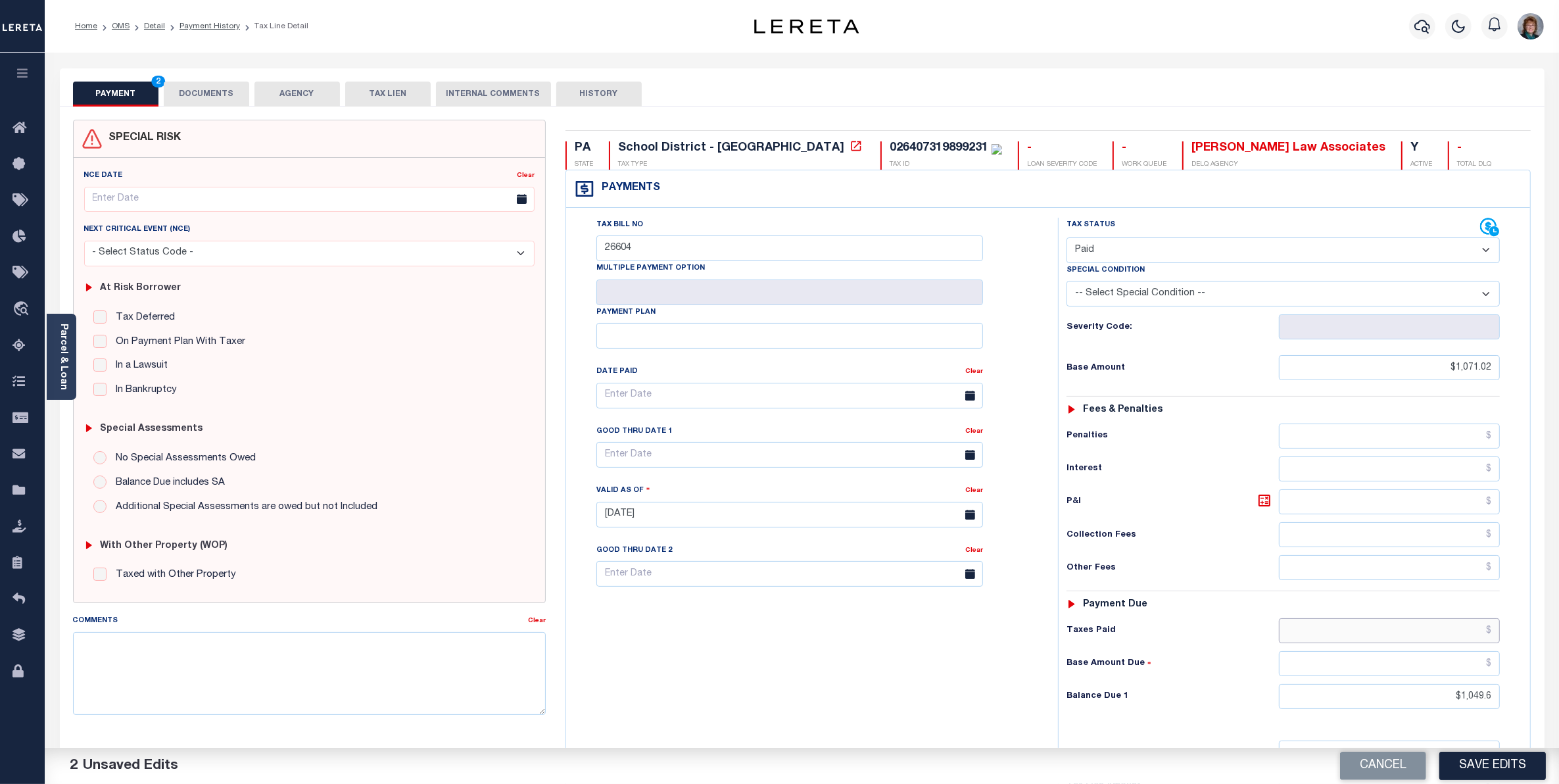
click at [1444, 633] on input "text" at bounding box center [1389, 630] width 221 height 25
type input "$1,049.60"
type input "$.00"
click at [849, 683] on div "Tax Bill No 26604 Multiple Payment Option Payment Plan" at bounding box center [808, 508] width 479 height 581
click at [774, 396] on input "text" at bounding box center [789, 396] width 387 height 26
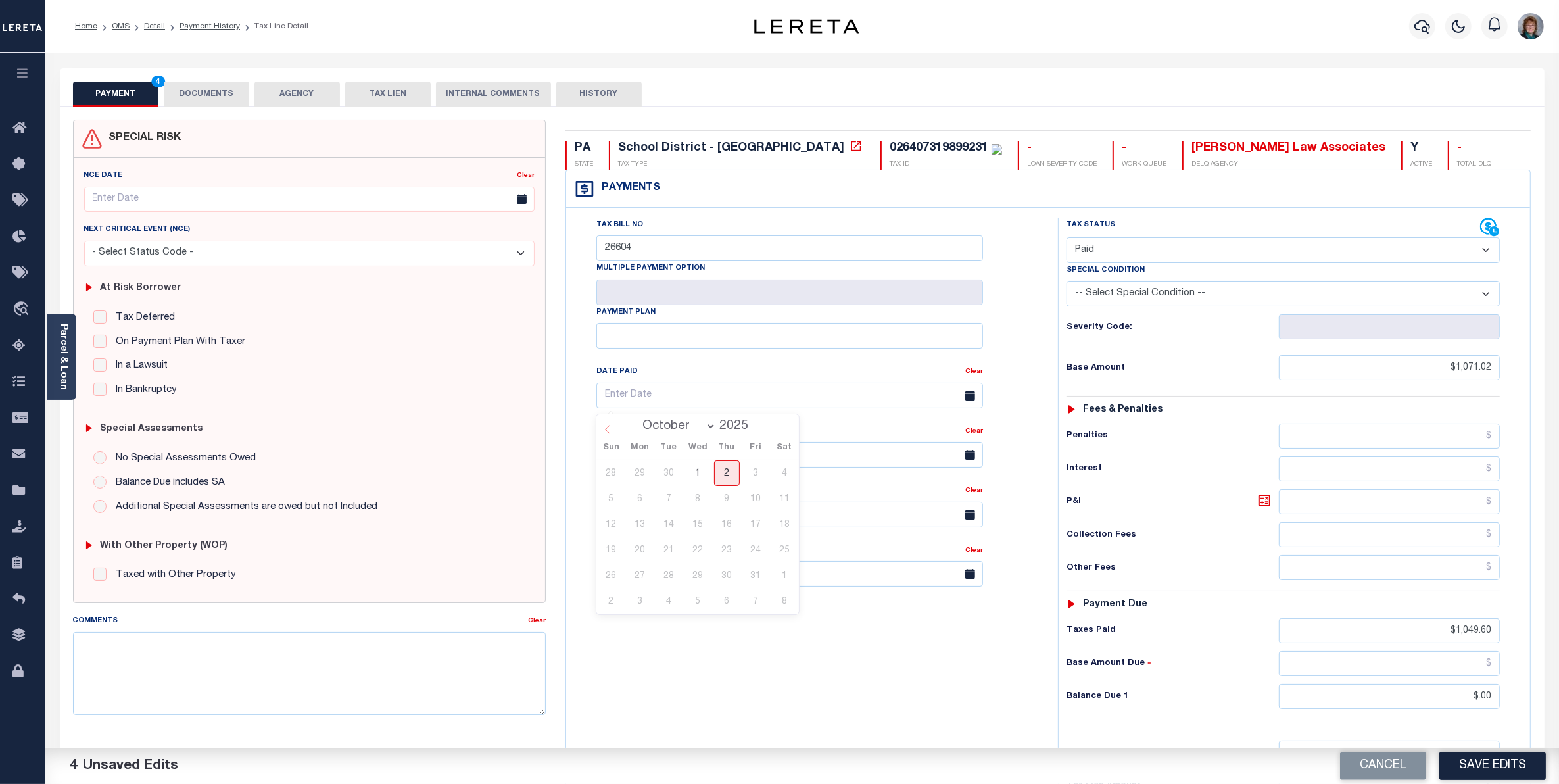
click at [599, 432] on span at bounding box center [607, 425] width 22 height 22
click at [599, 432] on span at bounding box center [607, 425] width 22 height 22
click at [601, 432] on span at bounding box center [607, 425] width 22 height 22
select select "6"
click at [688, 572] on span "30" at bounding box center [698, 575] width 26 height 26
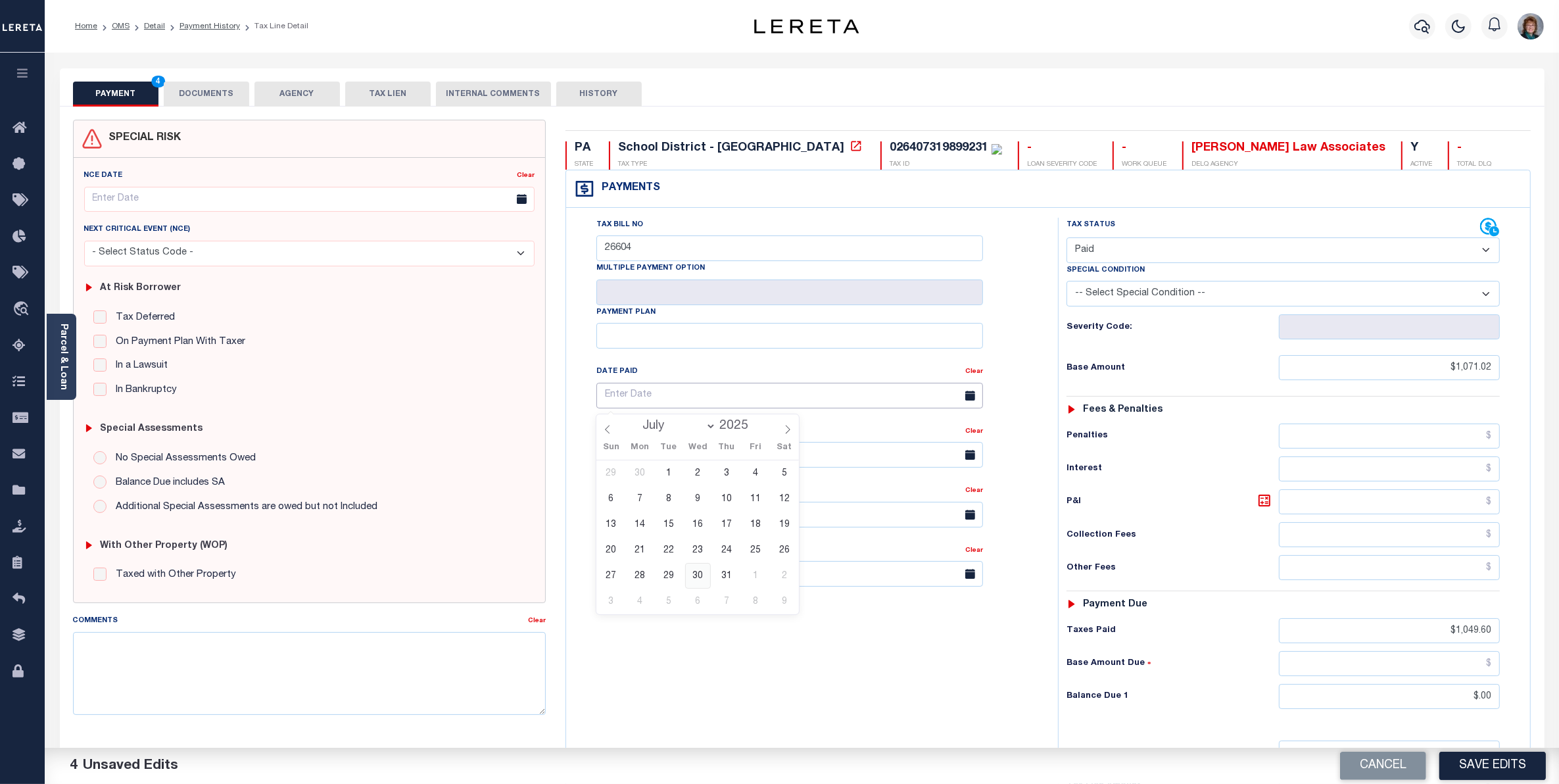
type input "07/30/2025"
drag, startPoint x: 208, startPoint y: 99, endPoint x: 209, endPoint y: 92, distance: 7.1
click at [208, 94] on button "DOCUMENTS" at bounding box center [206, 94] width 85 height 25
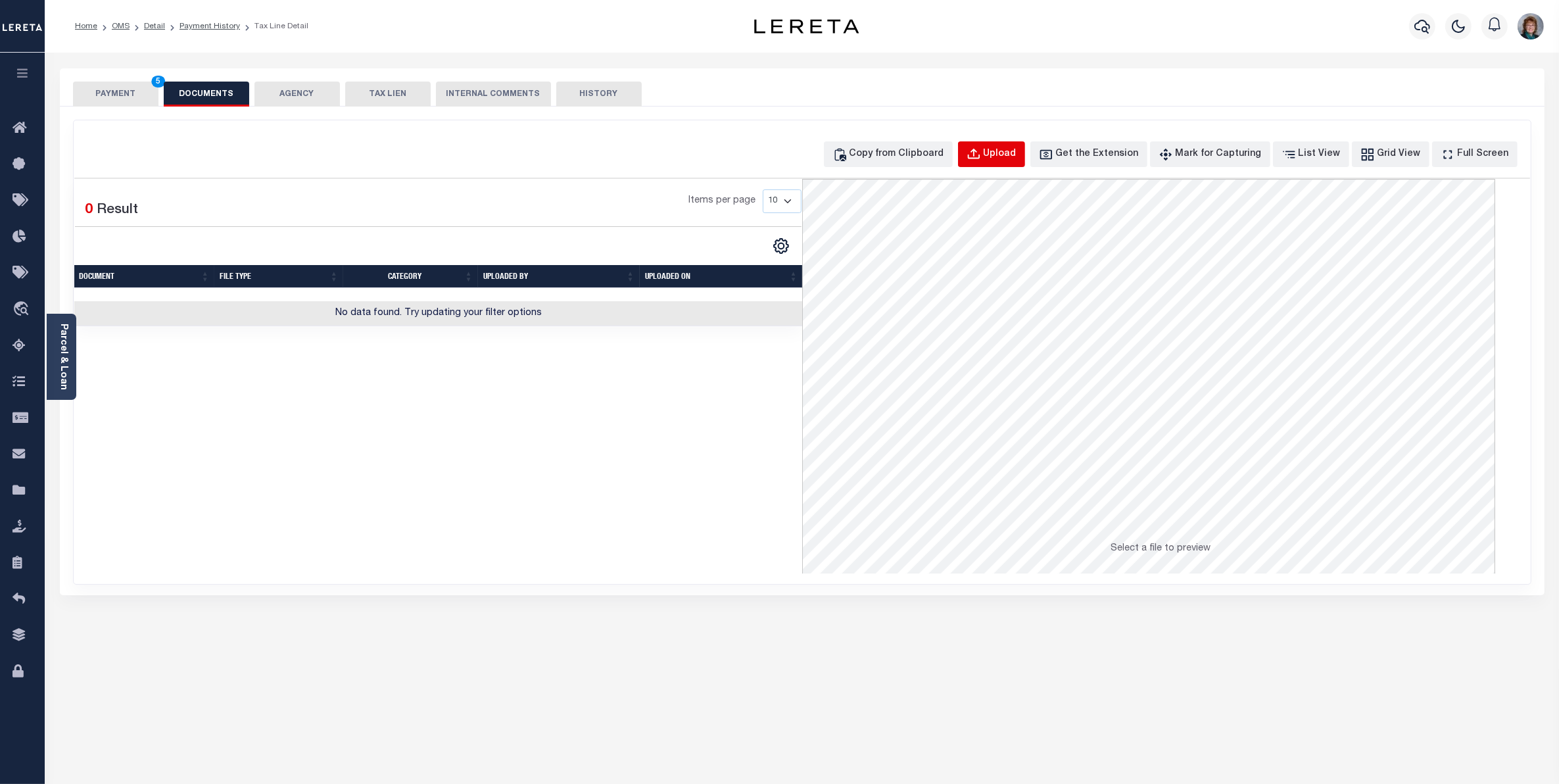
click at [1009, 158] on div "Upload" at bounding box center [999, 154] width 33 height 14
select select "POP"
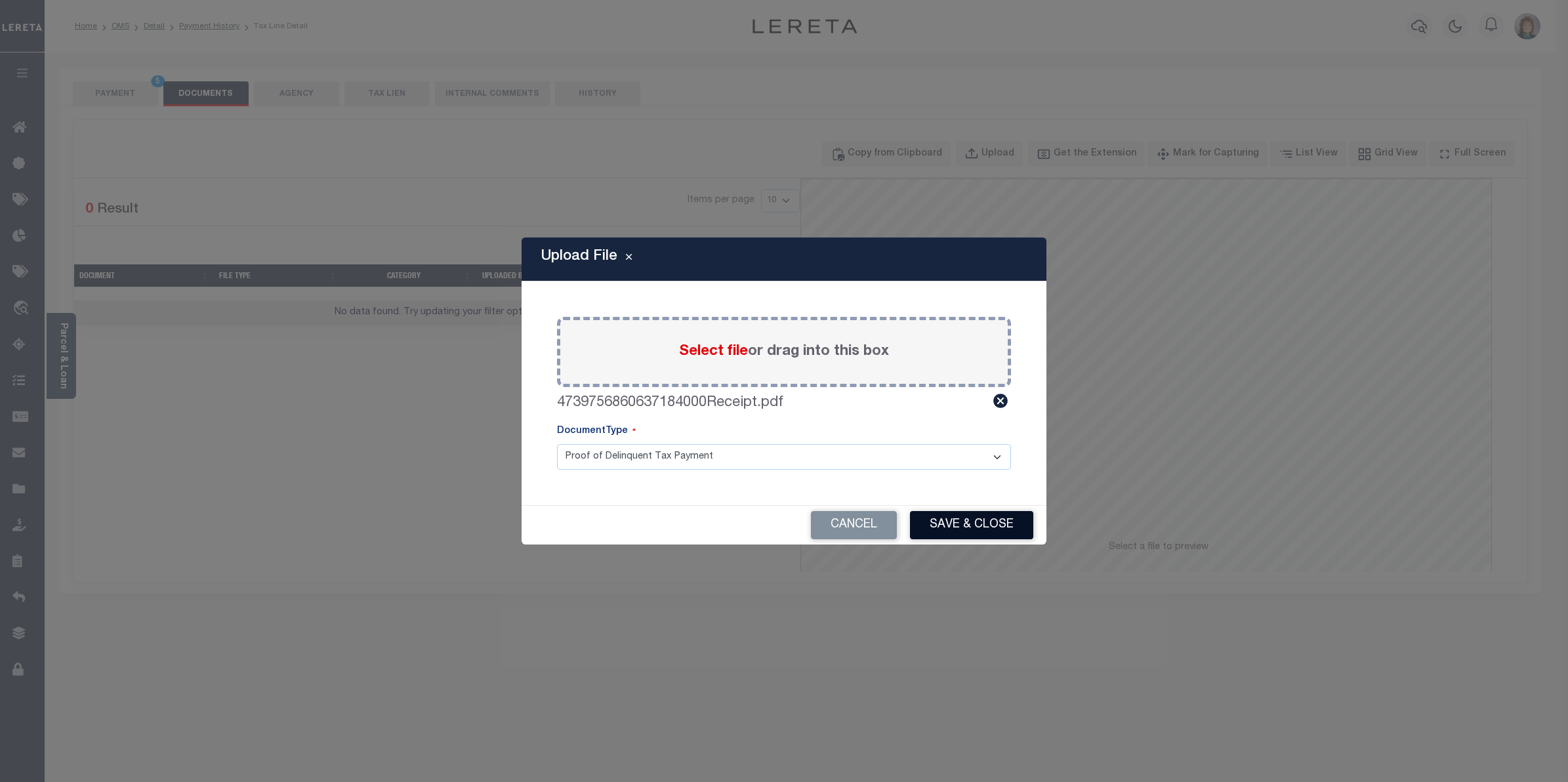
click at [958, 522] on button "Save & Close" at bounding box center [972, 525] width 123 height 28
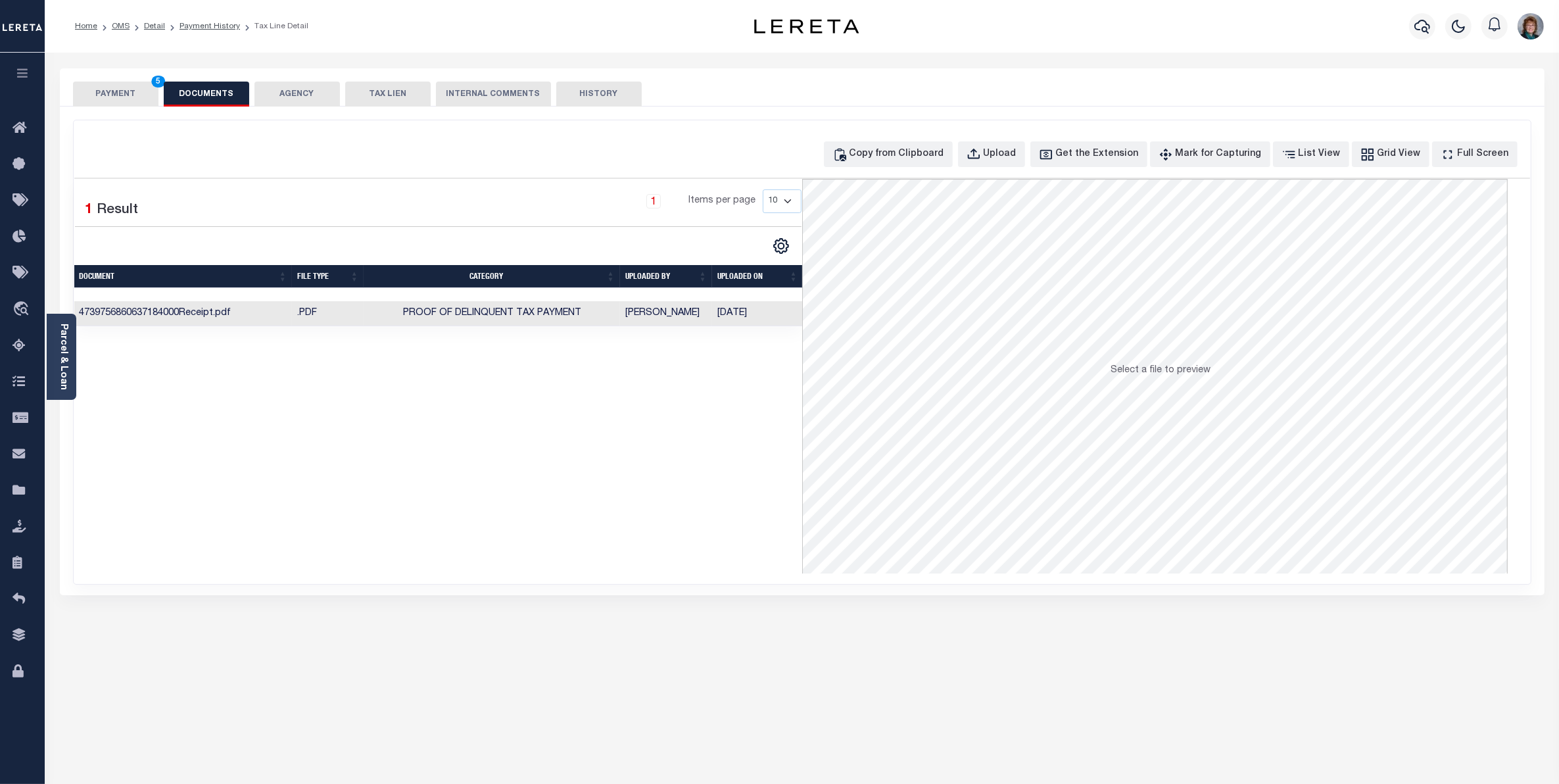
click at [100, 84] on button "PAYMENT 5" at bounding box center [116, 94] width 85 height 25
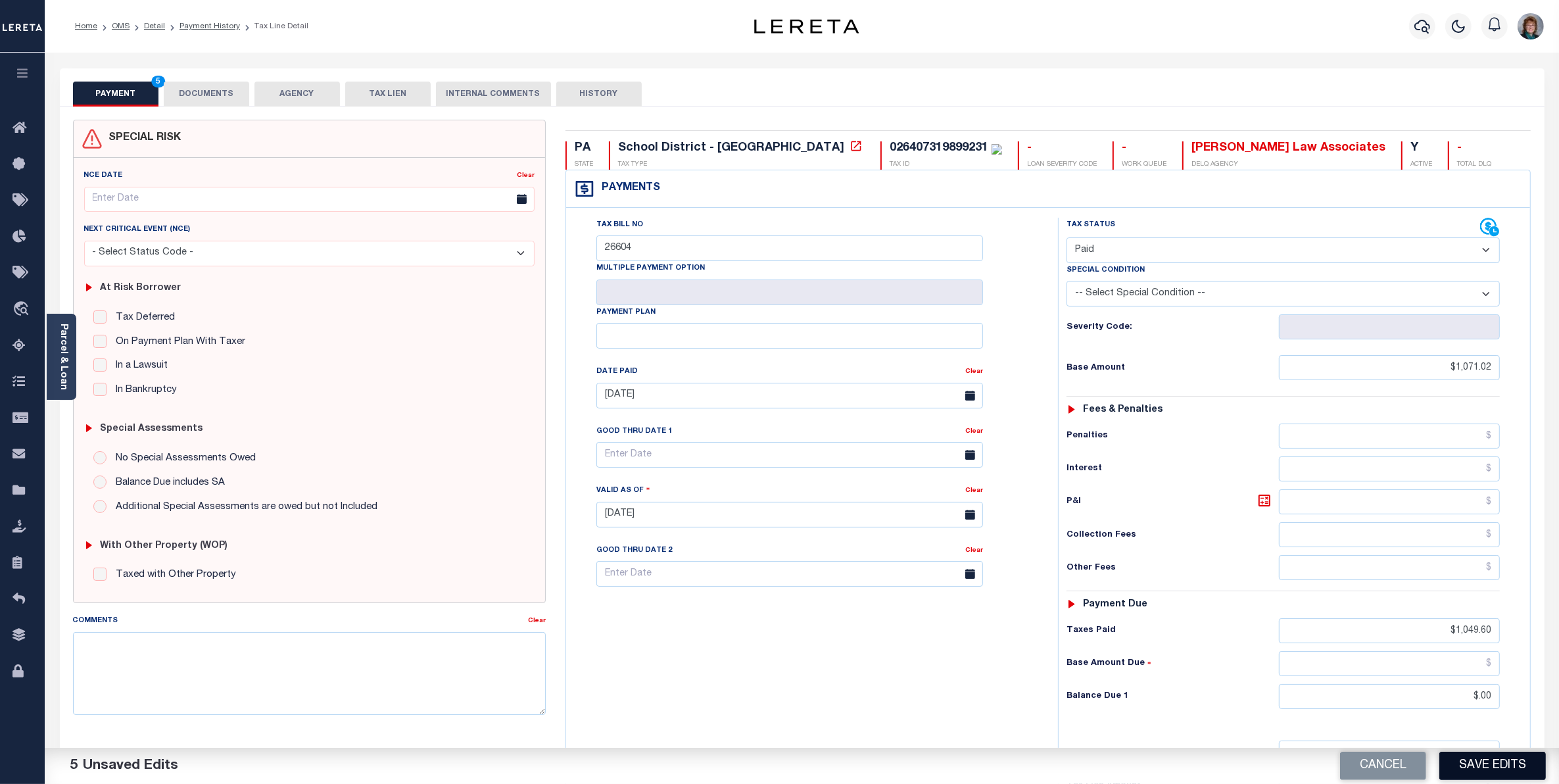
click at [1516, 775] on button "Save Edits" at bounding box center [1493, 765] width 107 height 28
checkbox input "false"
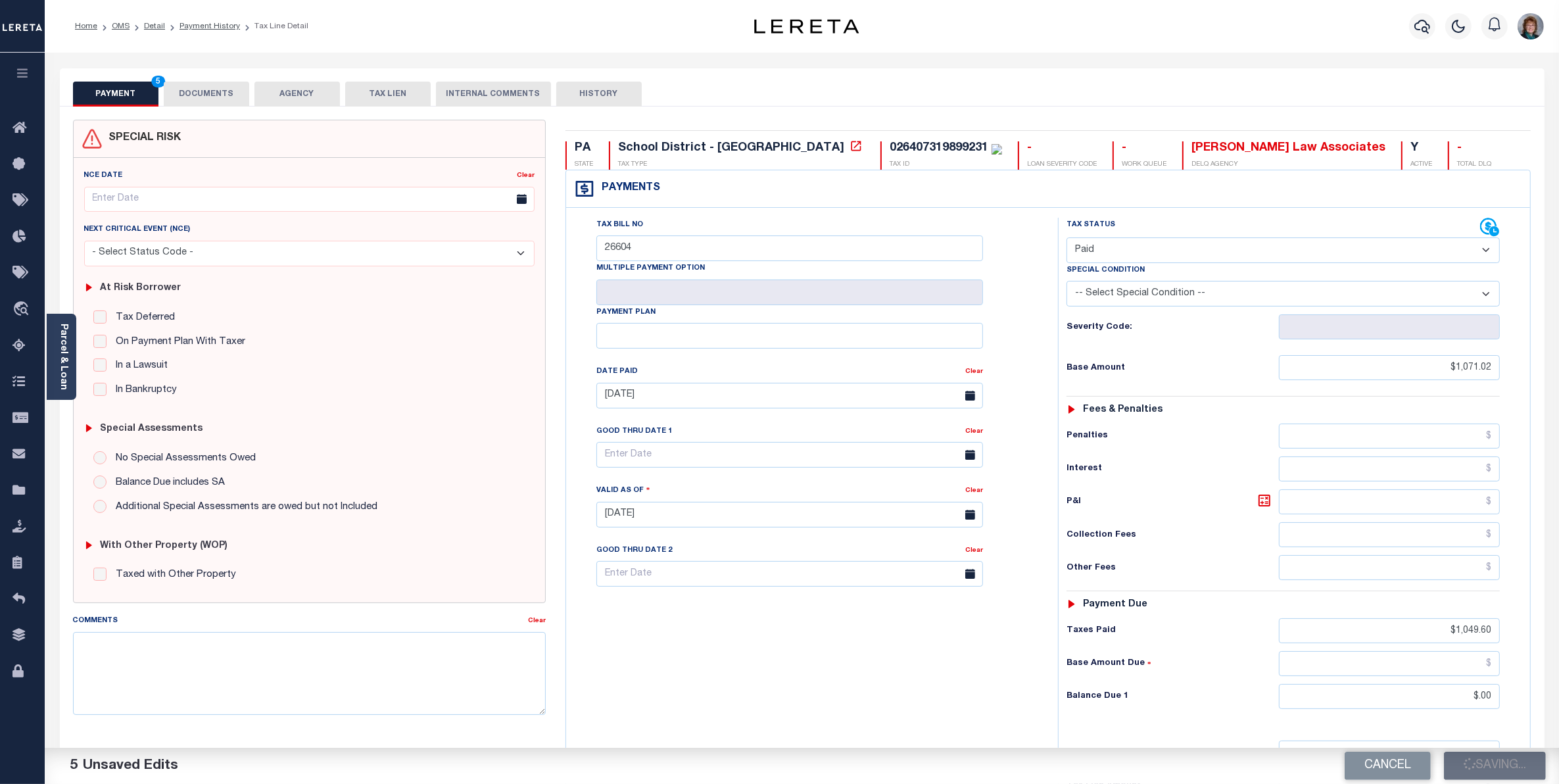
type input "$1,071.02"
type input "$1,049.6"
type input "$0"
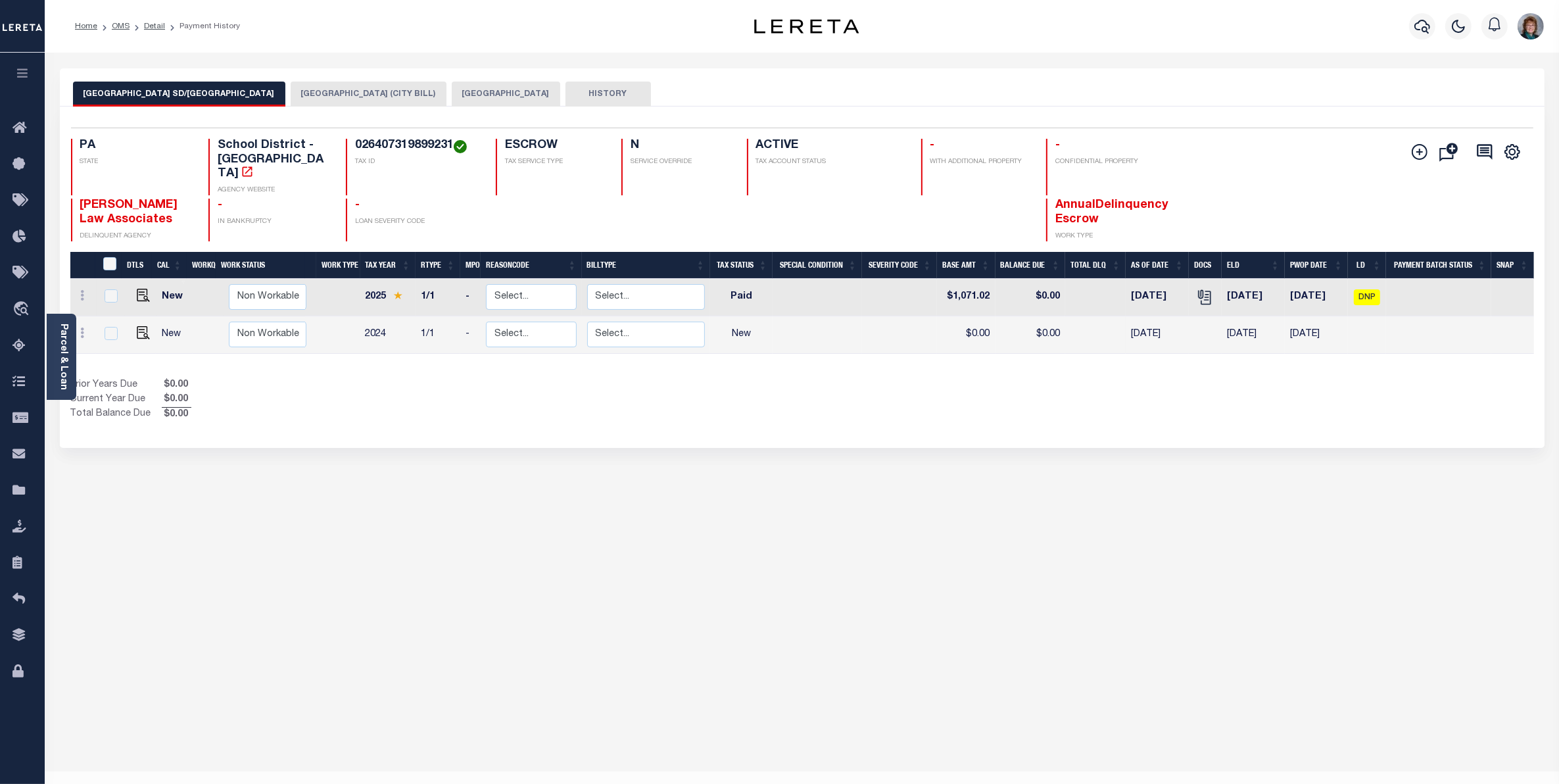
click at [566, 99] on button "HISTORY" at bounding box center [608, 94] width 85 height 25
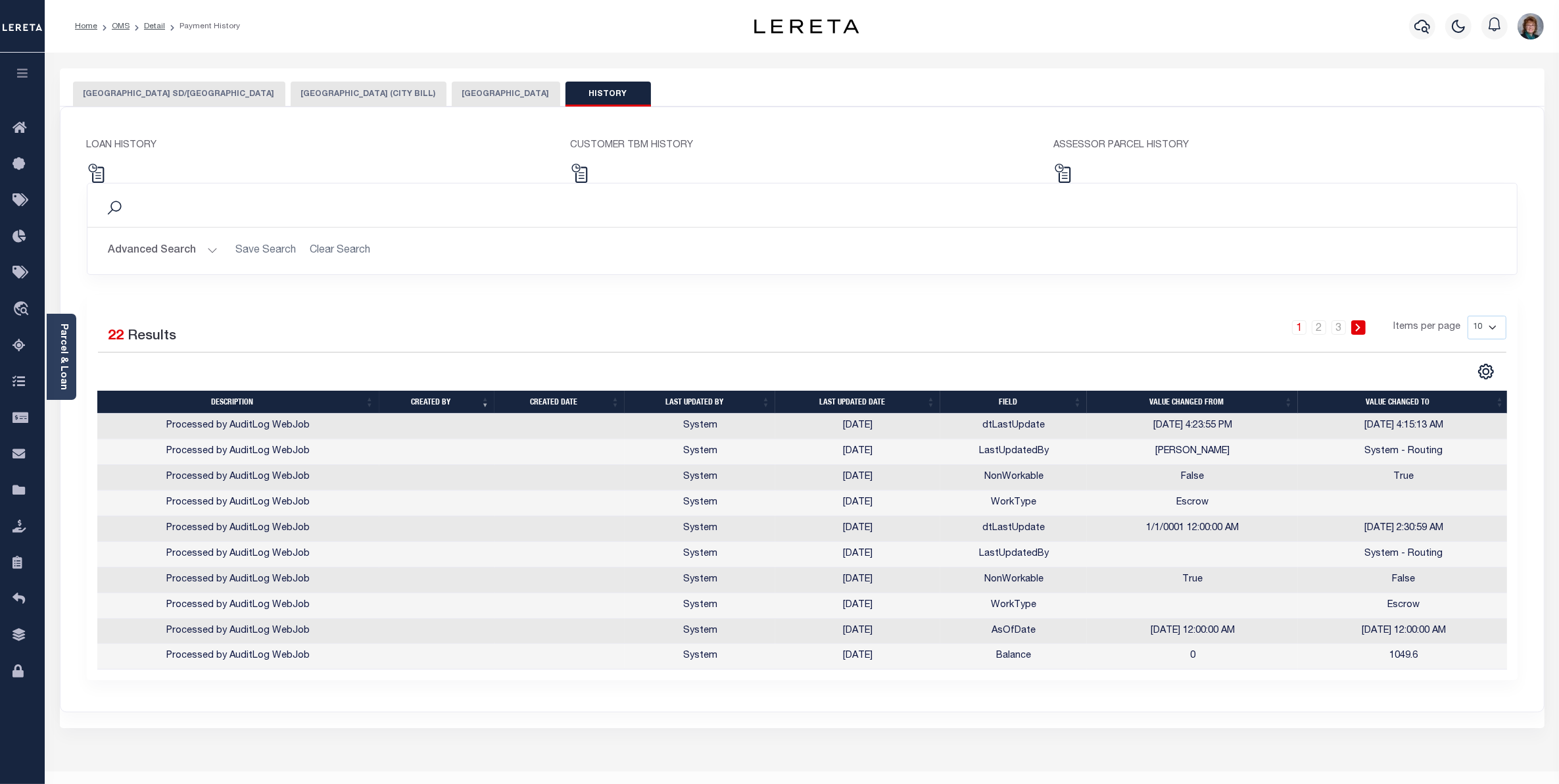
click at [193, 96] on button "ALLENTOWN CITY SD/ALLENTOWN CITY" at bounding box center [179, 94] width 212 height 25
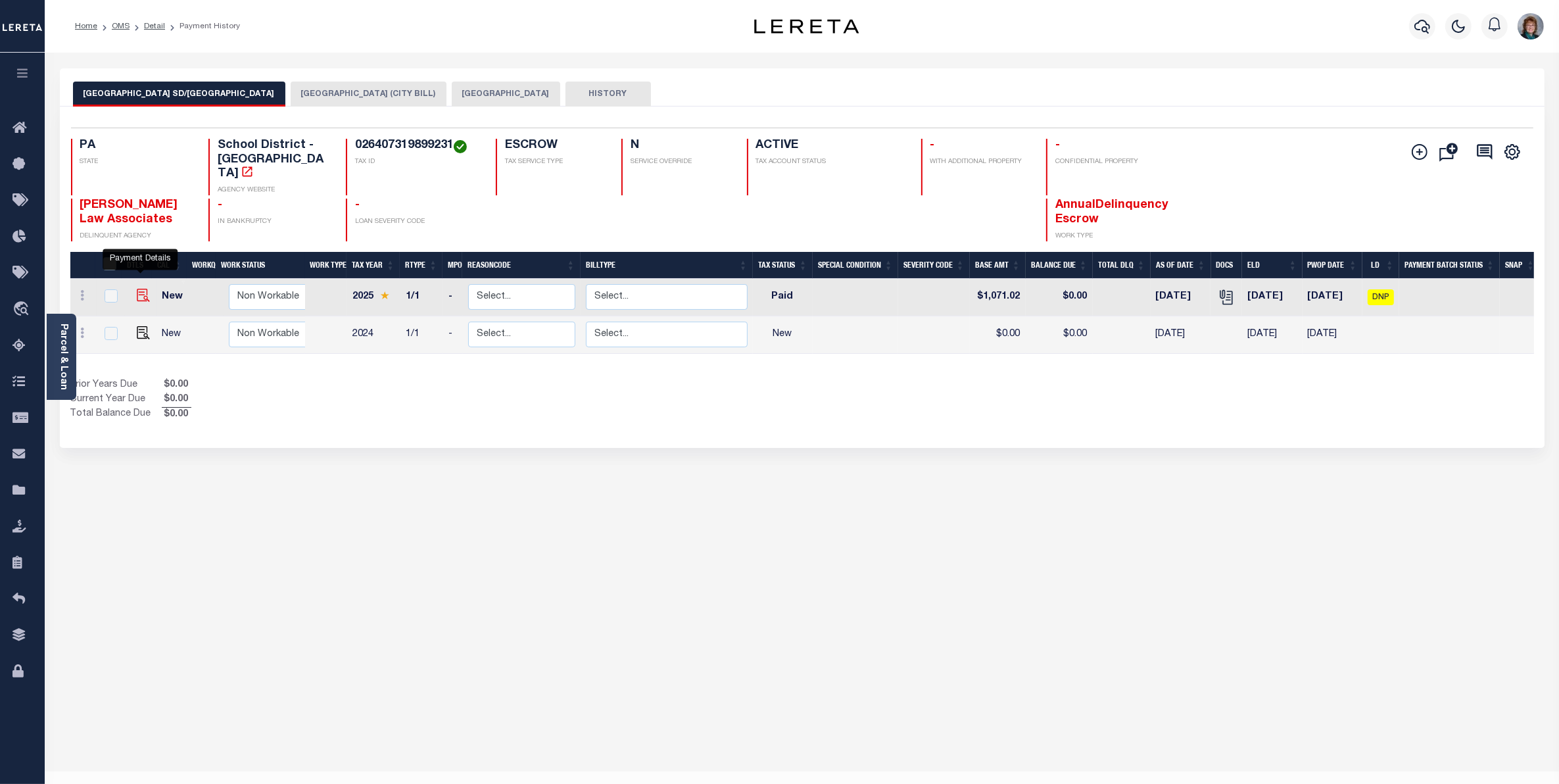
click at [137, 288] on img "" at bounding box center [143, 295] width 13 height 13
checkbox input "true"
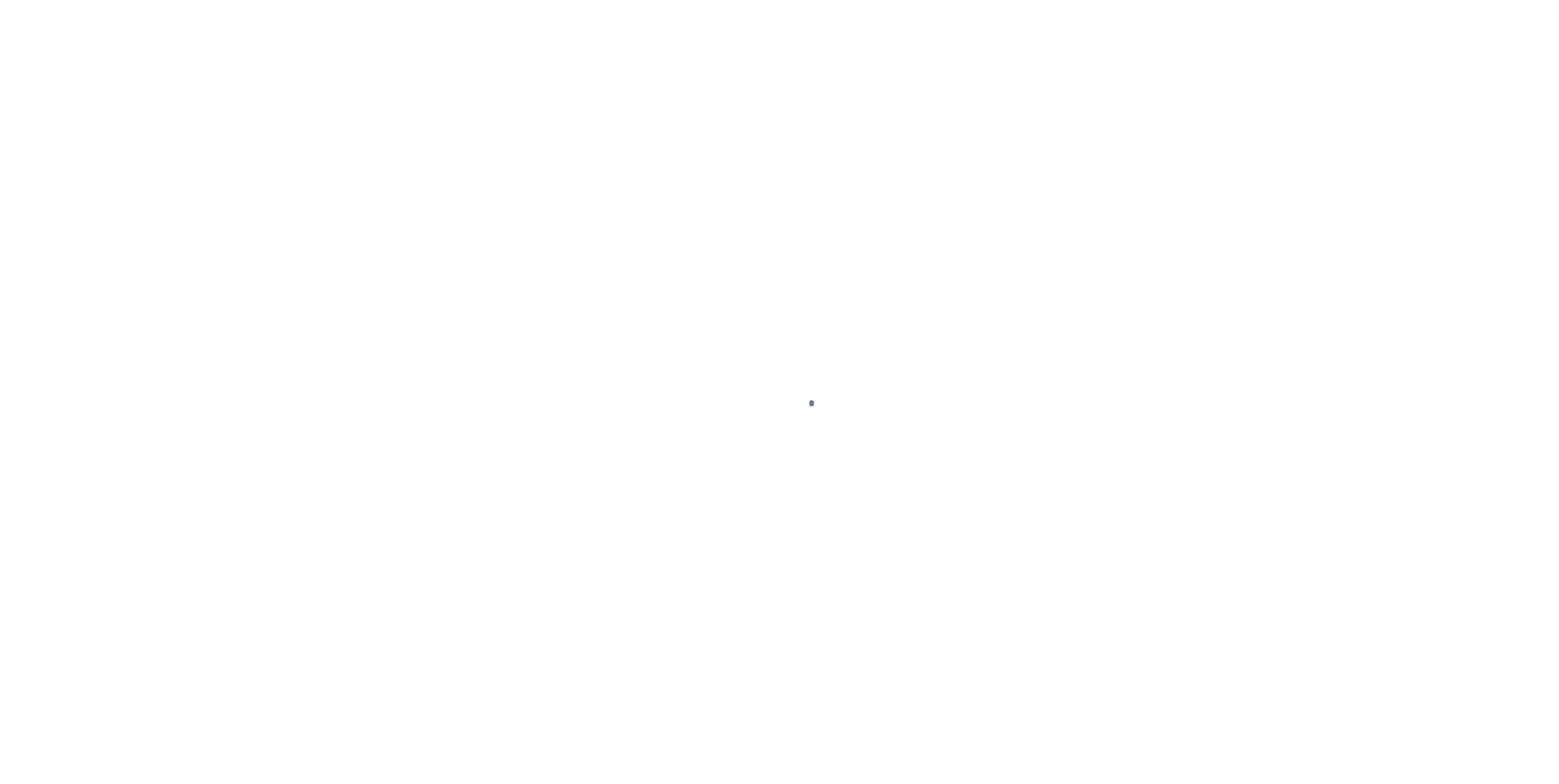
select select "PYD"
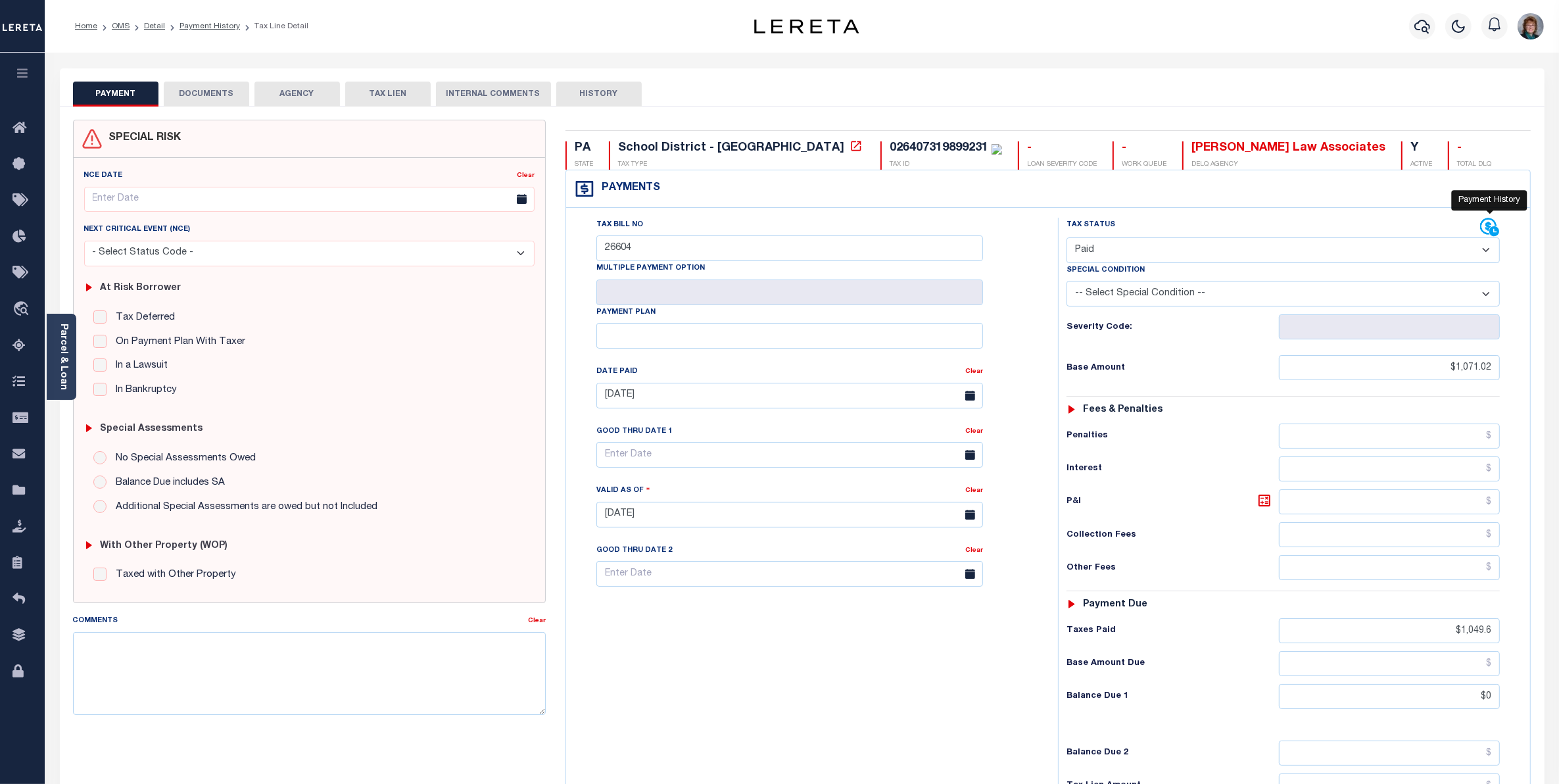
click at [1480, 225] on icon at bounding box center [1490, 228] width 20 height 20
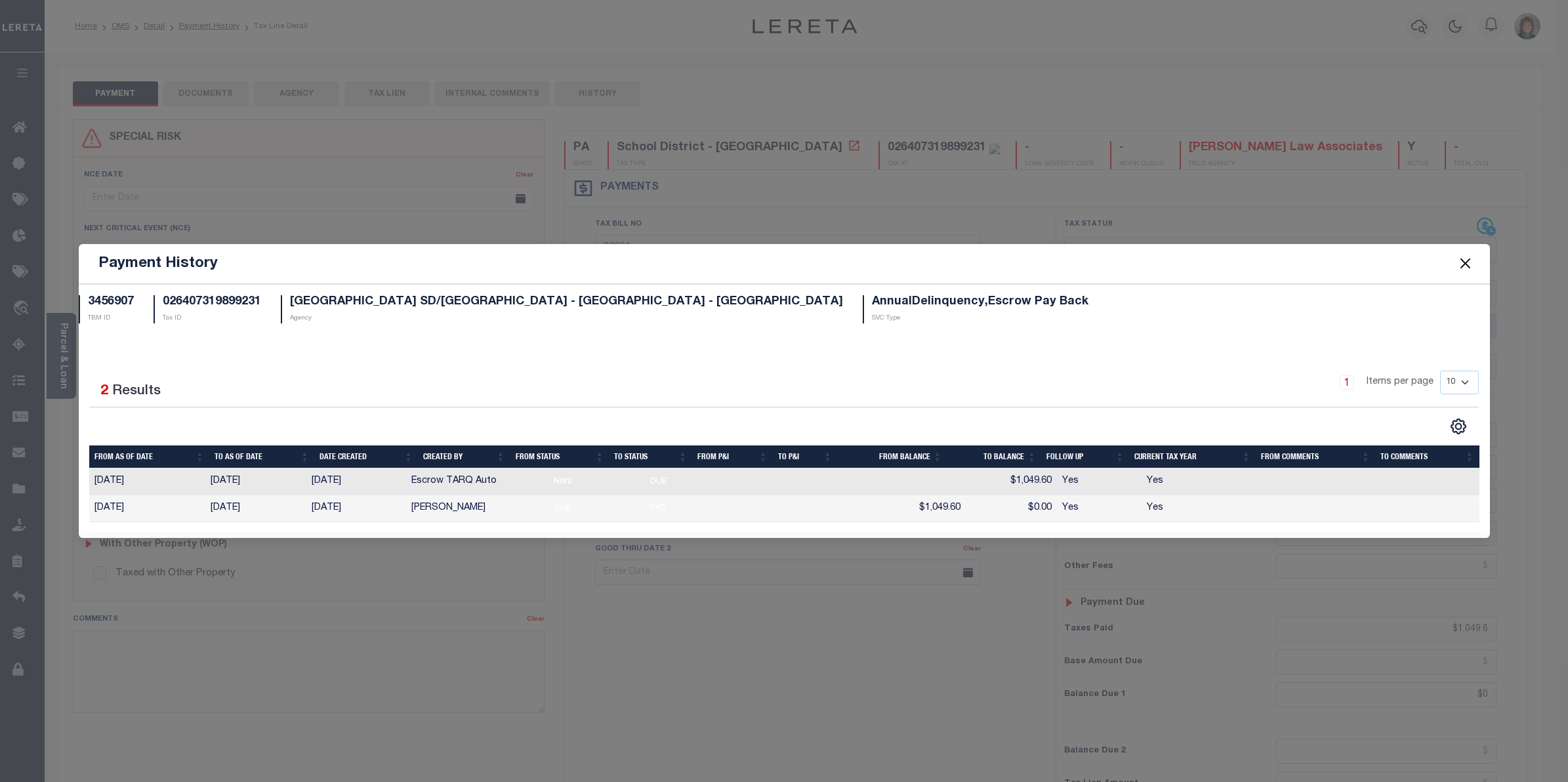
click at [1462, 259] on button "Close" at bounding box center [1465, 263] width 17 height 17
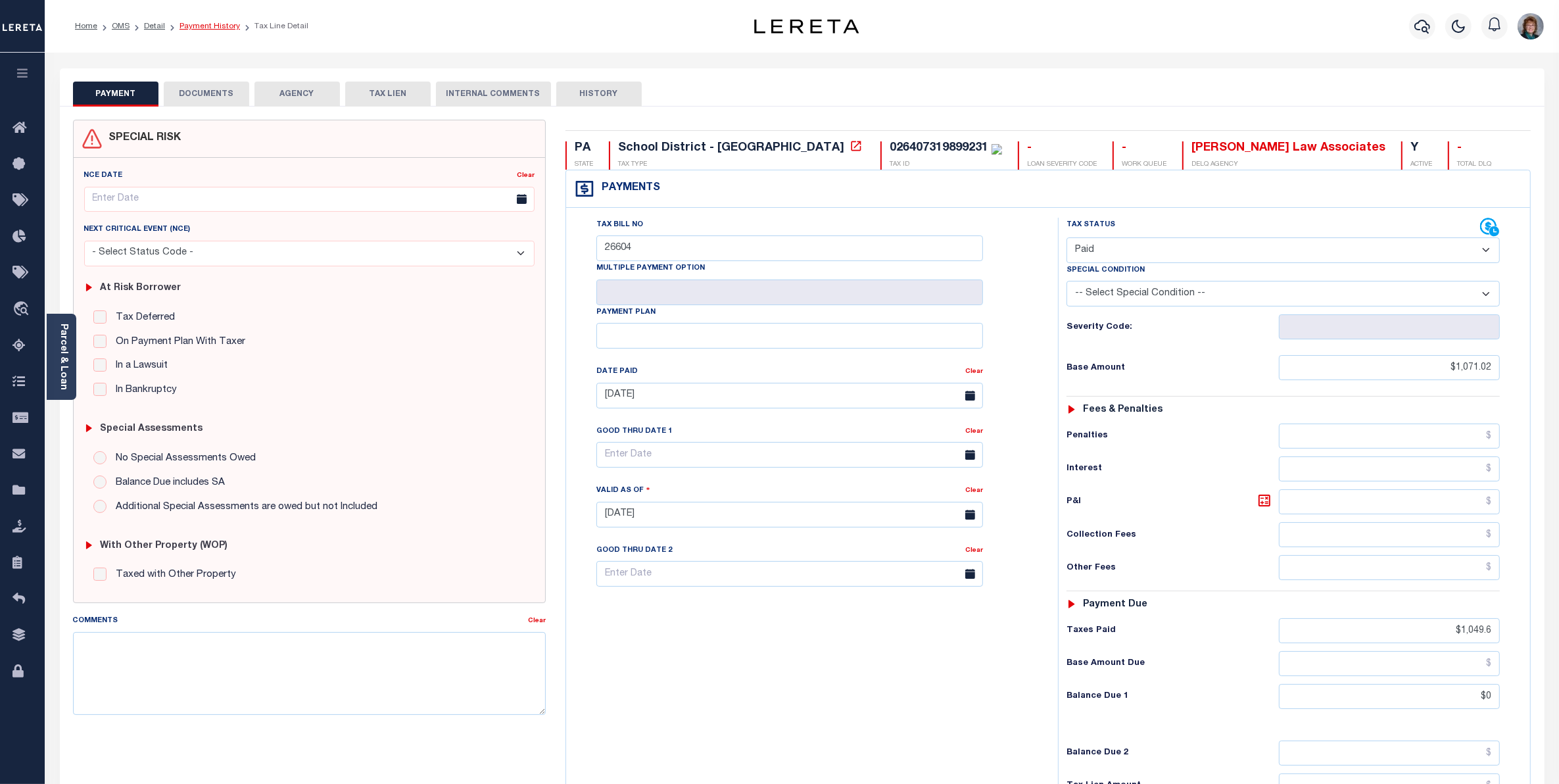
click at [227, 30] on link "Payment History" at bounding box center [209, 26] width 60 height 8
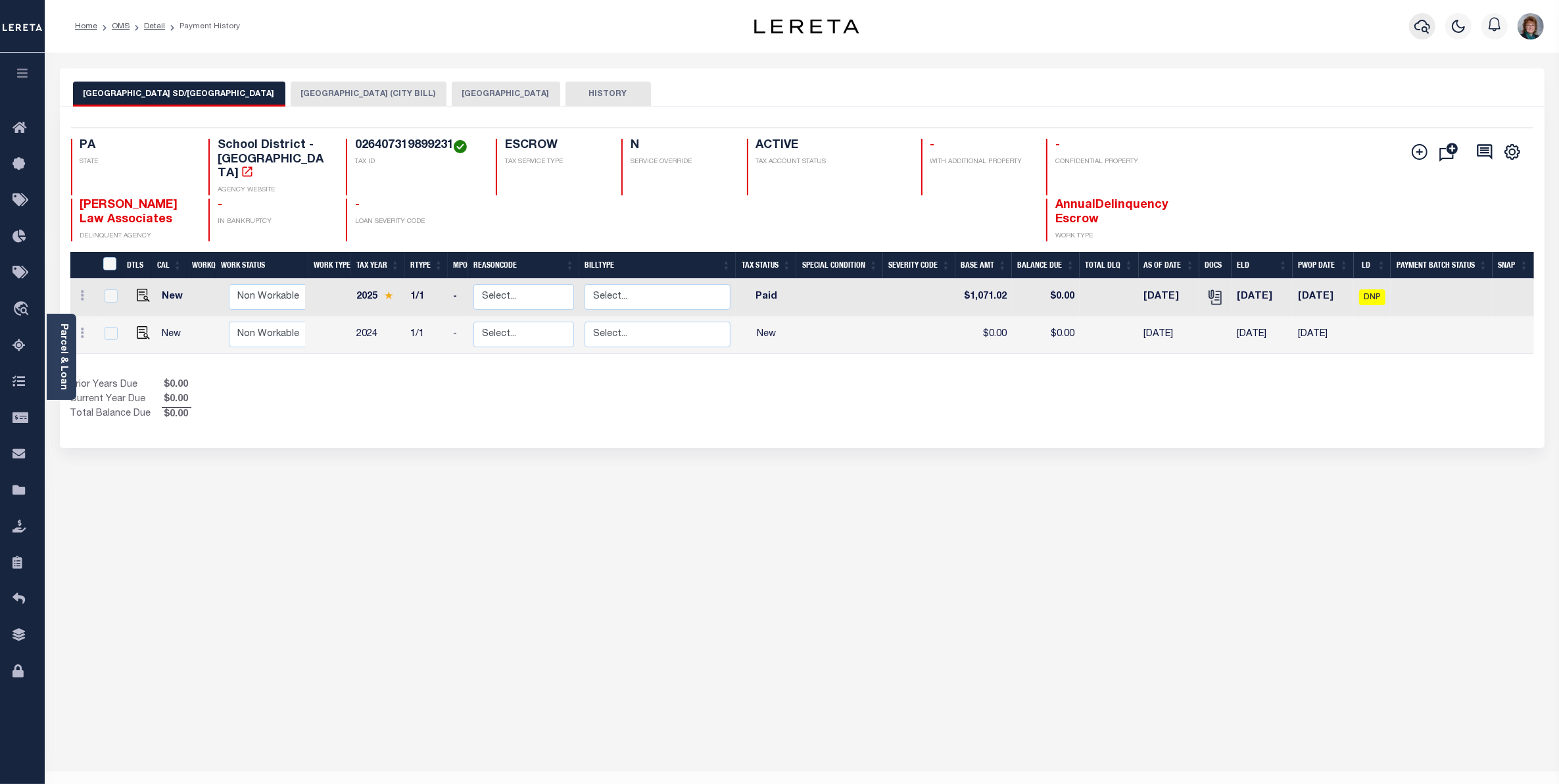
click at [1431, 27] on button "button" at bounding box center [1422, 26] width 27 height 27
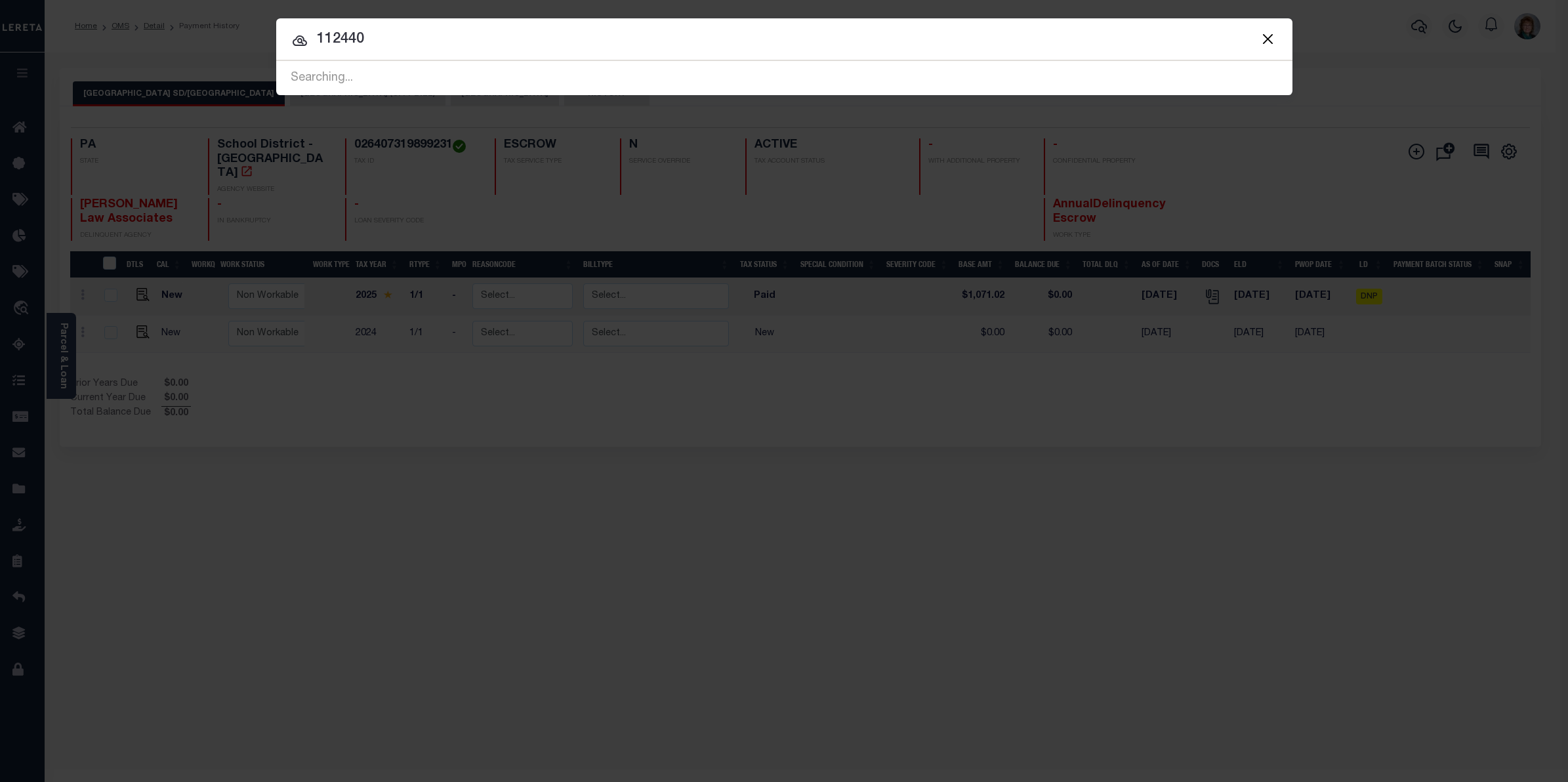
type input "112440"
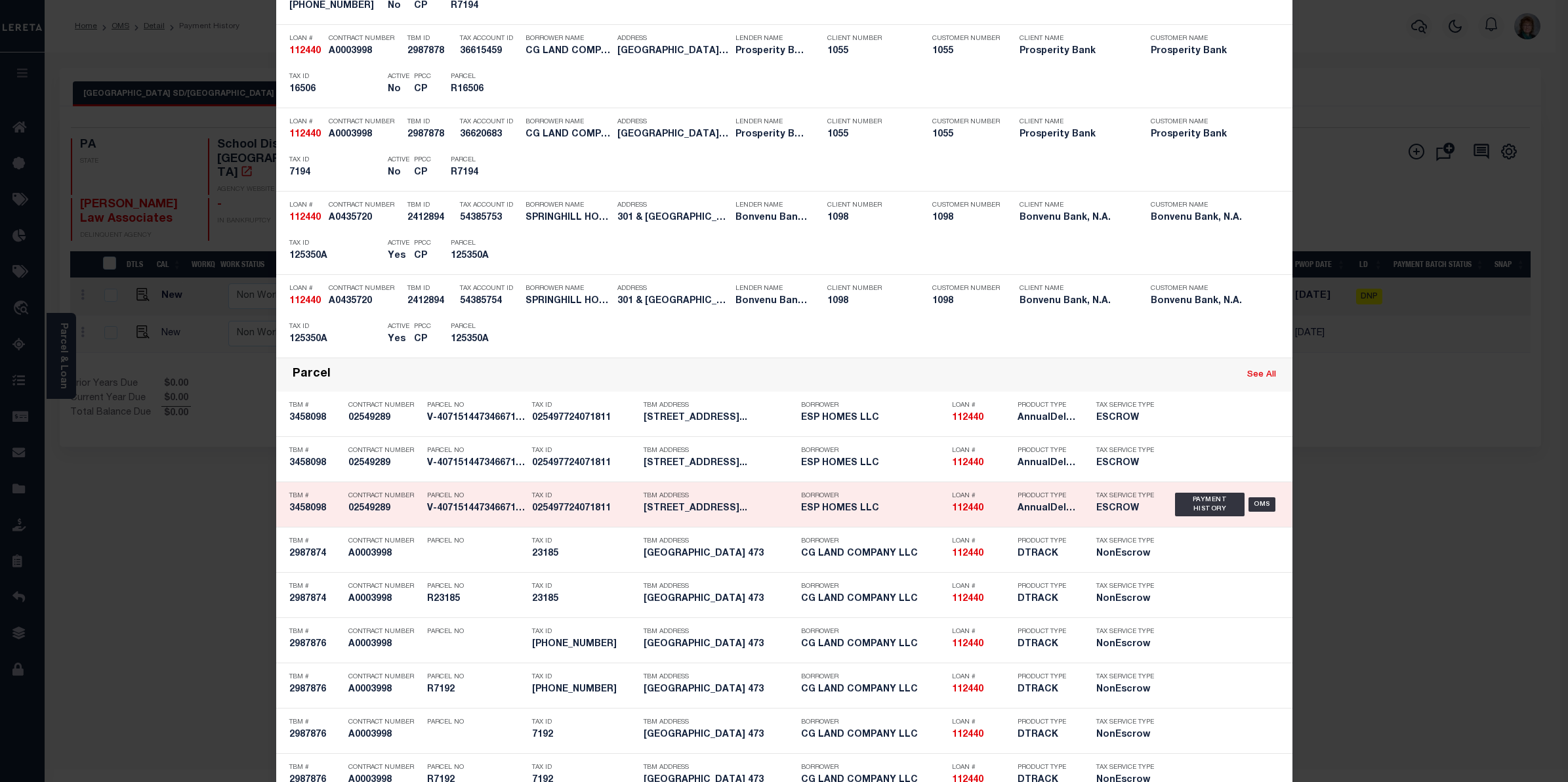
scroll to position [1639, 0]
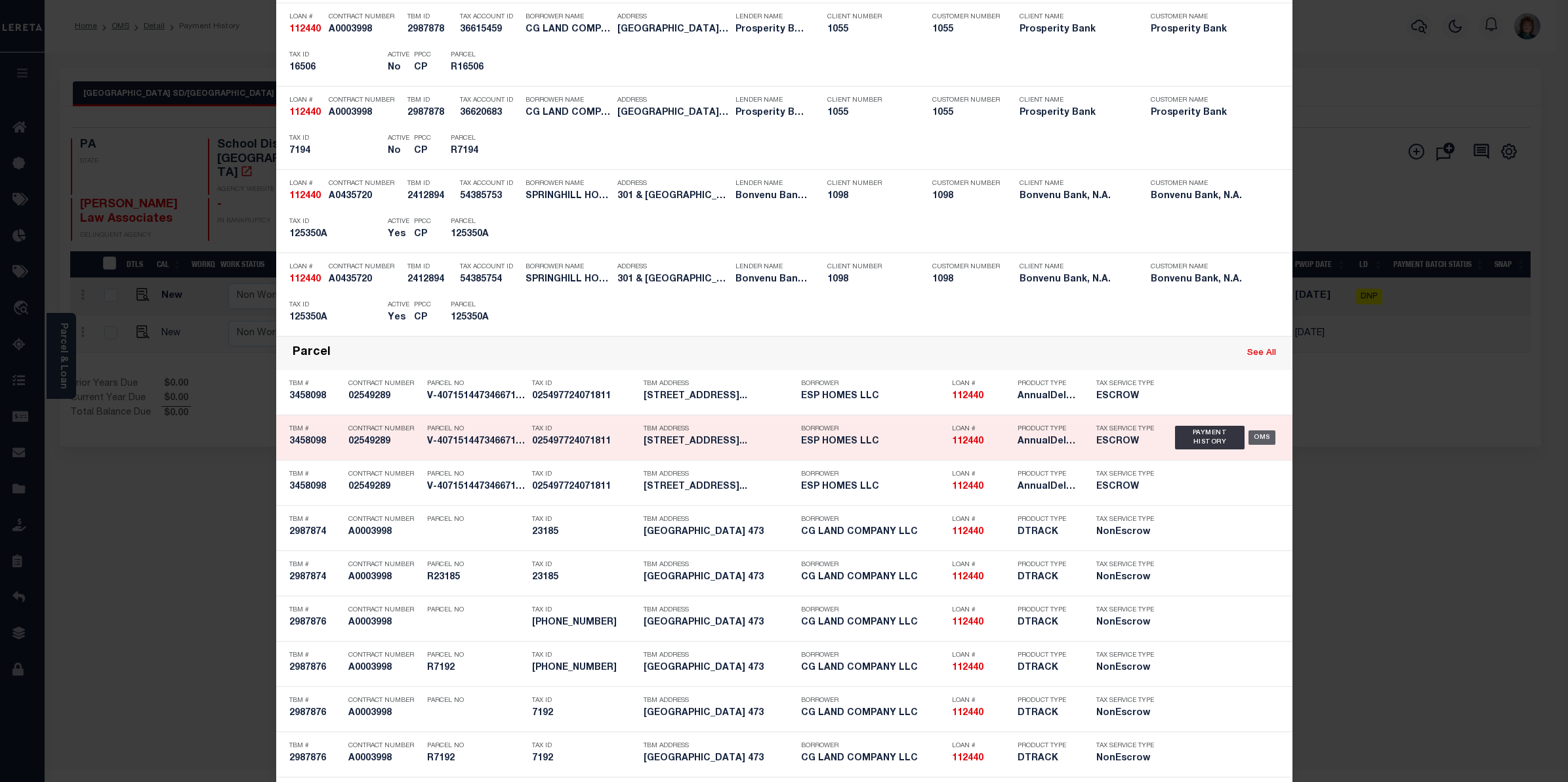
click at [1249, 435] on div "OMS" at bounding box center [1262, 437] width 27 height 14
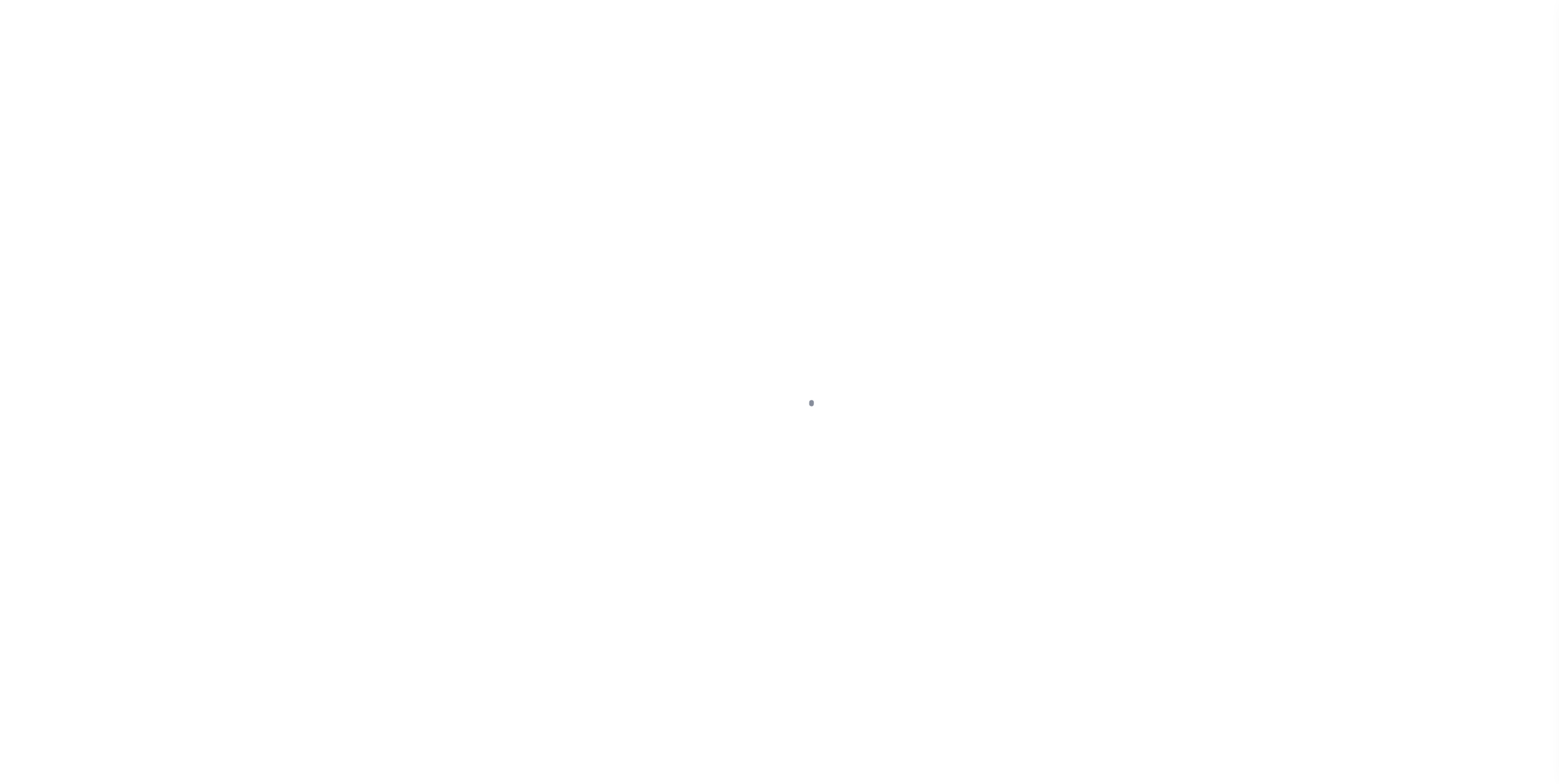
type input "[STREET_ADDRESS]"
radio input "true"
select select "Escrow"
select select
type input "ALLENTOWN PA 18102"
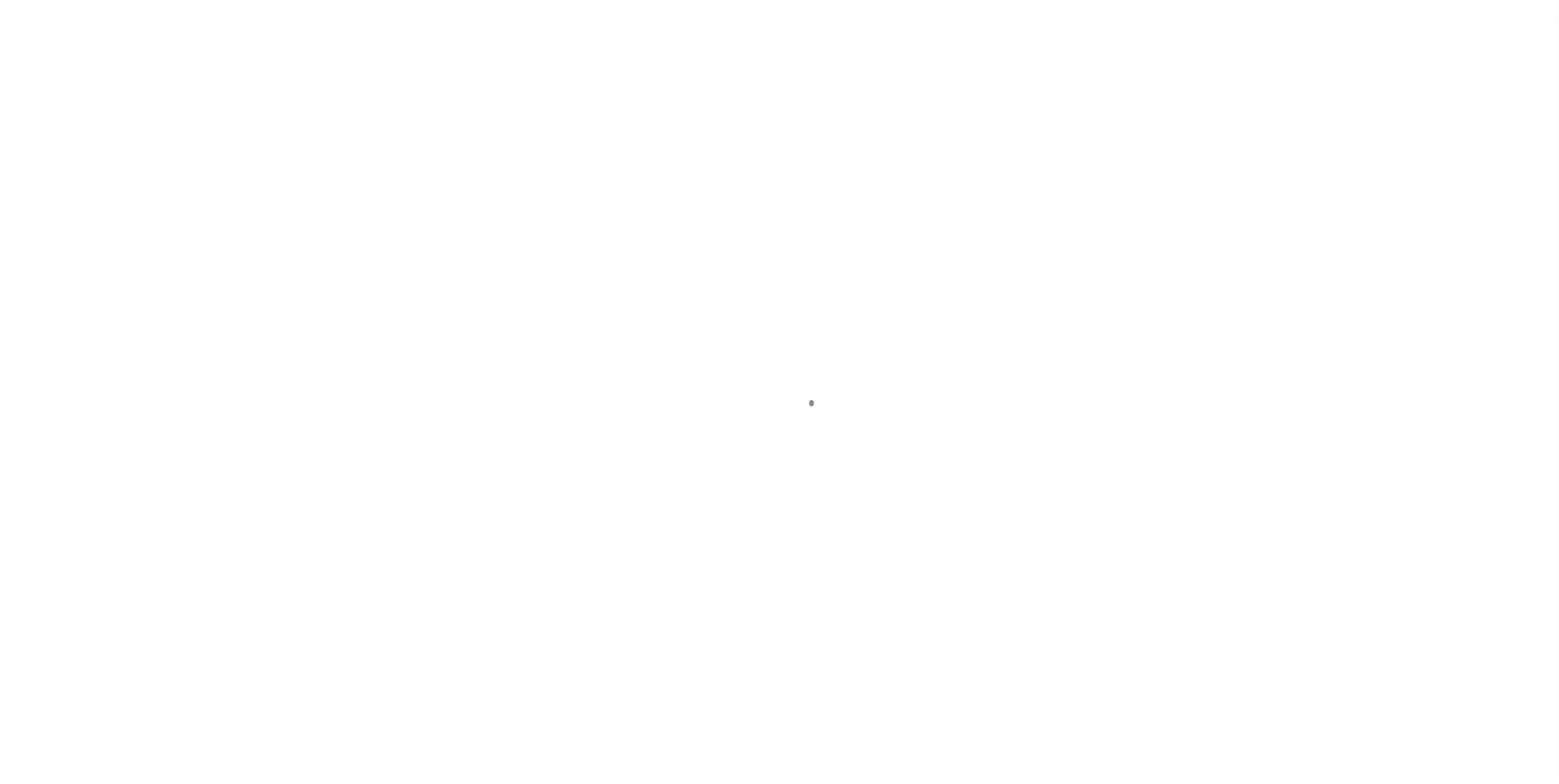
type input "112440-1"
type input "PA"
type textarea "COLLECTOR: ENTITY: PARCEL: 549772407181001"
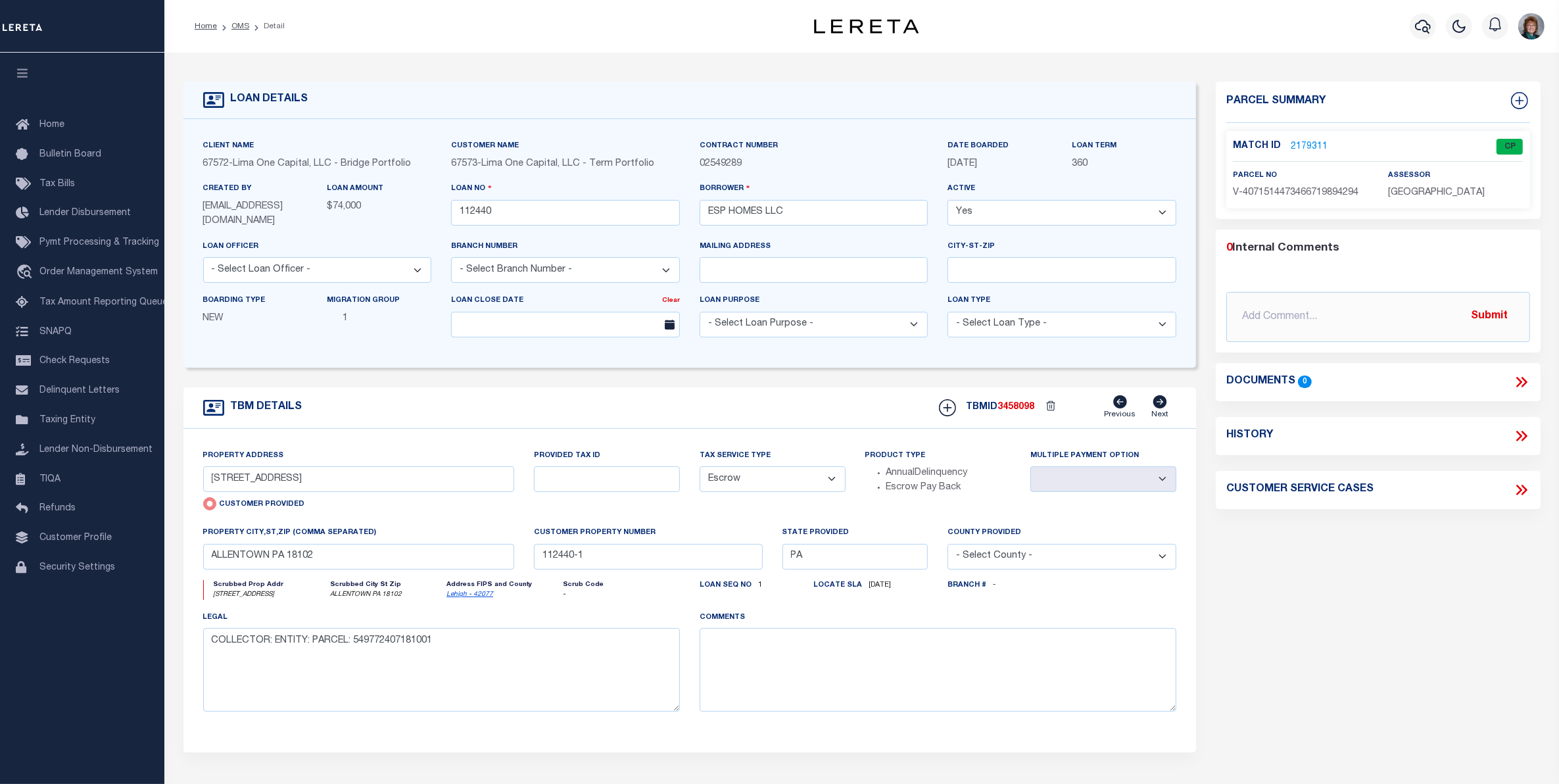
click at [1306, 145] on link "2179311" at bounding box center [1309, 147] width 37 height 14
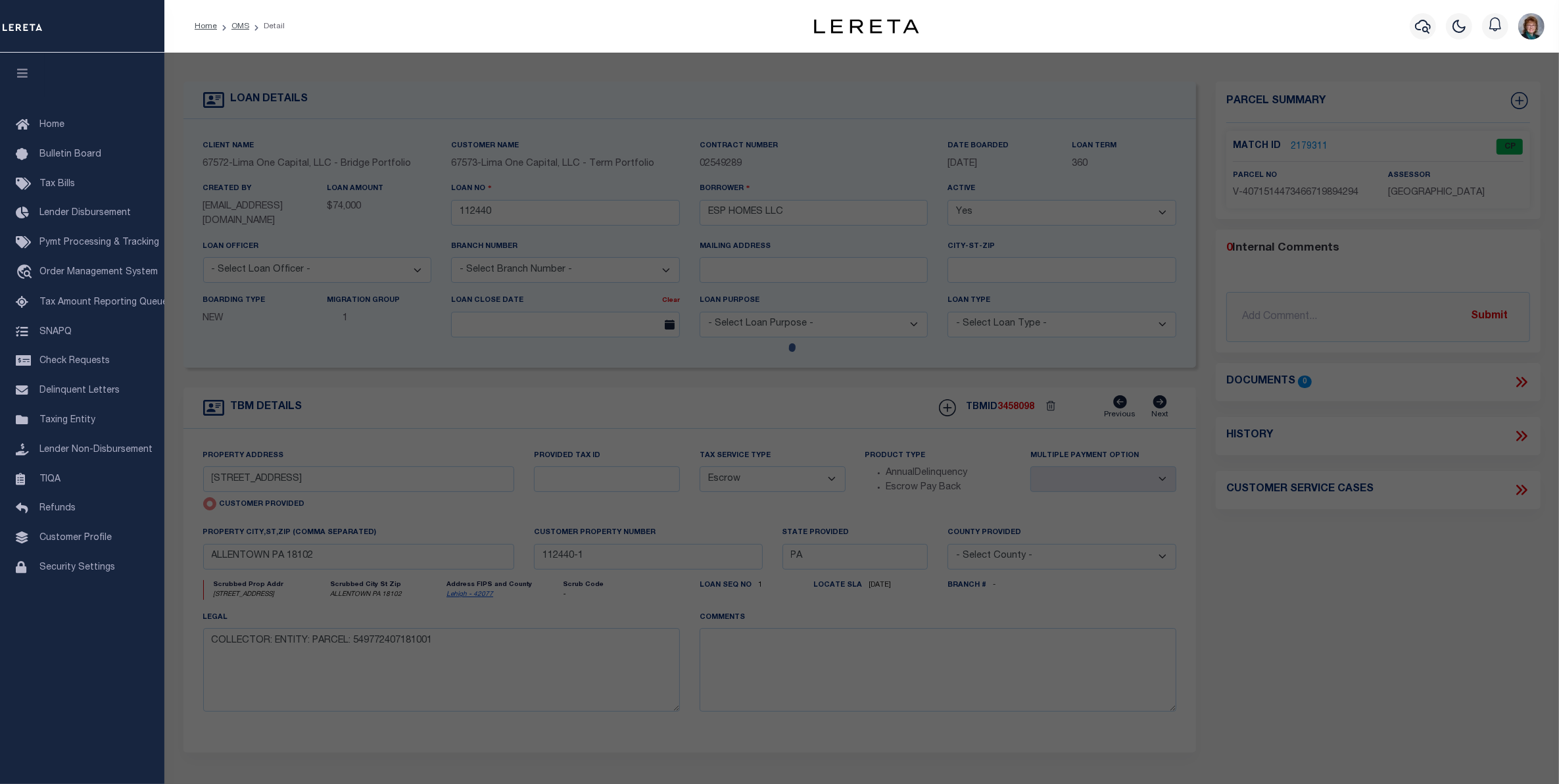
checkbox input "false"
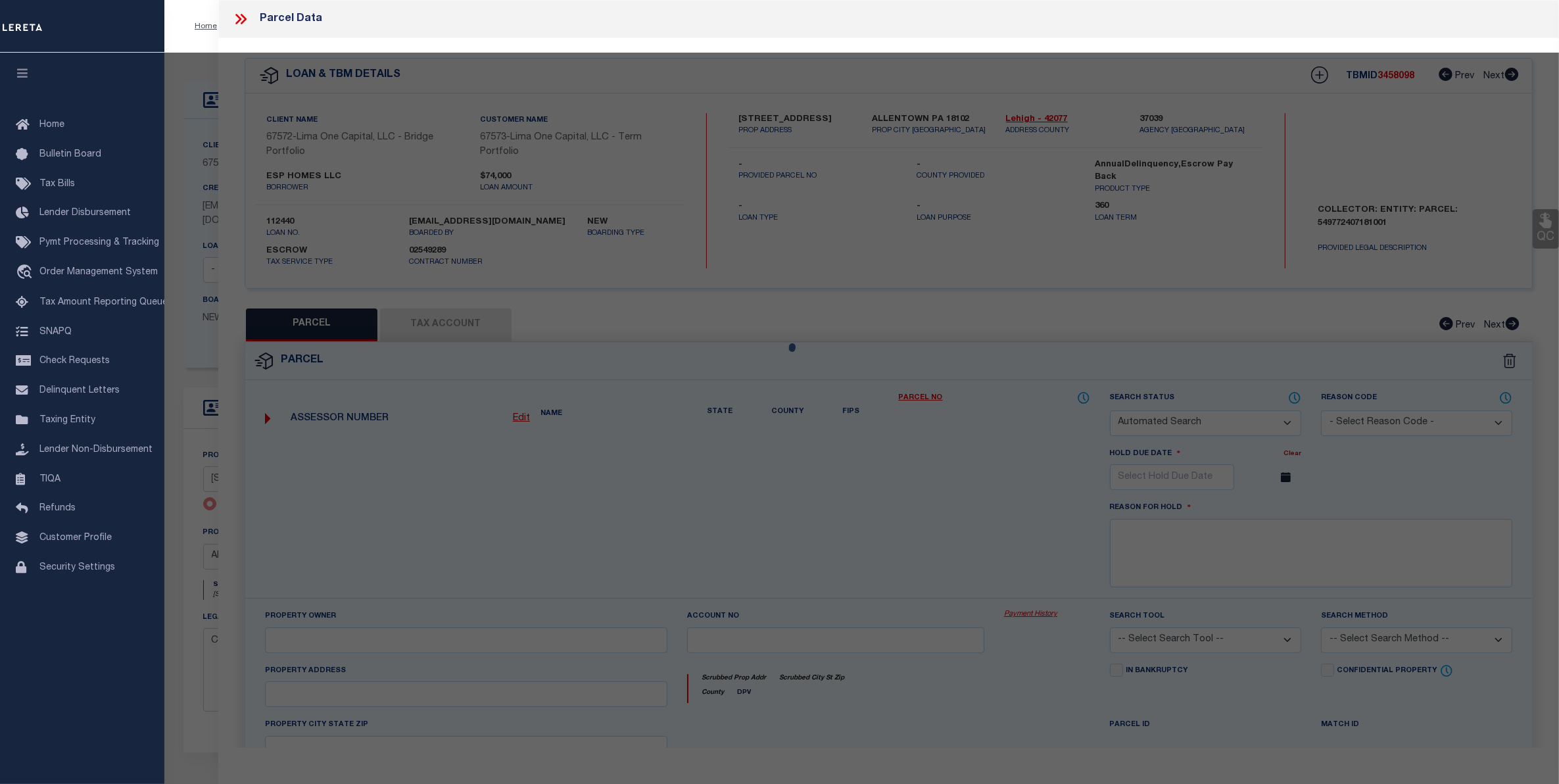
select select "CP"
type input "1129 W LIBERTY STREET"
checkbox input "false"
type input "ALLENTOWN PA 18102"
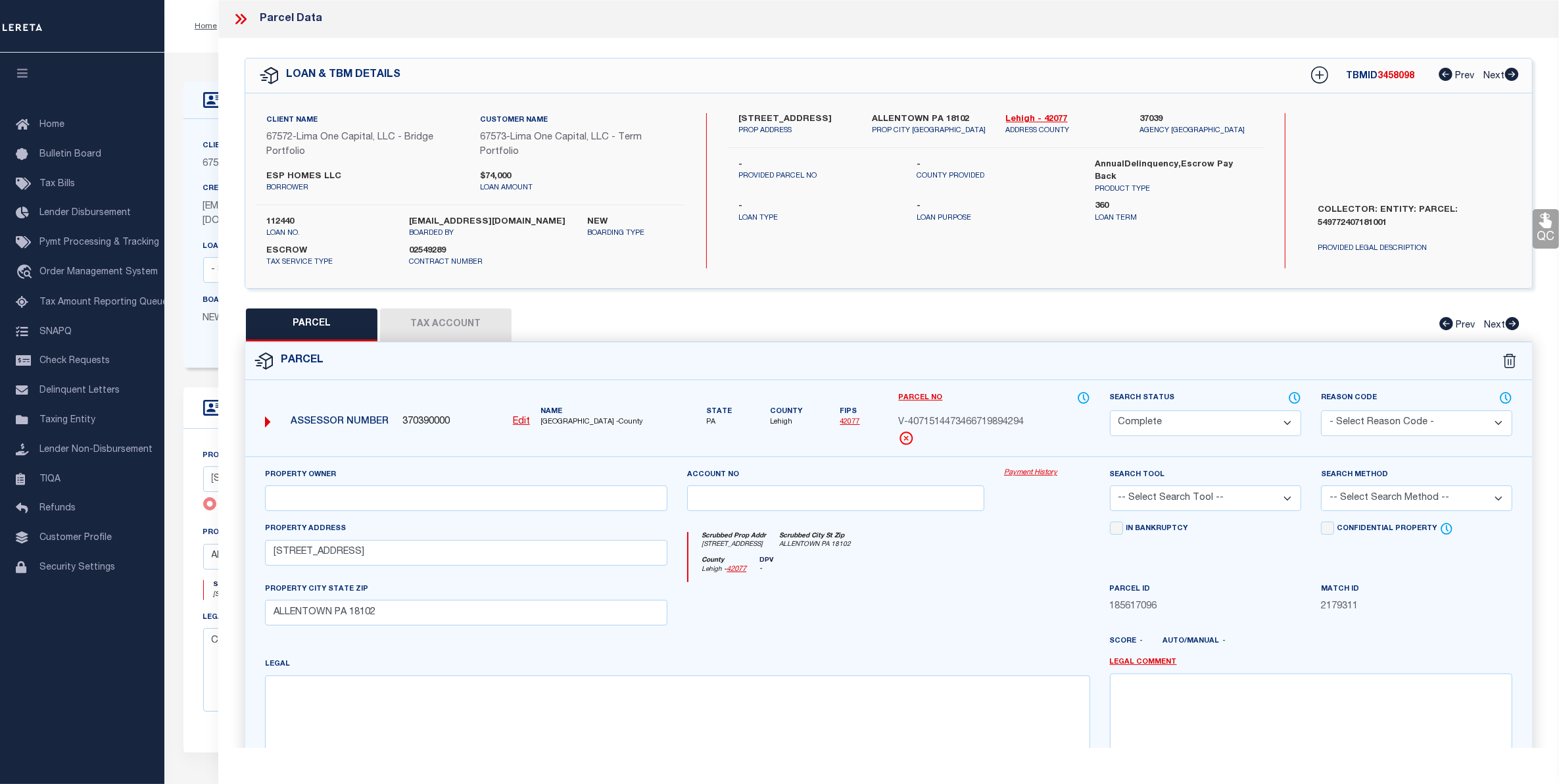
click at [1028, 468] on link "Payment History" at bounding box center [1047, 473] width 86 height 11
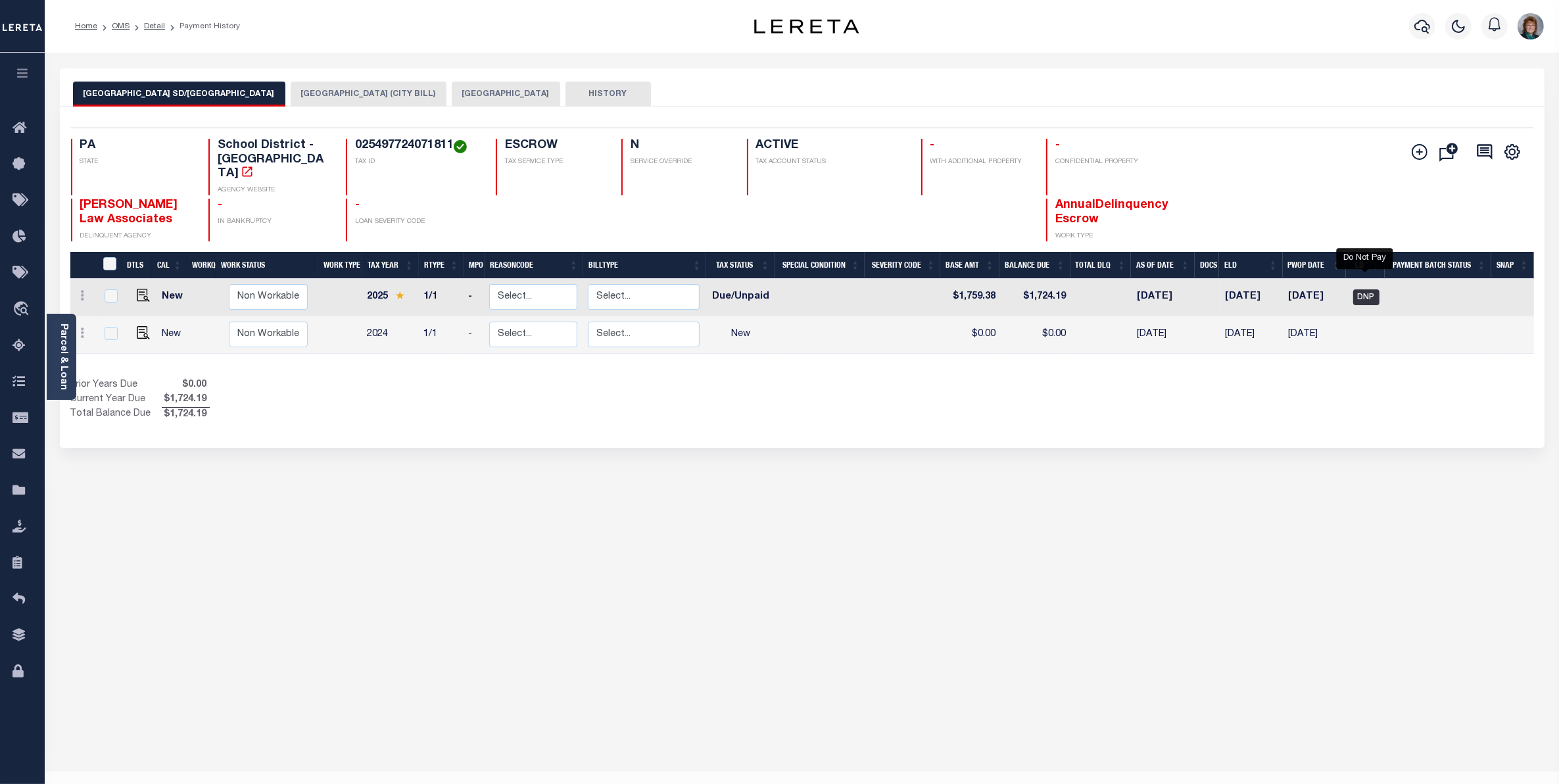
click at [1376, 289] on span "DNP" at bounding box center [1366, 297] width 27 height 16
checkbox input "true"
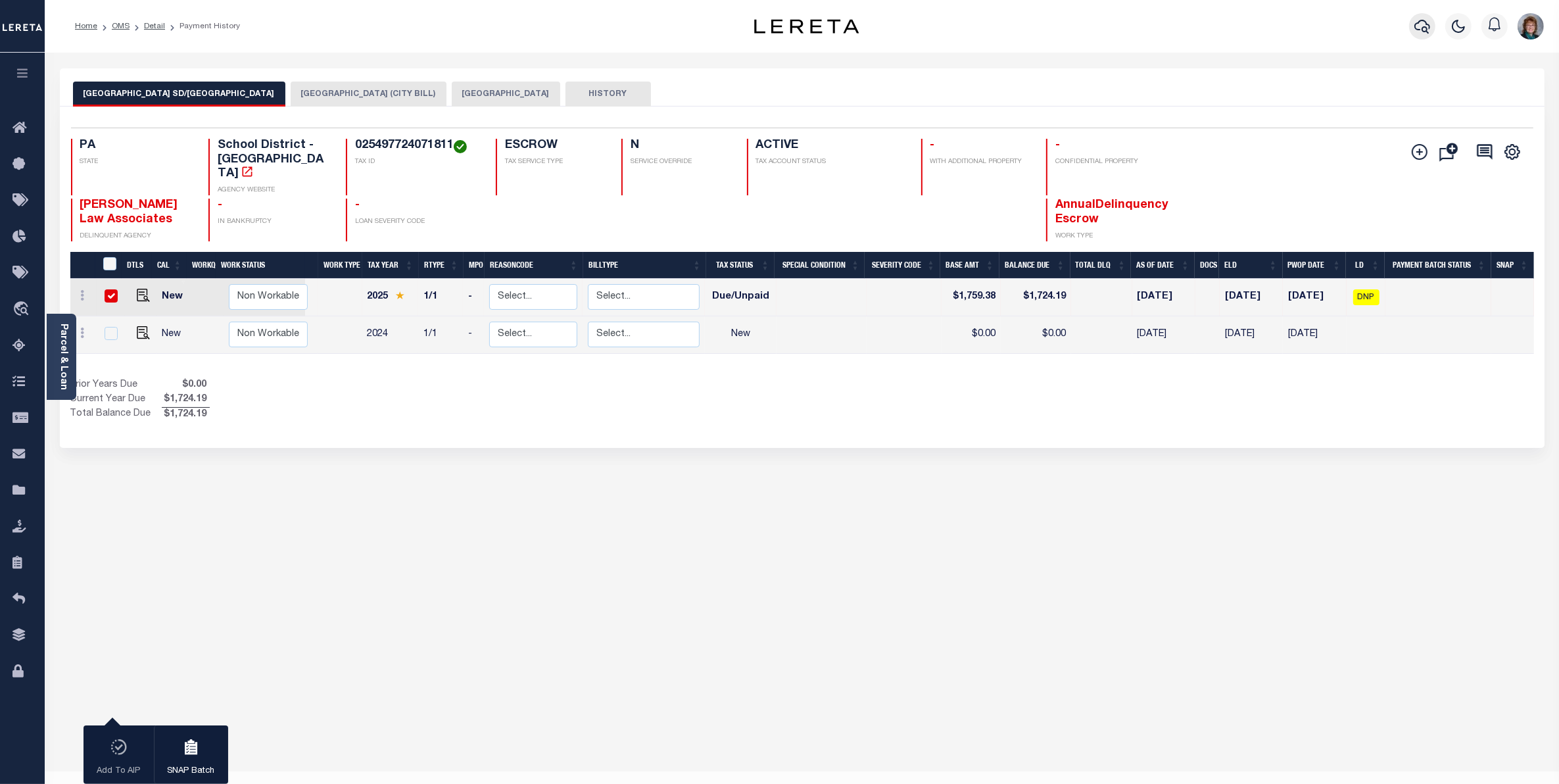
click at [1419, 24] on icon "button" at bounding box center [1422, 26] width 16 height 16
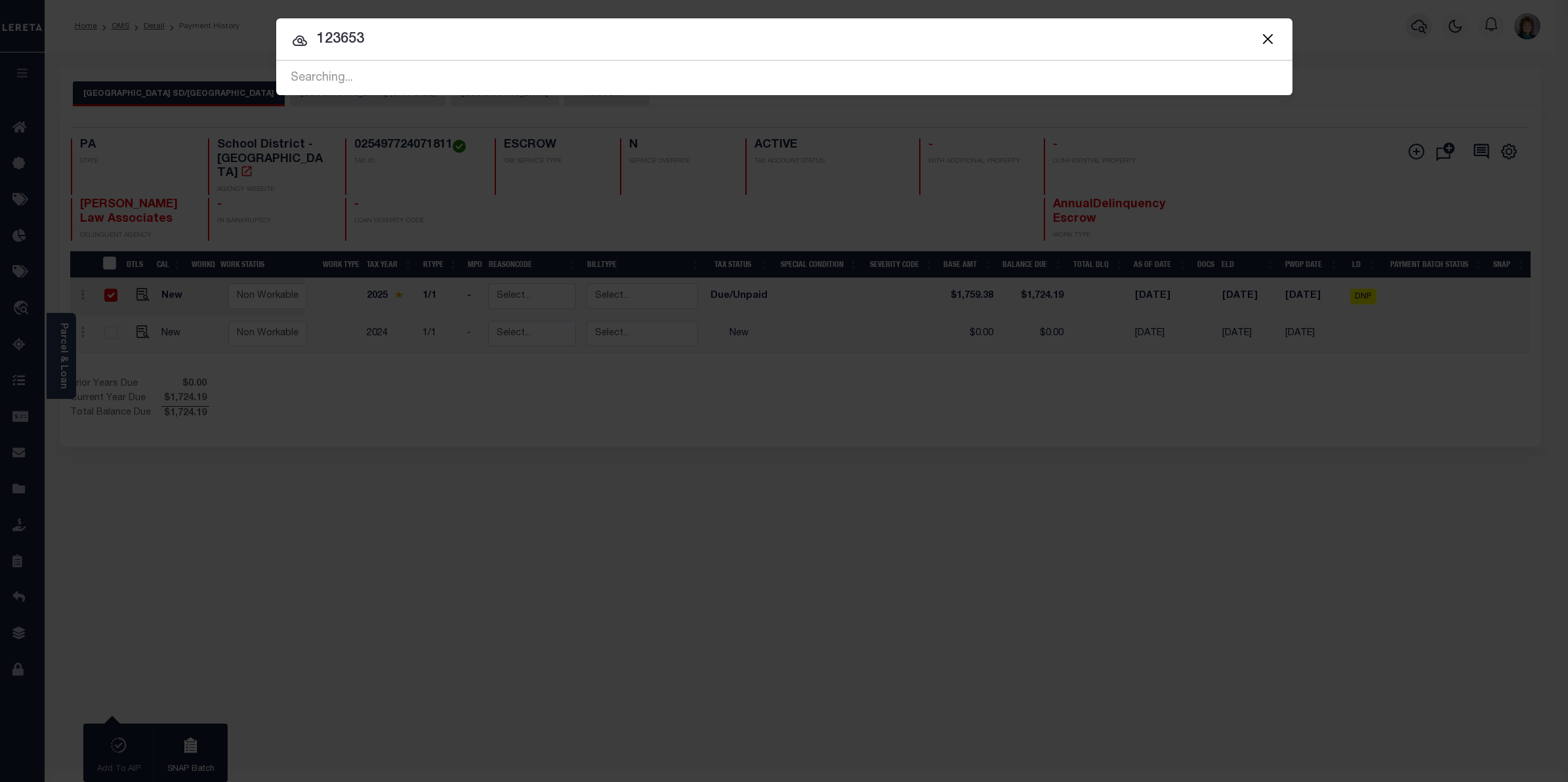
type input "123653"
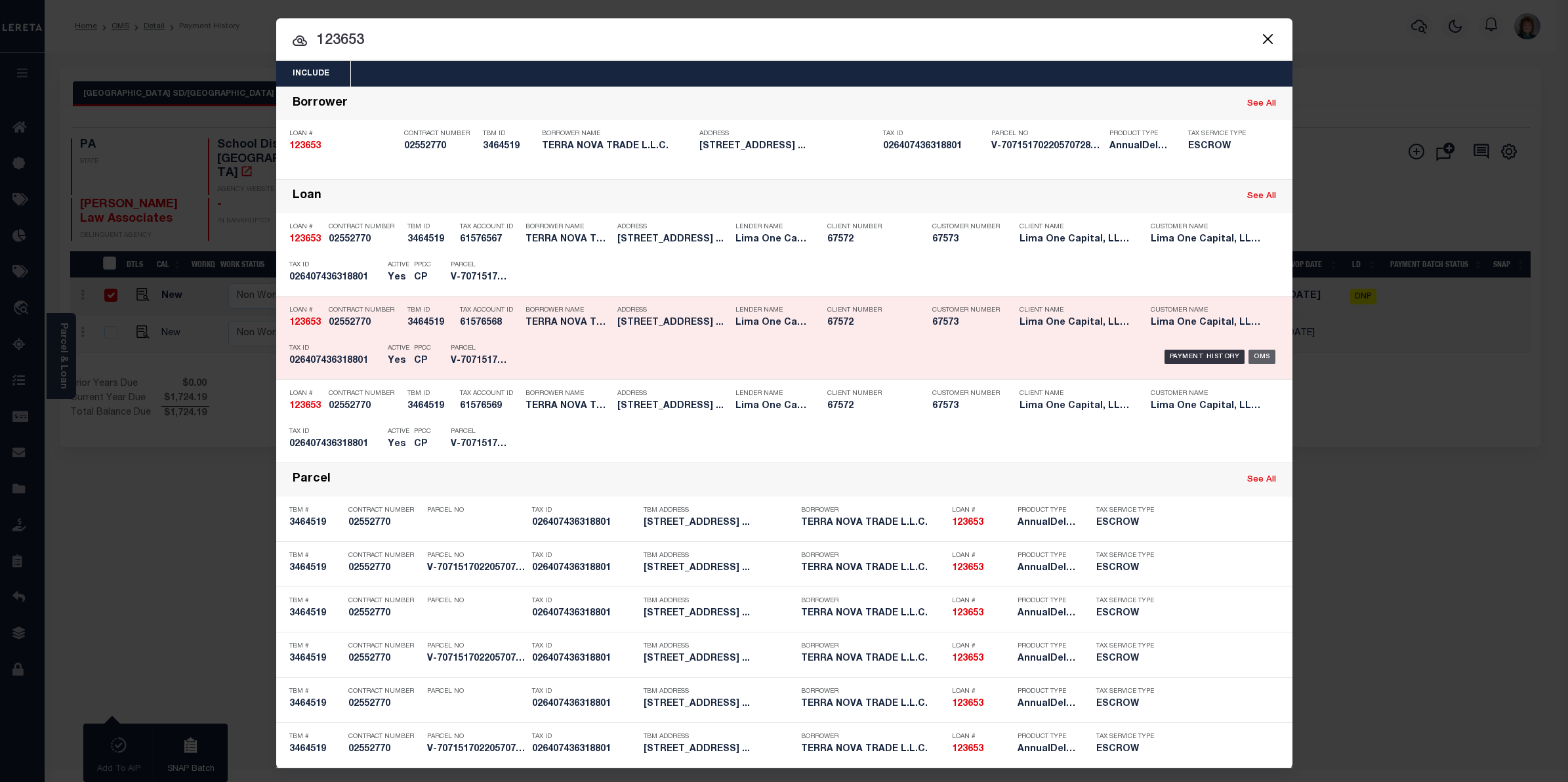
click at [1249, 355] on div "OMS" at bounding box center [1262, 356] width 27 height 14
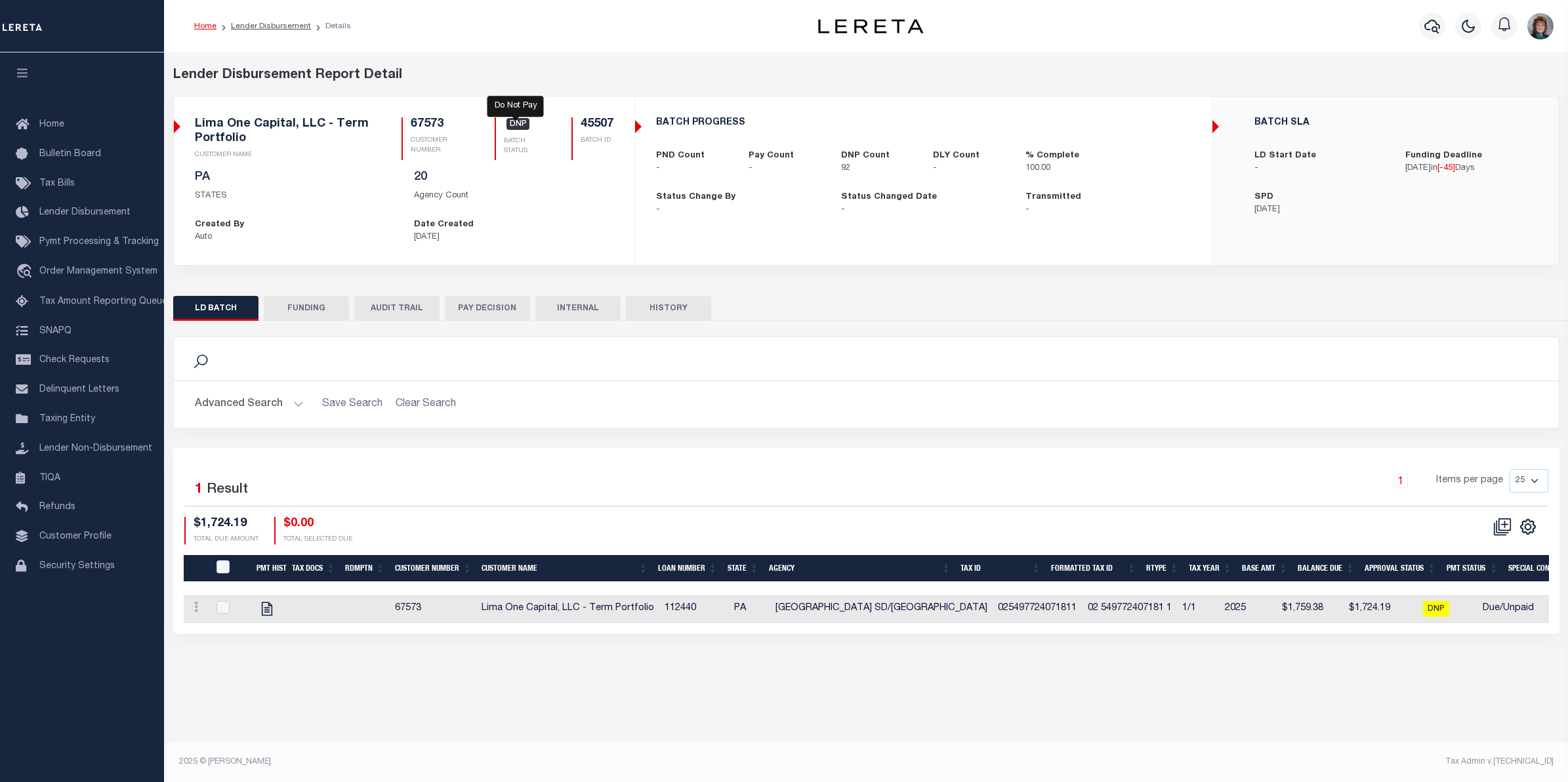
click at [510, 126] on span "DNP" at bounding box center [518, 124] width 24 height 12
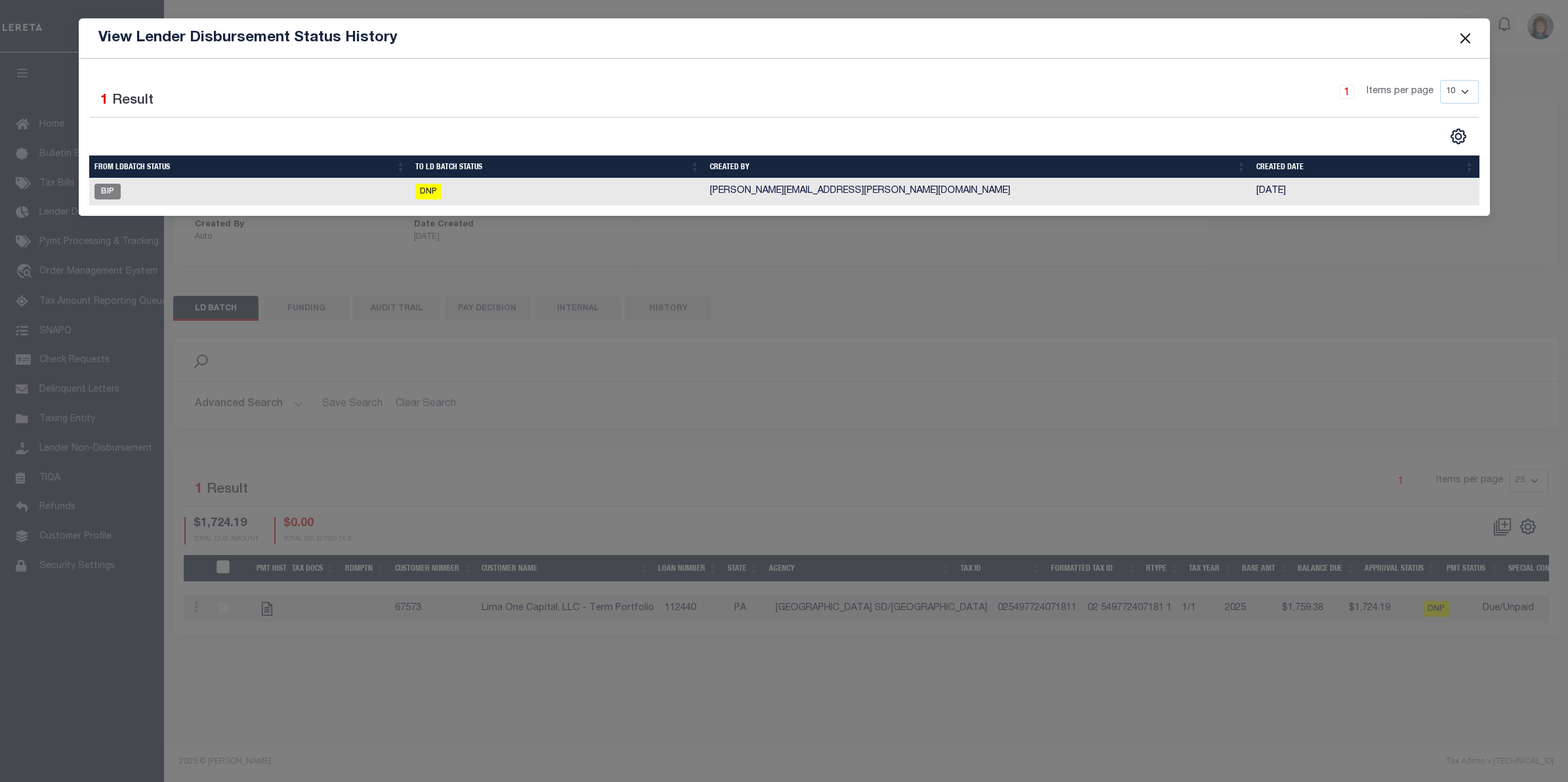
click at [1470, 38] on button "Close" at bounding box center [1465, 38] width 17 height 17
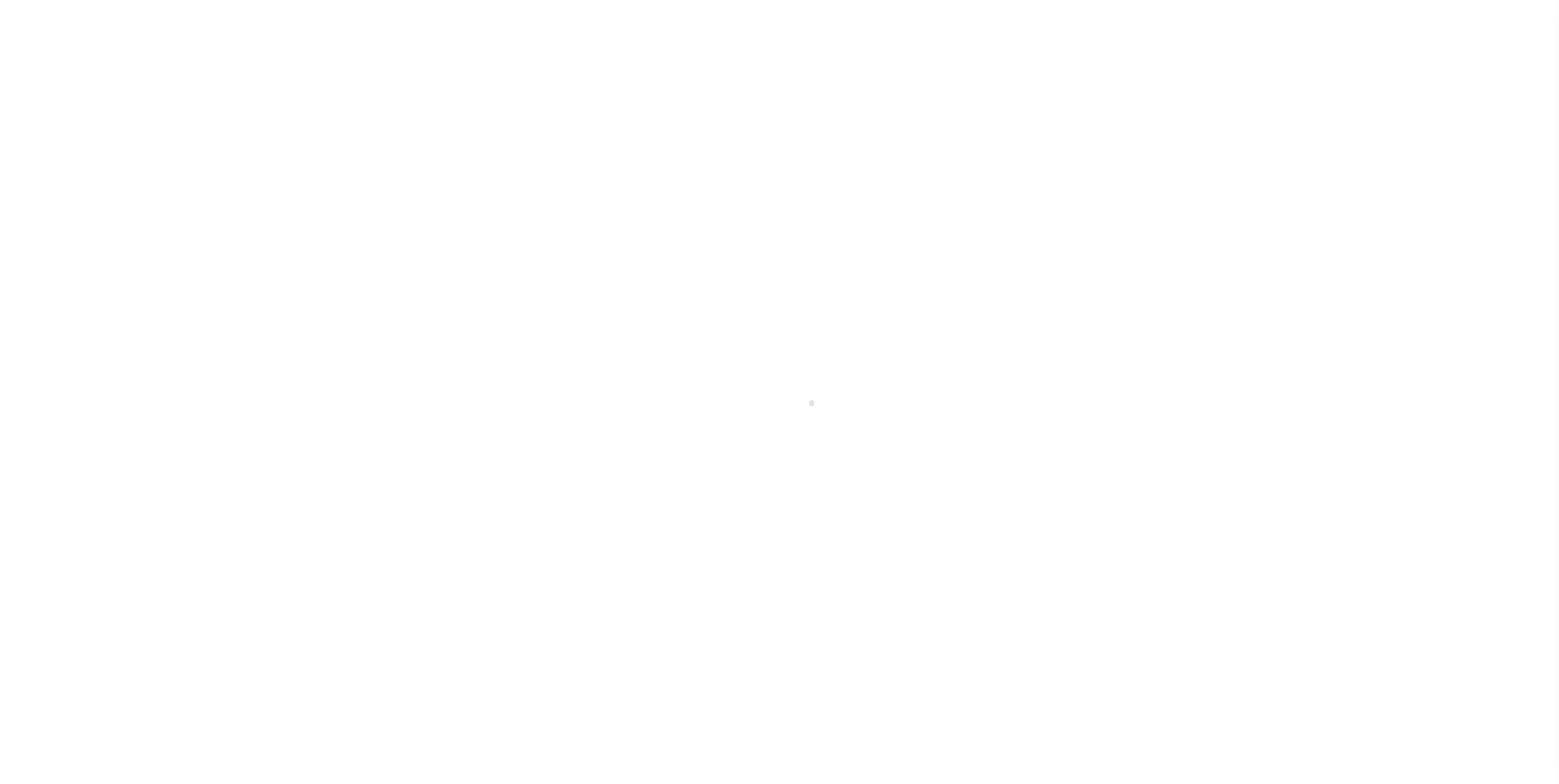
select select "Escrow"
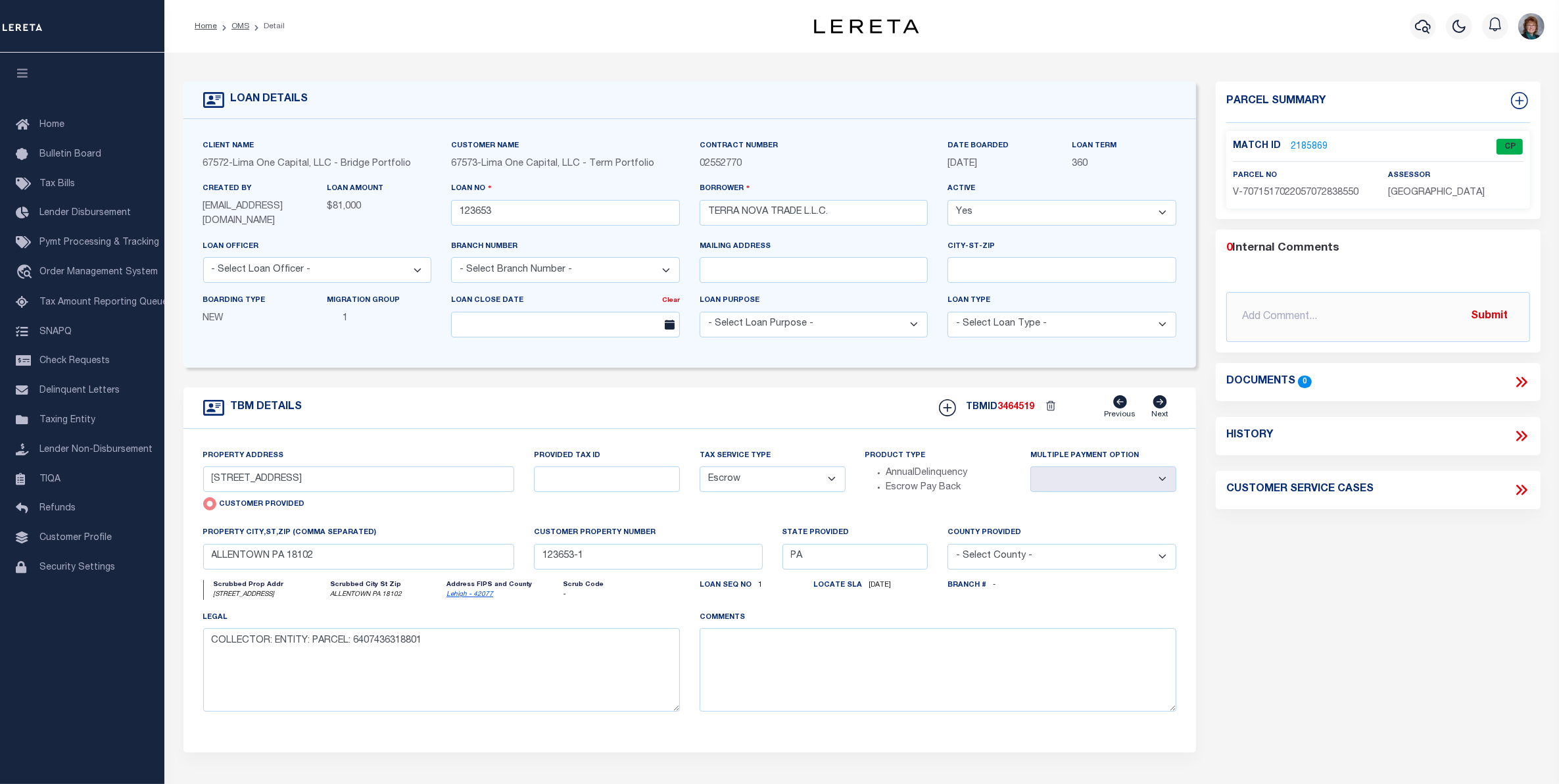
click at [1299, 150] on link "2185869" at bounding box center [1309, 147] width 37 height 14
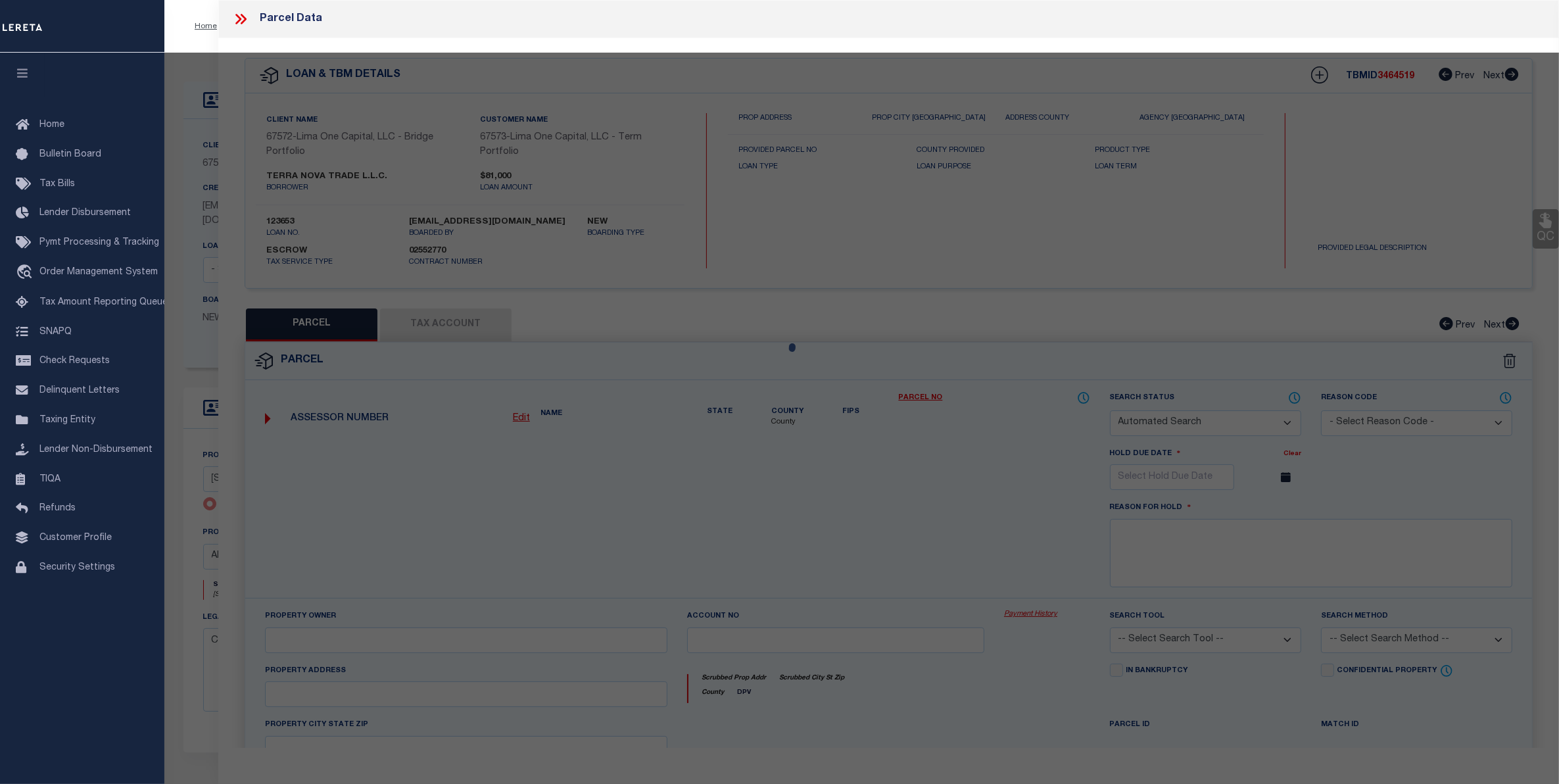
checkbox input "false"
select select "CP"
type input "239 N RAILROAD ST"
checkbox input "false"
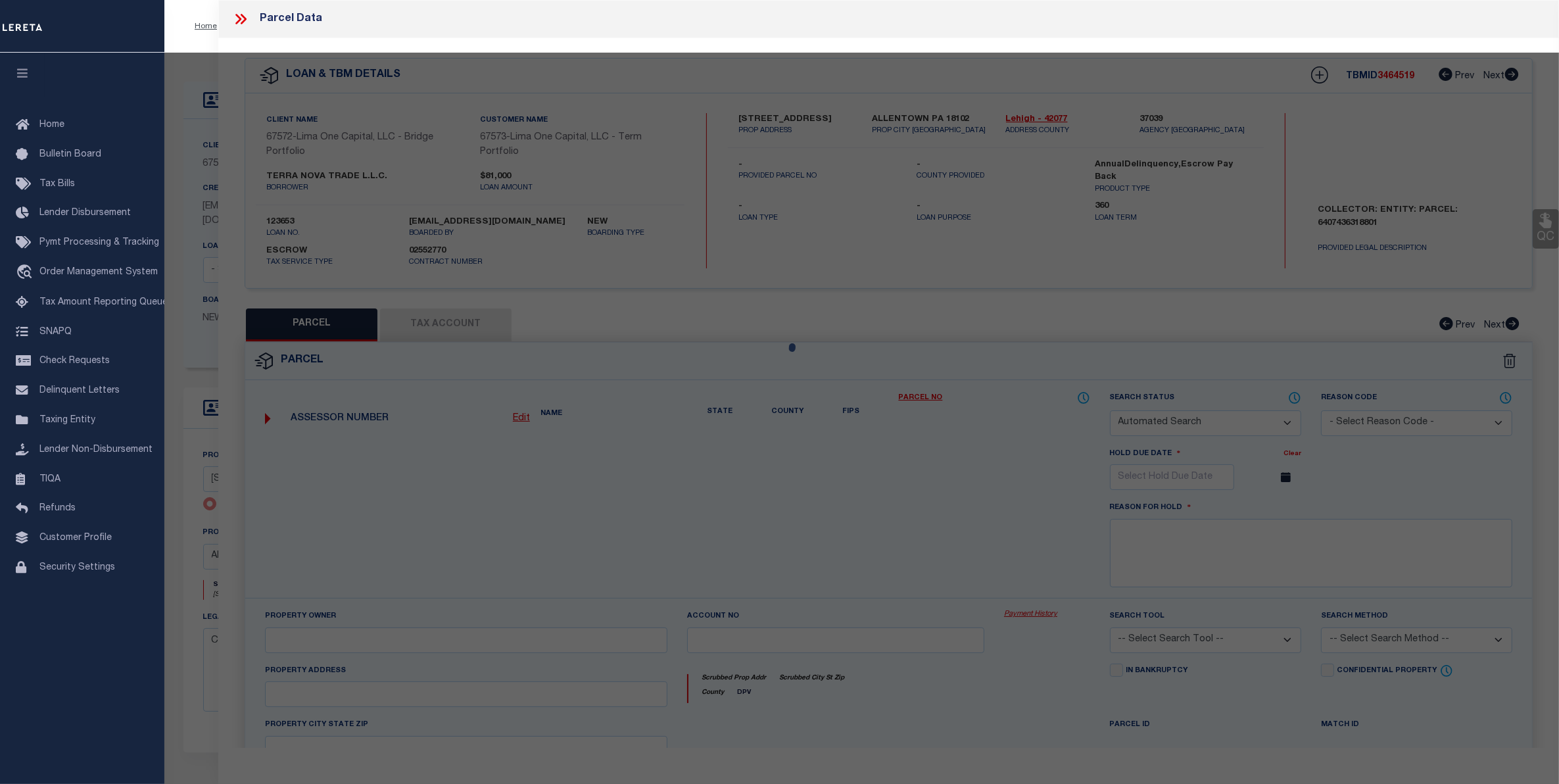
type input "ALLENTOWN PA 18102"
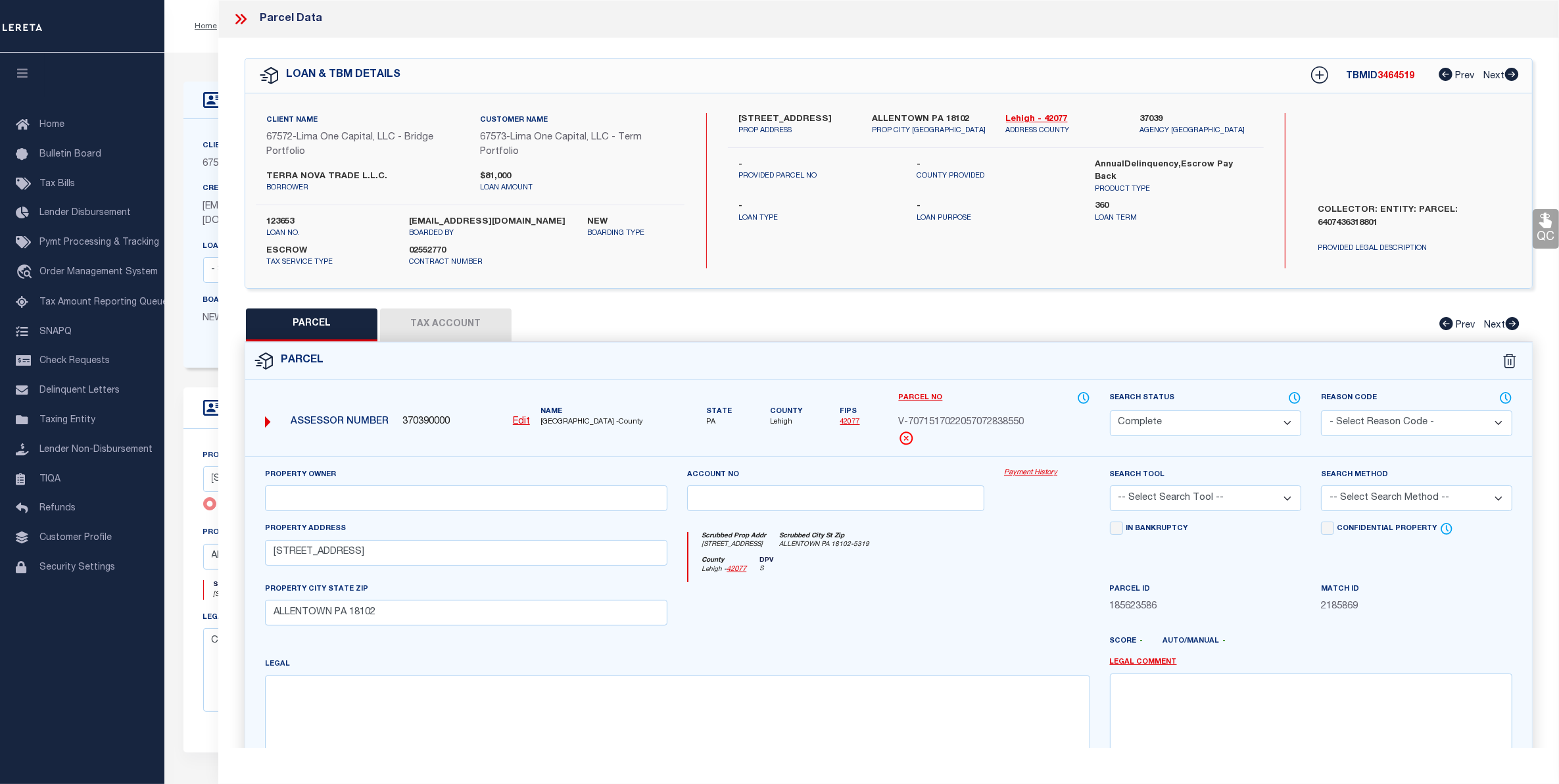
click at [1024, 469] on link "Payment History" at bounding box center [1047, 473] width 86 height 11
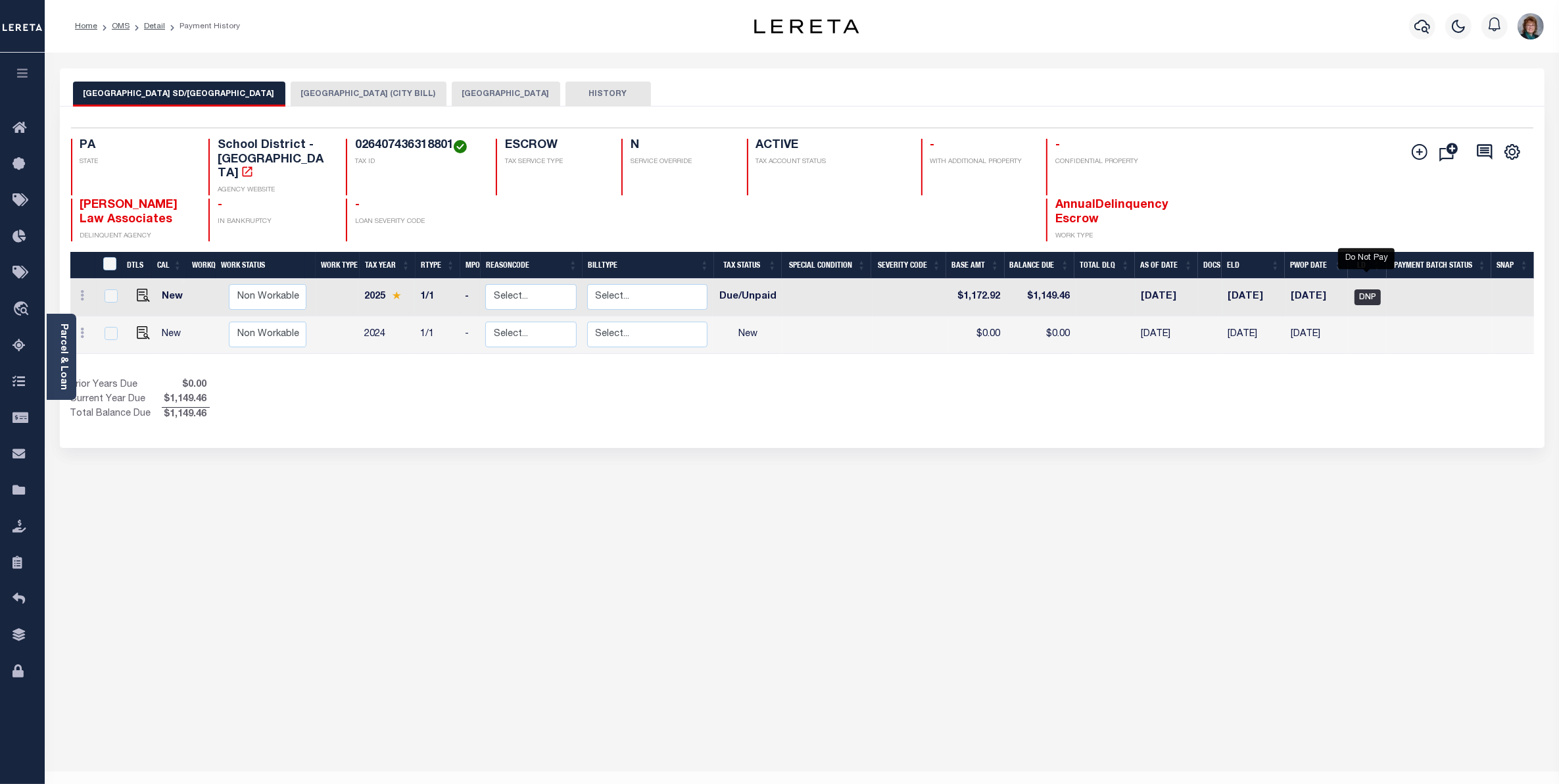
click at [1368, 289] on span "DNP" at bounding box center [1367, 297] width 27 height 16
checkbox input "true"
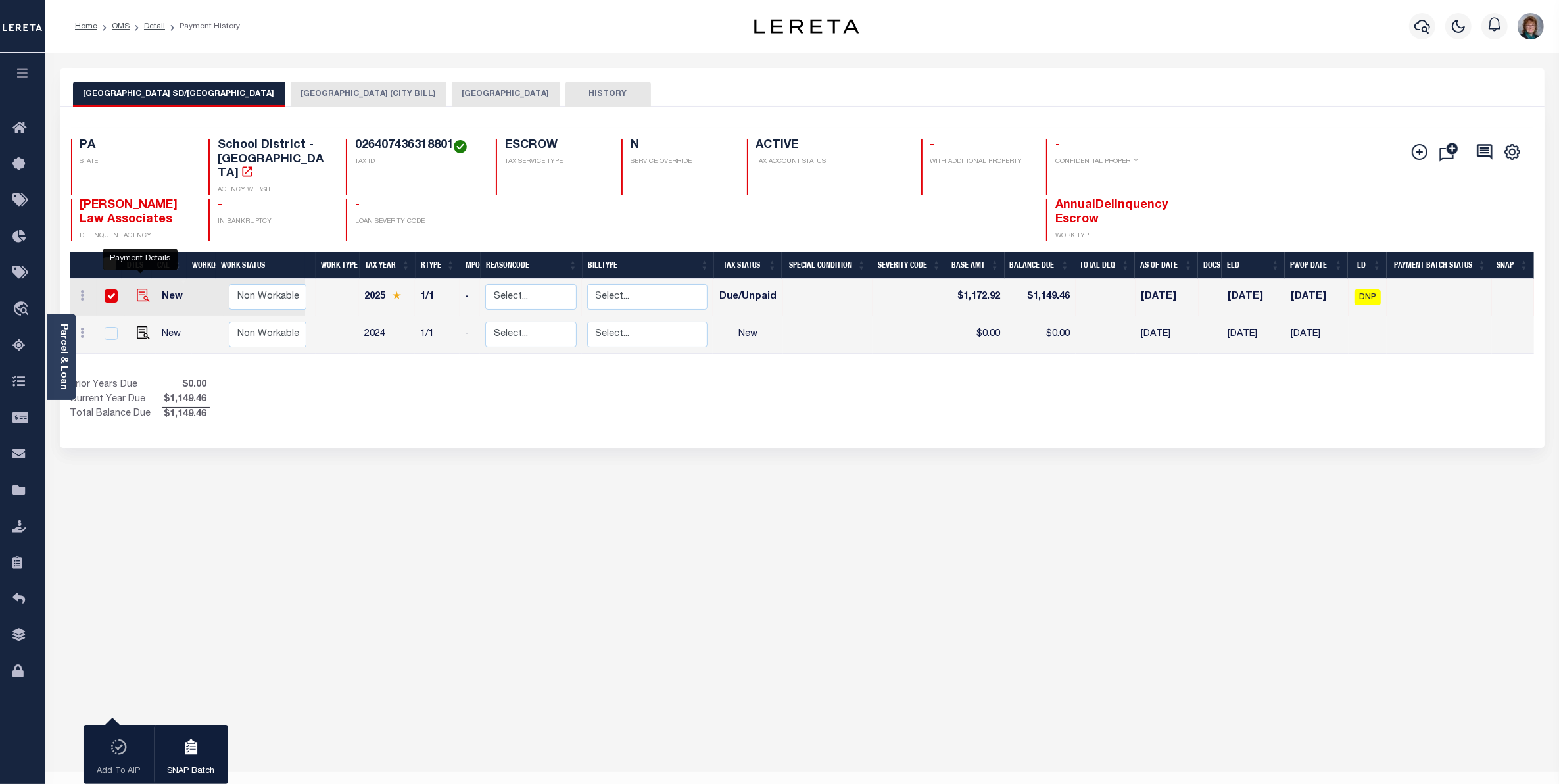
click at [139, 288] on img "" at bounding box center [143, 295] width 13 height 13
checkbox input "false"
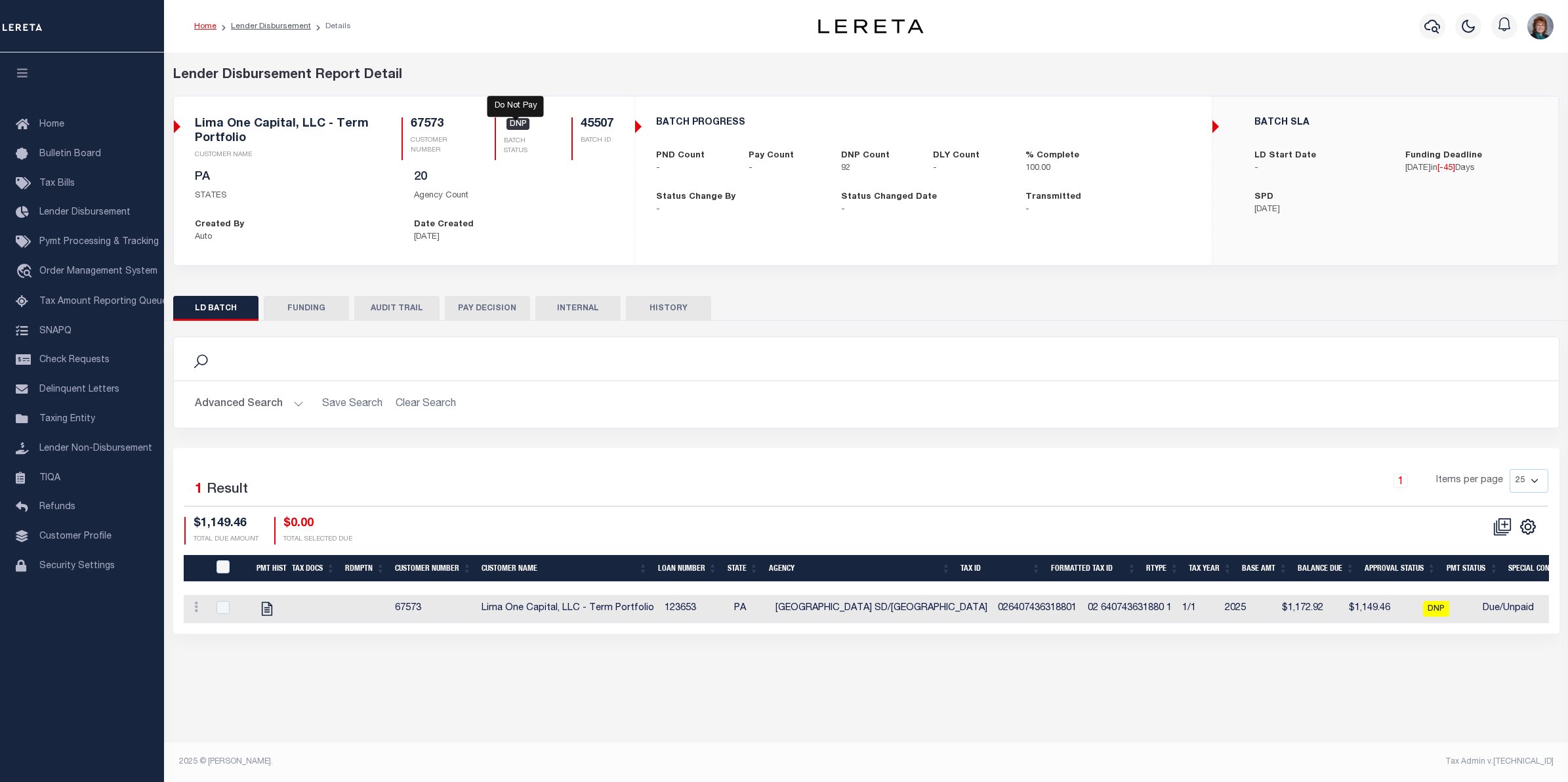
click at [510, 130] on span "DNP" at bounding box center [518, 124] width 24 height 12
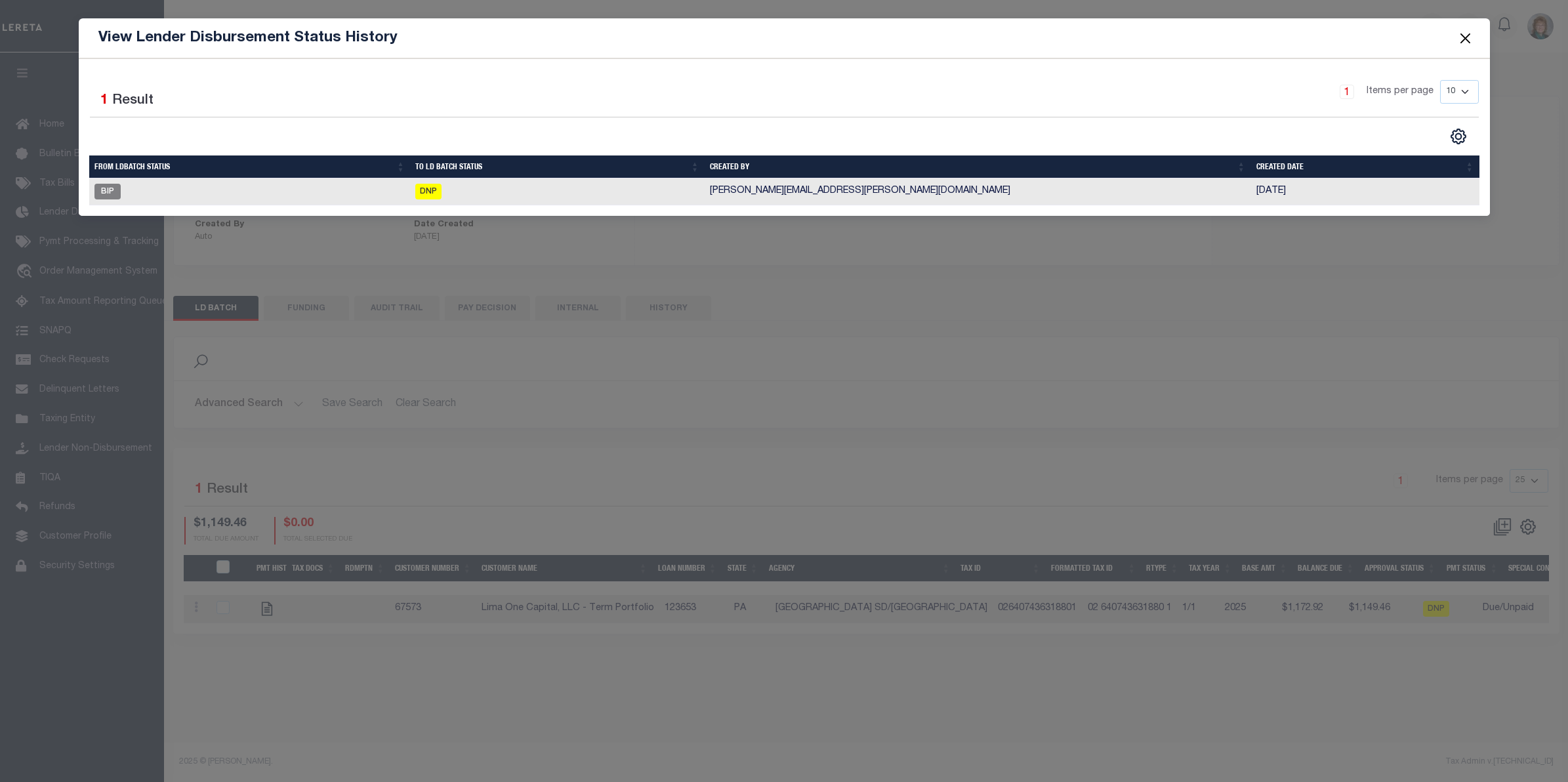
click at [494, 226] on div "View Lender Disbursement Status History Selected 1 Result 1 Items per page 10 2…" at bounding box center [784, 391] width 1568 height 782
click at [1465, 31] on button "Close" at bounding box center [1465, 38] width 17 height 17
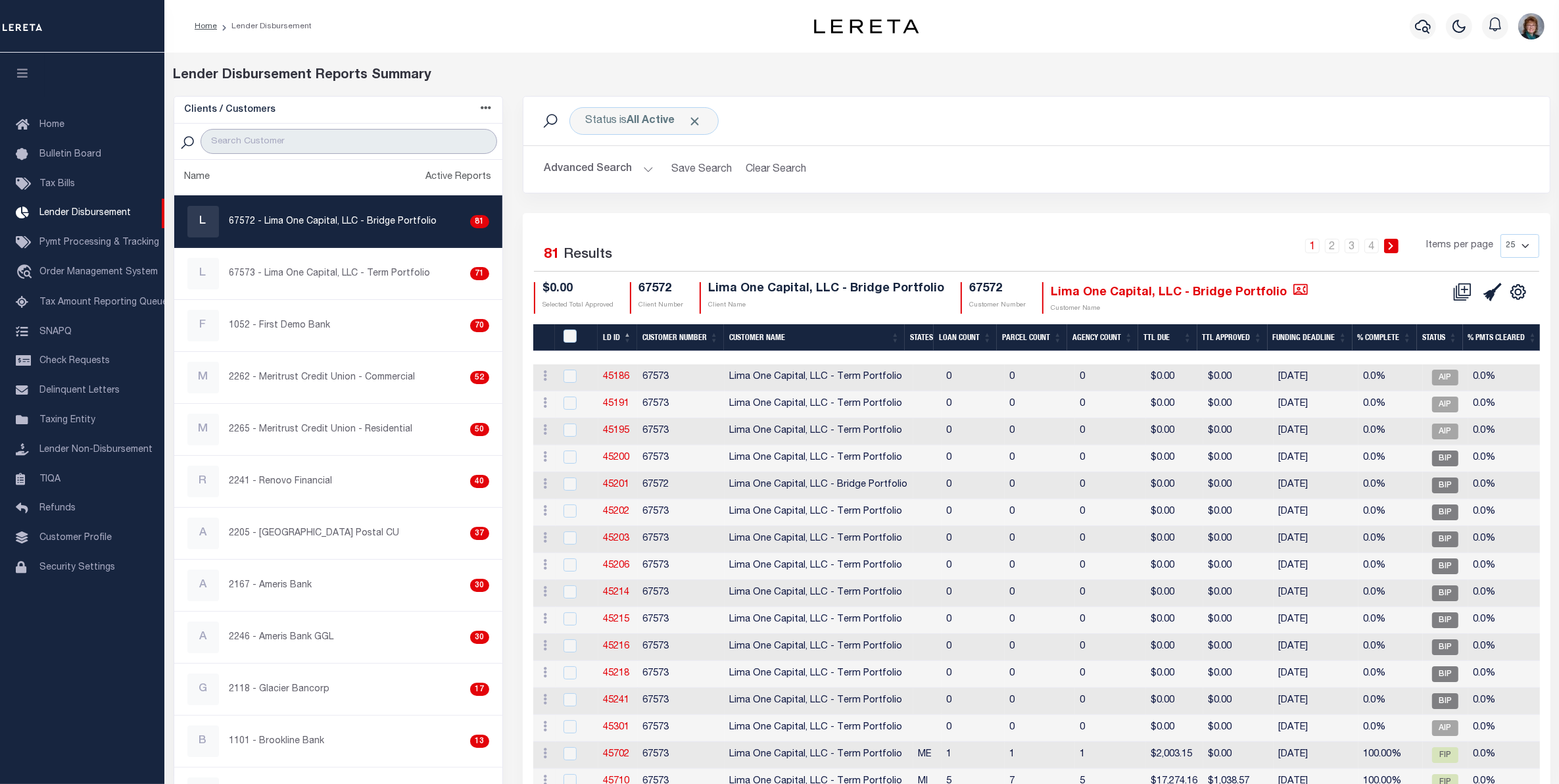
click at [342, 136] on input "search" at bounding box center [349, 141] width 297 height 25
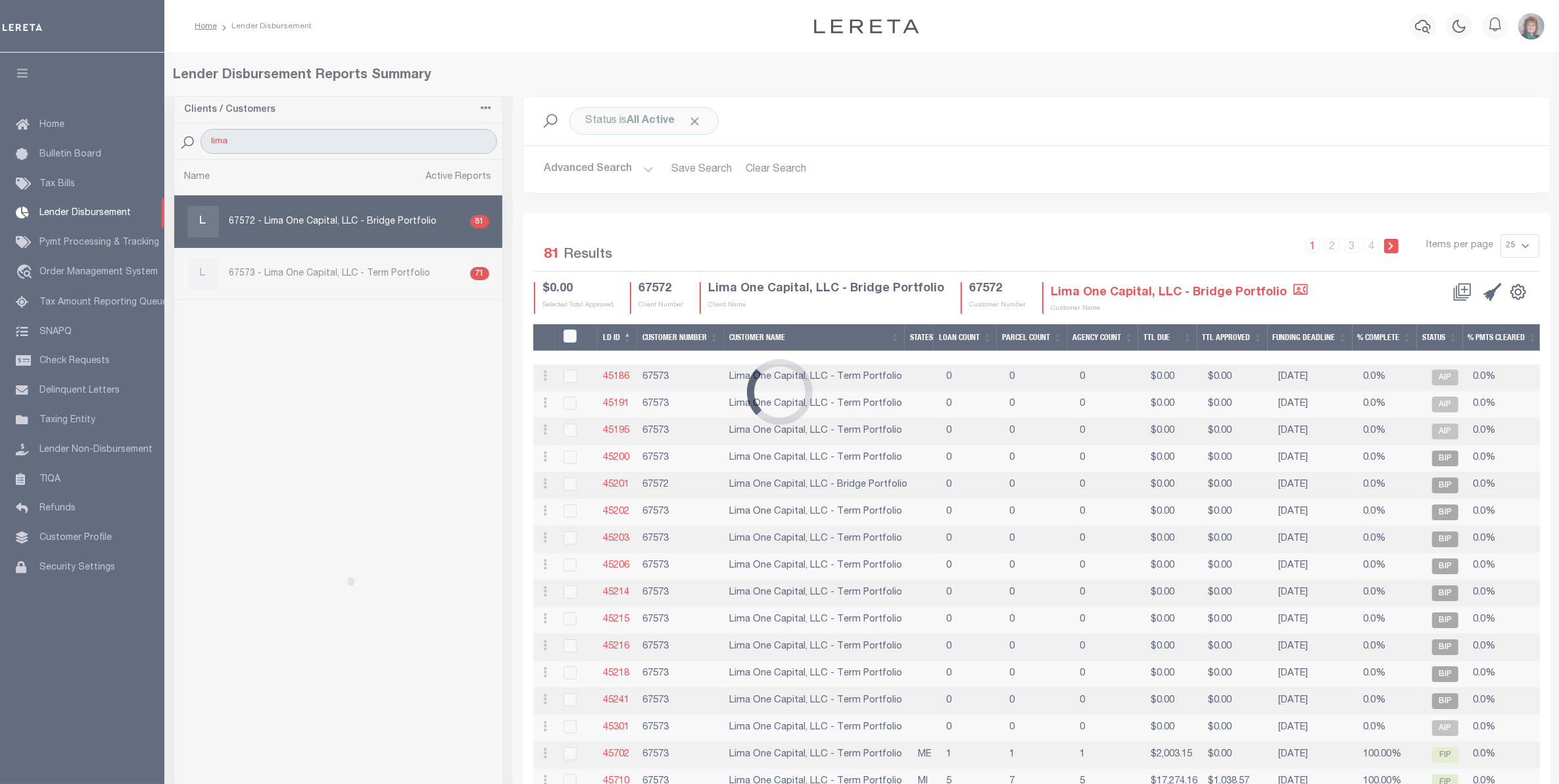
type input "Lima One"
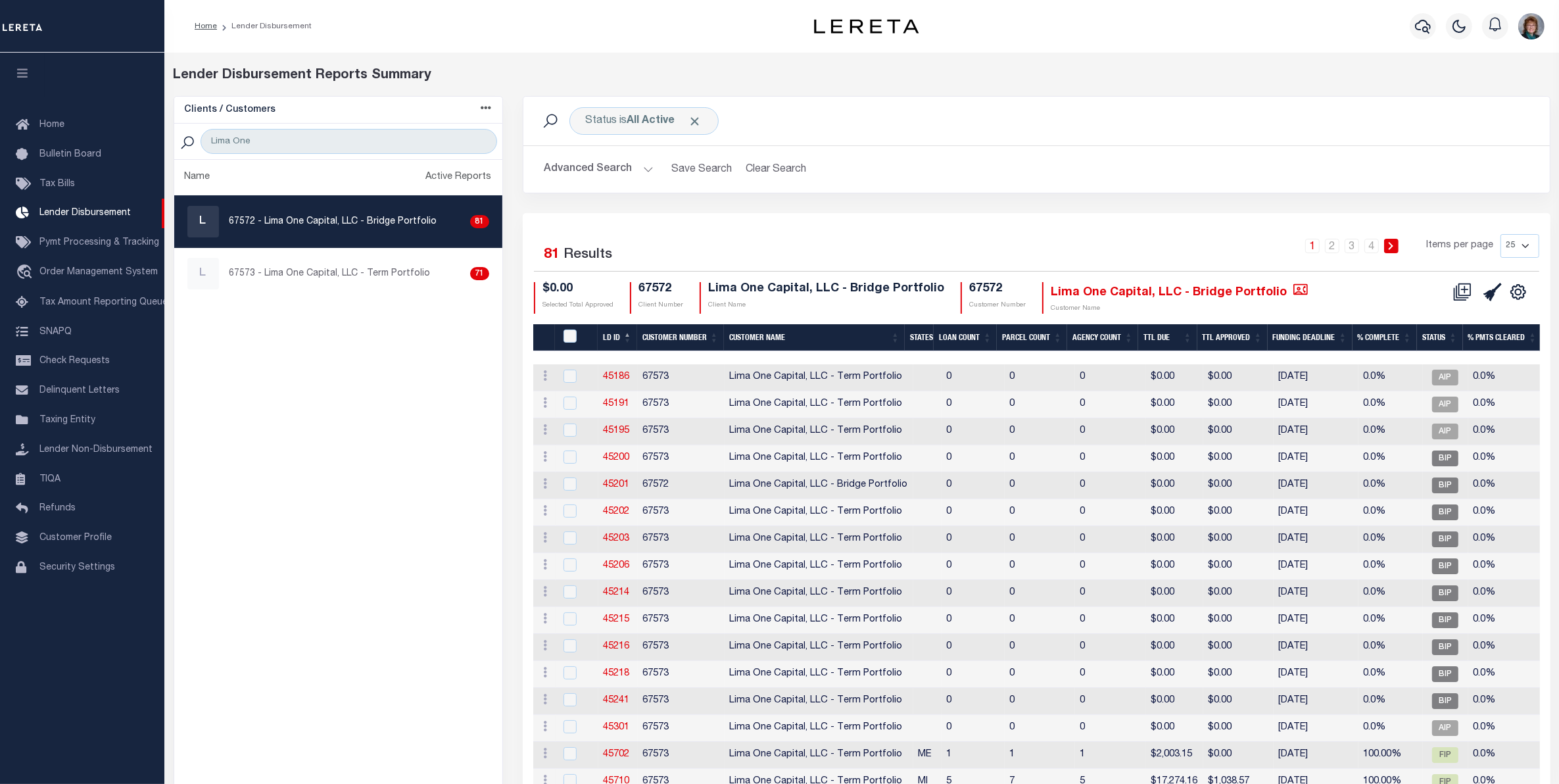
click at [319, 224] on p "67572 - Lima One Capital, LLC - Bridge Portfolio" at bounding box center [333, 221] width 208 height 14
checkbox input "true"
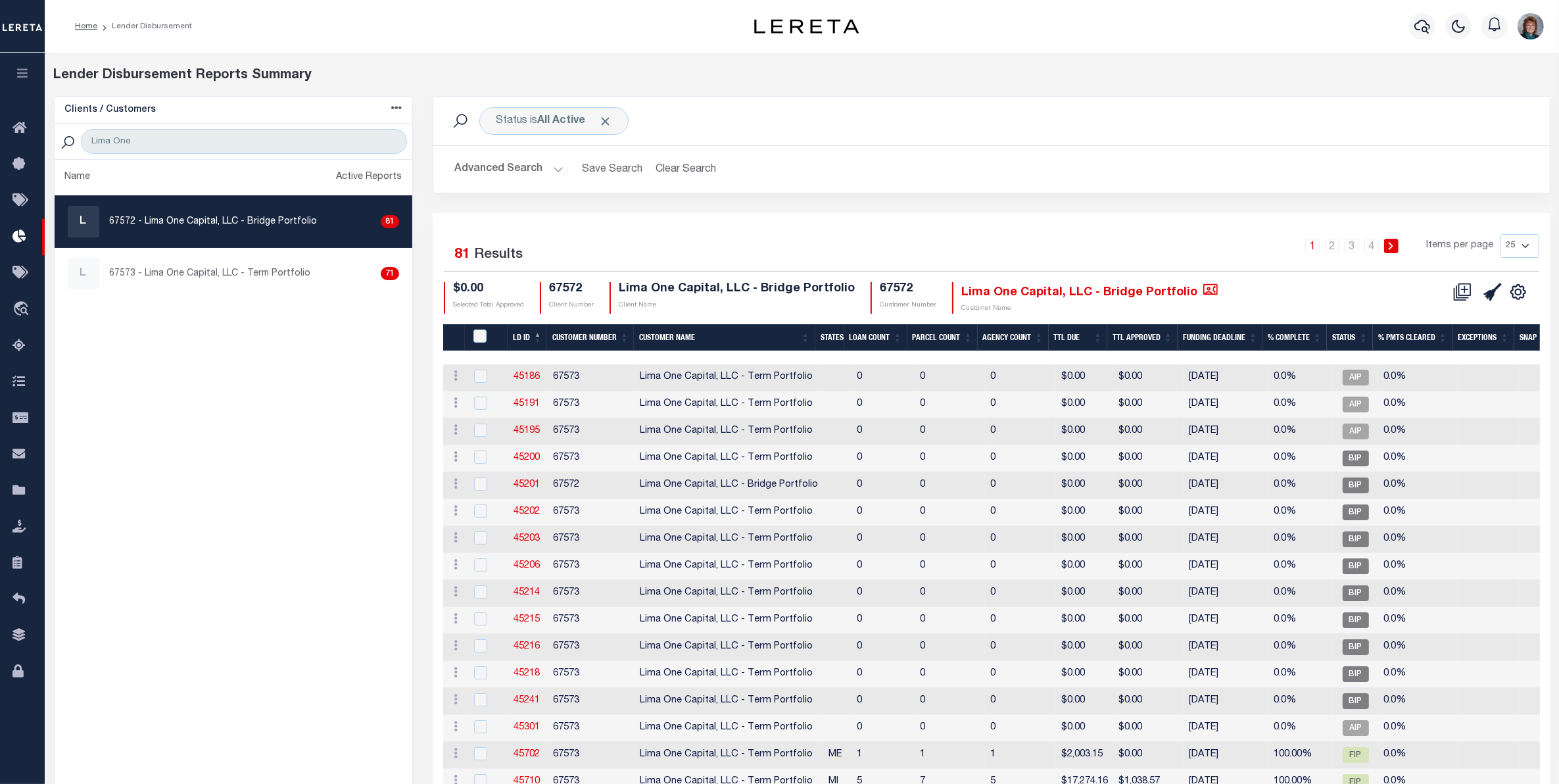
click at [486, 171] on button "Advanced Search" at bounding box center [509, 170] width 109 height 26
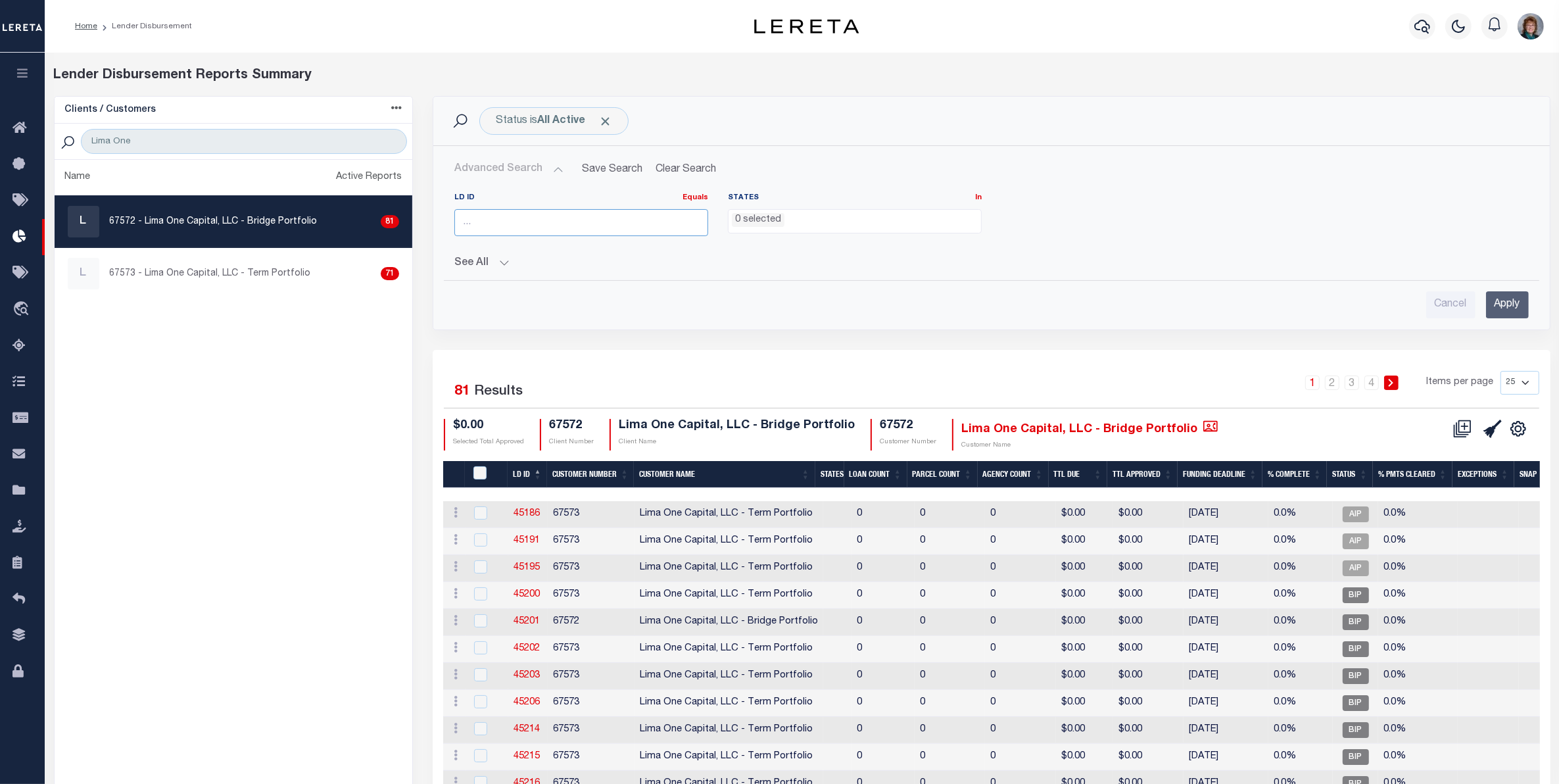
click at [524, 228] on input "number" at bounding box center [581, 222] width 253 height 27
type input "45507"
click at [1506, 306] on input "Apply" at bounding box center [1507, 304] width 43 height 27
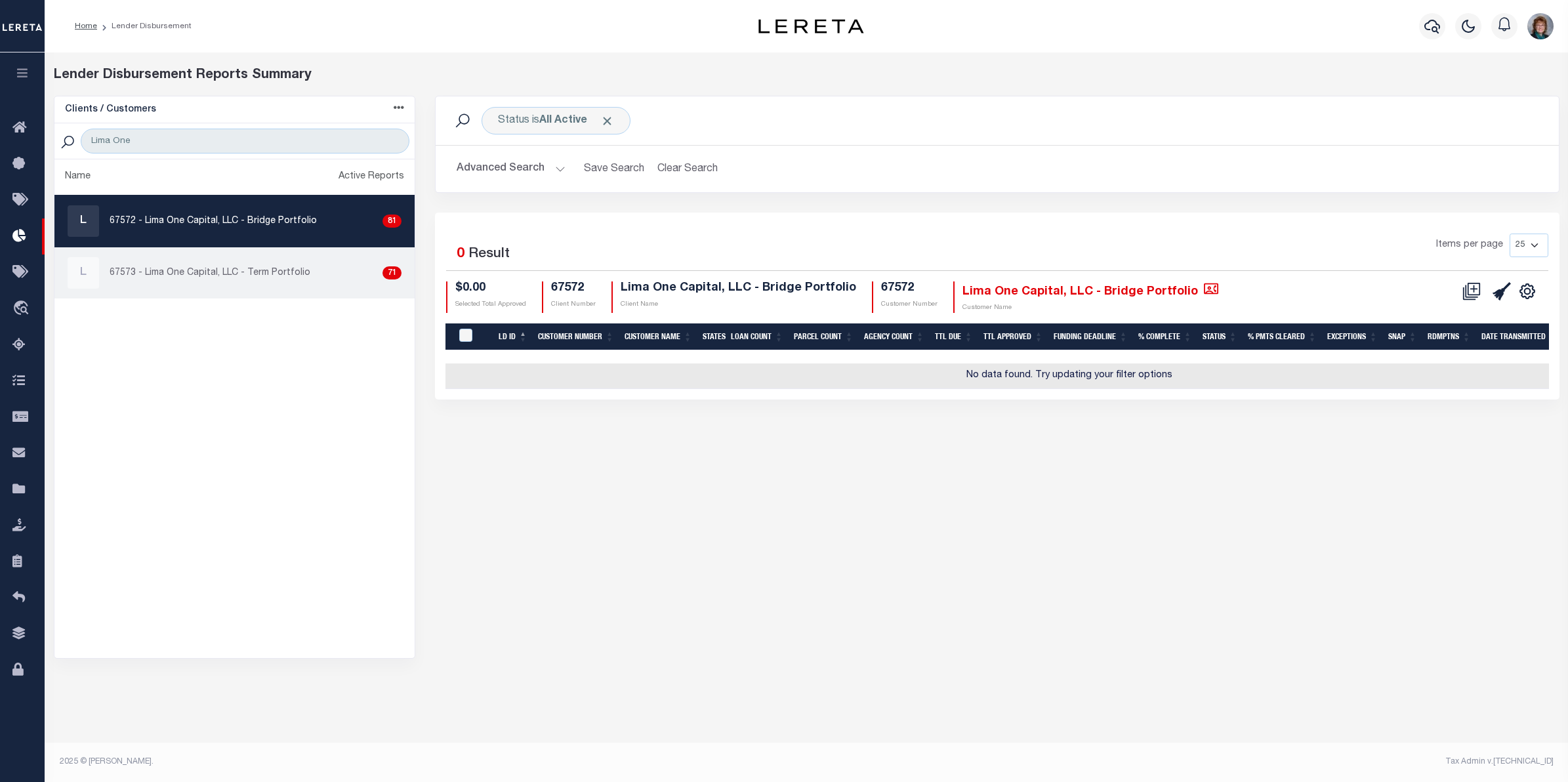
click at [264, 274] on p "67573 - Lima One Capital, LLC - Term Portfolio" at bounding box center [210, 273] width 201 height 14
checkbox input "true"
select select
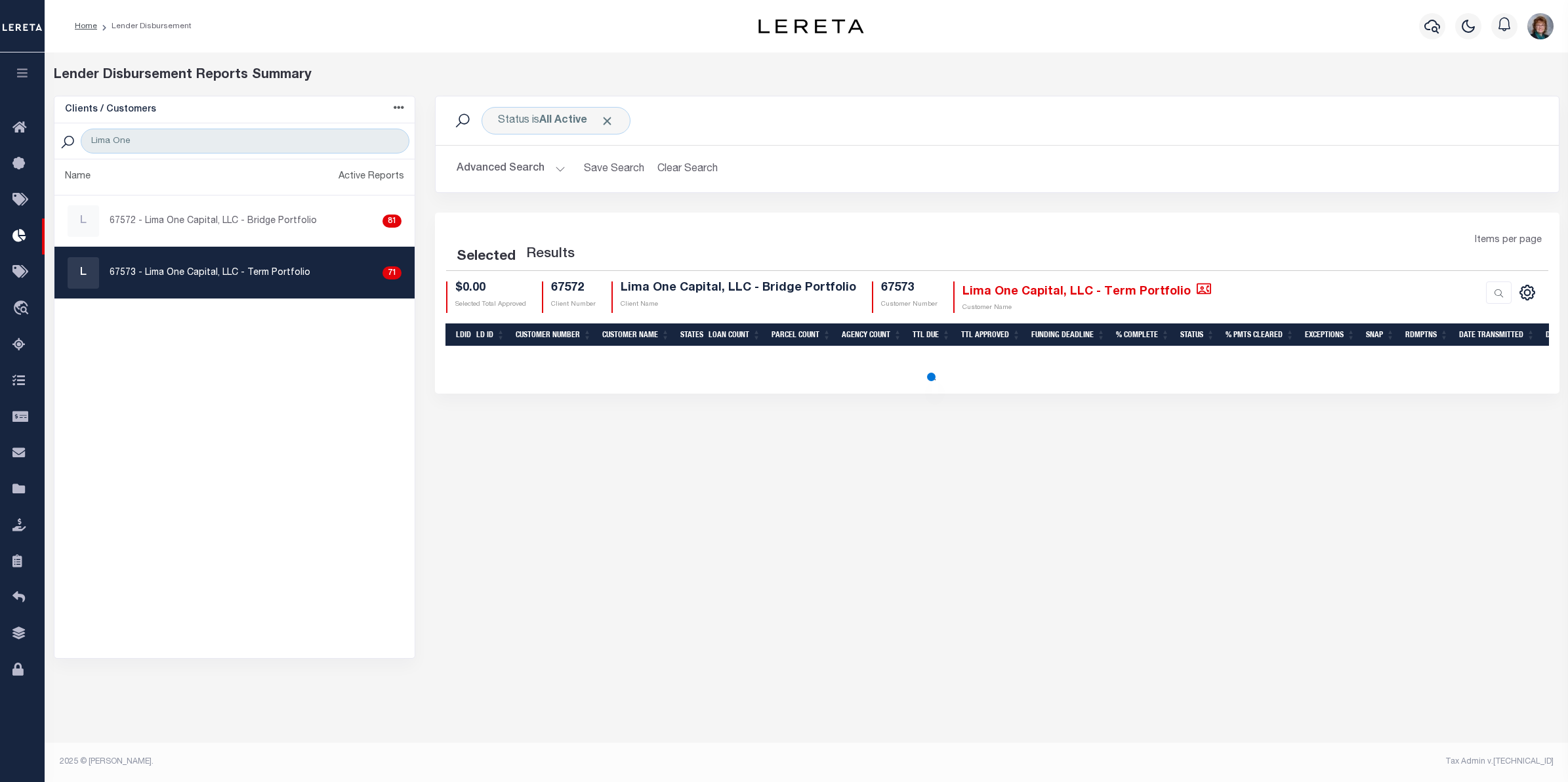
click at [492, 172] on button "Advanced Search" at bounding box center [511, 169] width 109 height 26
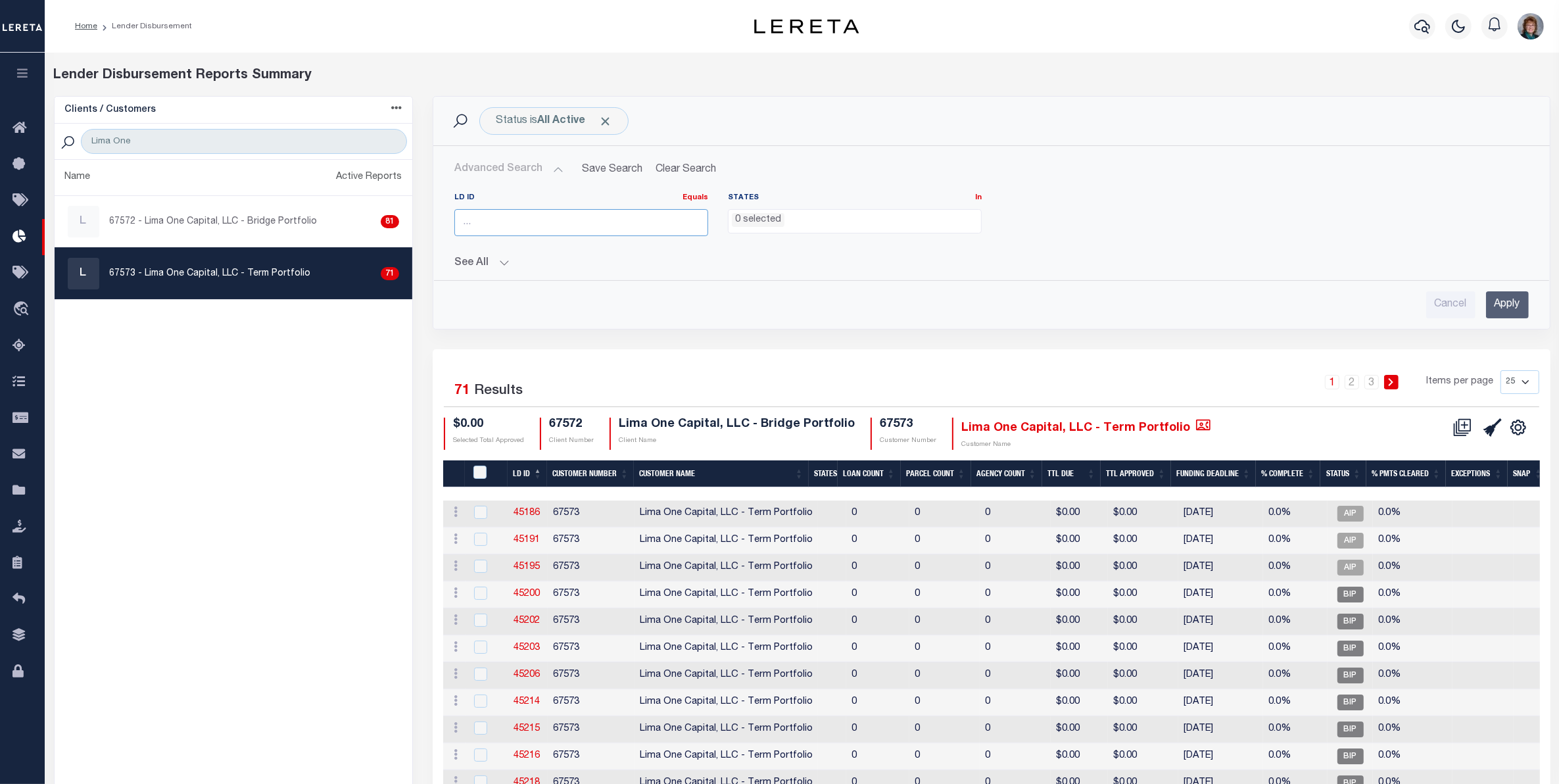
click at [502, 221] on input "number" at bounding box center [581, 222] width 253 height 27
type input "45507"
click at [1490, 307] on input "Apply" at bounding box center [1507, 304] width 43 height 27
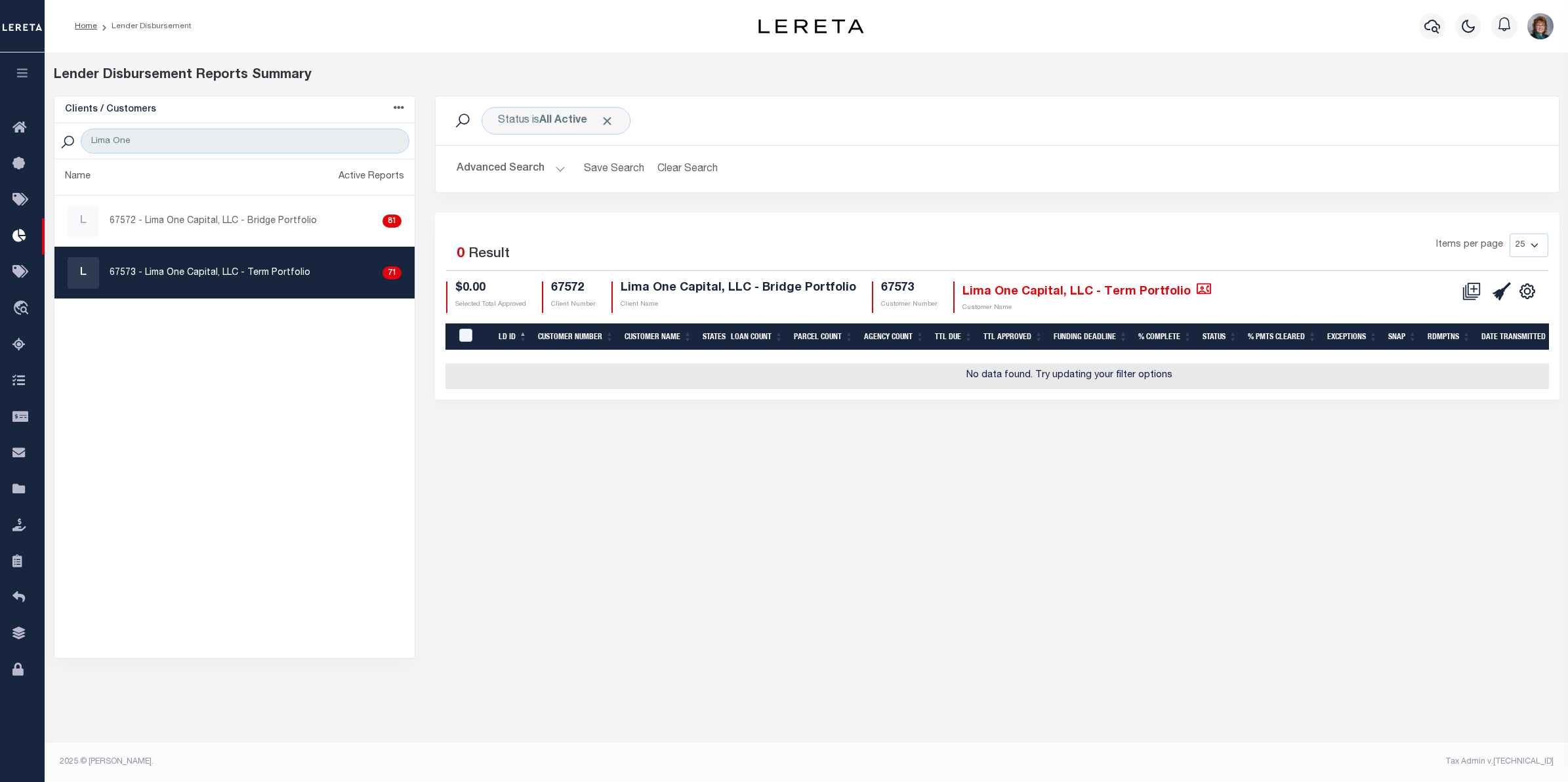
drag, startPoint x: 526, startPoint y: 164, endPoint x: 1323, endPoint y: 259, distance: 802.6
click at [530, 164] on button "Advanced Search" at bounding box center [511, 169] width 109 height 26
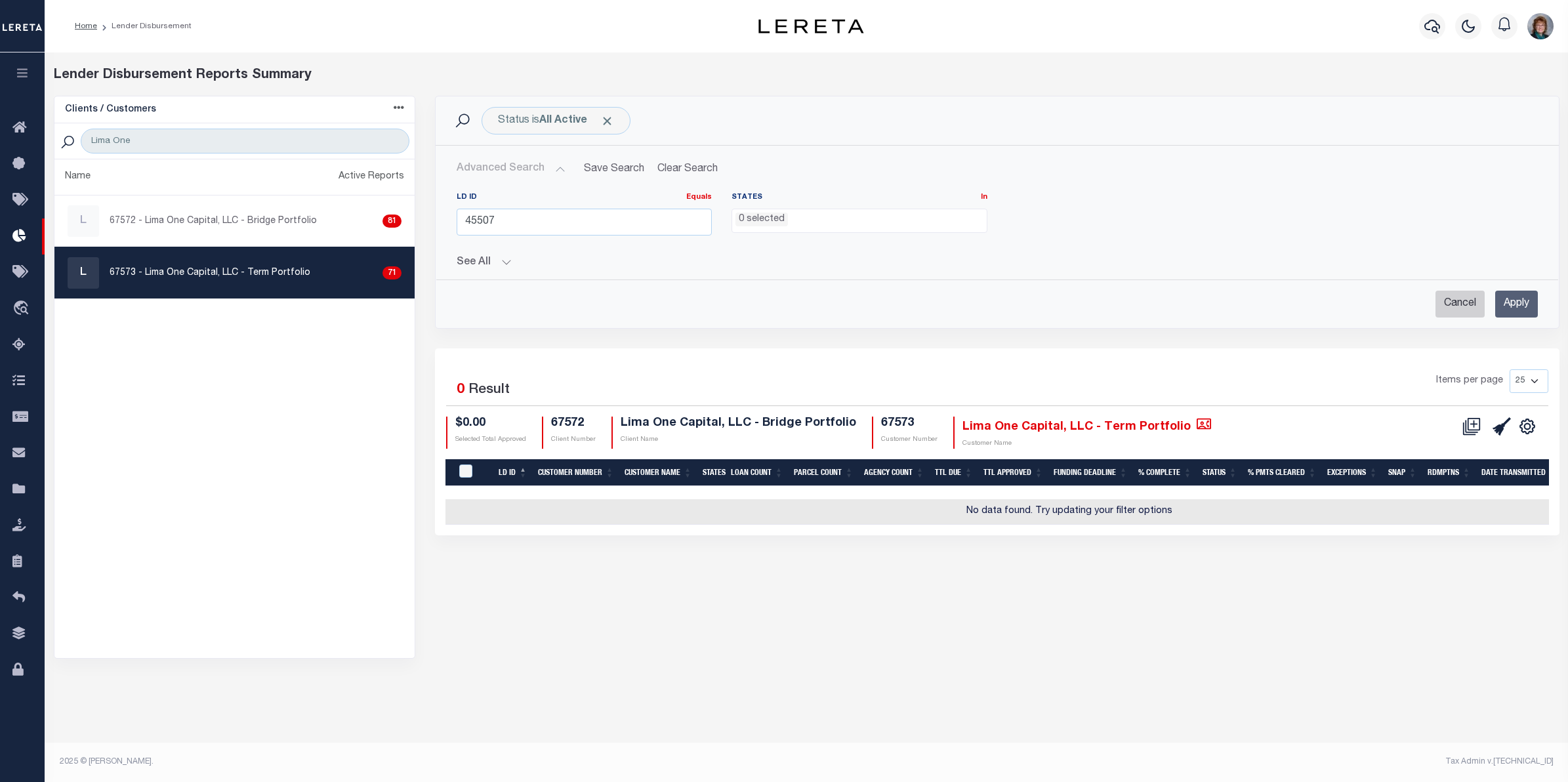
click at [1460, 303] on input "Cancel" at bounding box center [1460, 304] width 49 height 27
checkbox input "true"
select select
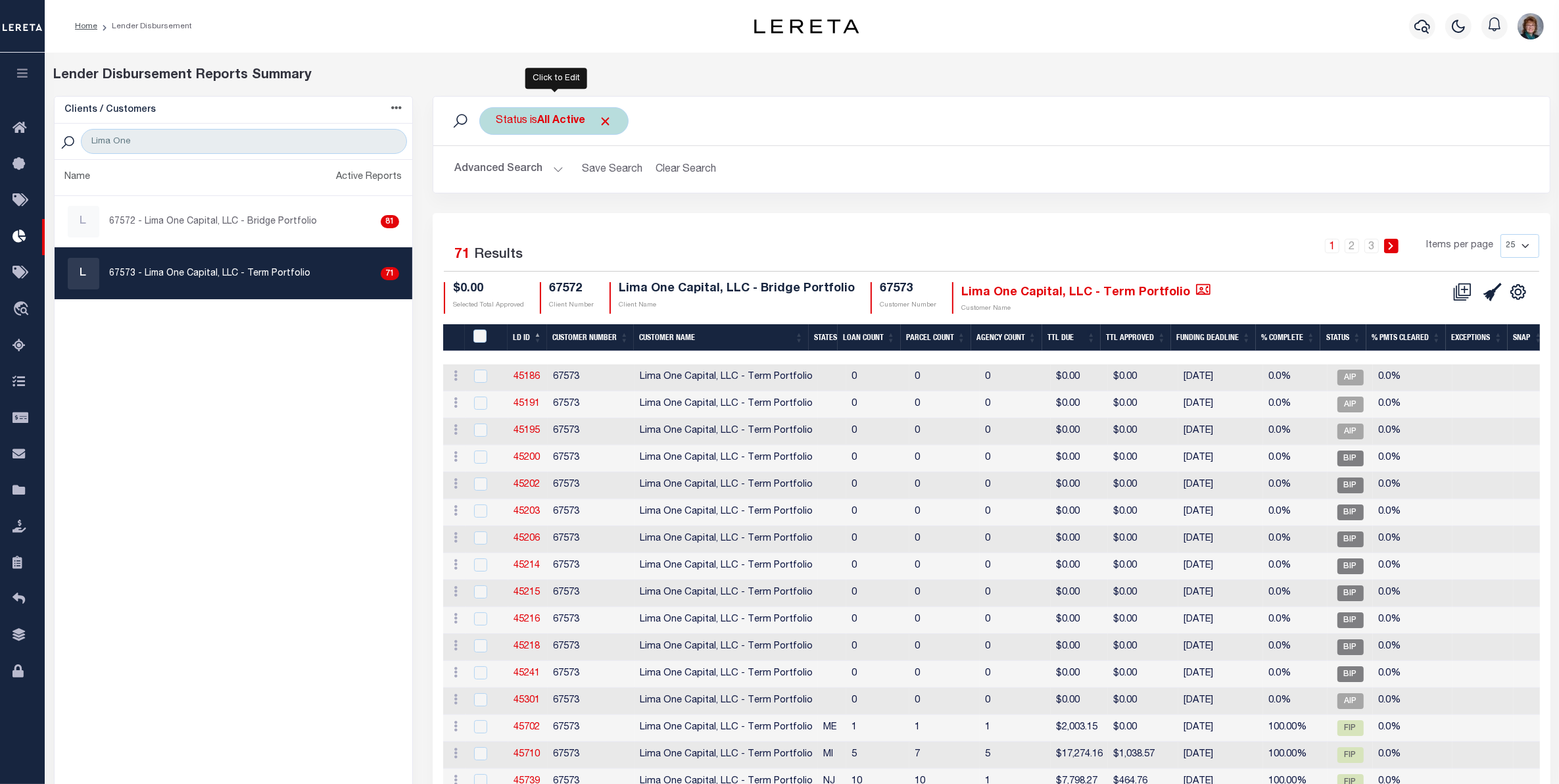
click at [605, 129] on div "Status is All Active" at bounding box center [554, 121] width 149 height 27
click at [614, 116] on div "Status is All Active Is Contains All Active Approval In Progress Batching In Pr…" at bounding box center [554, 121] width 149 height 27
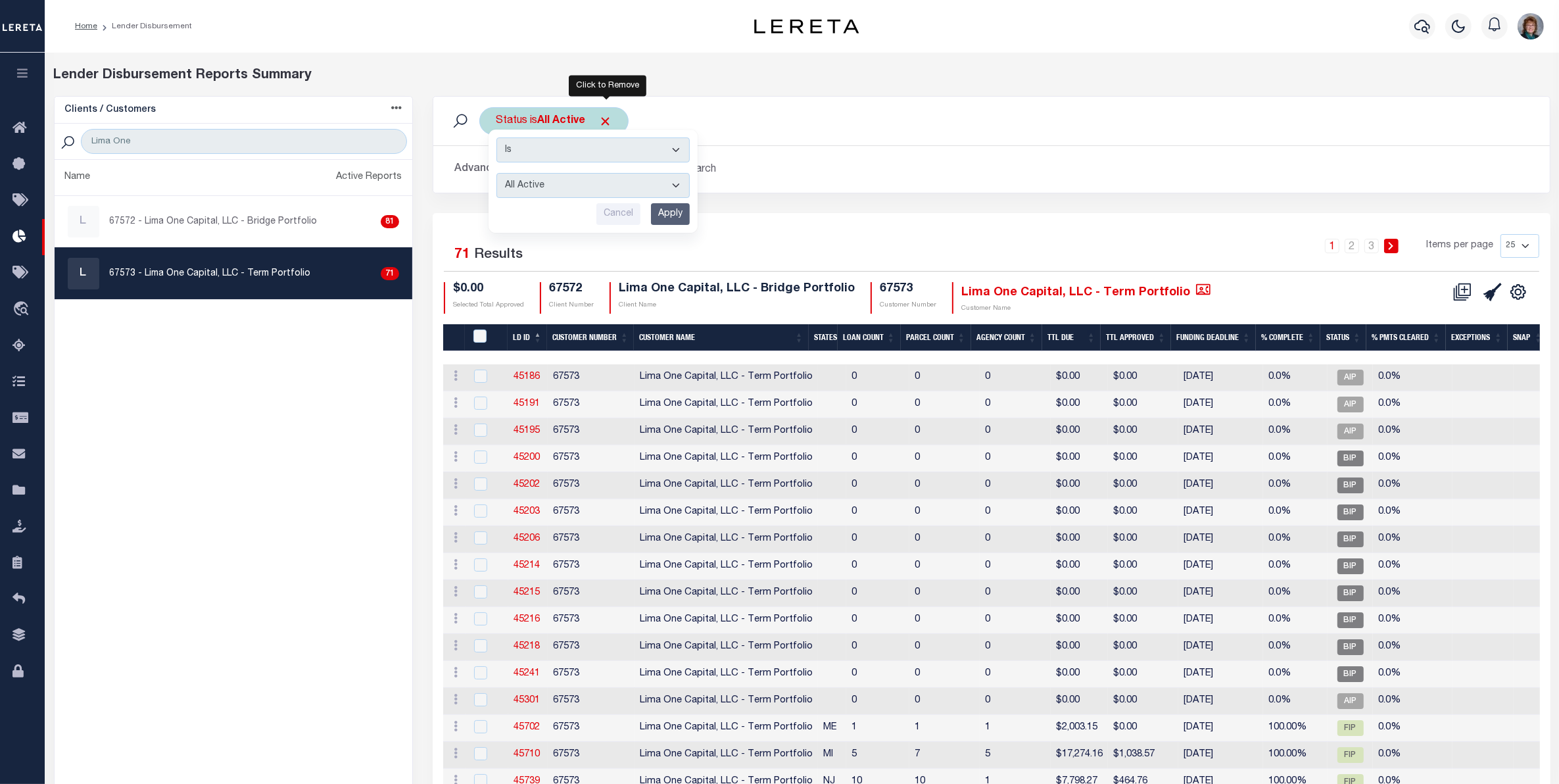
click at [605, 119] on span "Click to Remove" at bounding box center [605, 121] width 14 height 14
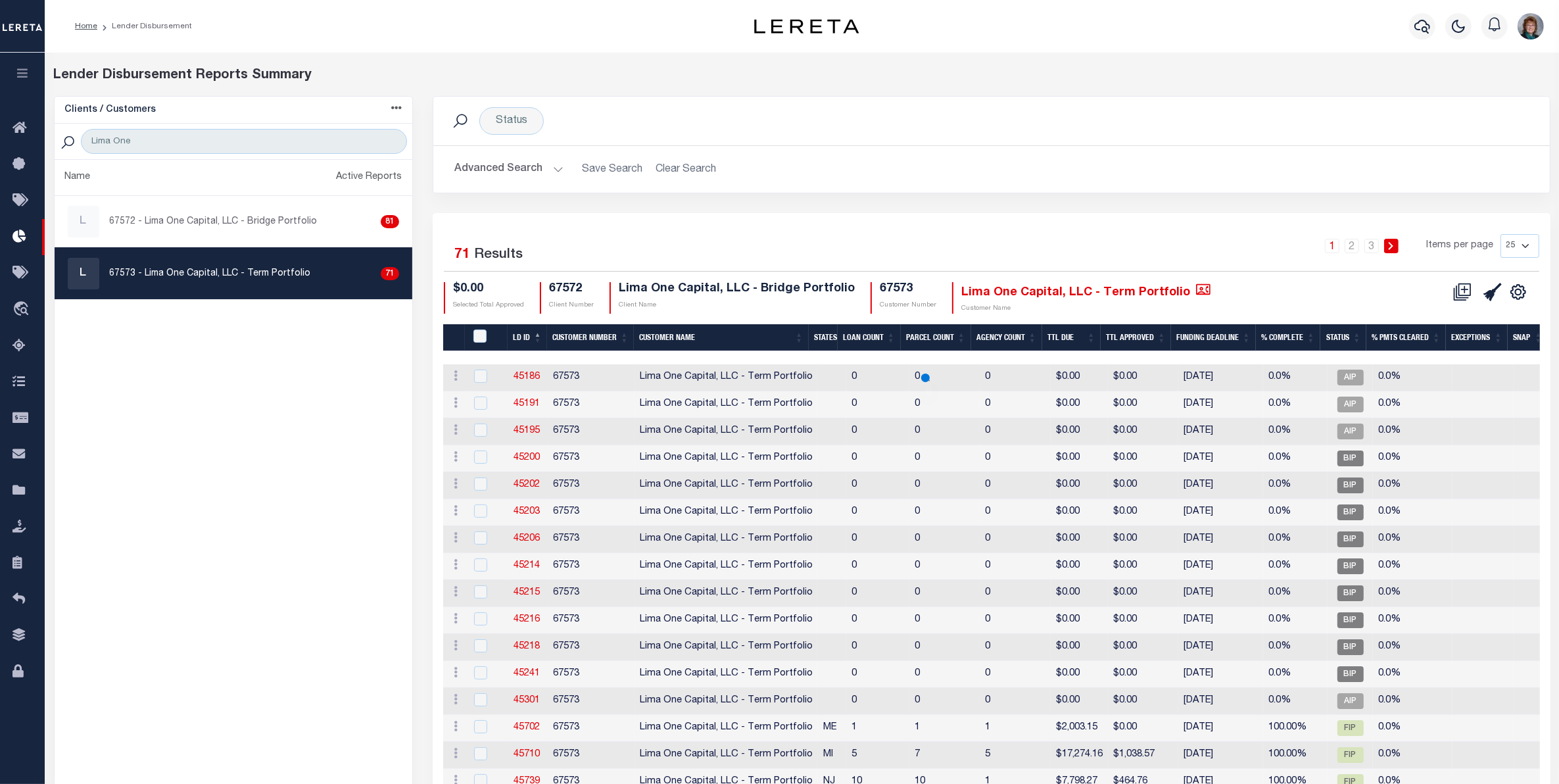
click at [495, 164] on button "Advanced Search" at bounding box center [509, 170] width 109 height 26
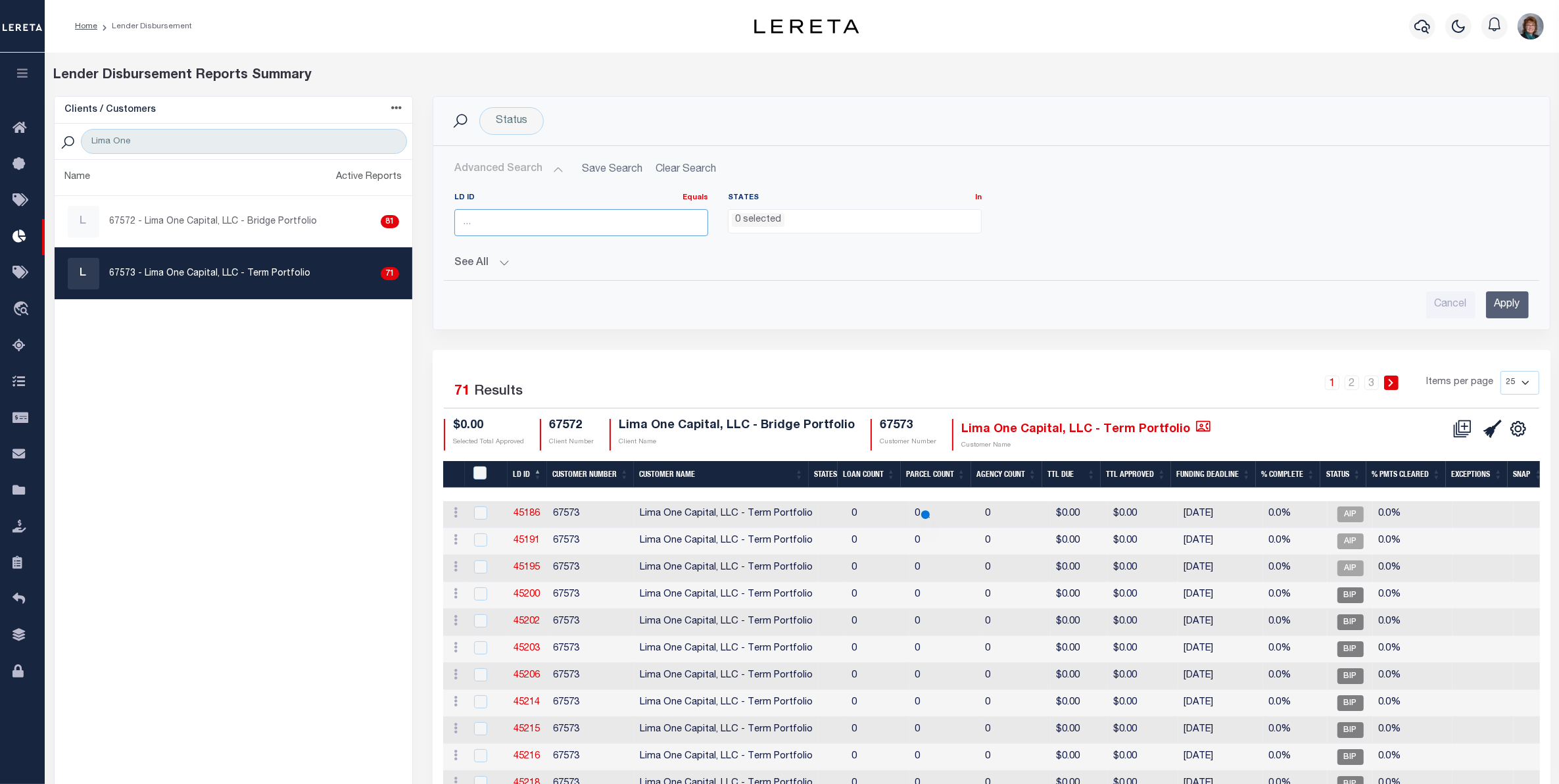
click at [505, 222] on input "number" at bounding box center [581, 222] width 253 height 27
type input "45507"
click at [1510, 306] on input "Apply" at bounding box center [1507, 304] width 43 height 27
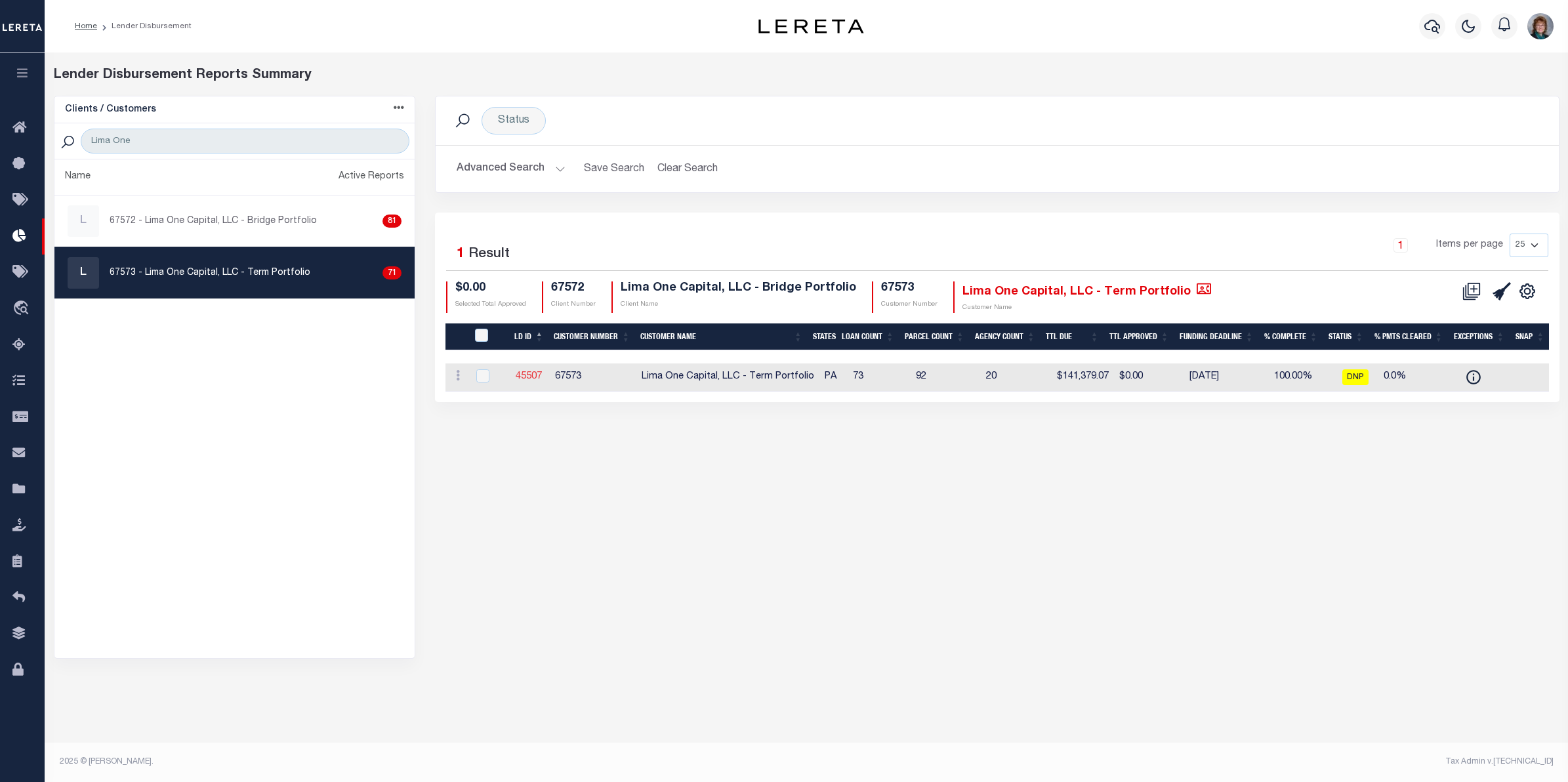
click at [530, 374] on link "45507" at bounding box center [529, 377] width 27 height 9
checkbox input "true"
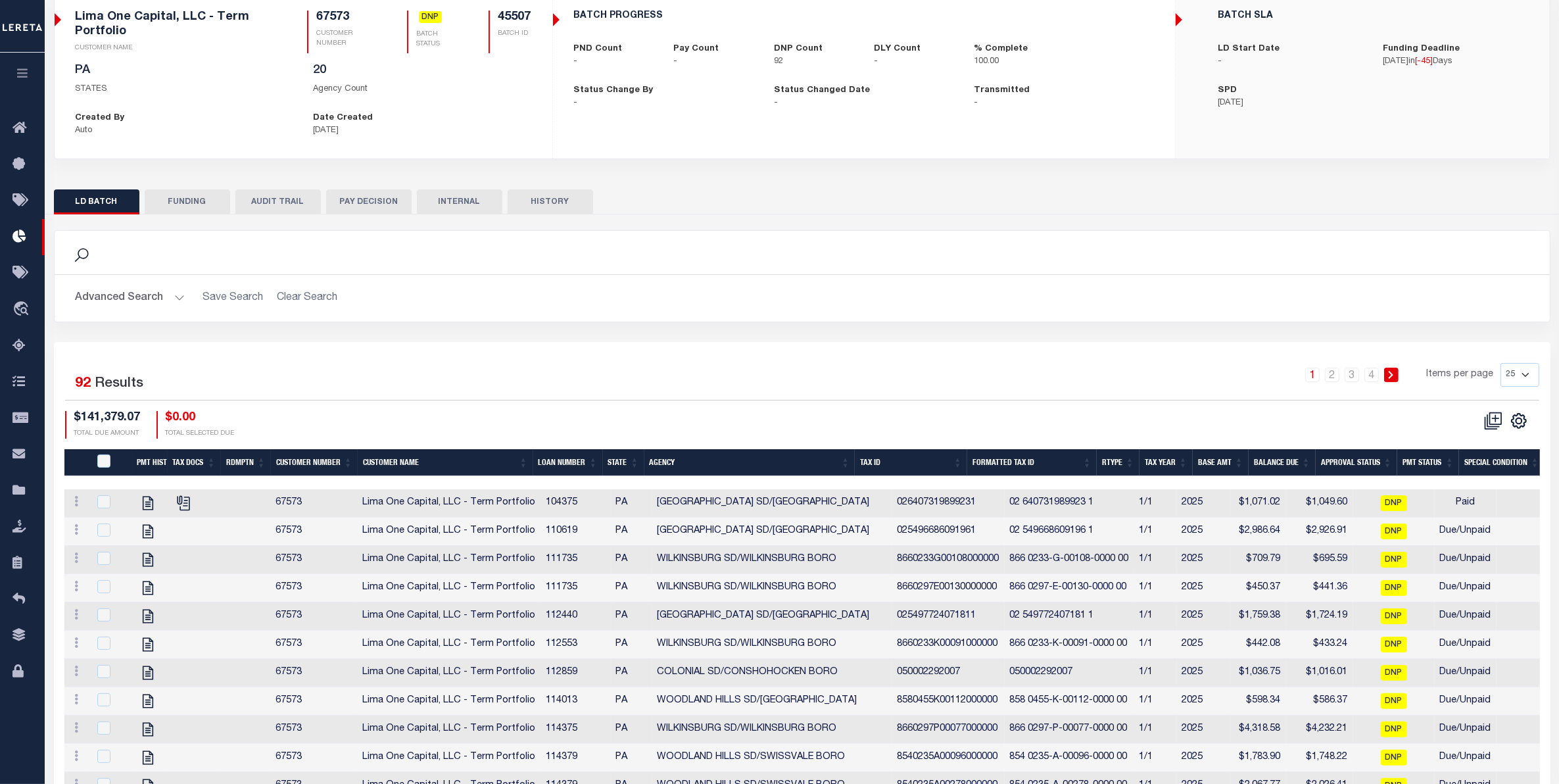
scroll to position [17, 0]
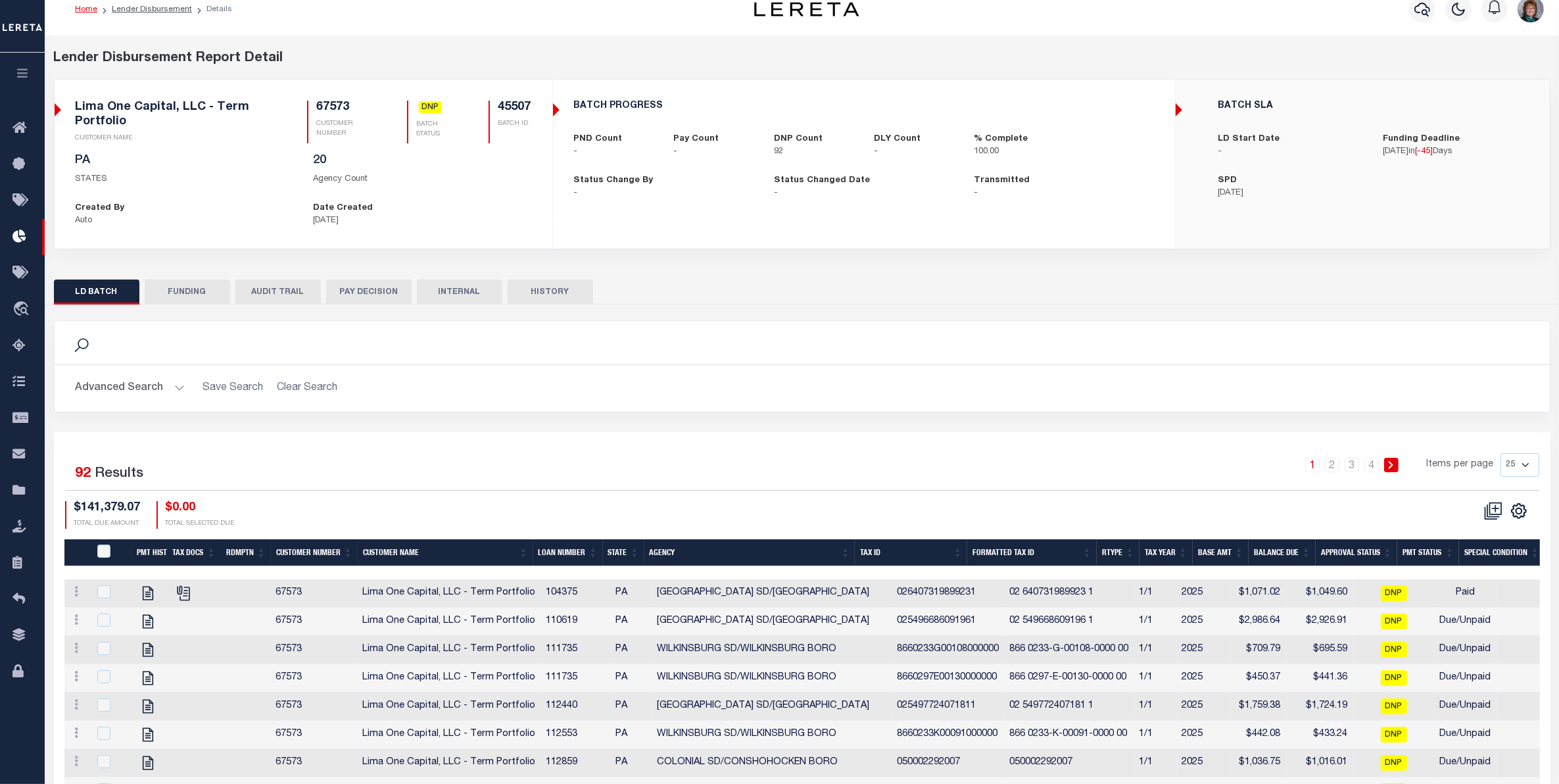
click at [784, 556] on th "Agency" at bounding box center [749, 552] width 211 height 27
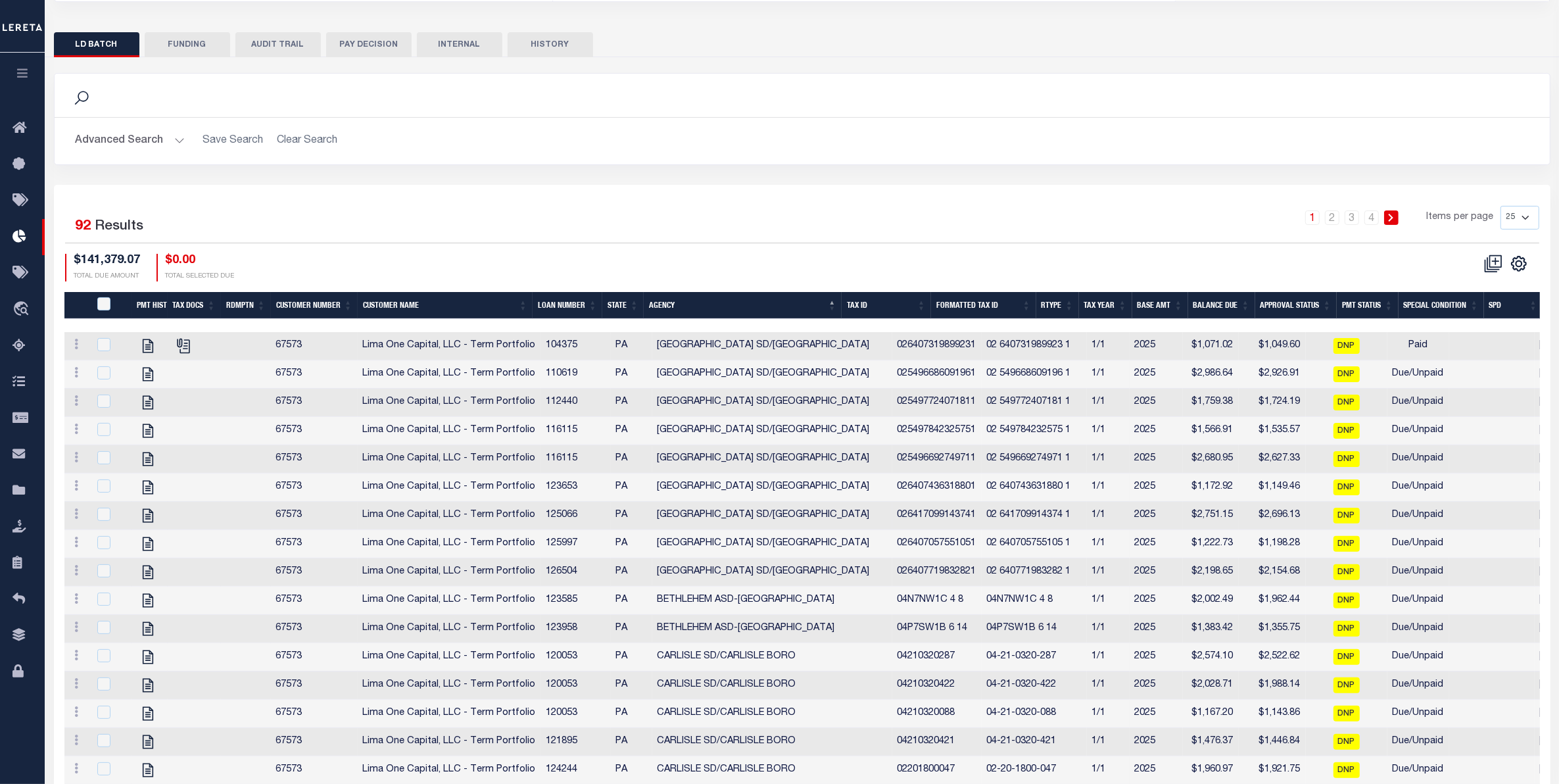
scroll to position [263, 0]
click at [1516, 225] on select "25 50 100 200" at bounding box center [1519, 218] width 39 height 24
select select "200"
click at [1500, 207] on select "25 50 100 200" at bounding box center [1519, 218] width 39 height 24
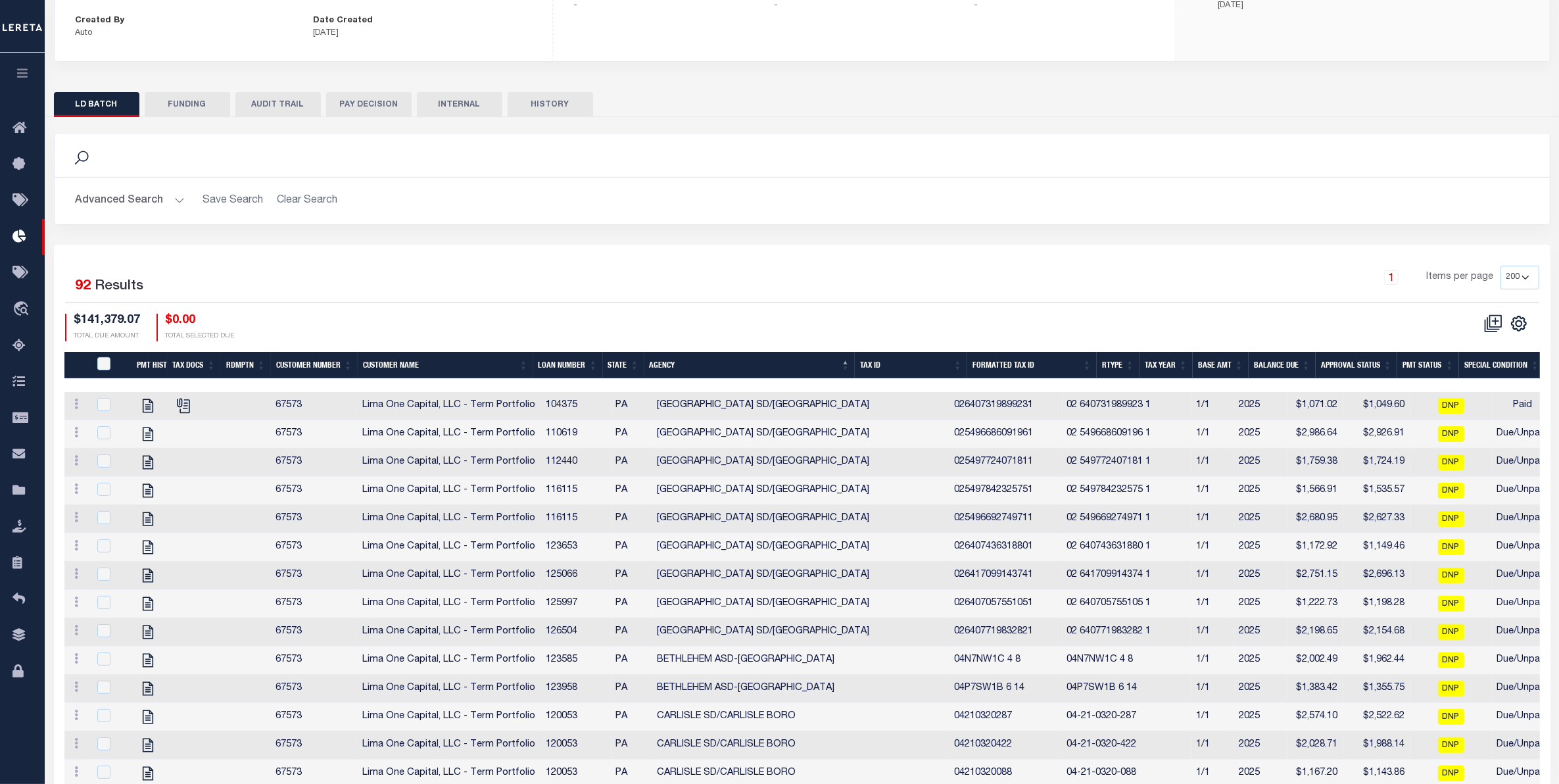
scroll to position [11, 0]
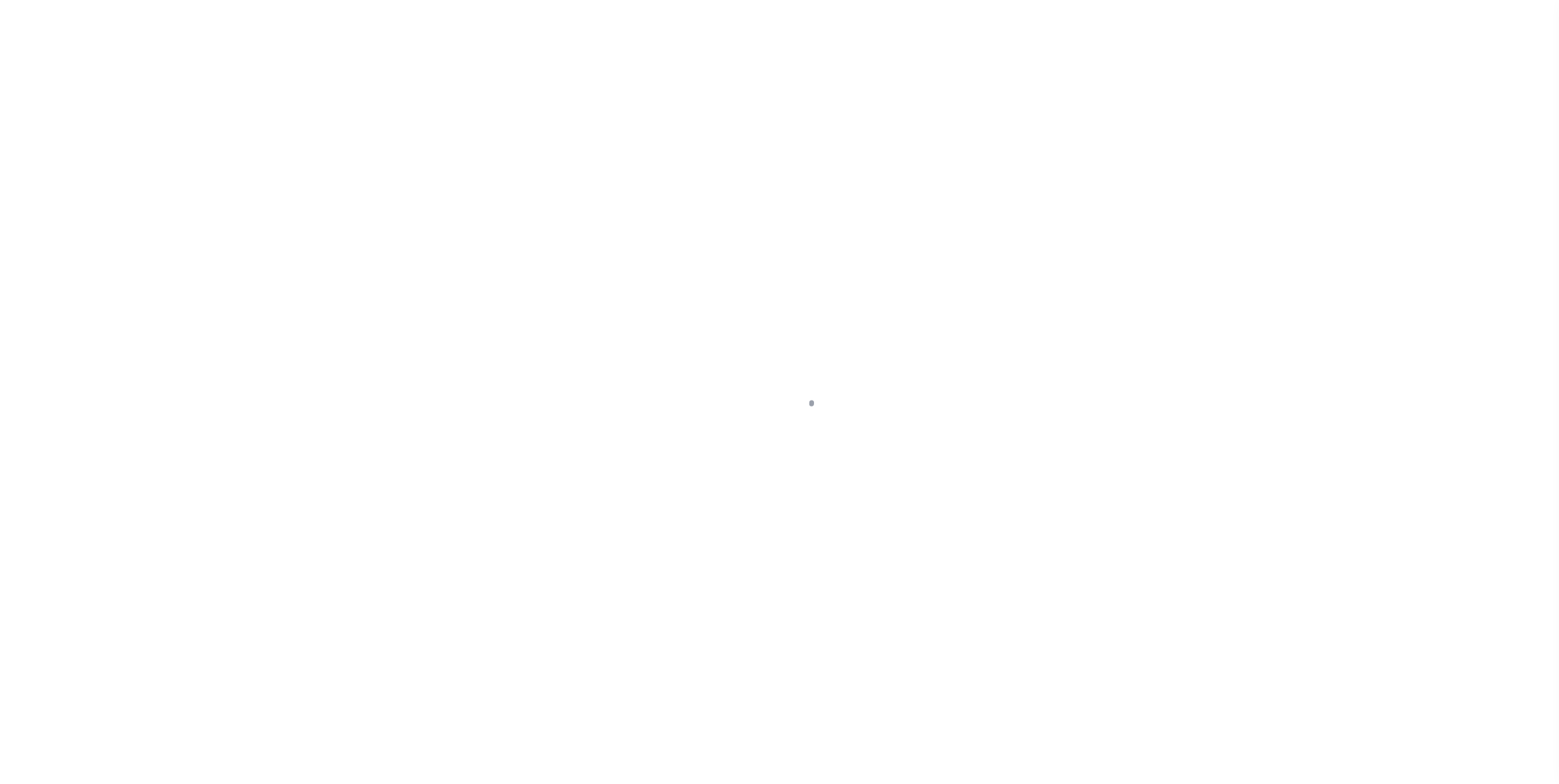
select select "DUE"
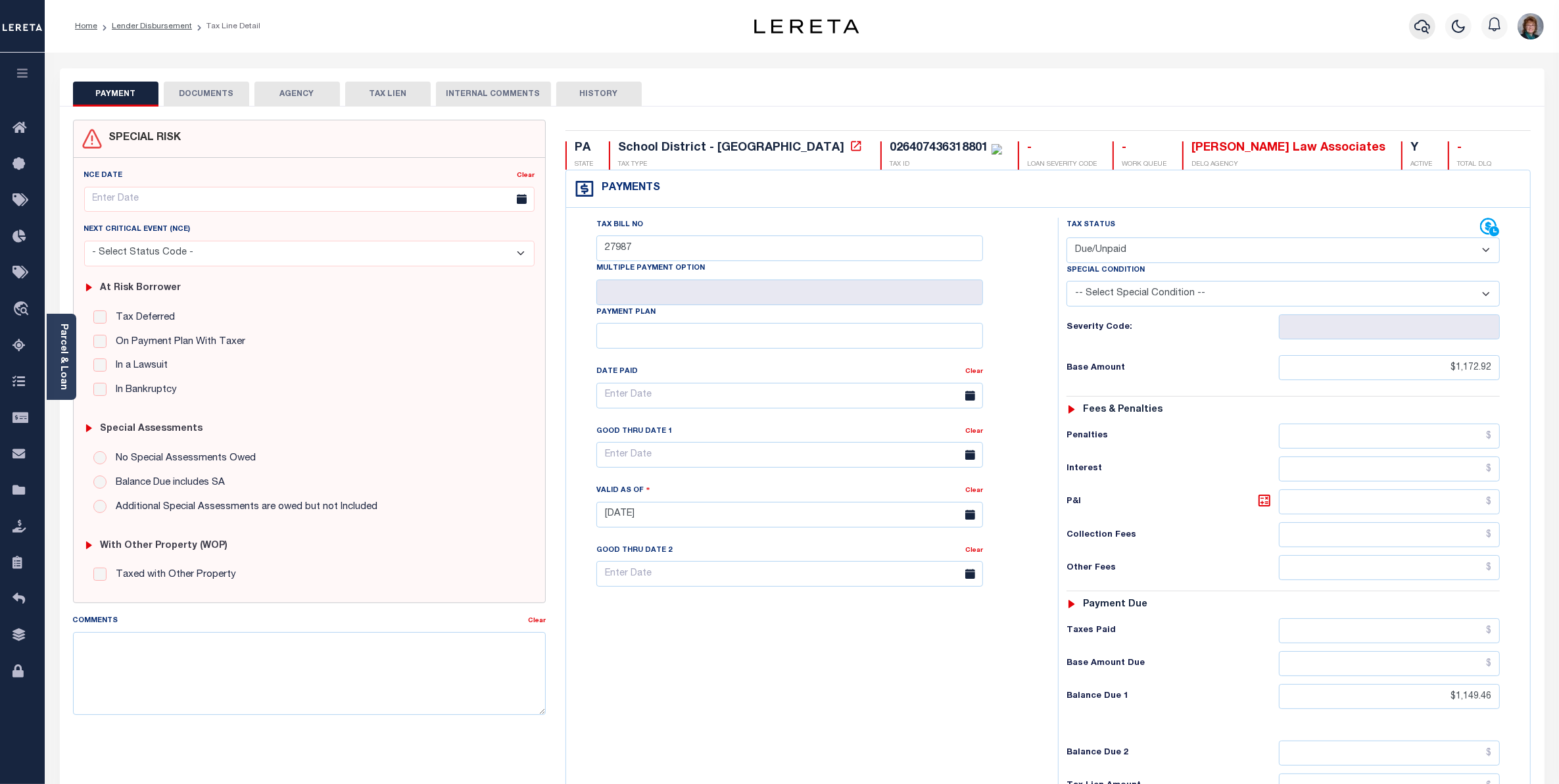
click at [1412, 30] on button "button" at bounding box center [1422, 26] width 27 height 27
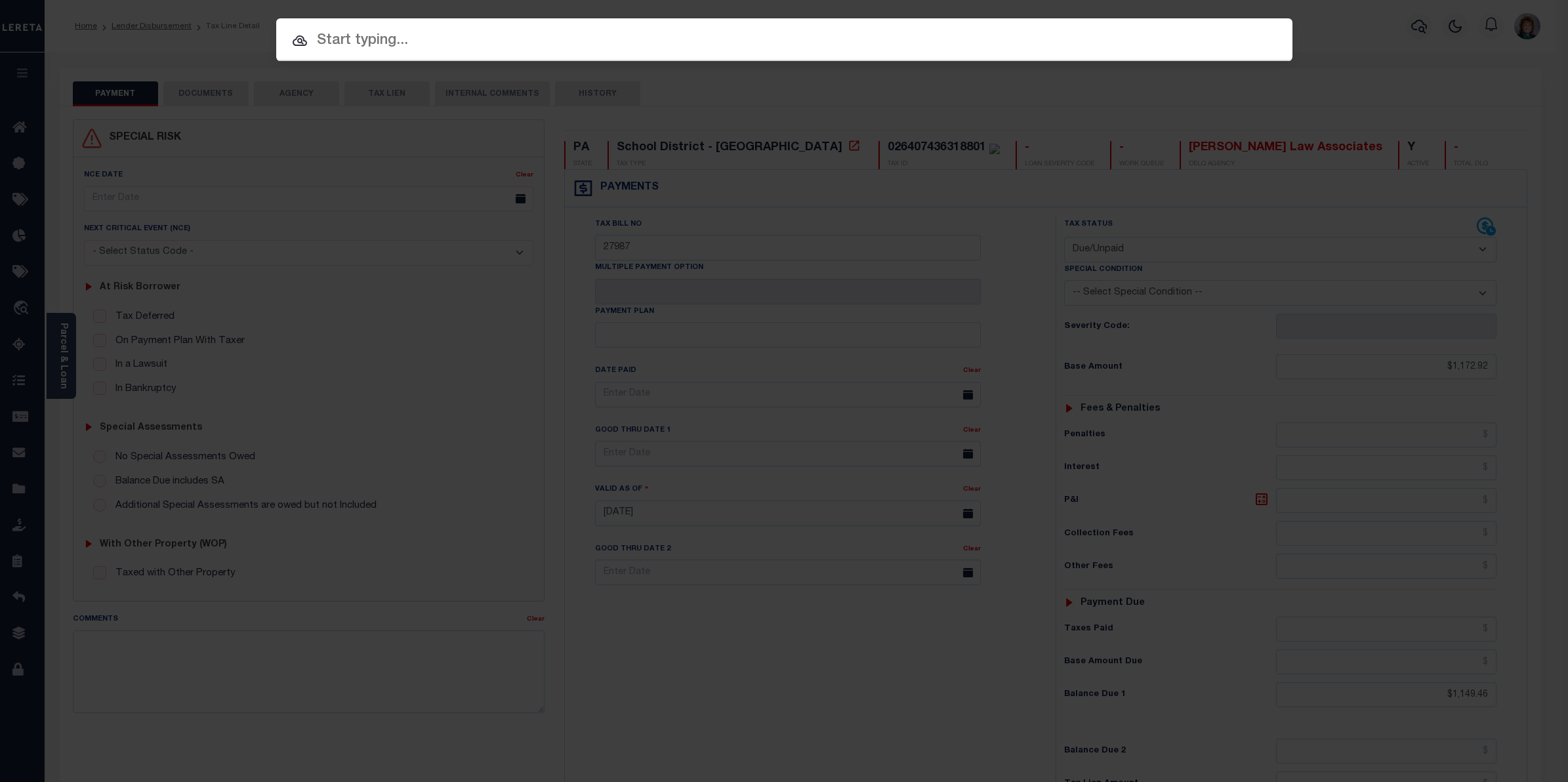
paste input "101852"
type input "101852"
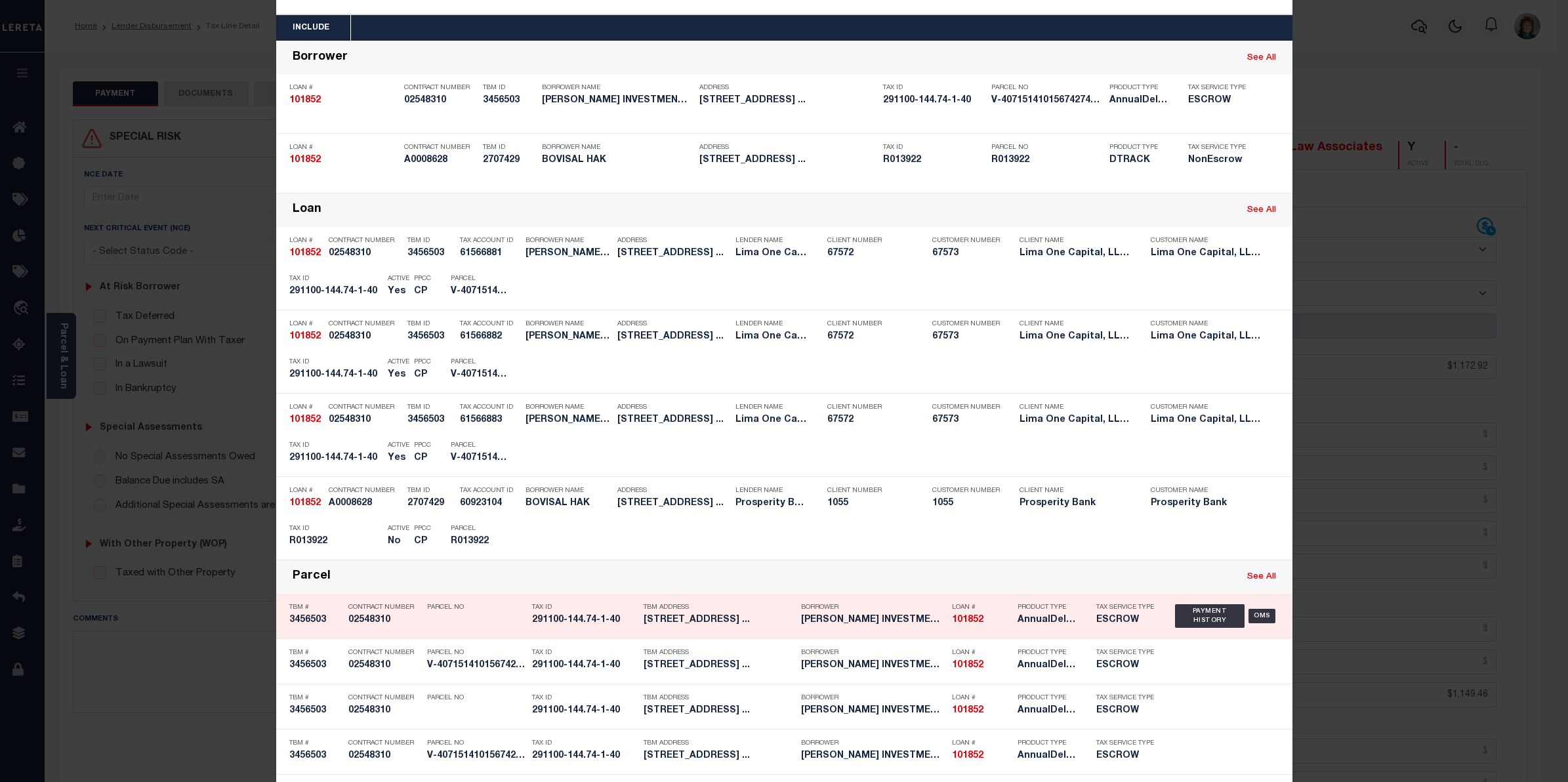
scroll to position [82, 0]
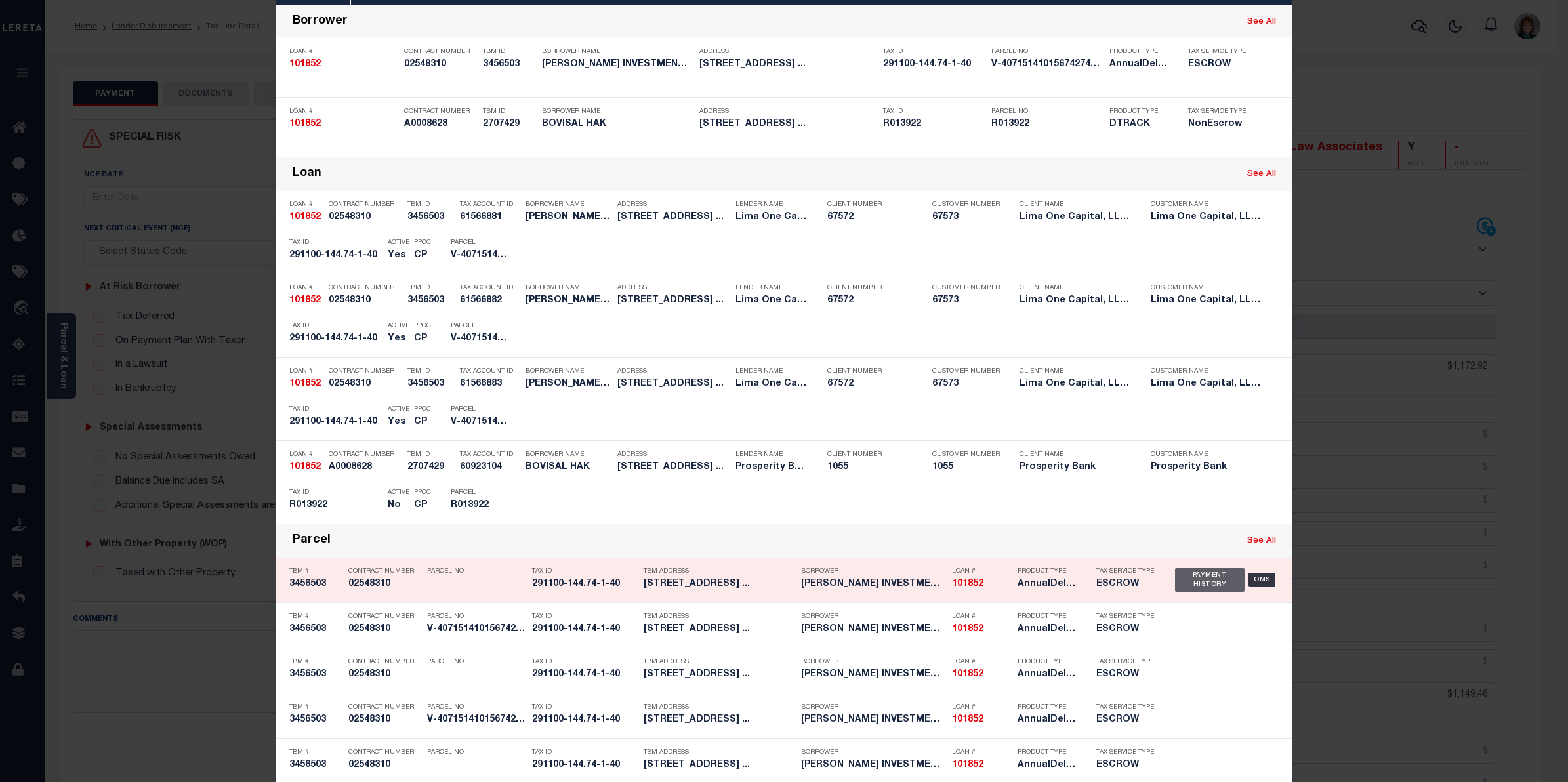
click at [1197, 575] on div "Payment History" at bounding box center [1210, 579] width 70 height 24
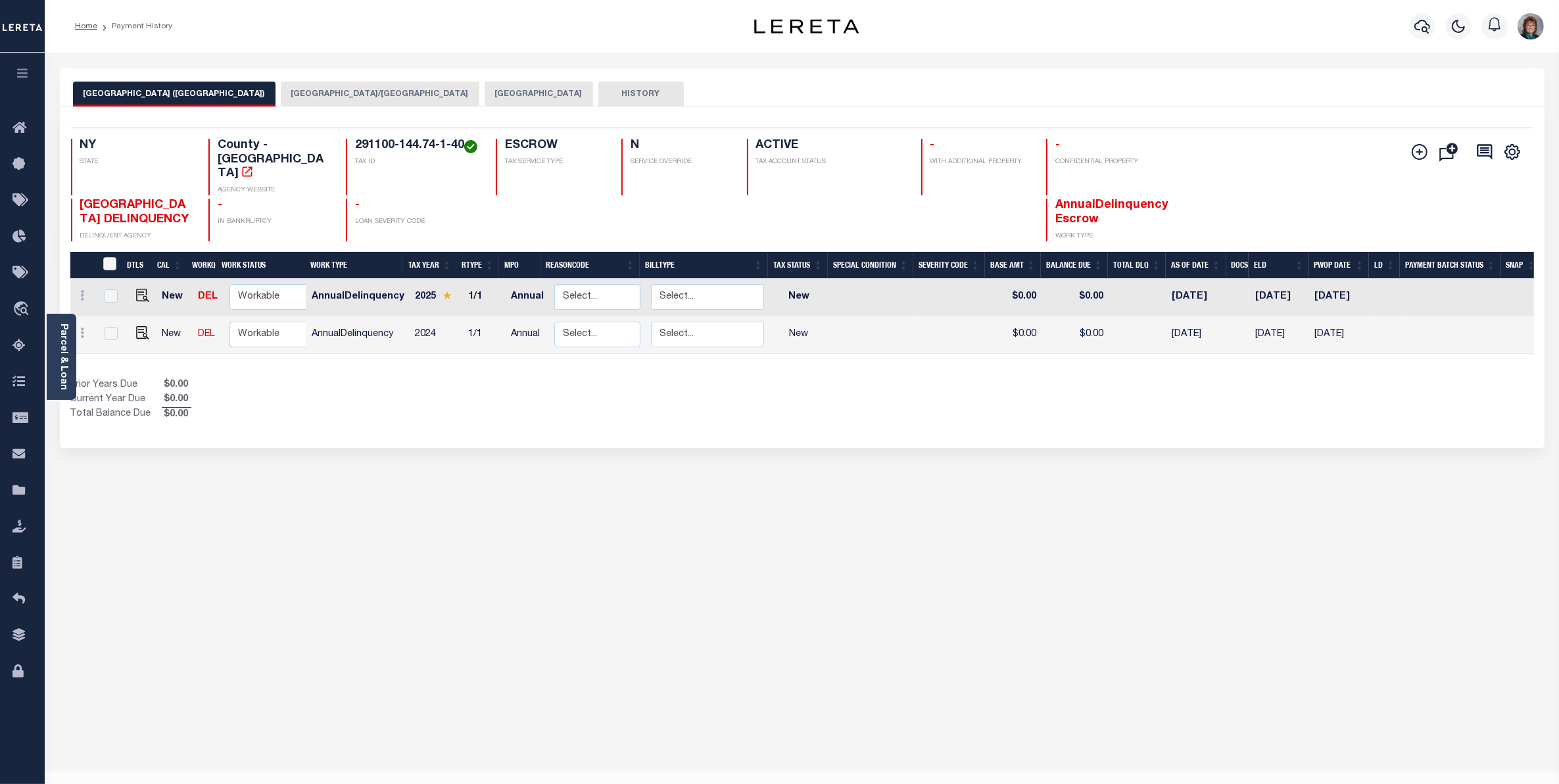
click at [359, 91] on button "[GEOGRAPHIC_DATA]/[GEOGRAPHIC_DATA]" at bounding box center [380, 94] width 199 height 25
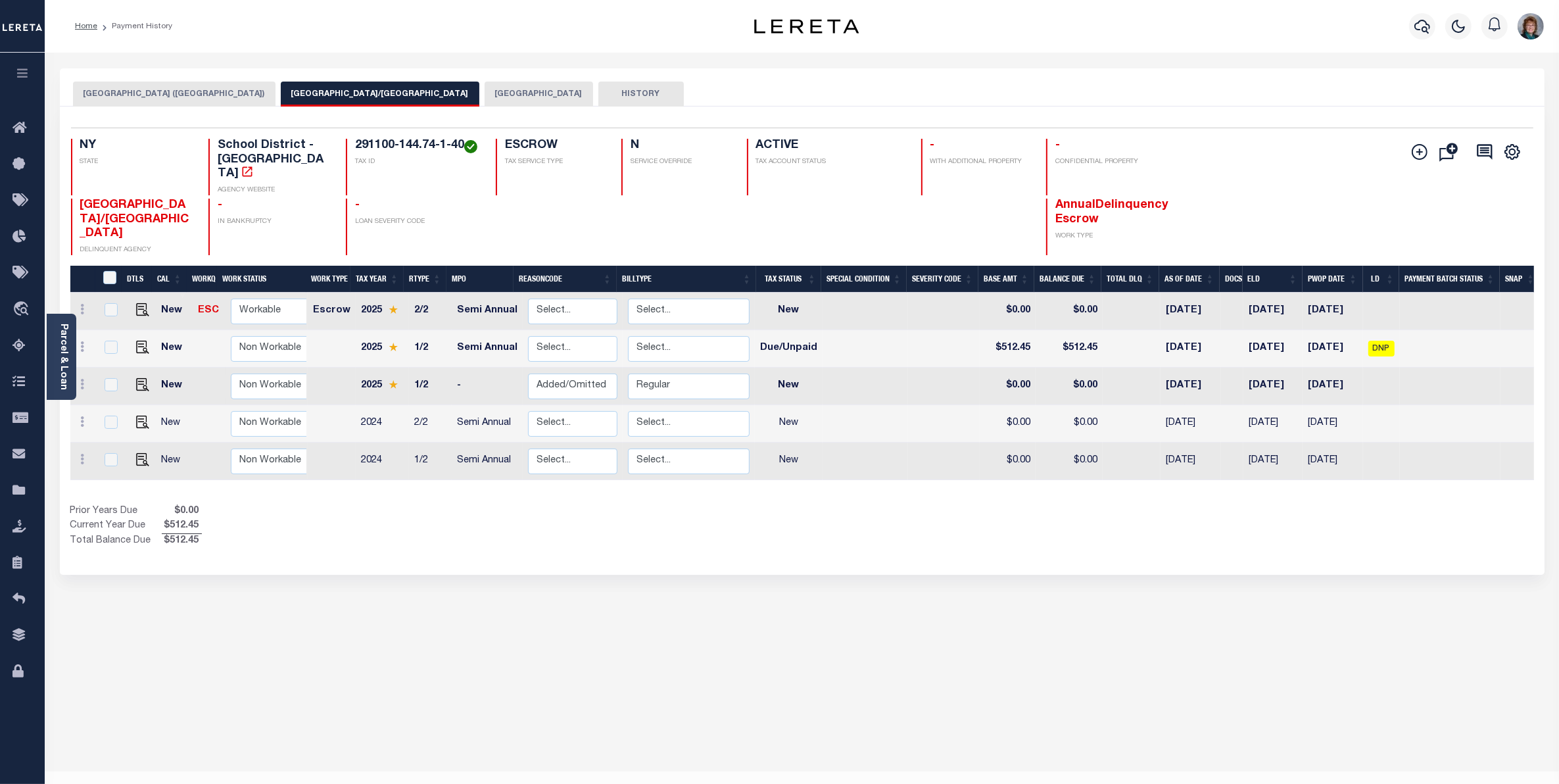
click at [132, 381] on link at bounding box center [139, 385] width 20 height 9
checkbox input "true"
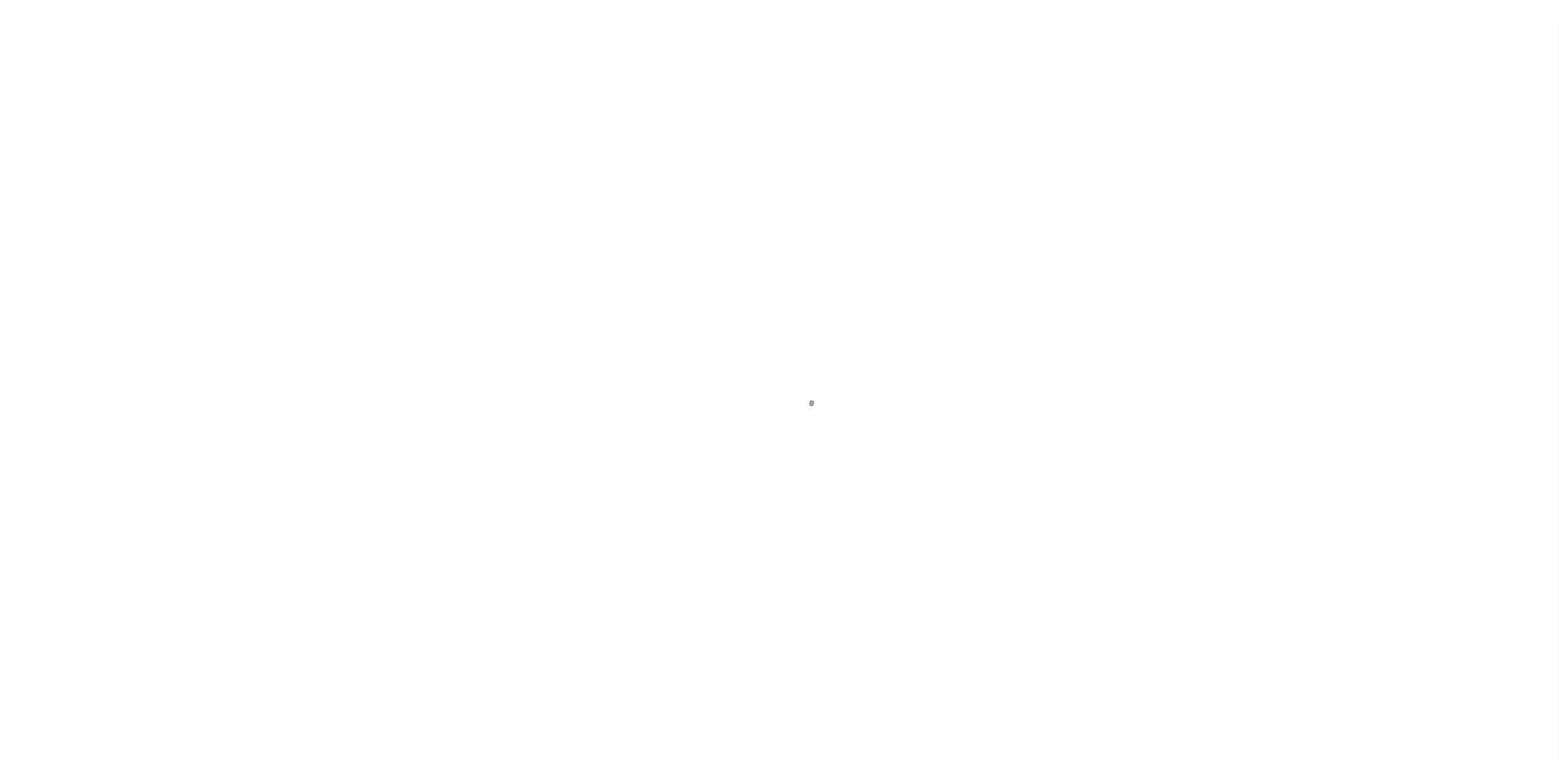
select select "NW2"
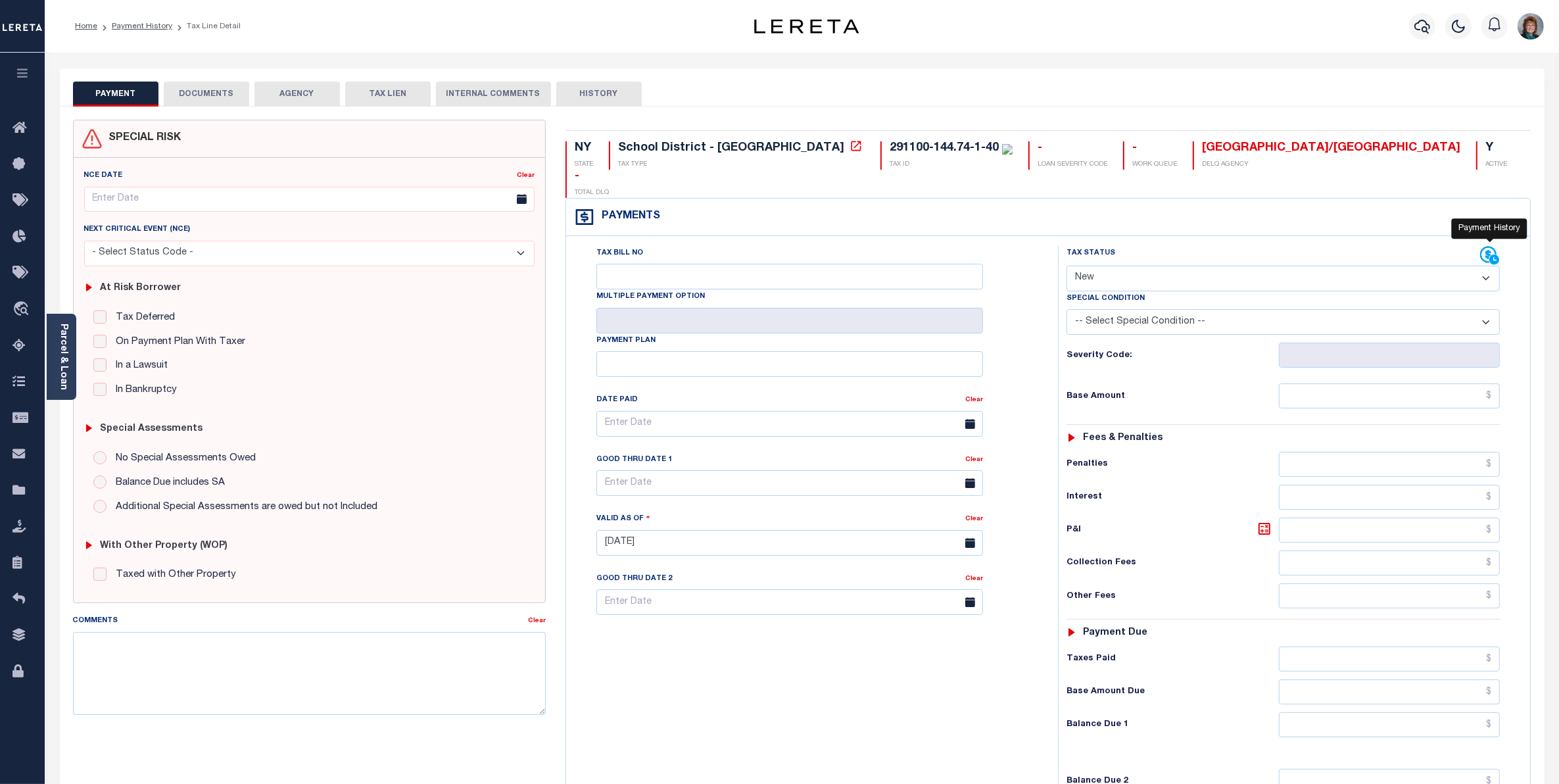
click at [1490, 246] on icon at bounding box center [1490, 256] width 20 height 20
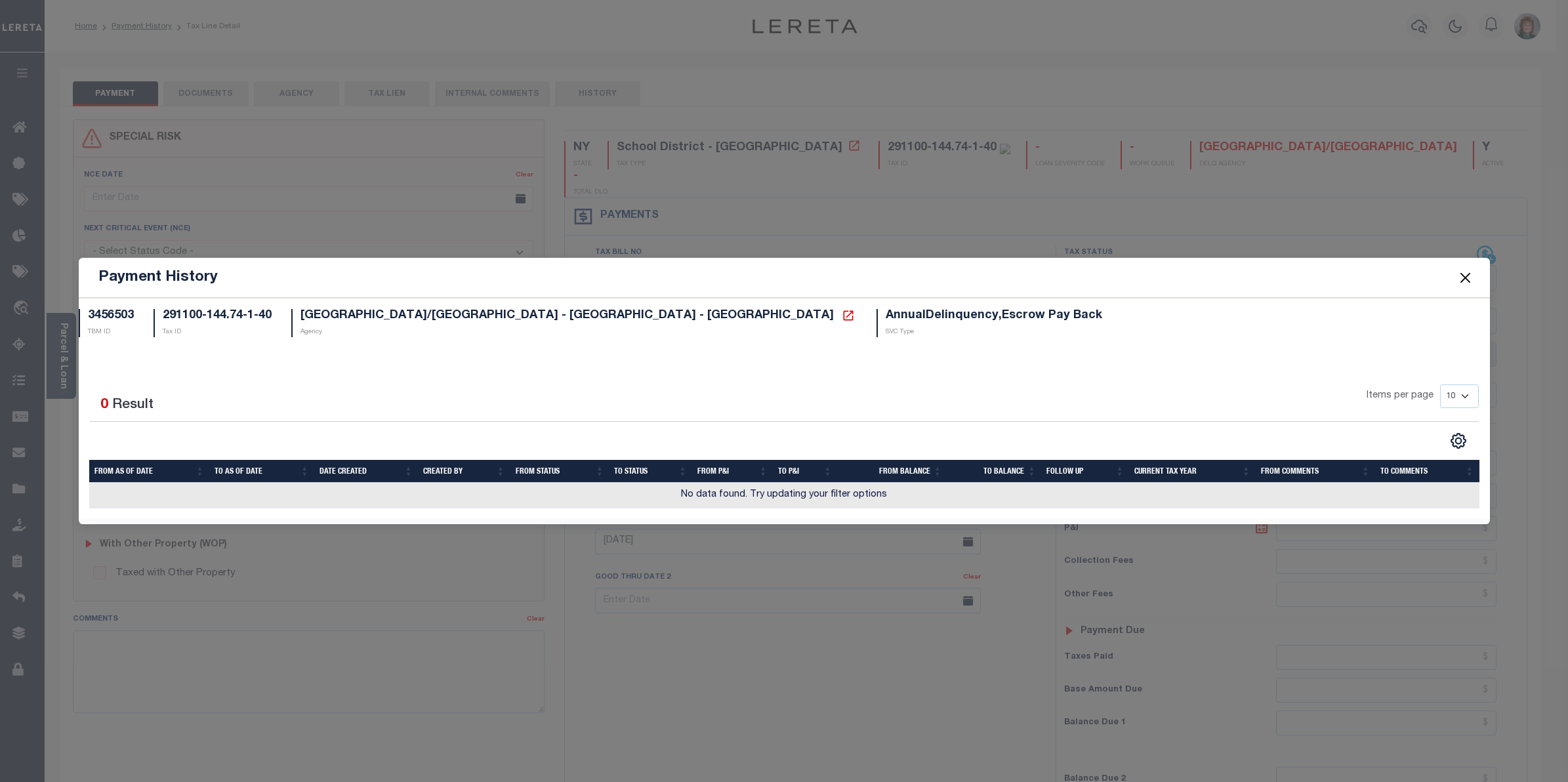
click at [1471, 273] on button "Close" at bounding box center [1465, 277] width 17 height 17
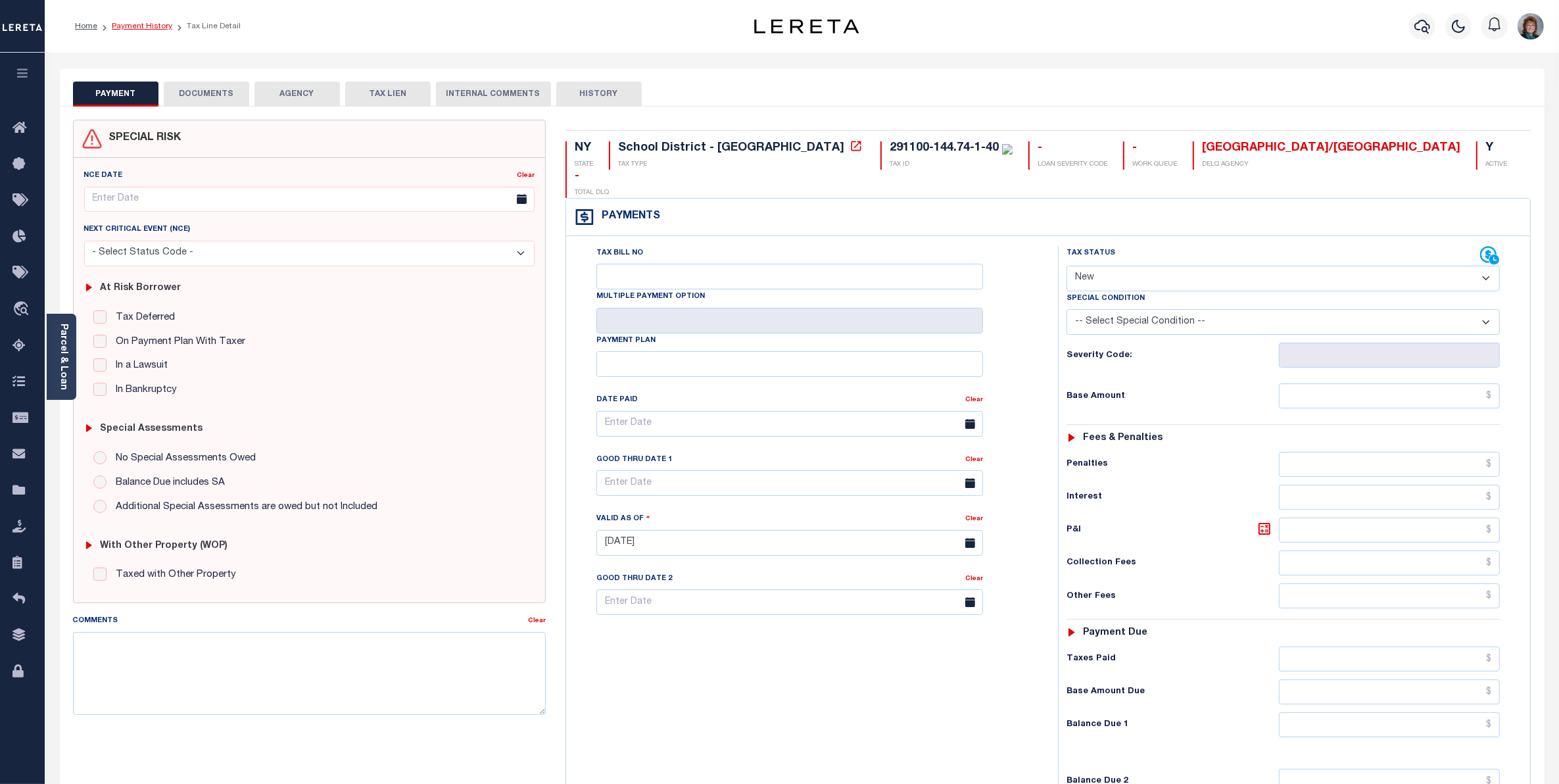
click at [147, 27] on link "Payment History" at bounding box center [142, 26] width 60 height 8
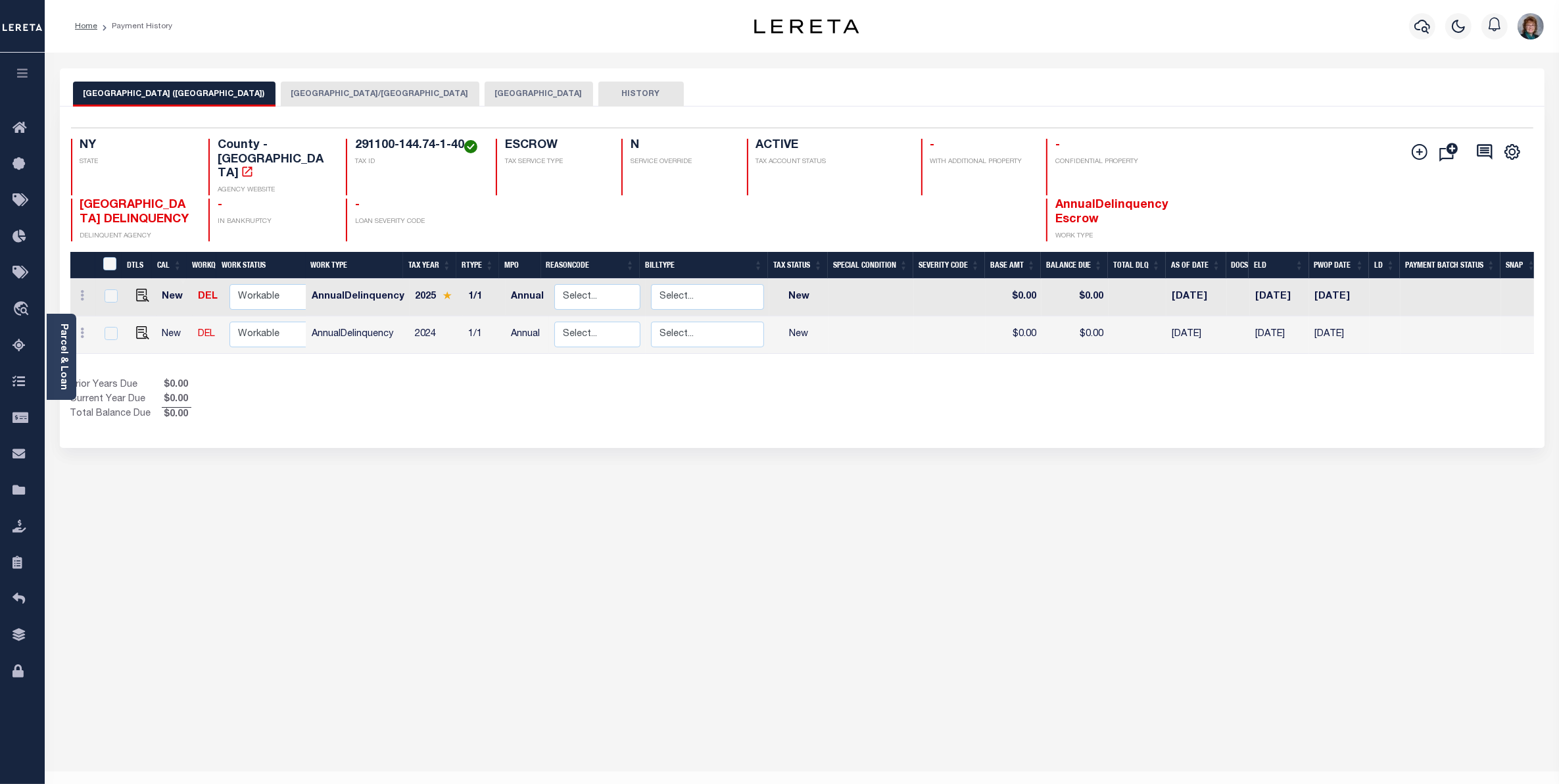
click at [324, 89] on button "NIAGARA FALLS CSD/NIAGARA FALLS CITY" at bounding box center [380, 94] width 199 height 25
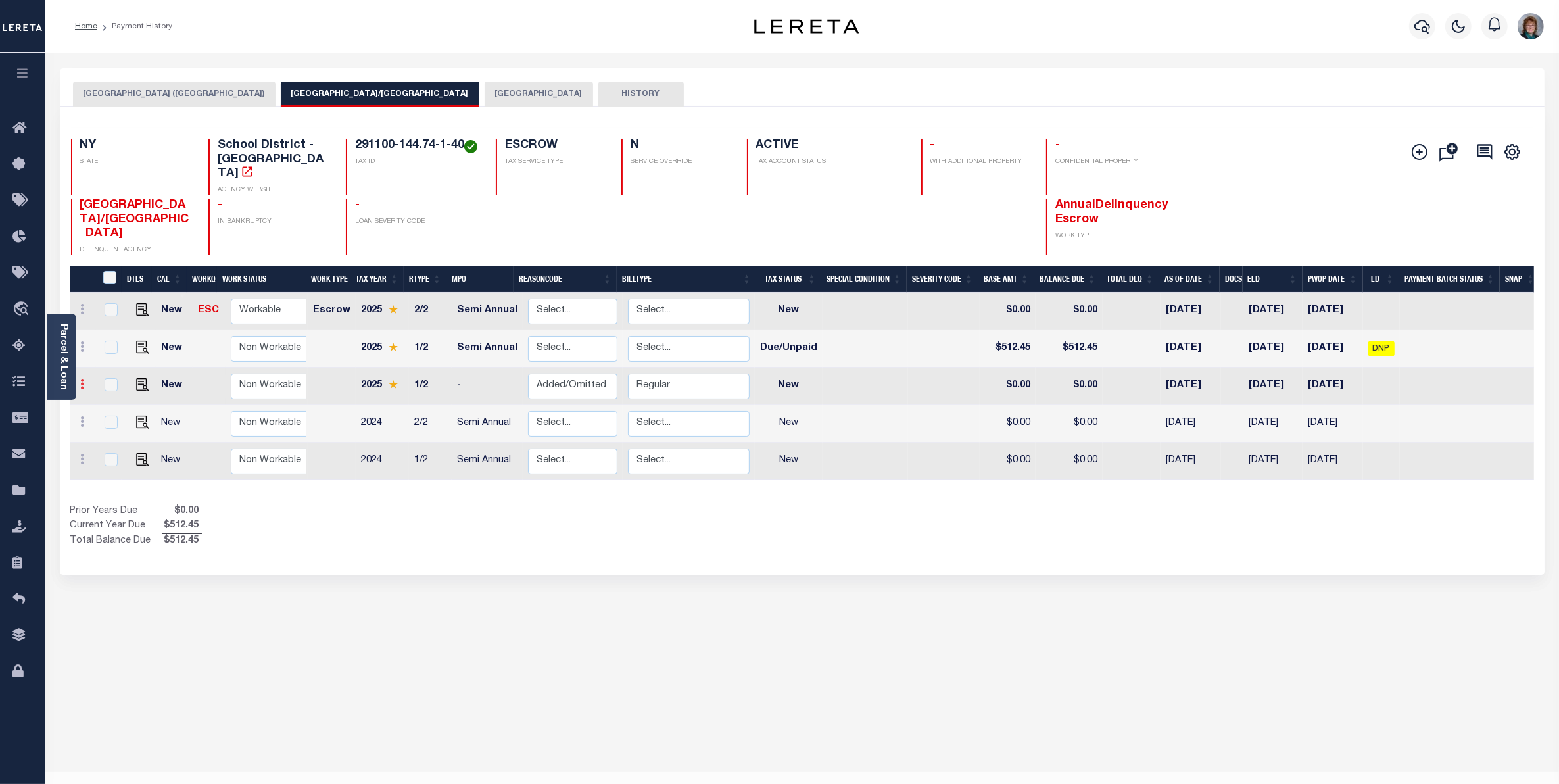
click at [82, 379] on icon at bounding box center [82, 384] width 4 height 11
click at [113, 449] on img at bounding box center [113, 452] width 13 height 13
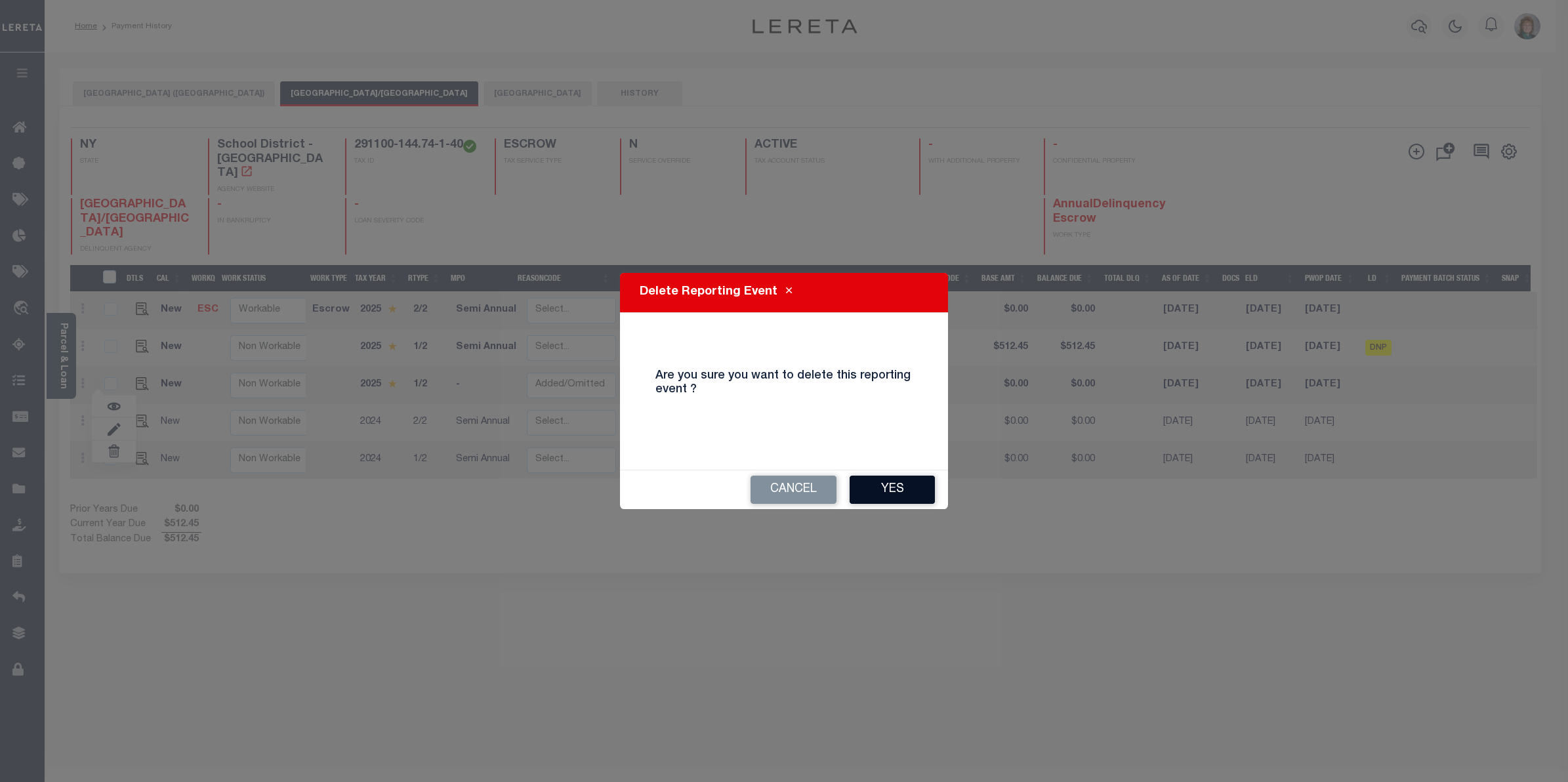
click at [899, 489] on button "Yes" at bounding box center [893, 489] width 85 height 28
click at [894, 481] on button "Ok" at bounding box center [893, 489] width 85 height 28
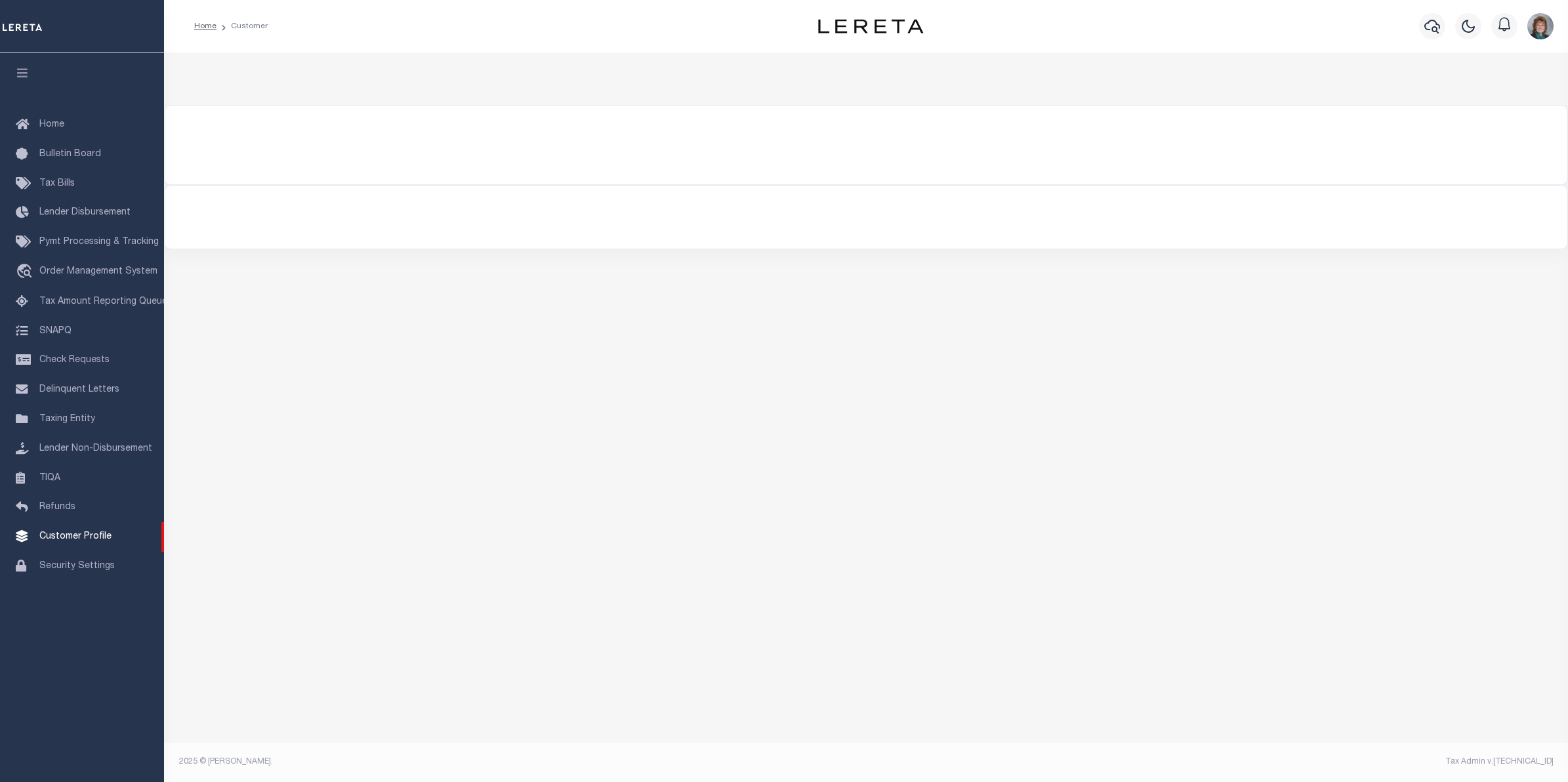
type input "renovo"
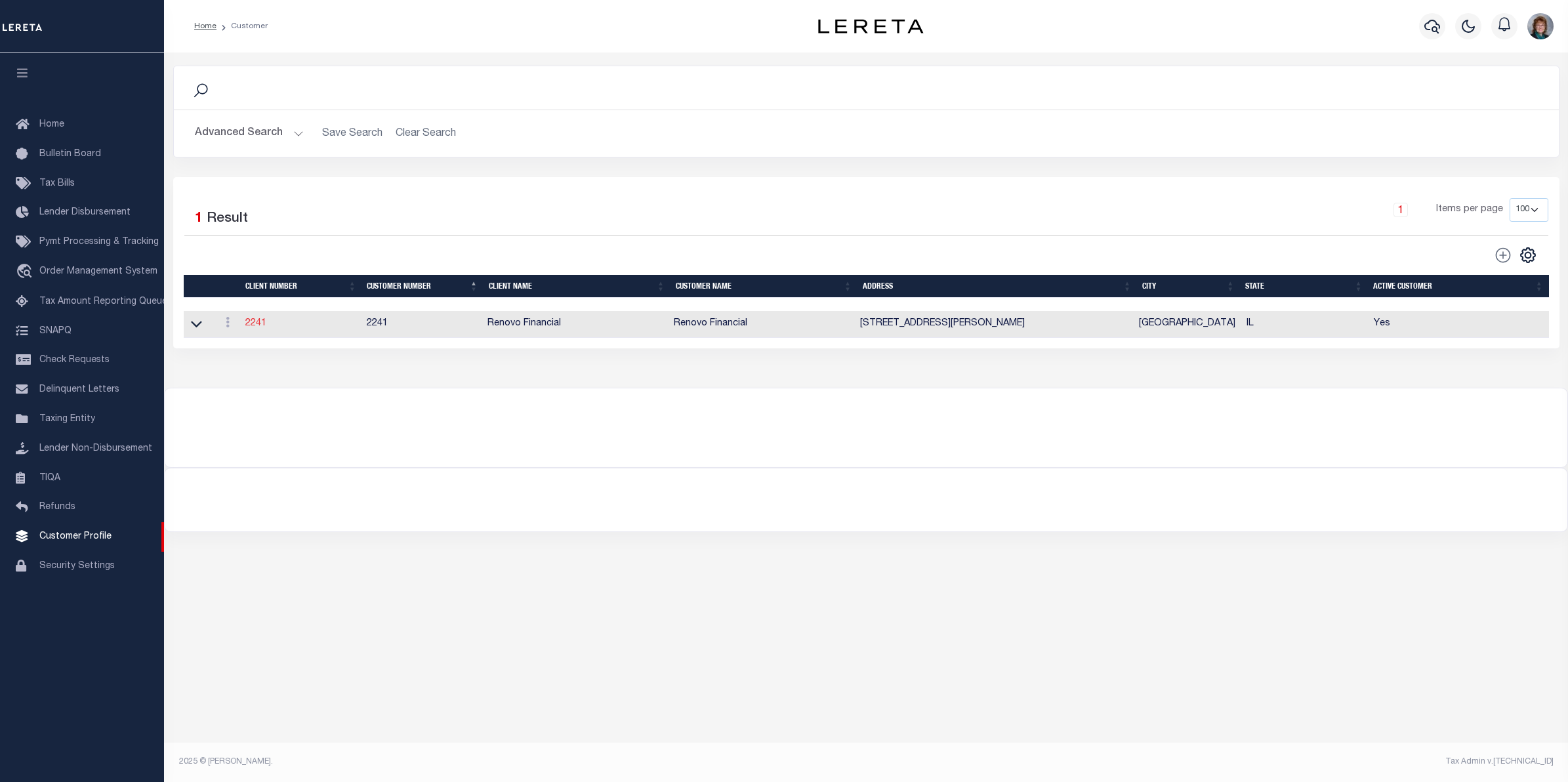
click at [257, 326] on link "2241" at bounding box center [256, 323] width 21 height 9
select select
type input "Renovo Financial"
type input "2241"
type input "Renovo Financial"
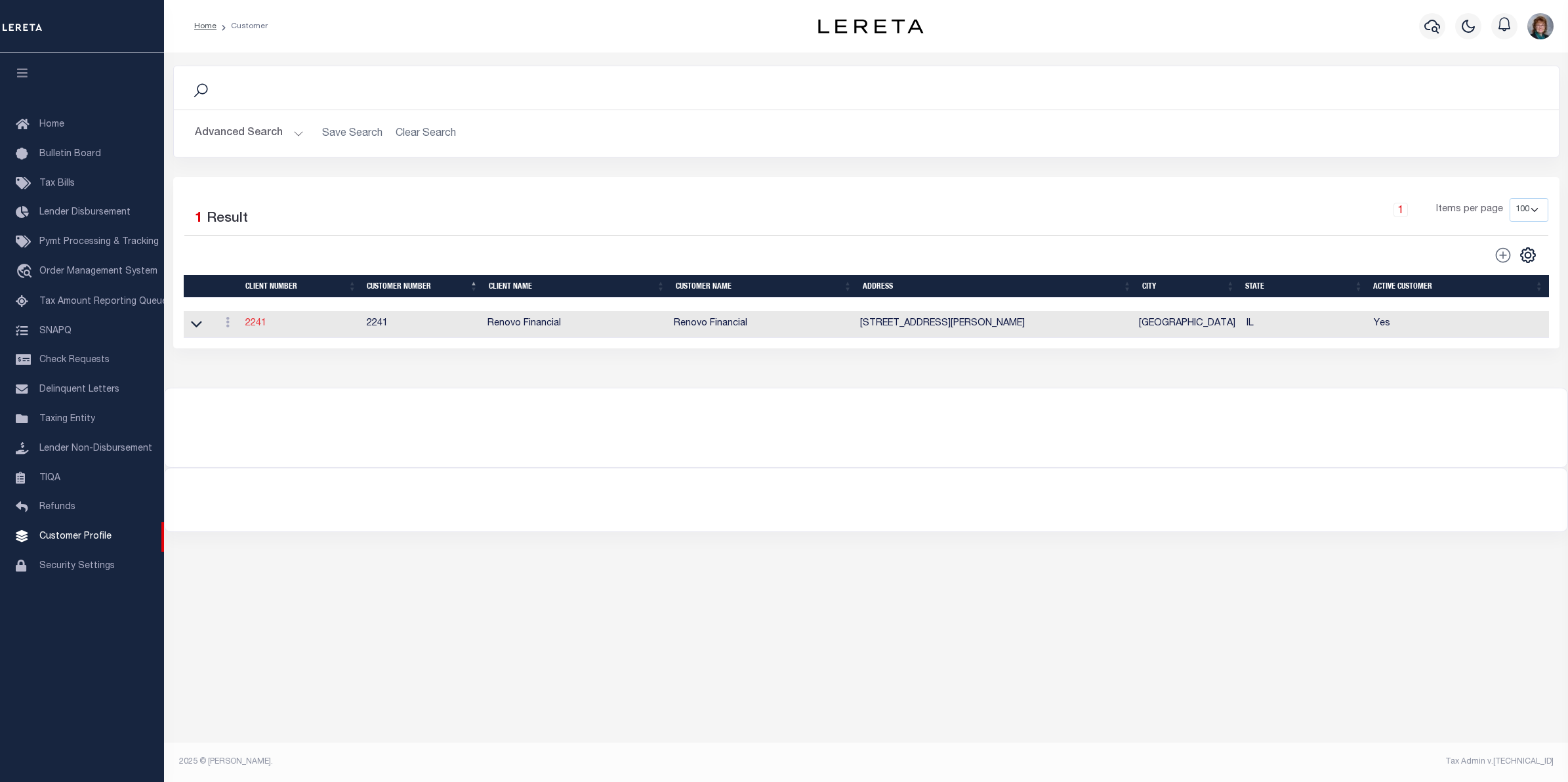
type input "[PERSON_NAME]"
select select "Mixed Portfolio"
type input "Tiffany Stringfellow"
type input "Barbara Kendrick"
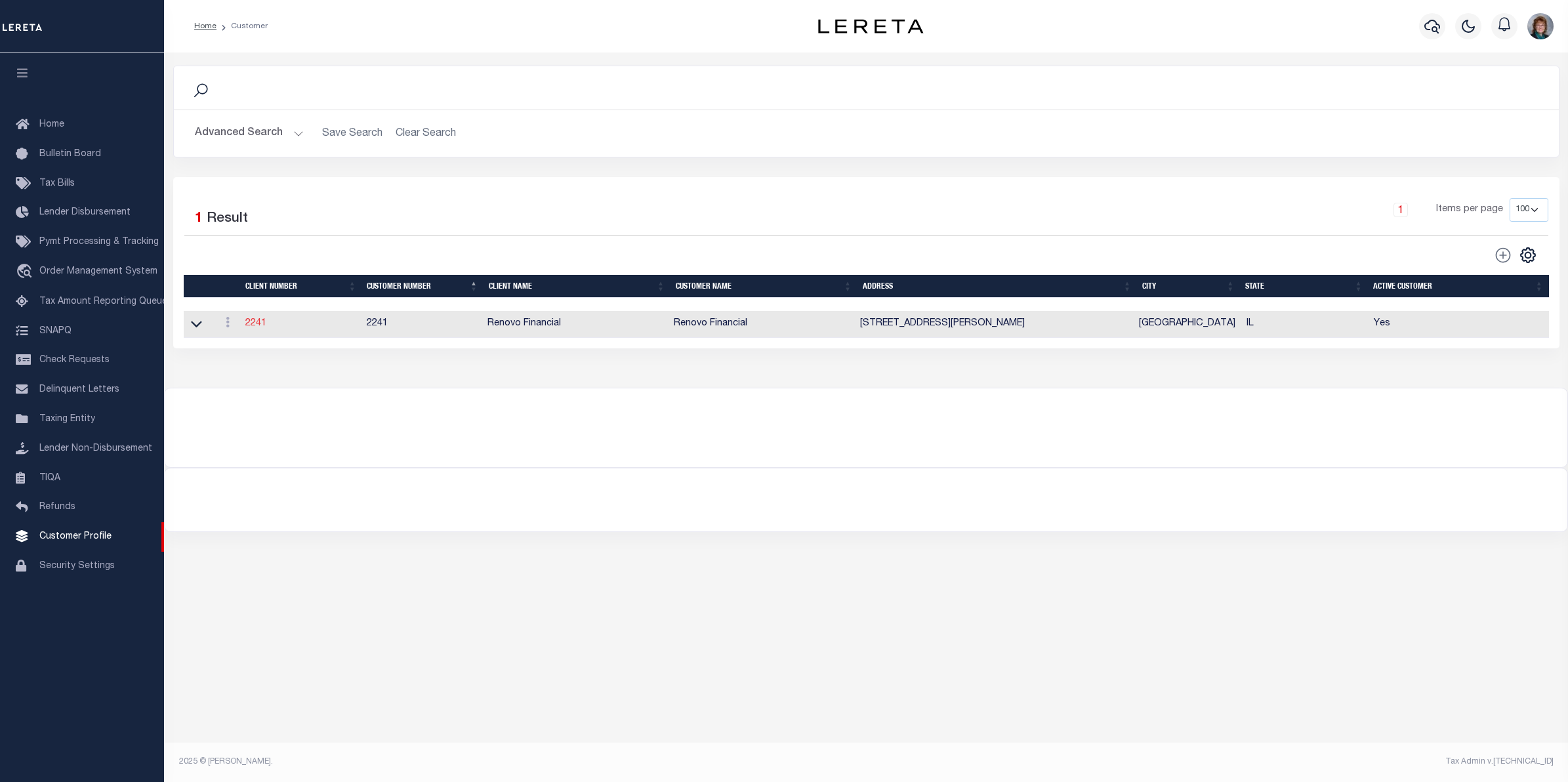
type input "Debbie Vecellio"
checkbox input "true"
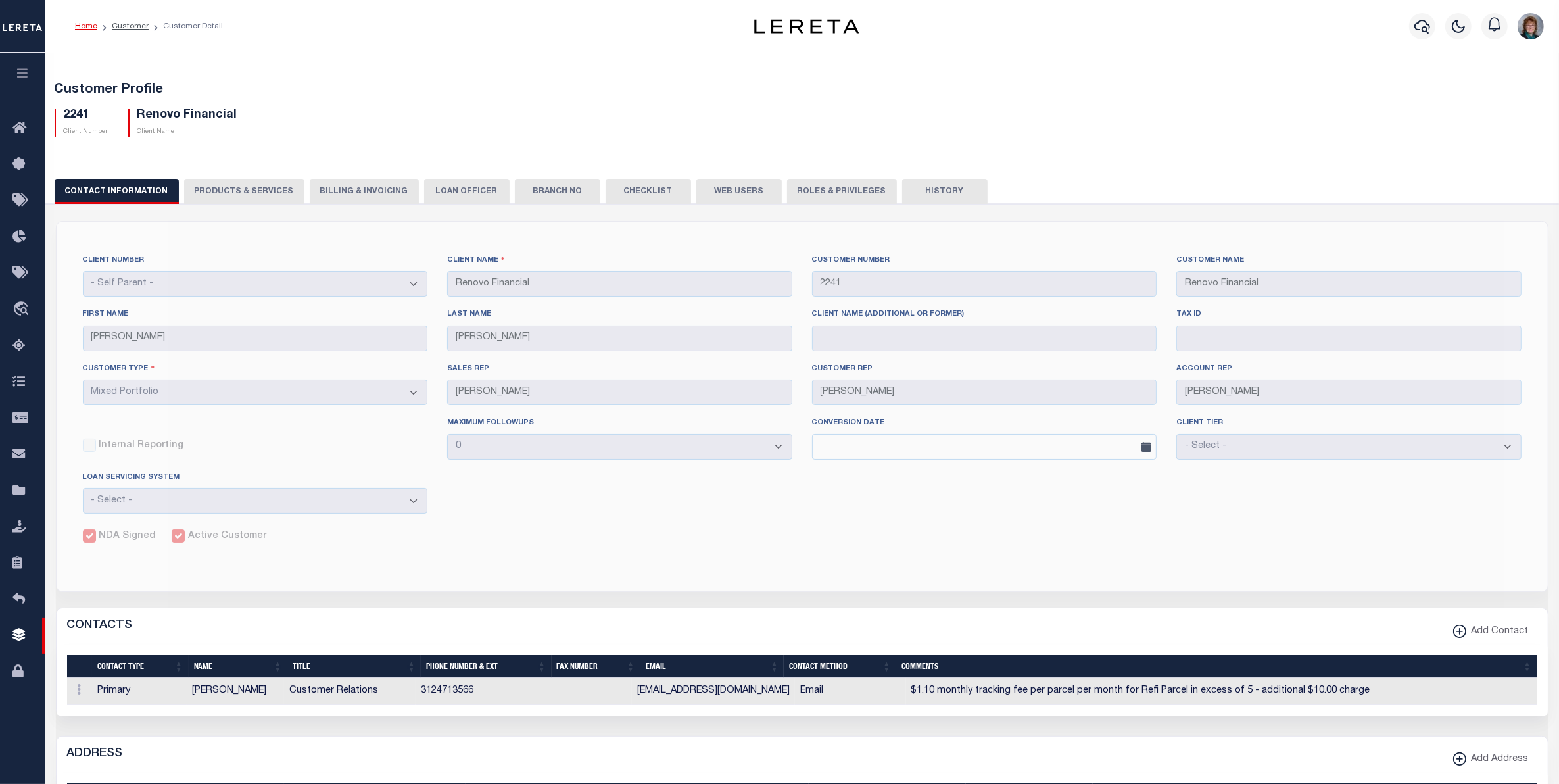
click at [703, 190] on button "Web Users" at bounding box center [739, 191] width 85 height 25
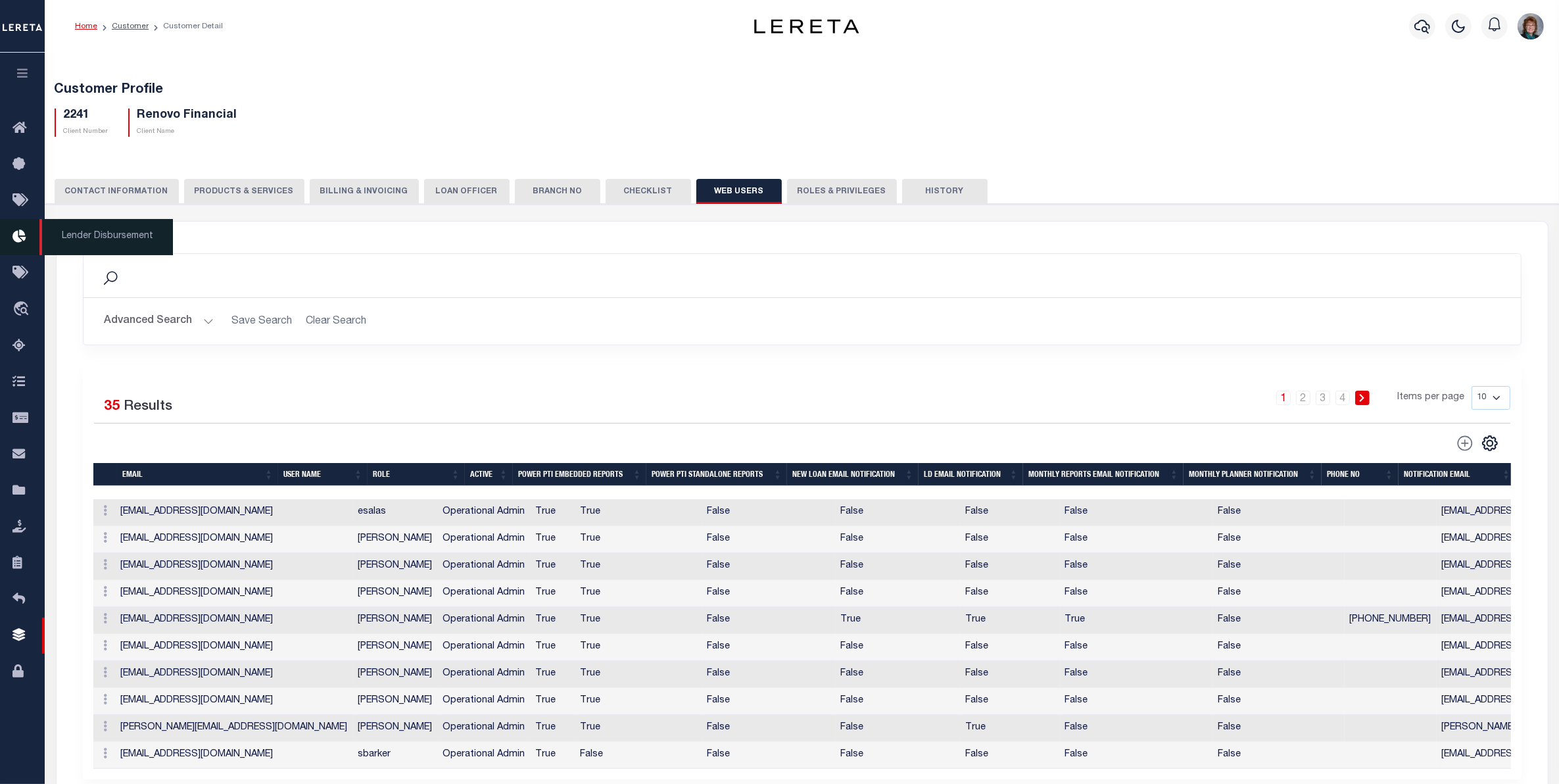
click at [20, 244] on icon at bounding box center [23, 237] width 21 height 17
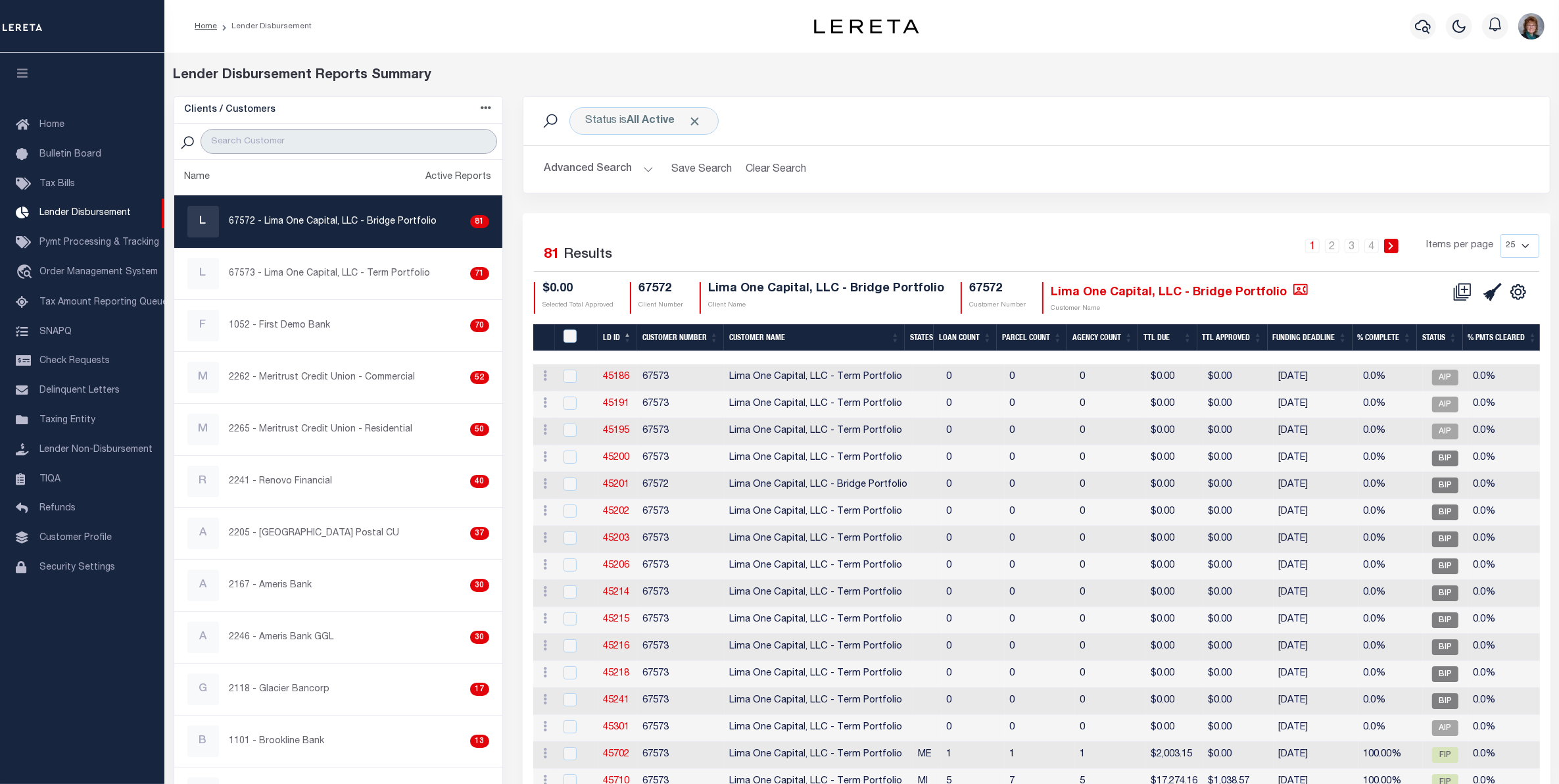
click at [370, 136] on input "search" at bounding box center [349, 141] width 297 height 25
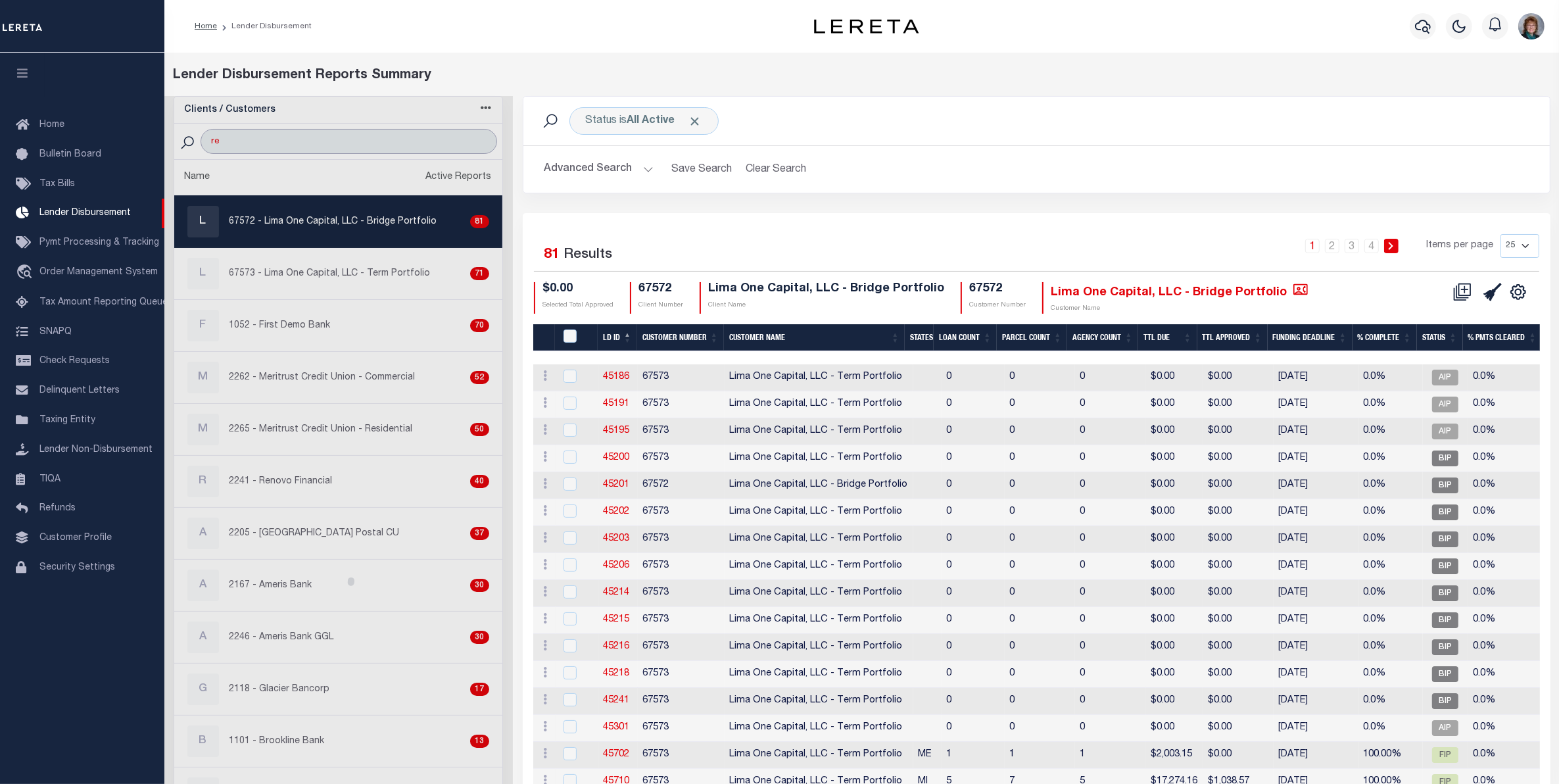
type input "Renovo"
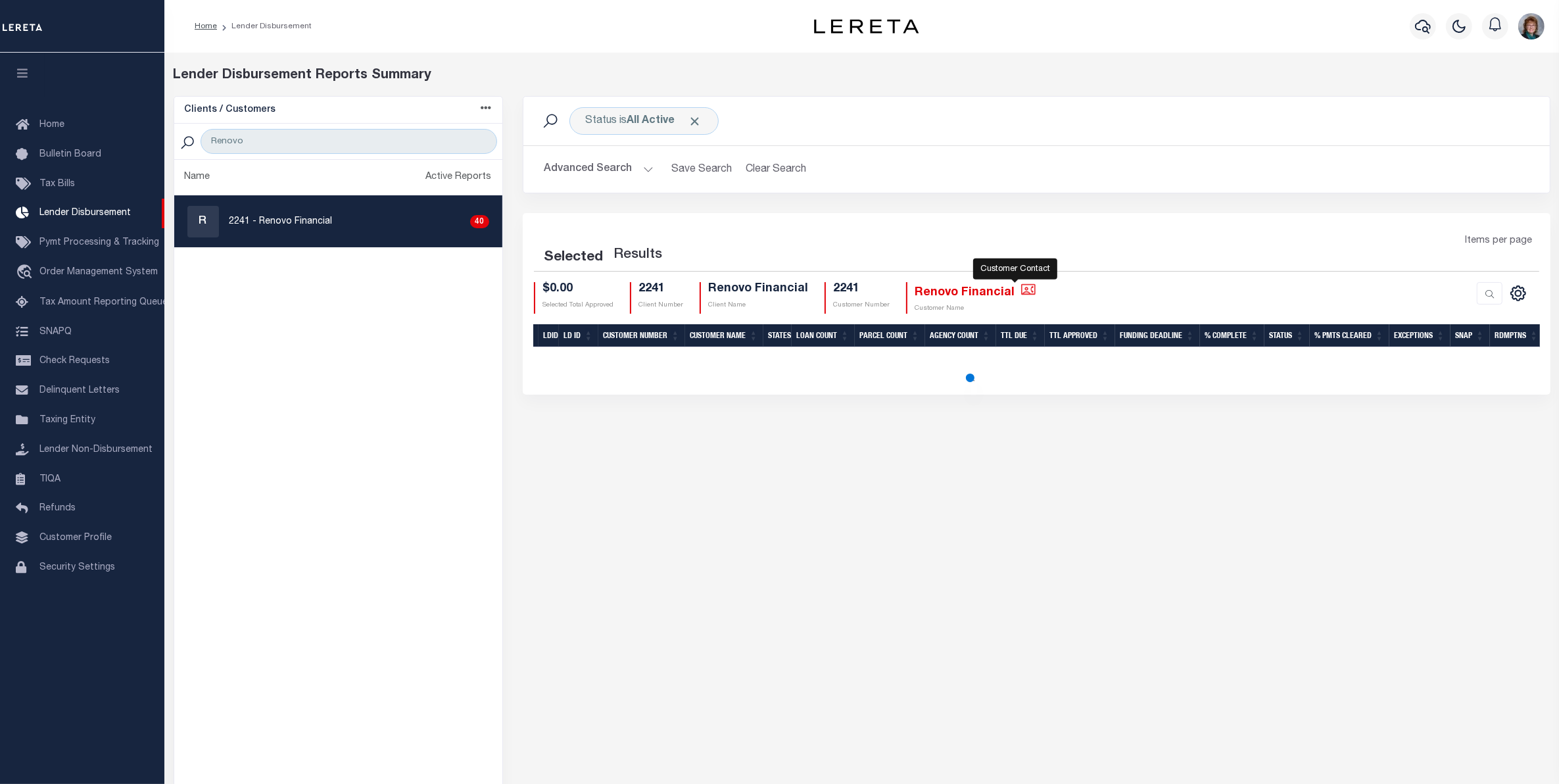
click at [1021, 289] on icon at bounding box center [1028, 288] width 14 height 11
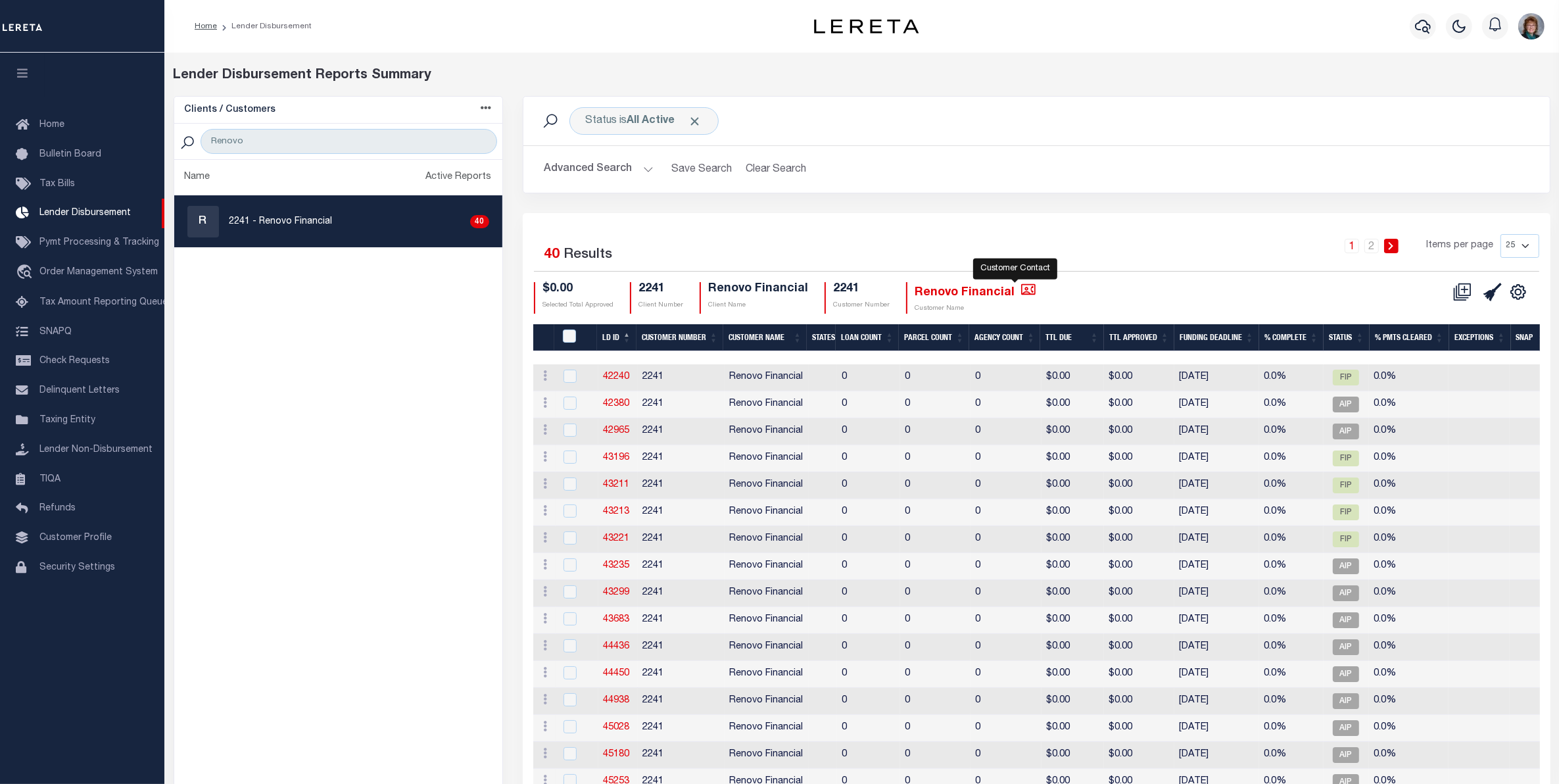
click at [1021, 289] on icon "" at bounding box center [1028, 288] width 14 height 11
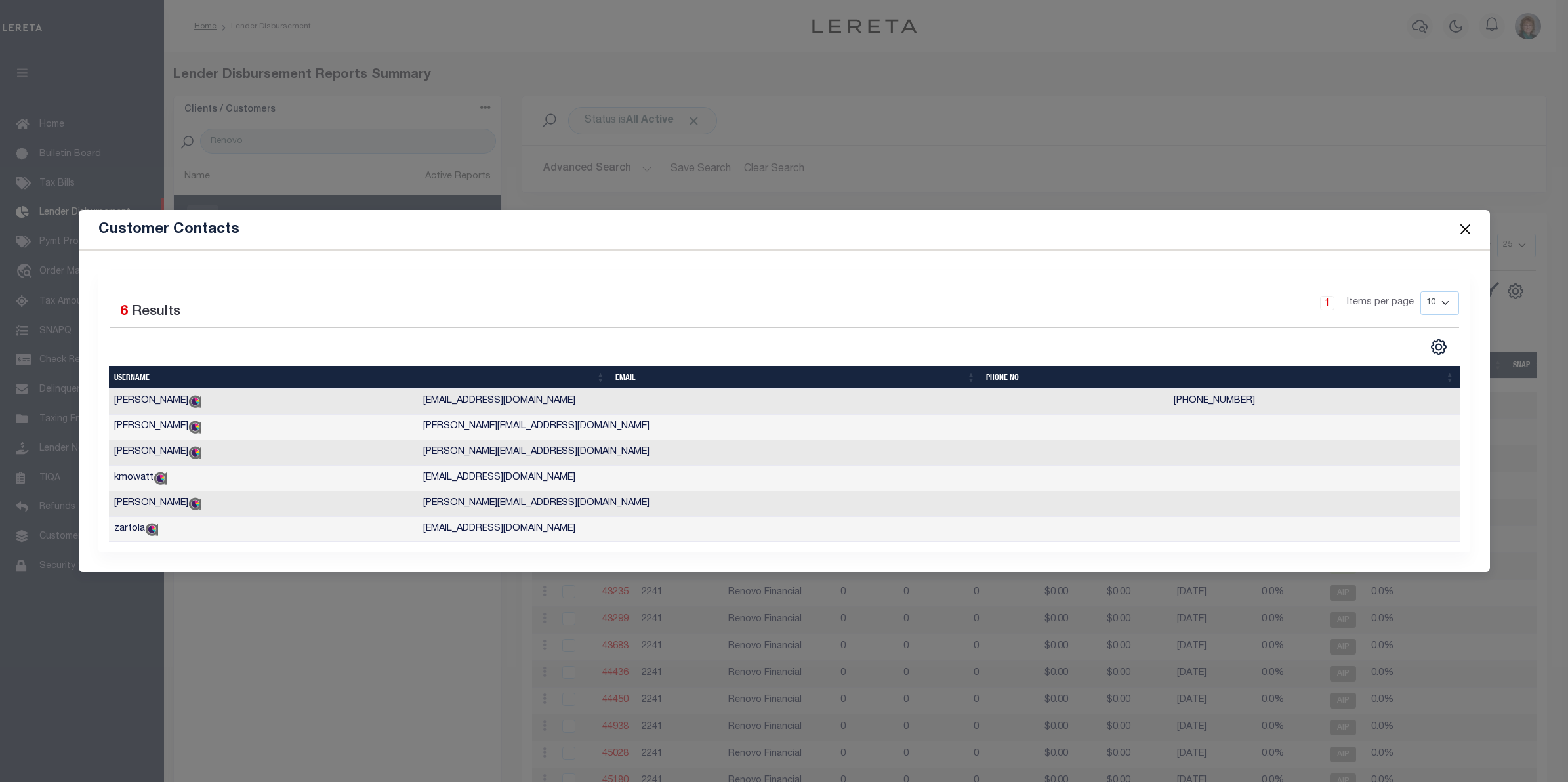
click at [1468, 223] on button "Close" at bounding box center [1465, 229] width 17 height 17
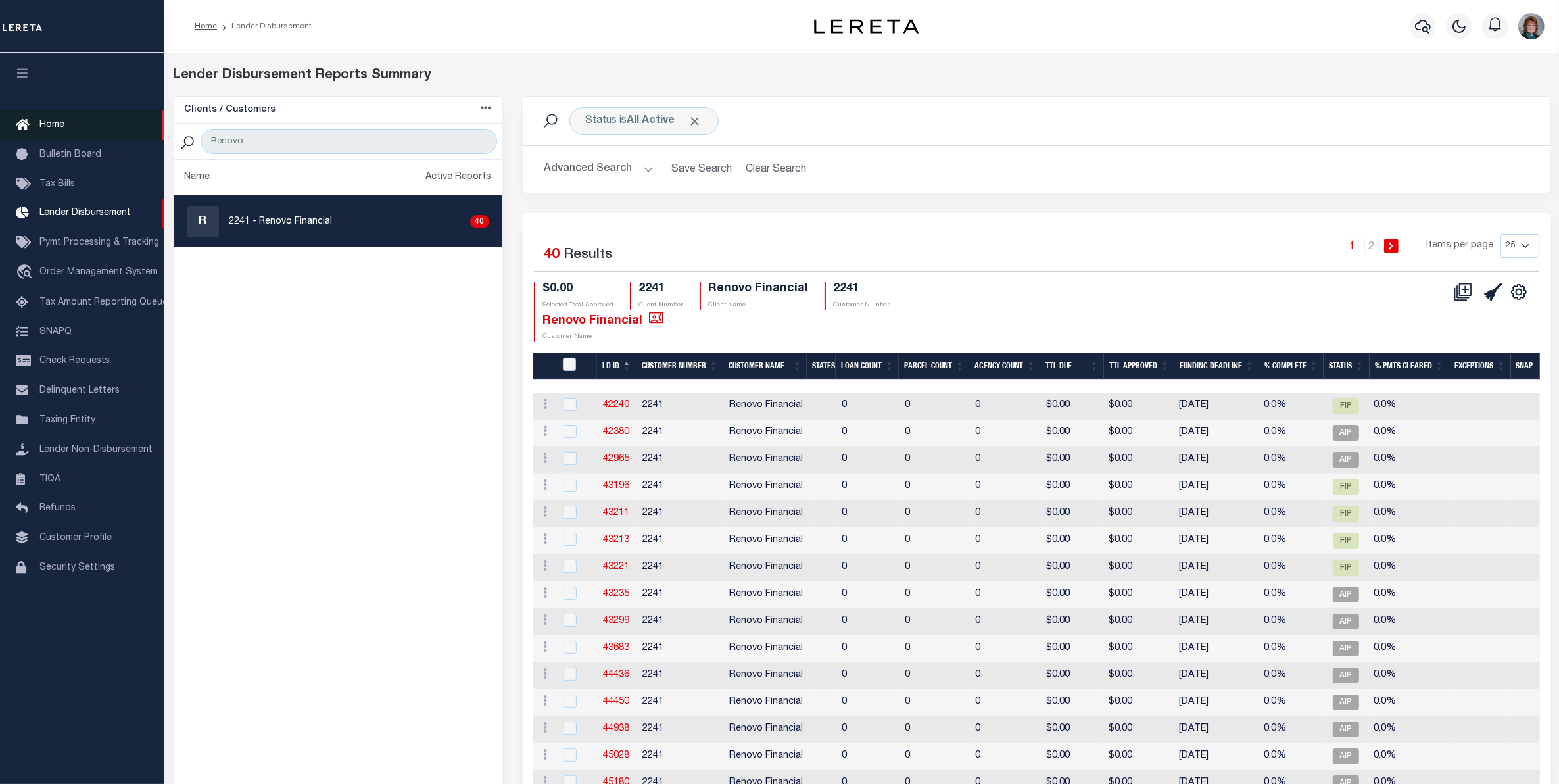
click at [38, 115] on link "Home" at bounding box center [82, 125] width 164 height 30
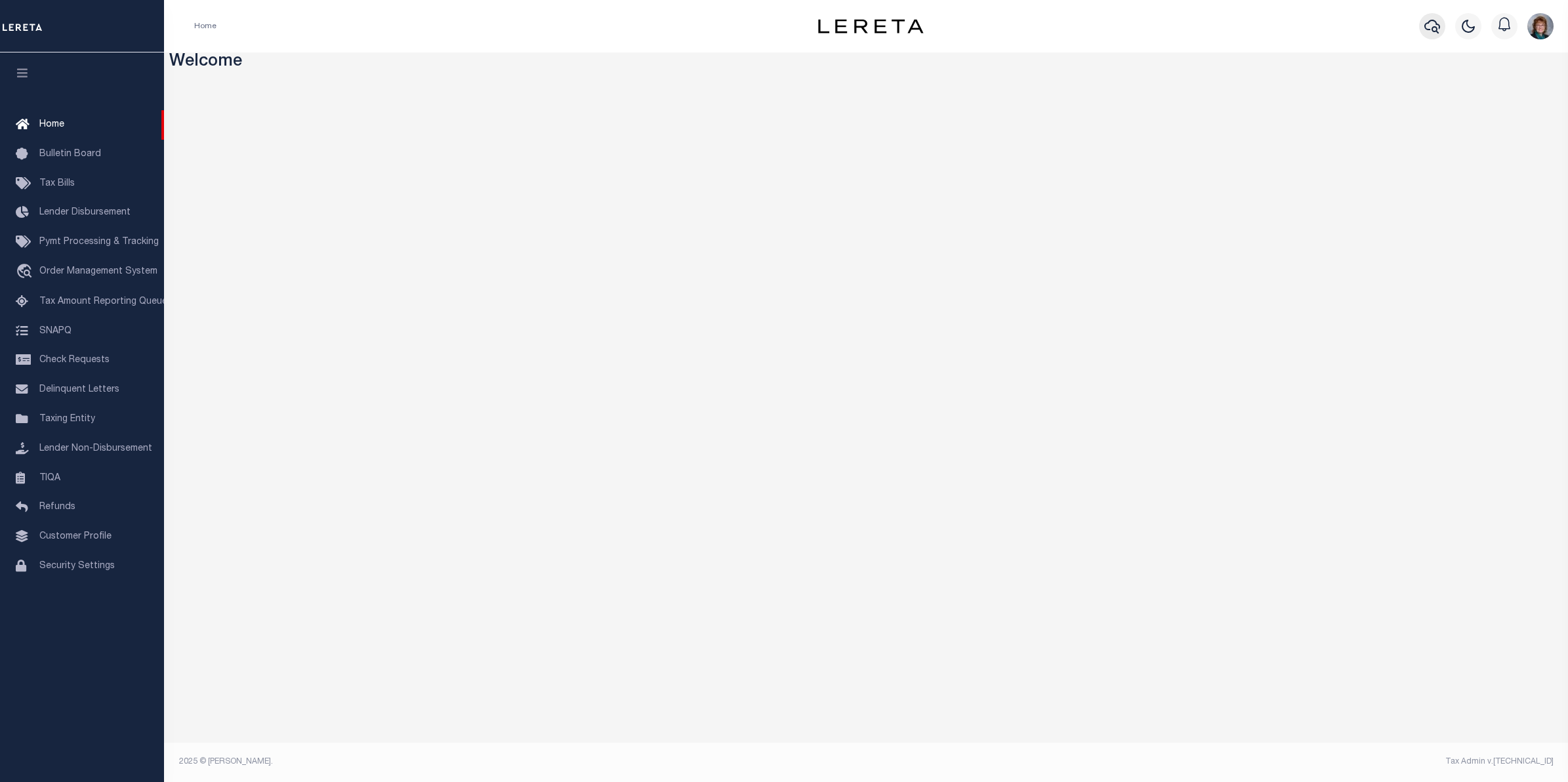
click at [1437, 27] on icon "button" at bounding box center [1432, 26] width 16 height 16
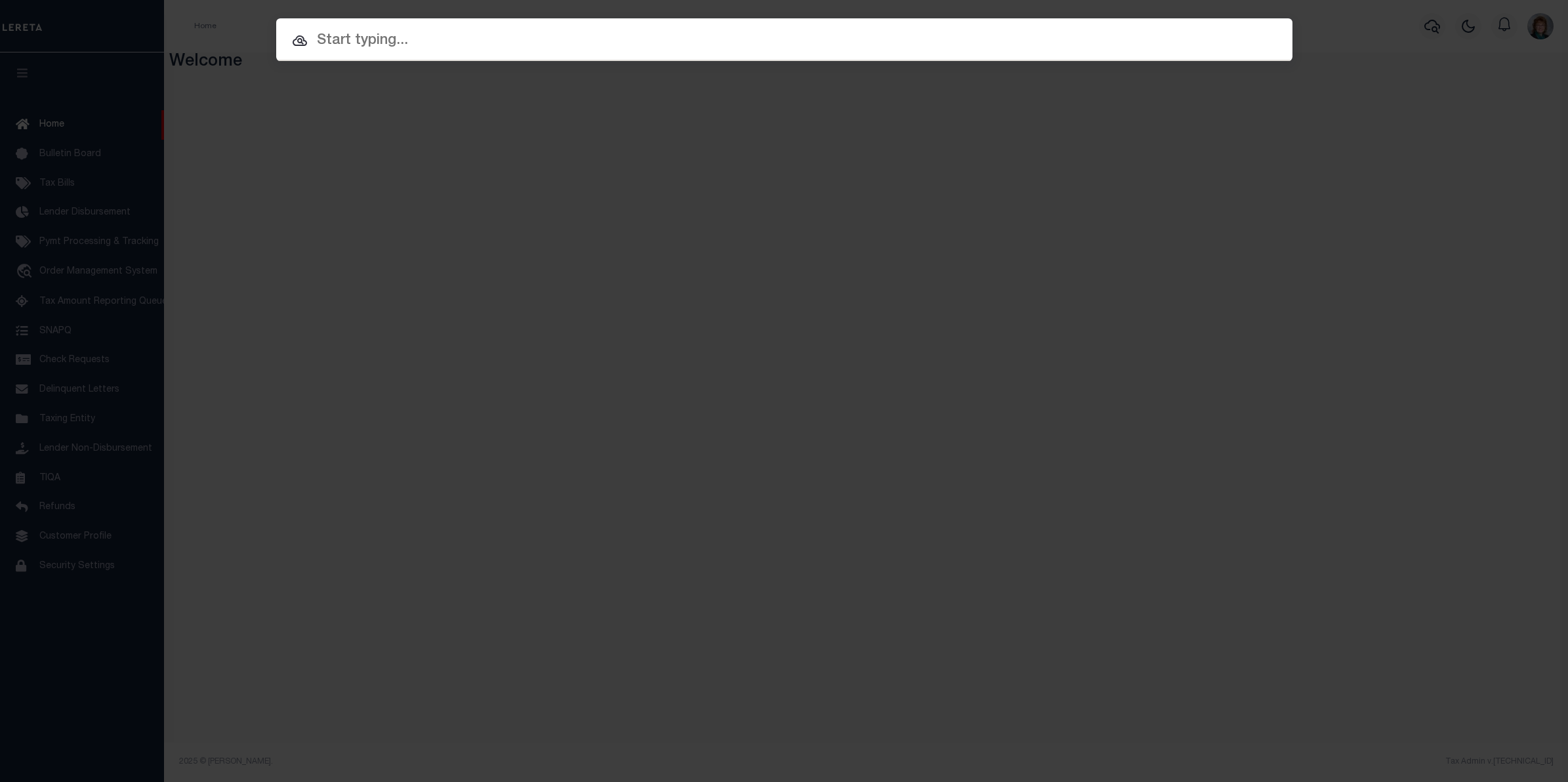
paste input "112440"
type input "112440"
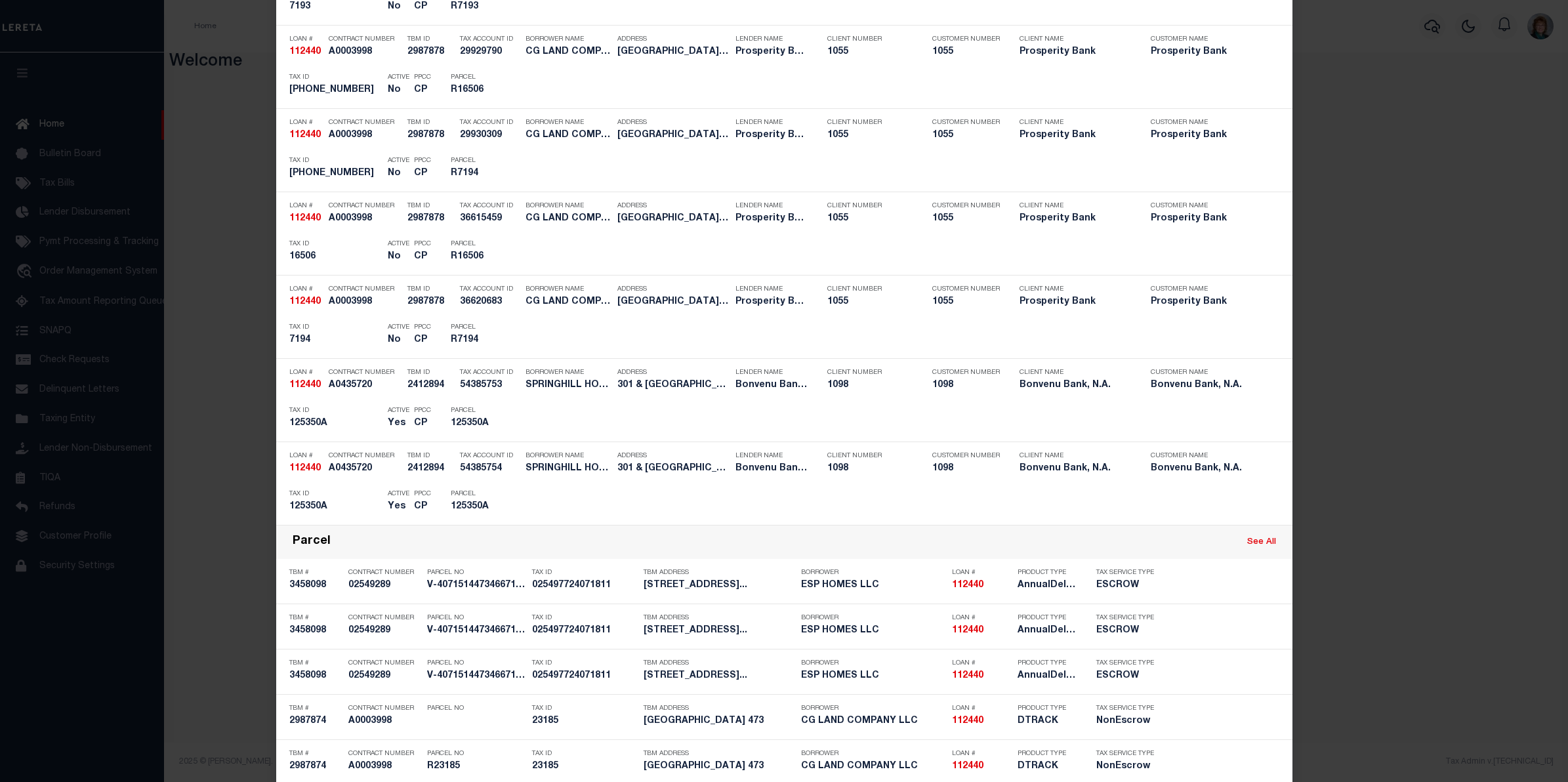
scroll to position [1803, 0]
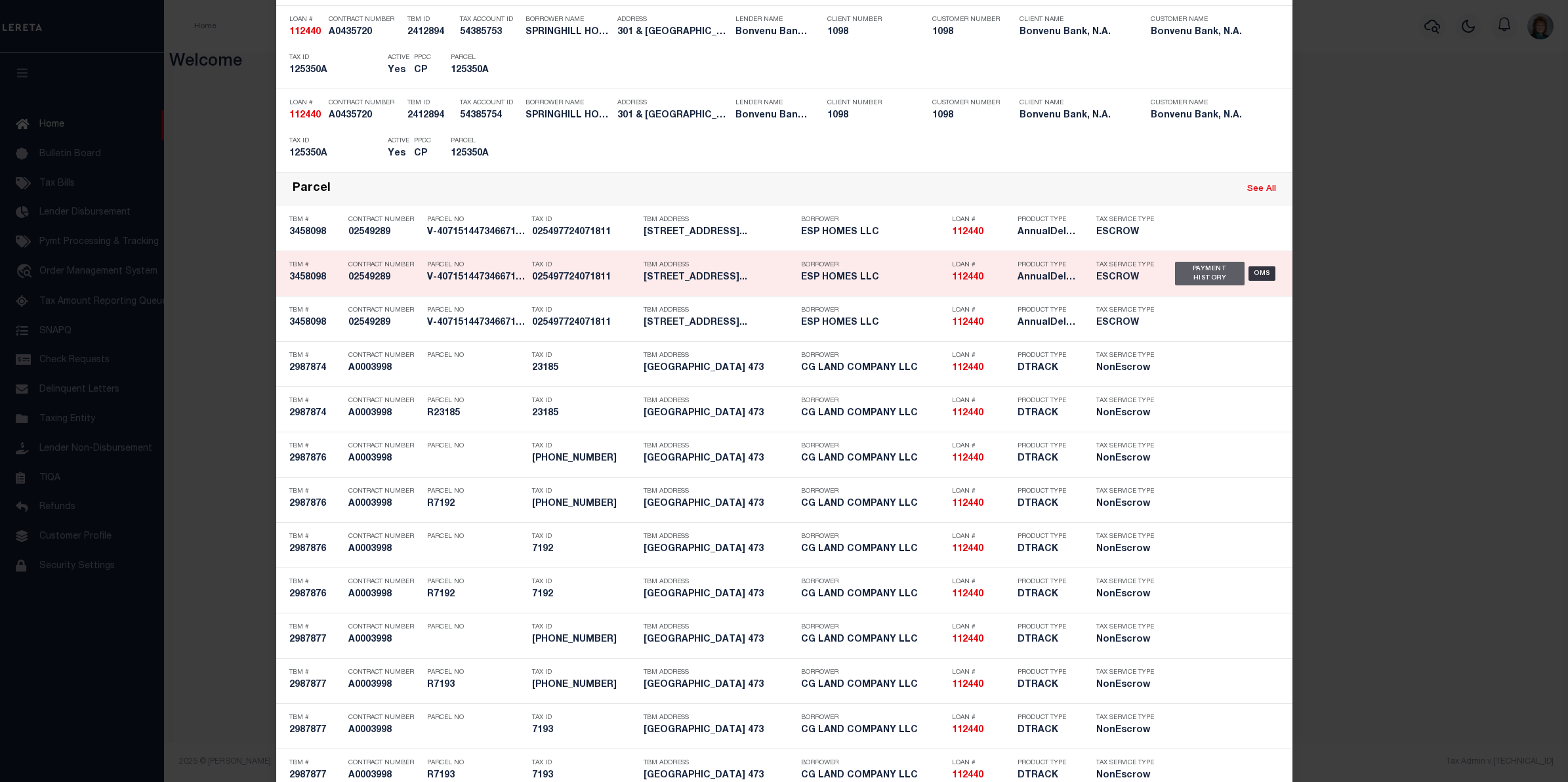
click at [1205, 279] on div "Payment History" at bounding box center [1210, 273] width 70 height 24
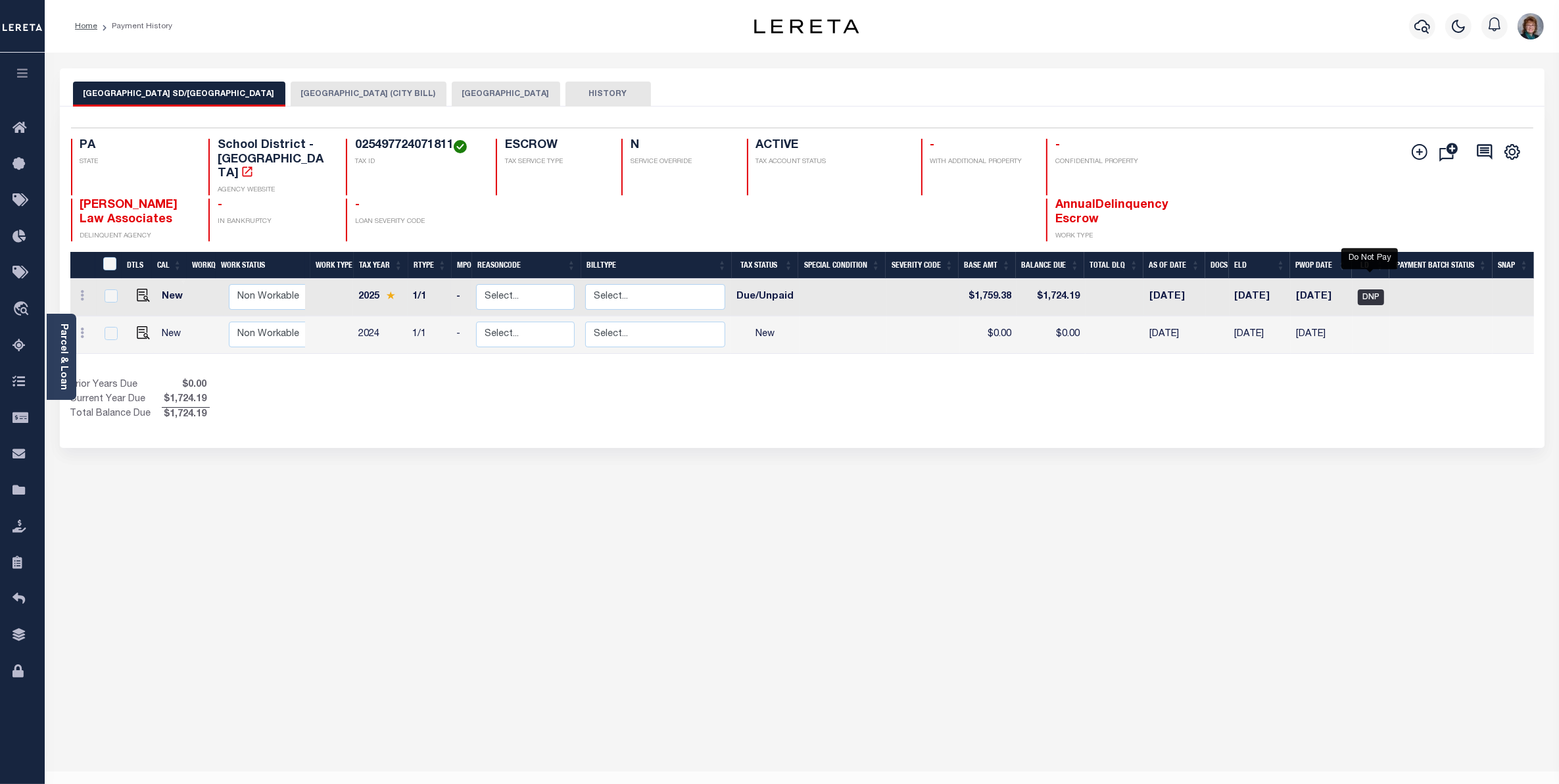
click at [1373, 289] on span "DNP" at bounding box center [1371, 297] width 27 height 16
checkbox input "true"
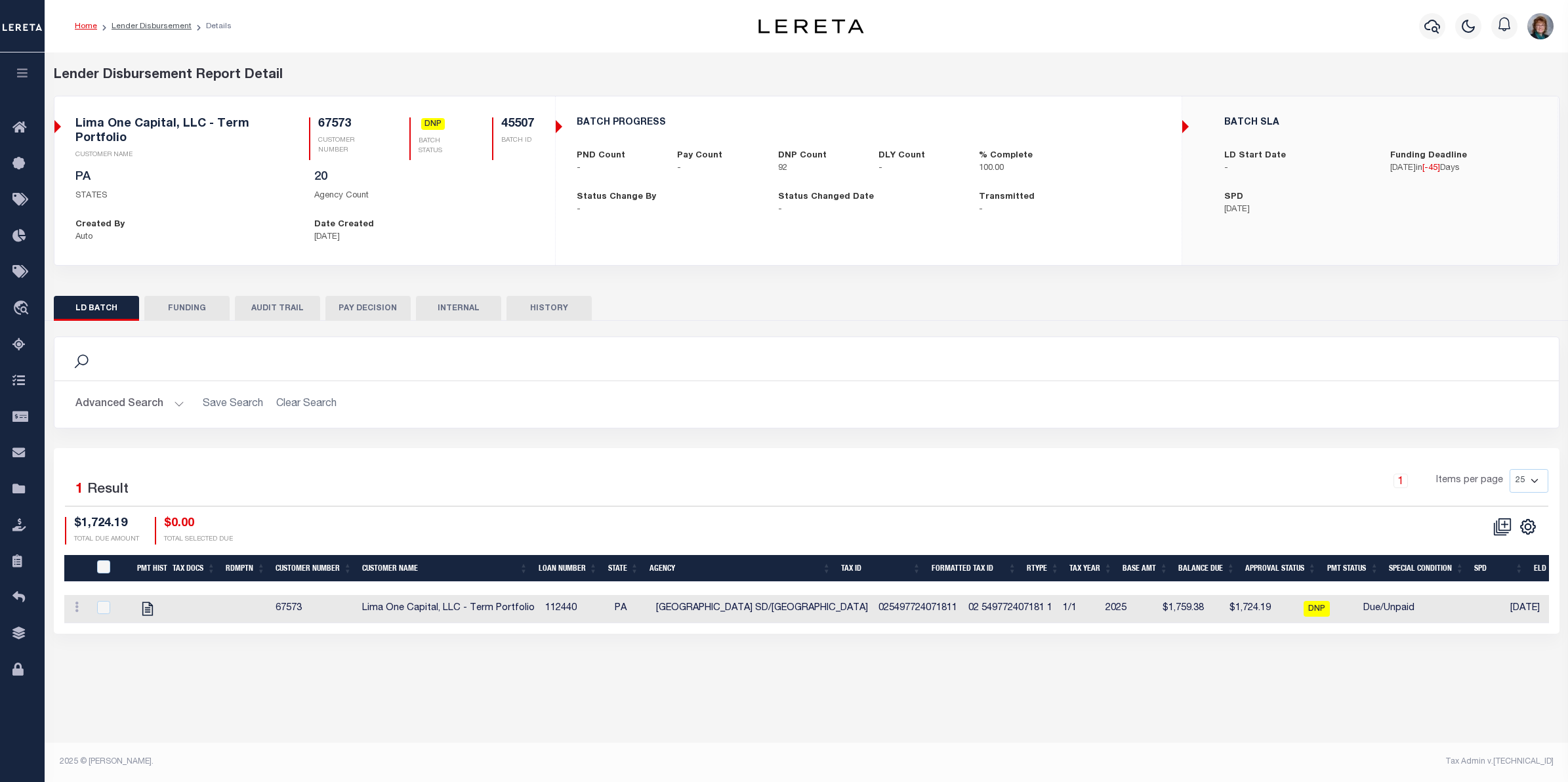
click at [134, 35] on ol "Home Lender Disbursement Details" at bounding box center [153, 26] width 178 height 27
click at [137, 27] on link "Lender Disbursement" at bounding box center [151, 26] width 80 height 8
checkbox input "true"
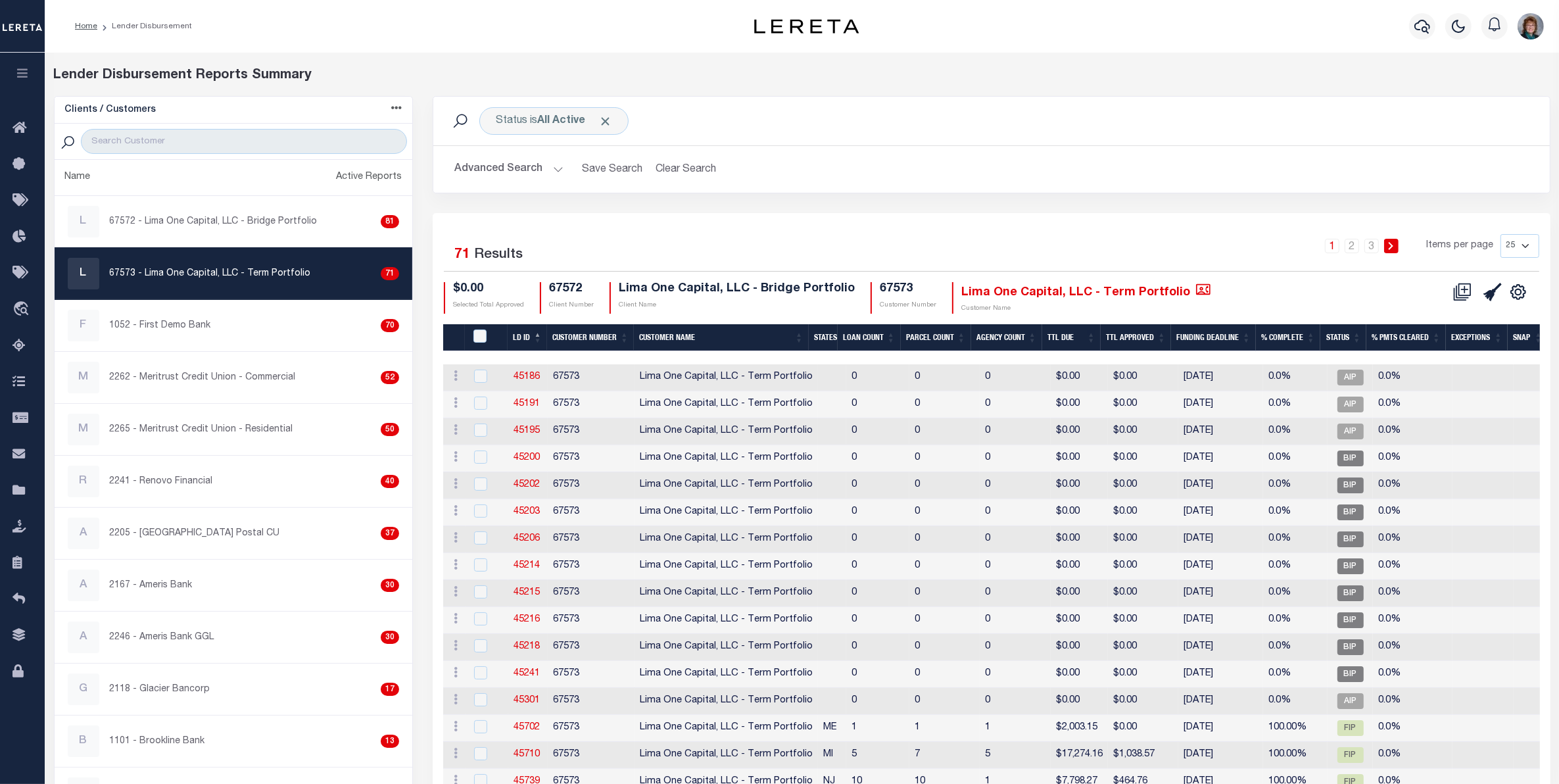
click at [531, 167] on button "Advanced Search" at bounding box center [509, 170] width 109 height 26
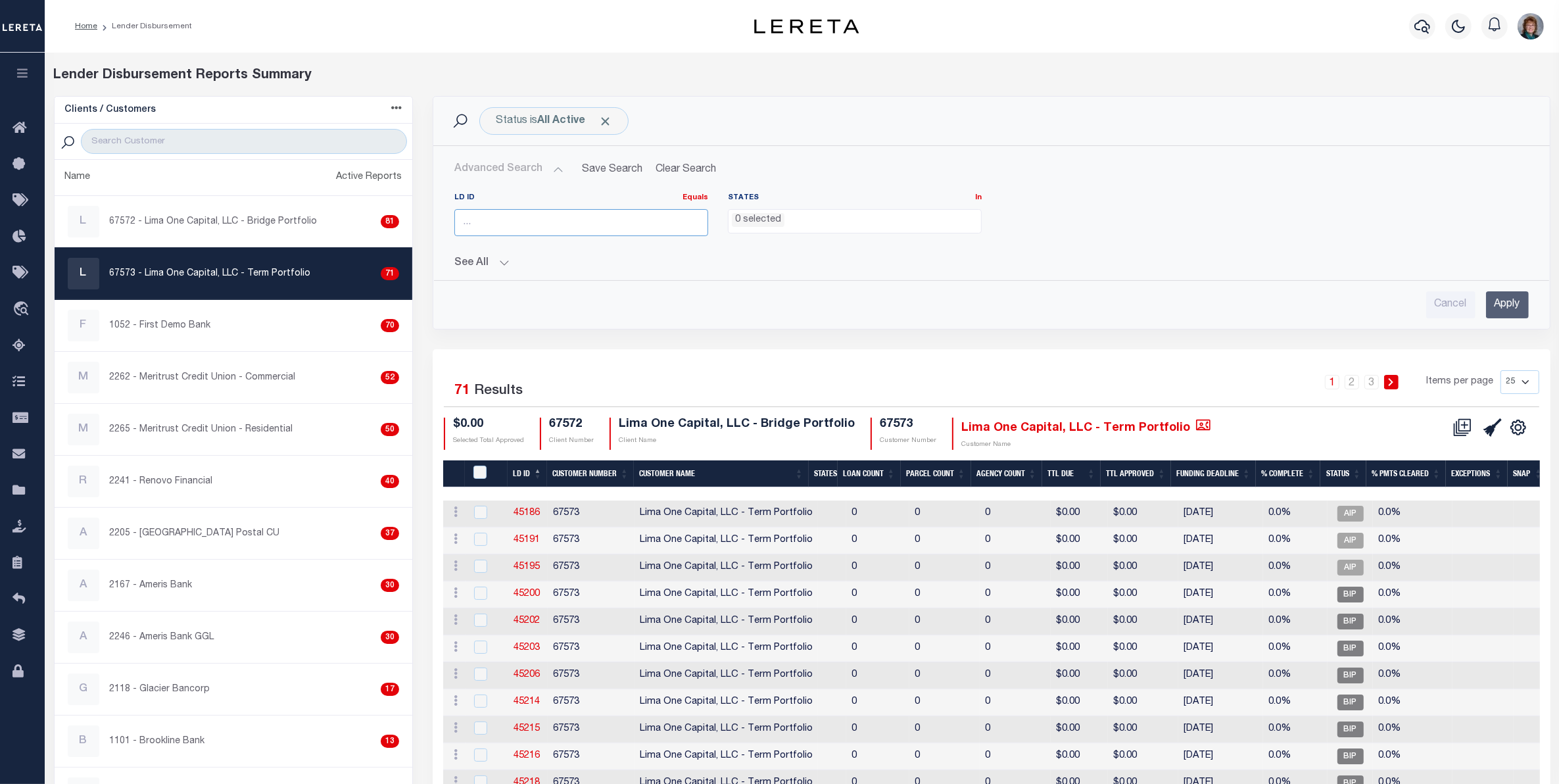
click at [498, 218] on input "number" at bounding box center [581, 222] width 253 height 27
type input "45507"
click at [602, 123] on span "Click to Remove" at bounding box center [605, 121] width 14 height 14
click at [1500, 299] on input "Apply" at bounding box center [1507, 304] width 43 height 27
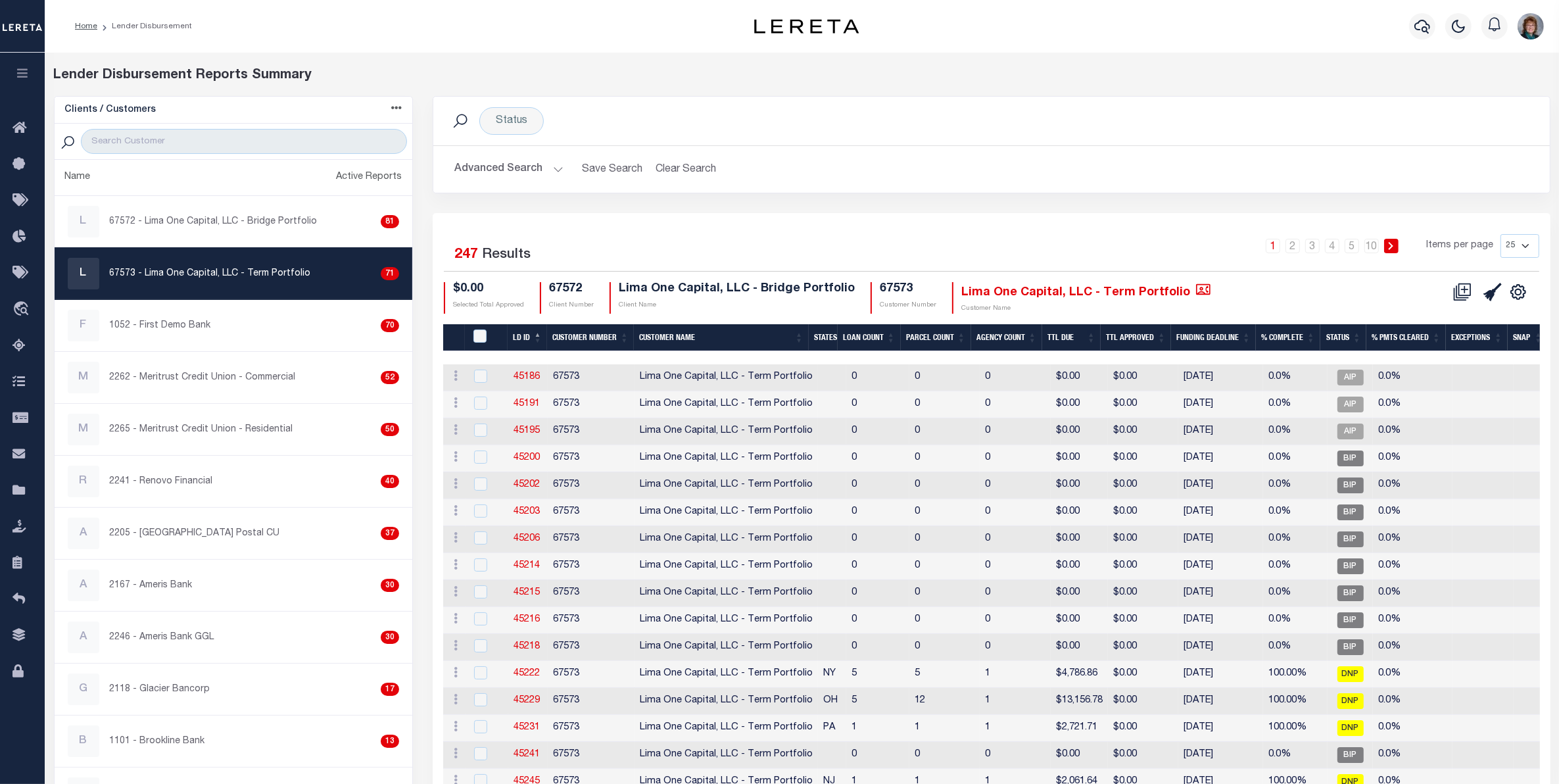
click at [518, 173] on button "Advanced Search" at bounding box center [509, 170] width 109 height 26
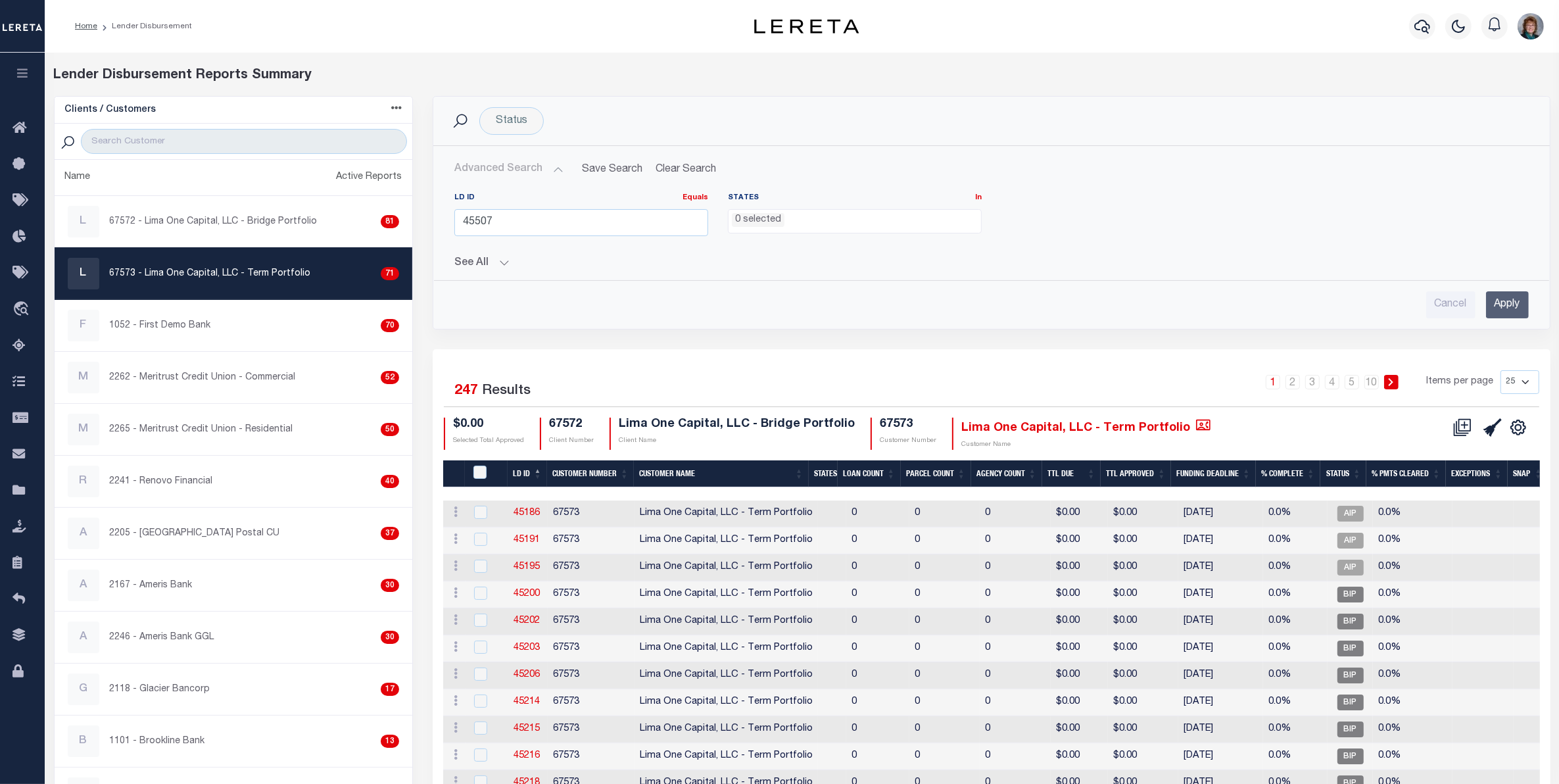
click at [464, 262] on button "See All" at bounding box center [991, 263] width 1074 height 12
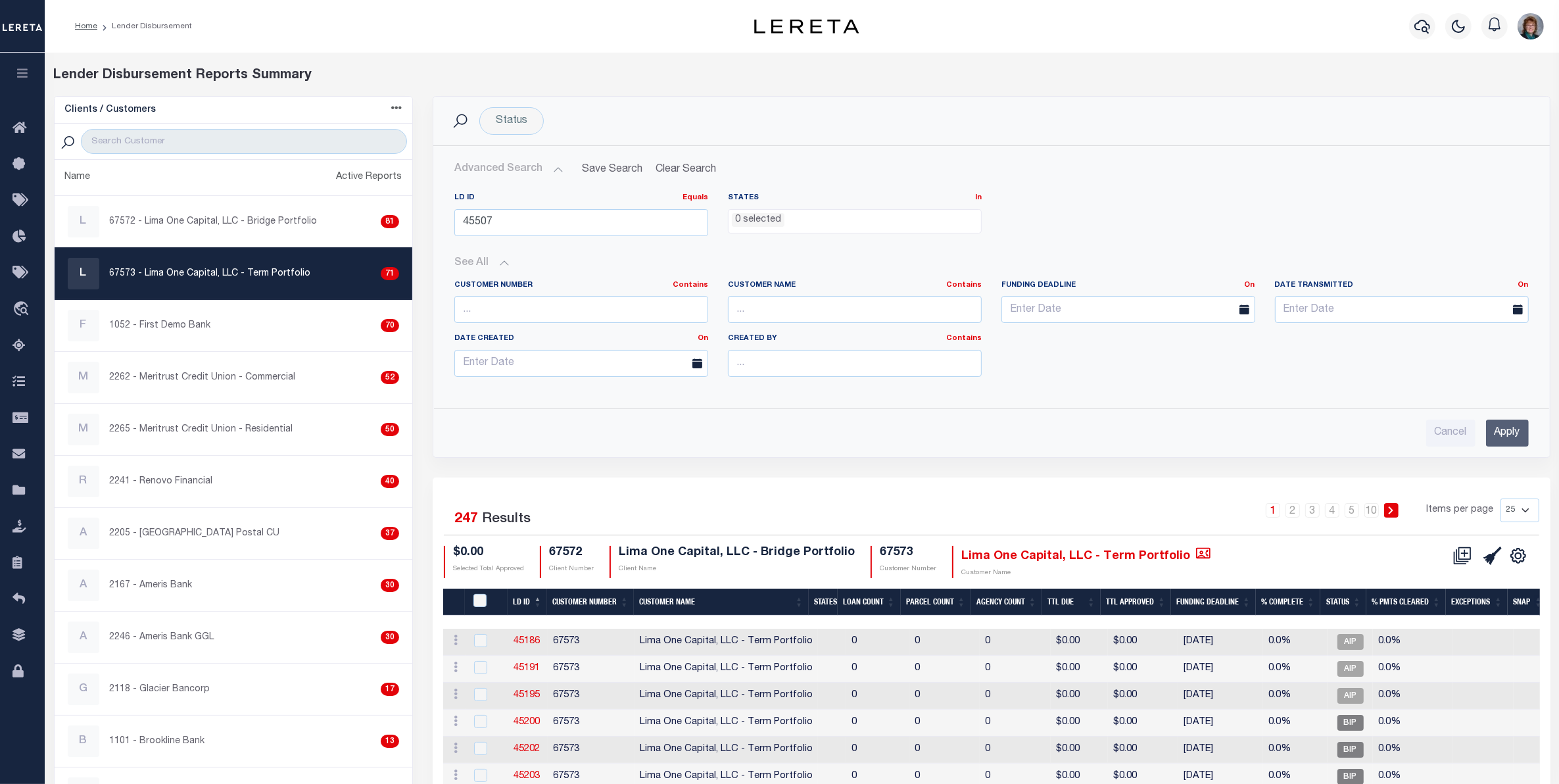
click at [1490, 429] on input "Apply" at bounding box center [1507, 432] width 43 height 27
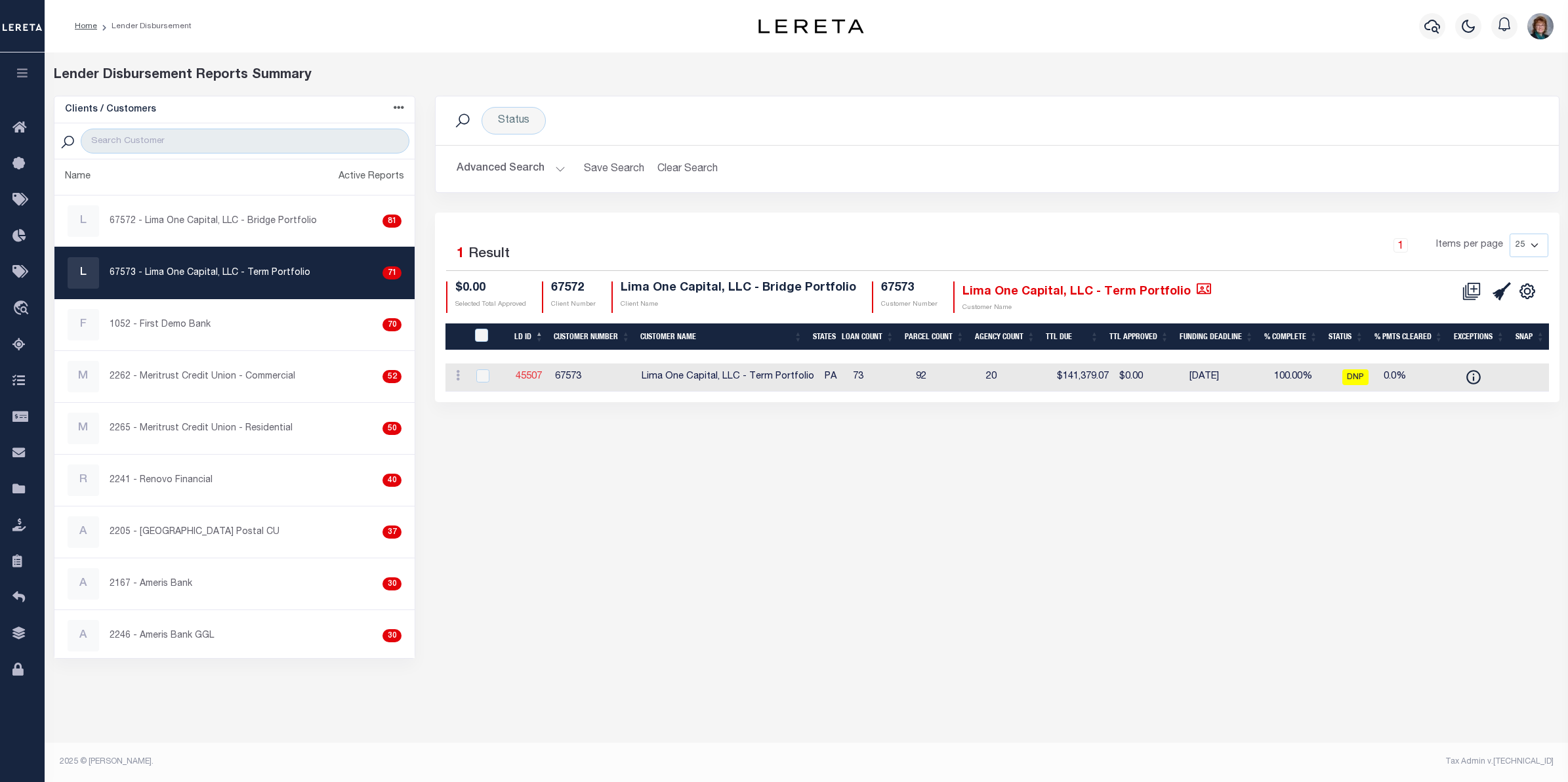
click at [530, 380] on link "45507" at bounding box center [529, 377] width 27 height 9
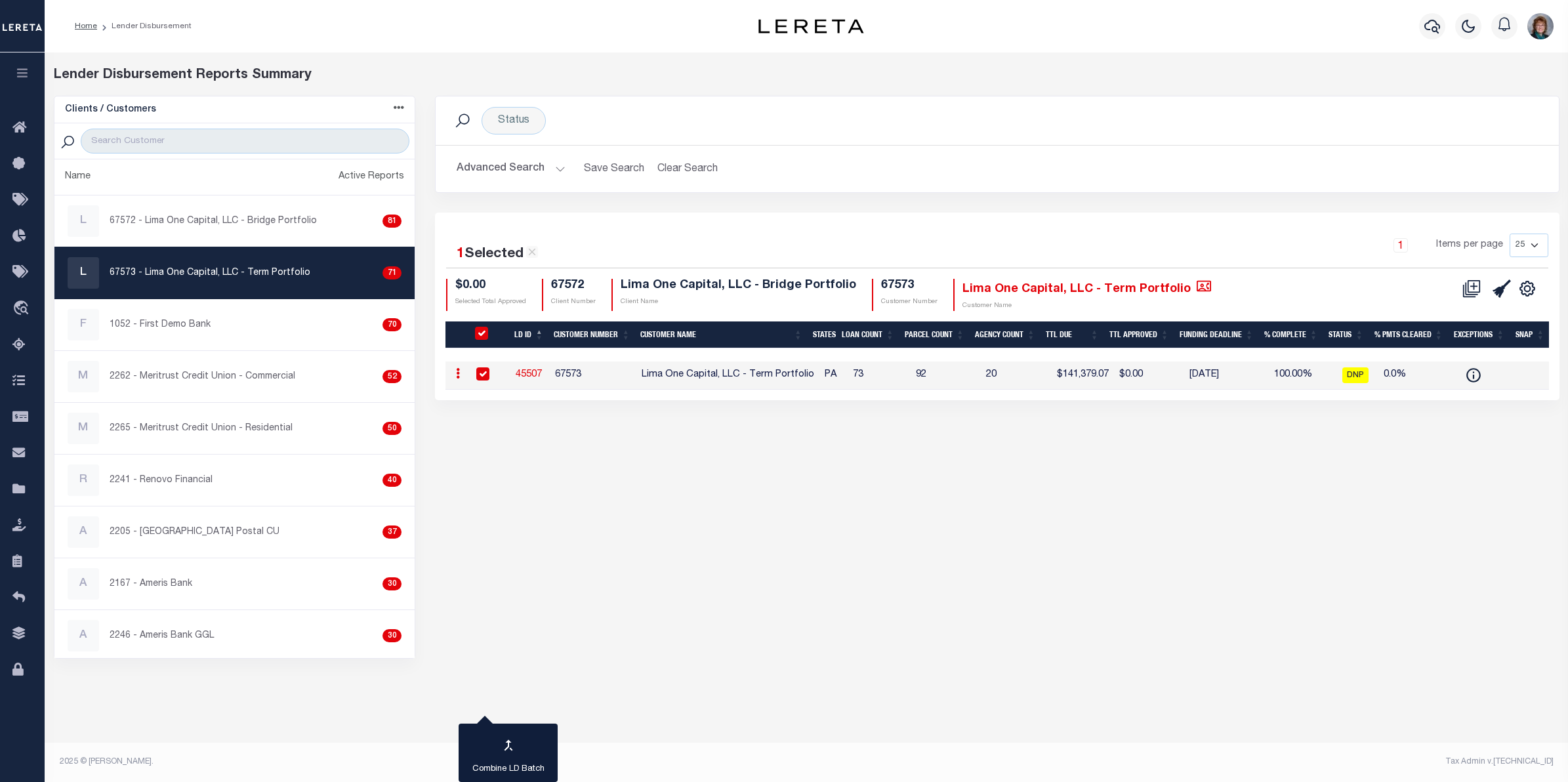
checkbox input "true"
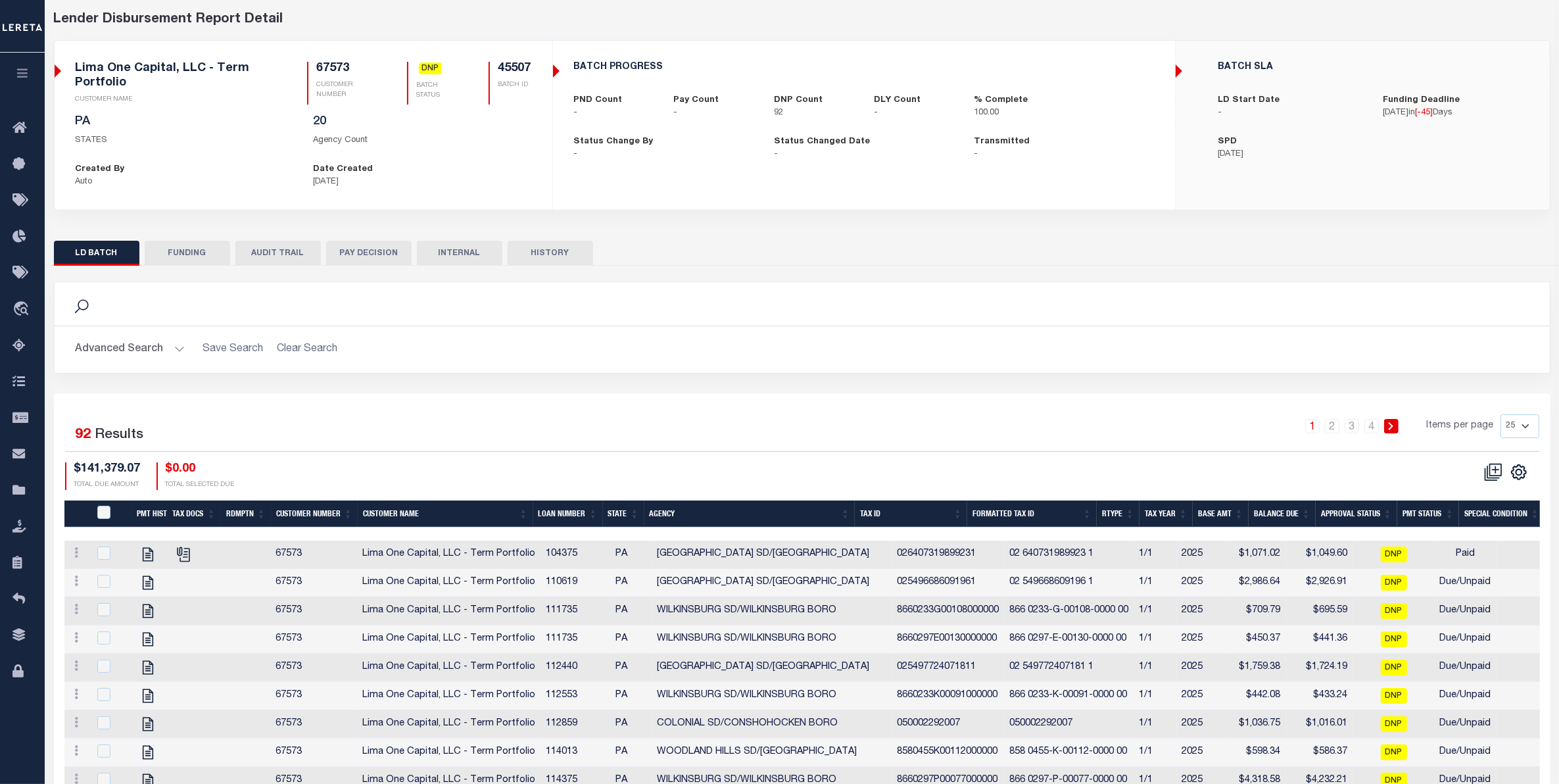
scroll to position [82, 0]
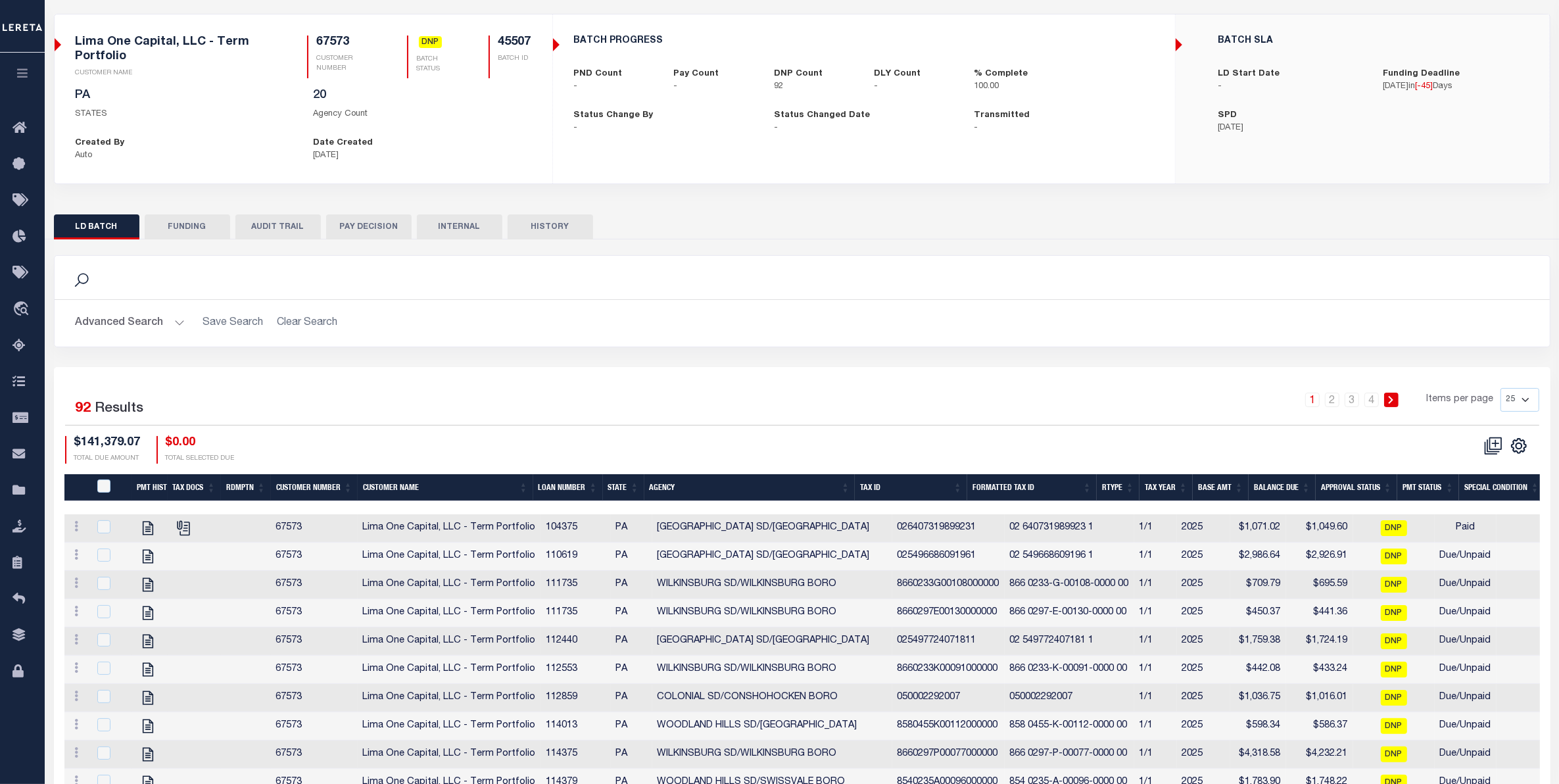
click at [891, 487] on th "Tax Id" at bounding box center [911, 487] width 113 height 27
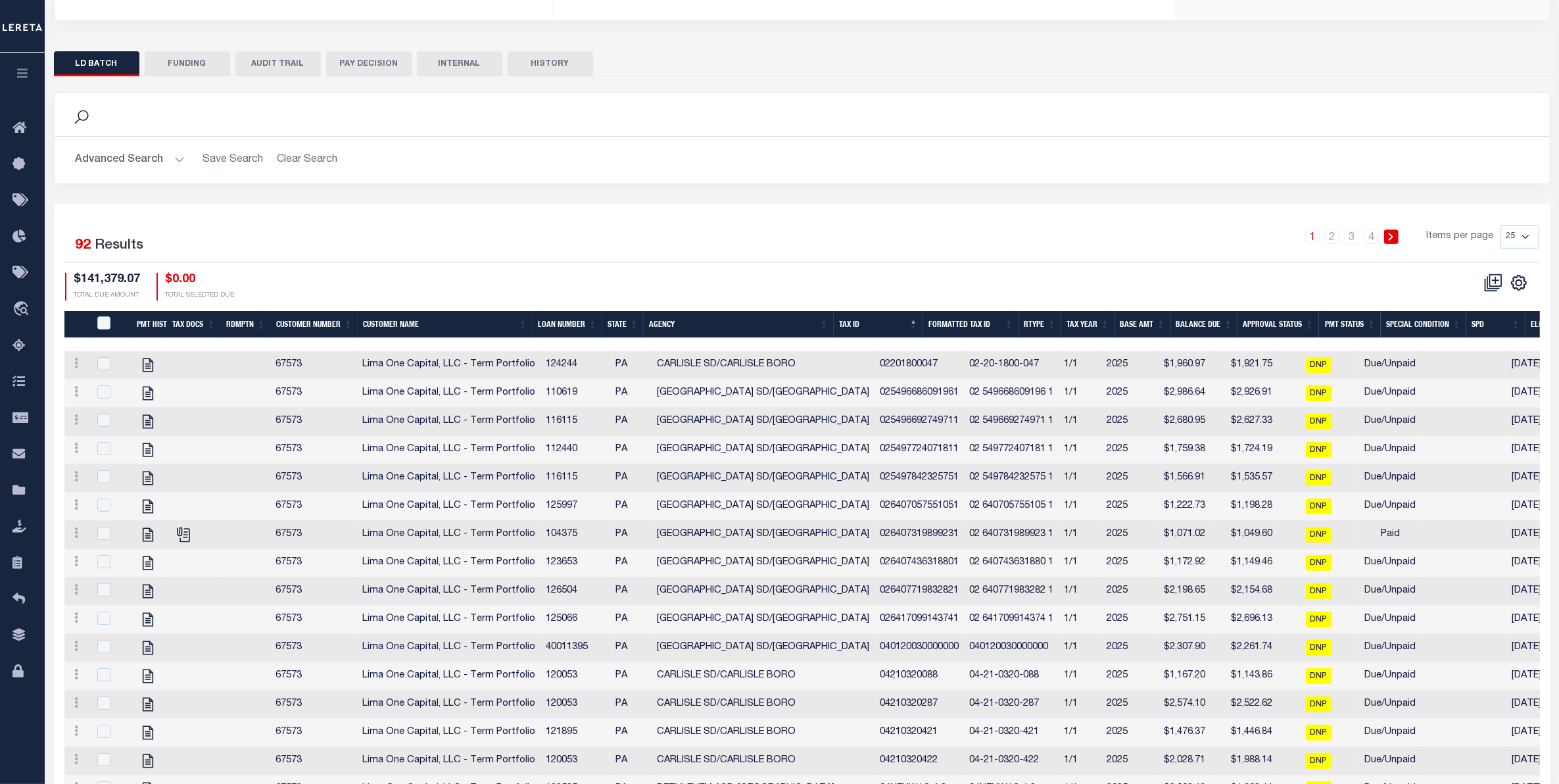
scroll to position [247, 0]
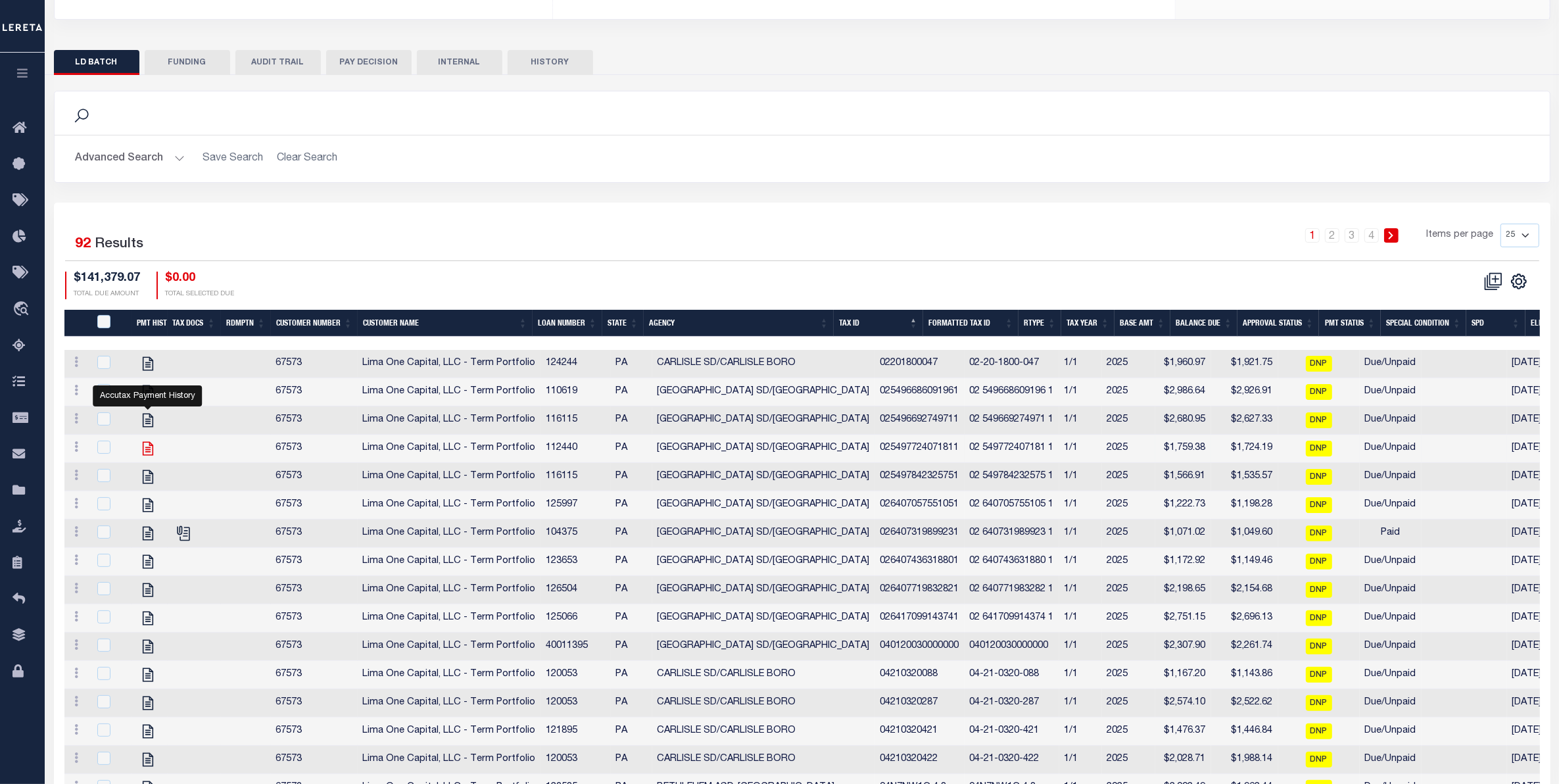
click at [145, 457] on icon at bounding box center [148, 448] width 17 height 17
checkbox input "true"
